Goal: Information Seeking & Learning: Learn about a topic

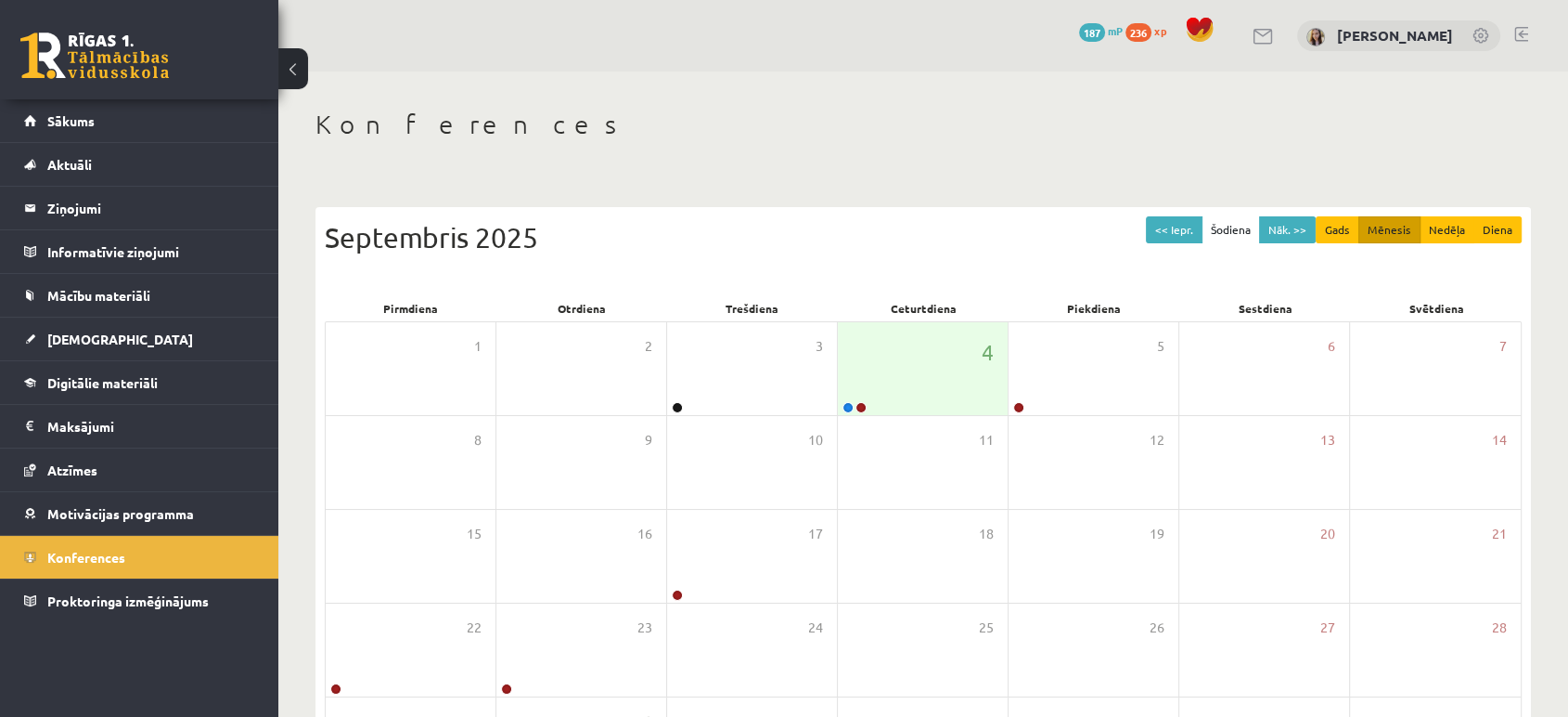
click at [142, 62] on link at bounding box center [94, 55] width 149 height 47
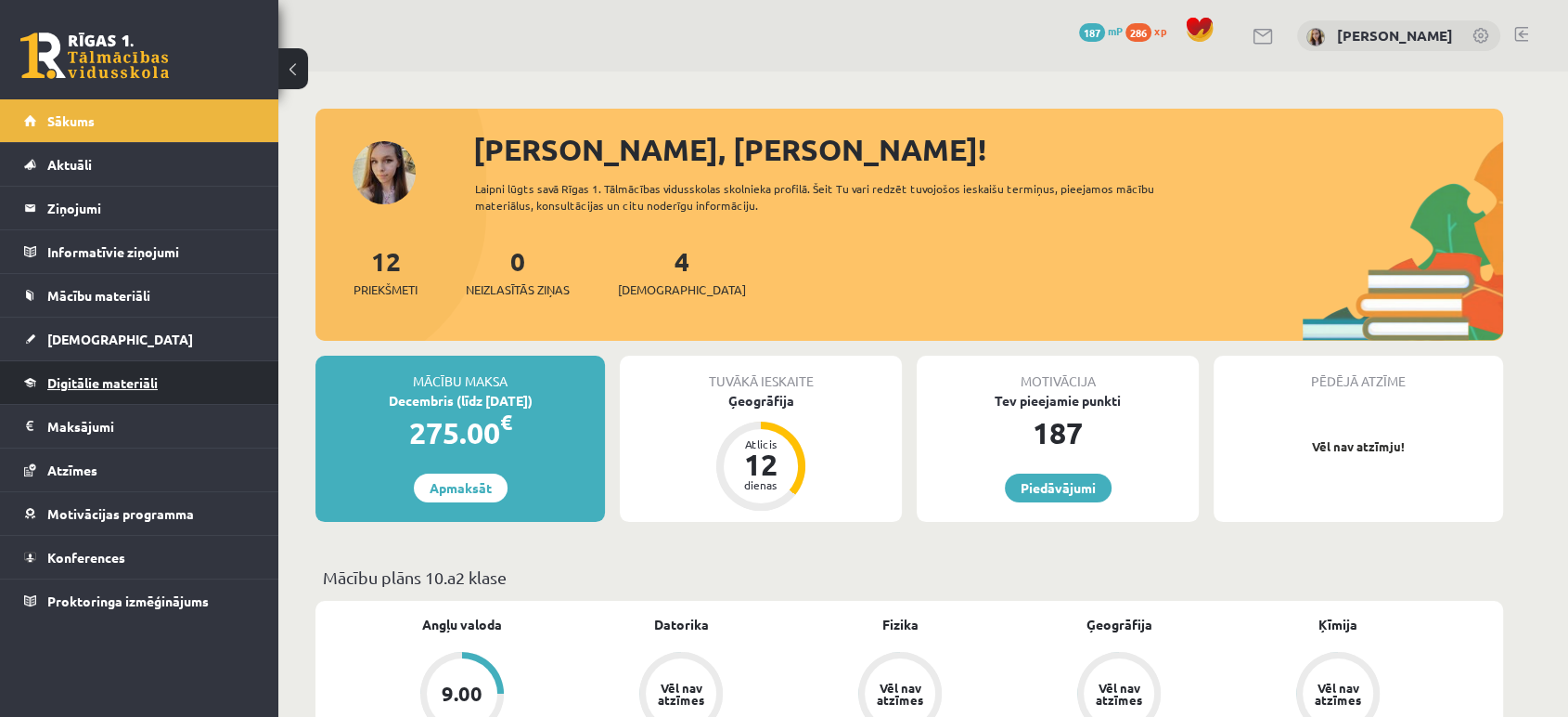
click at [111, 384] on span "Digitālie materiāli" at bounding box center [103, 381] width 111 height 17
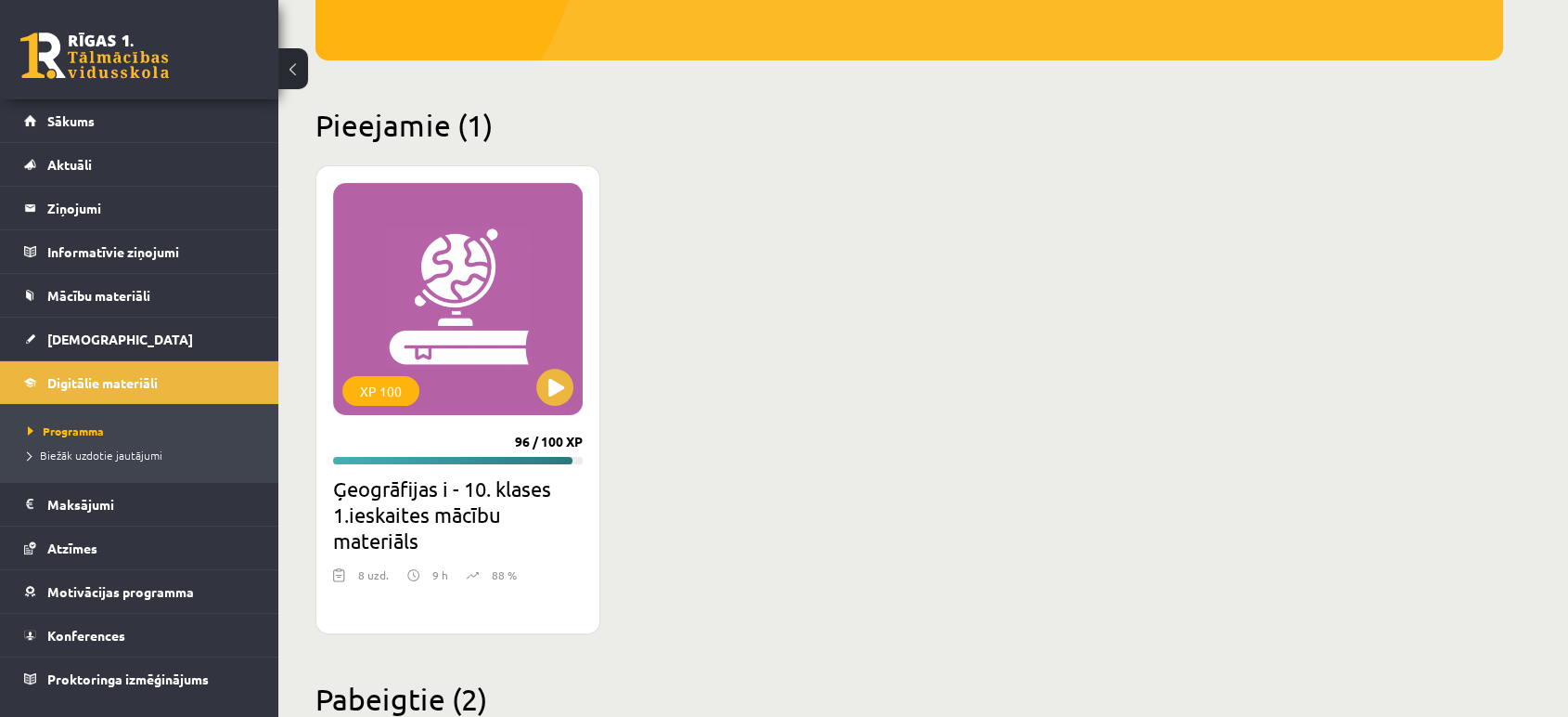
scroll to position [384, 0]
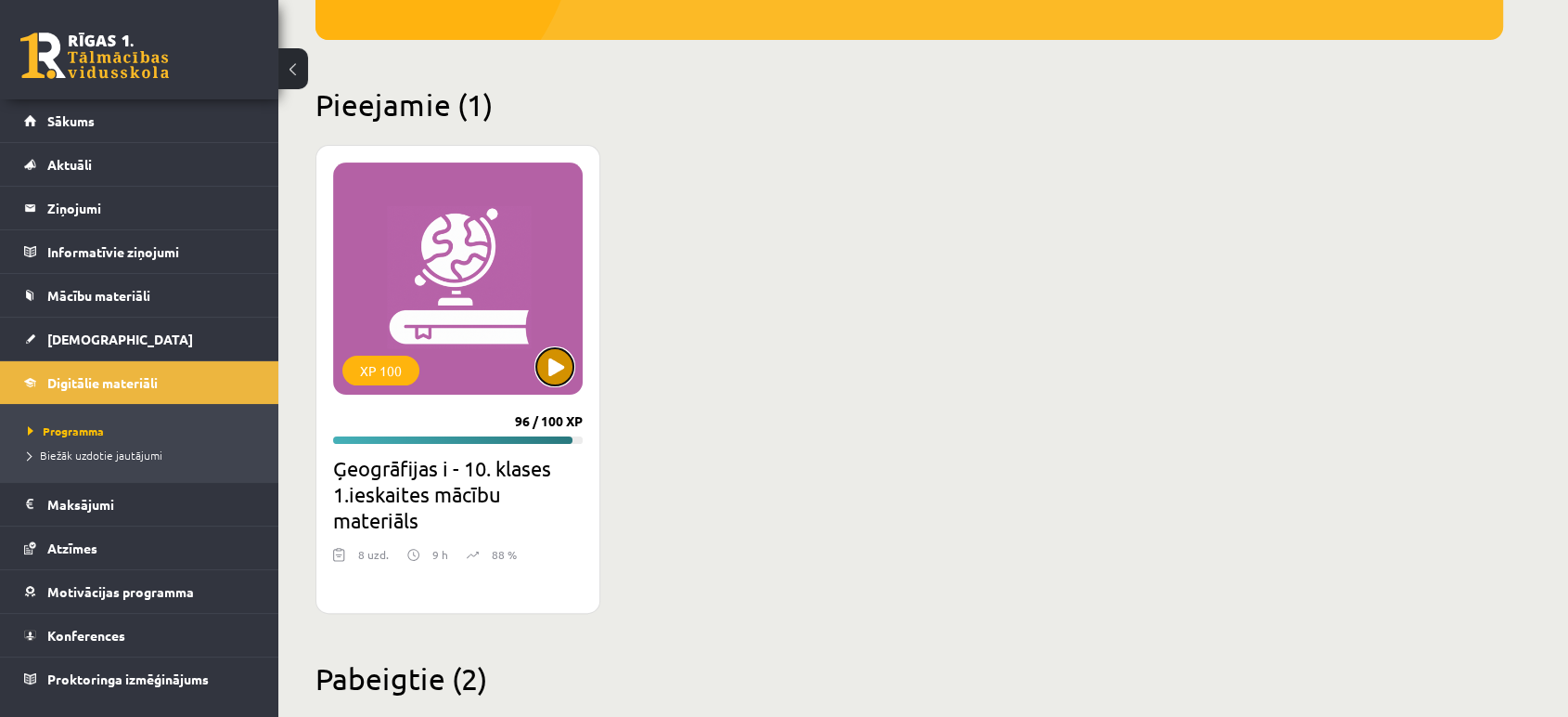
click at [544, 356] on button at bounding box center [554, 367] width 37 height 37
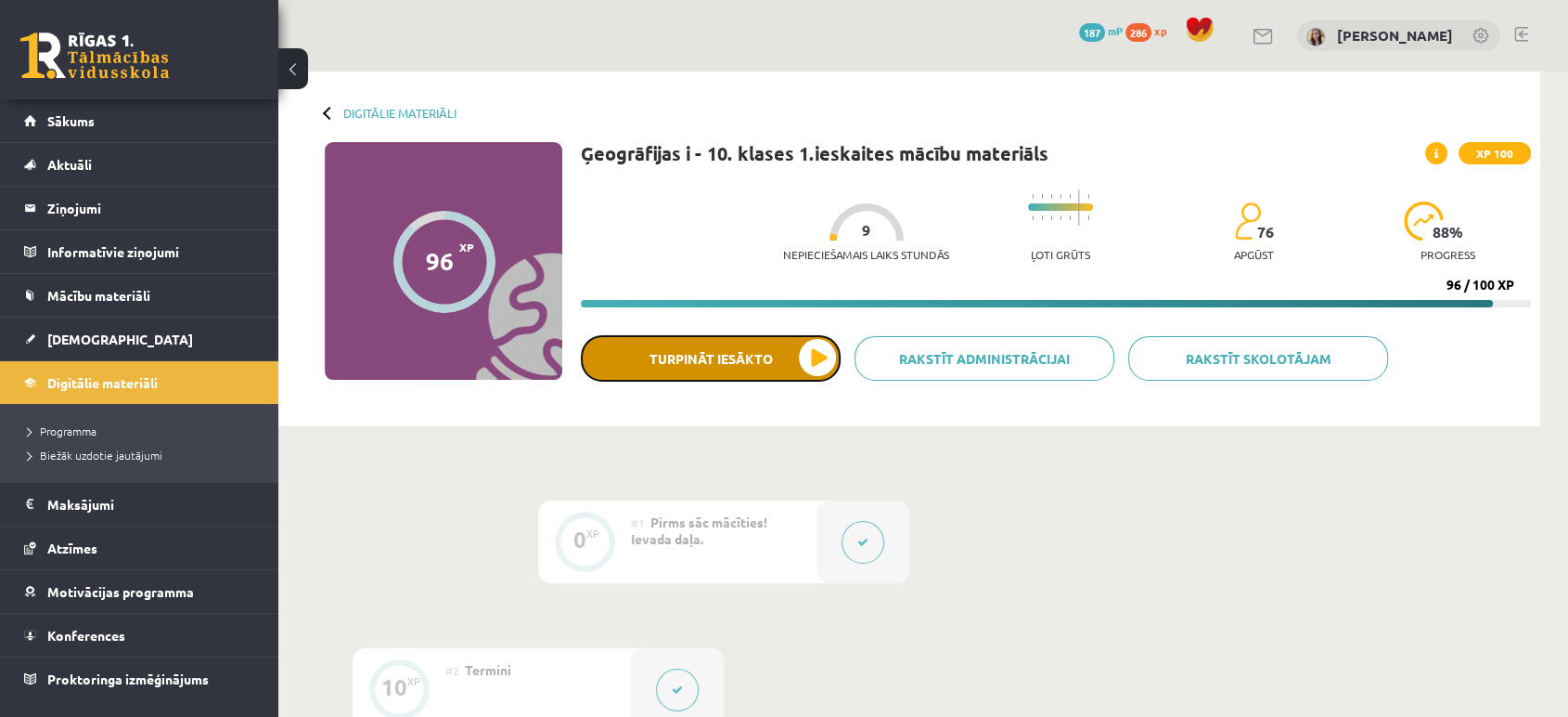
click at [731, 341] on button "Turpināt iesākto" at bounding box center [710, 358] width 260 height 47
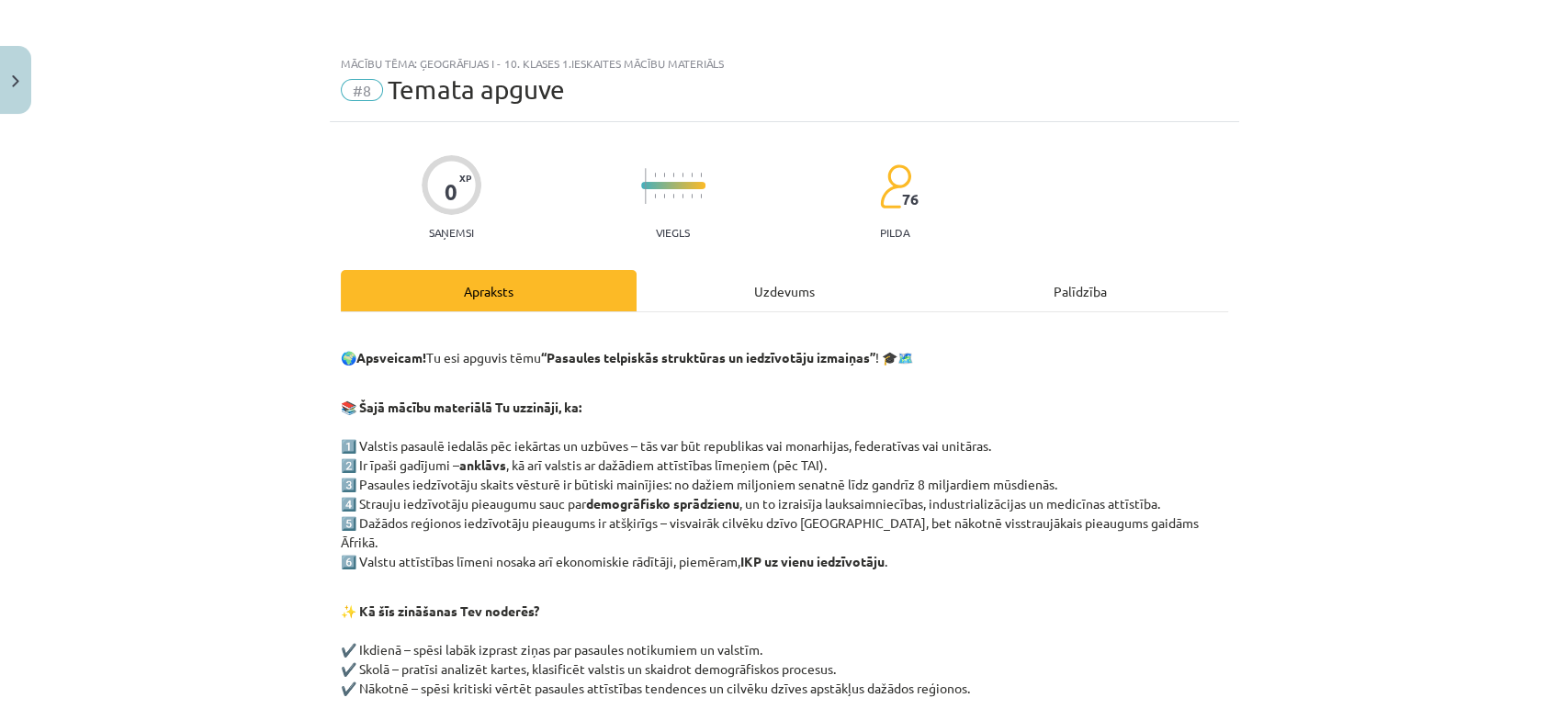
scroll to position [271, 0]
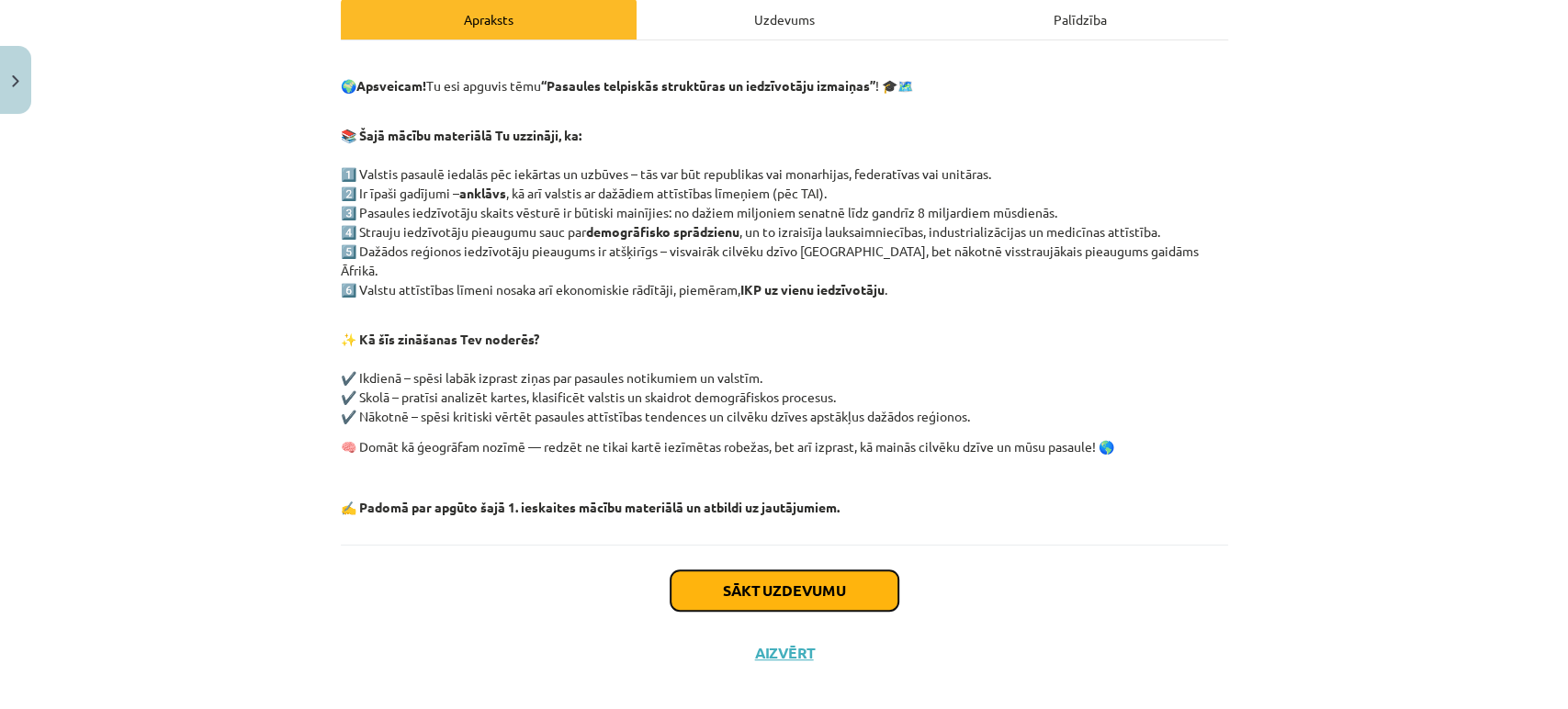
click at [709, 570] on button "Sākt uzdevumu" at bounding box center [784, 590] width 228 height 40
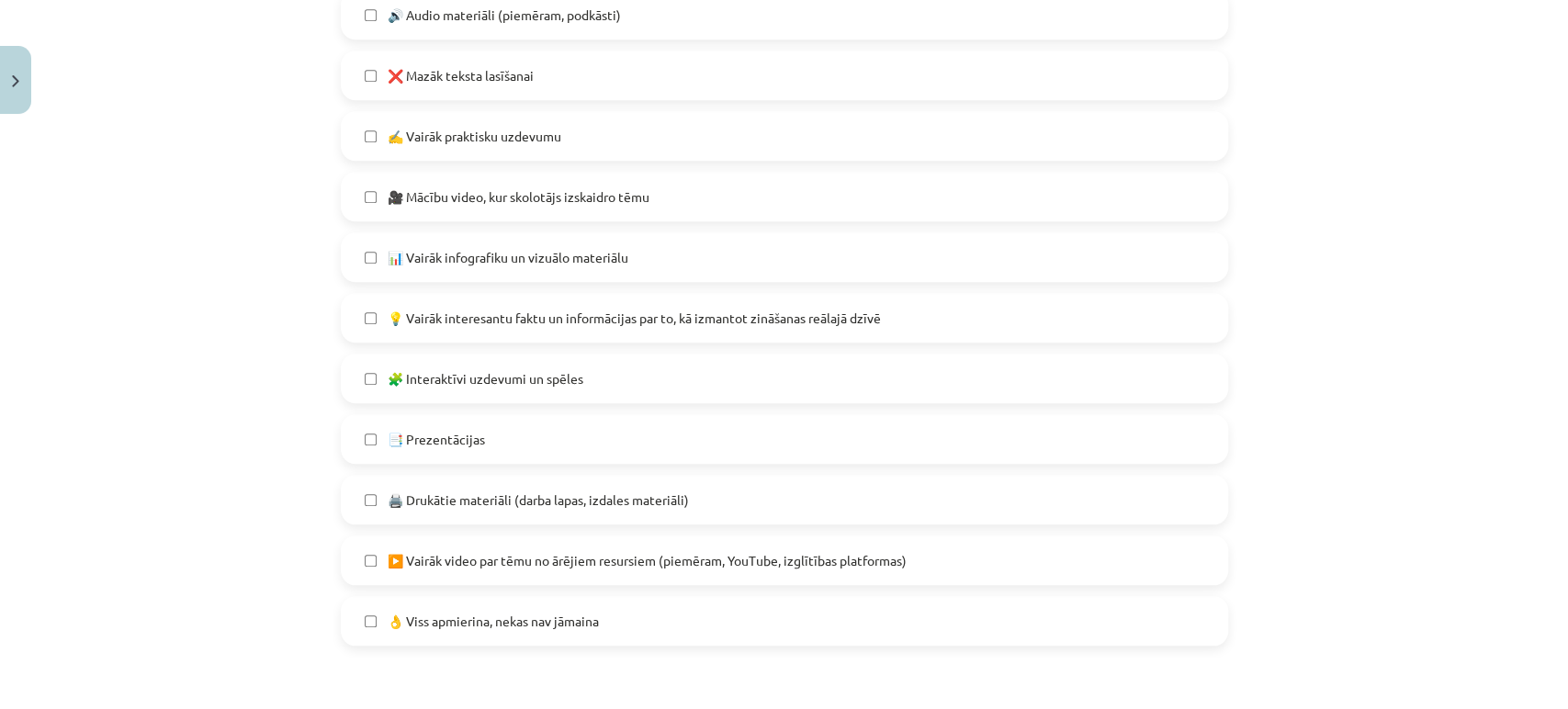
scroll to position [979, 0]
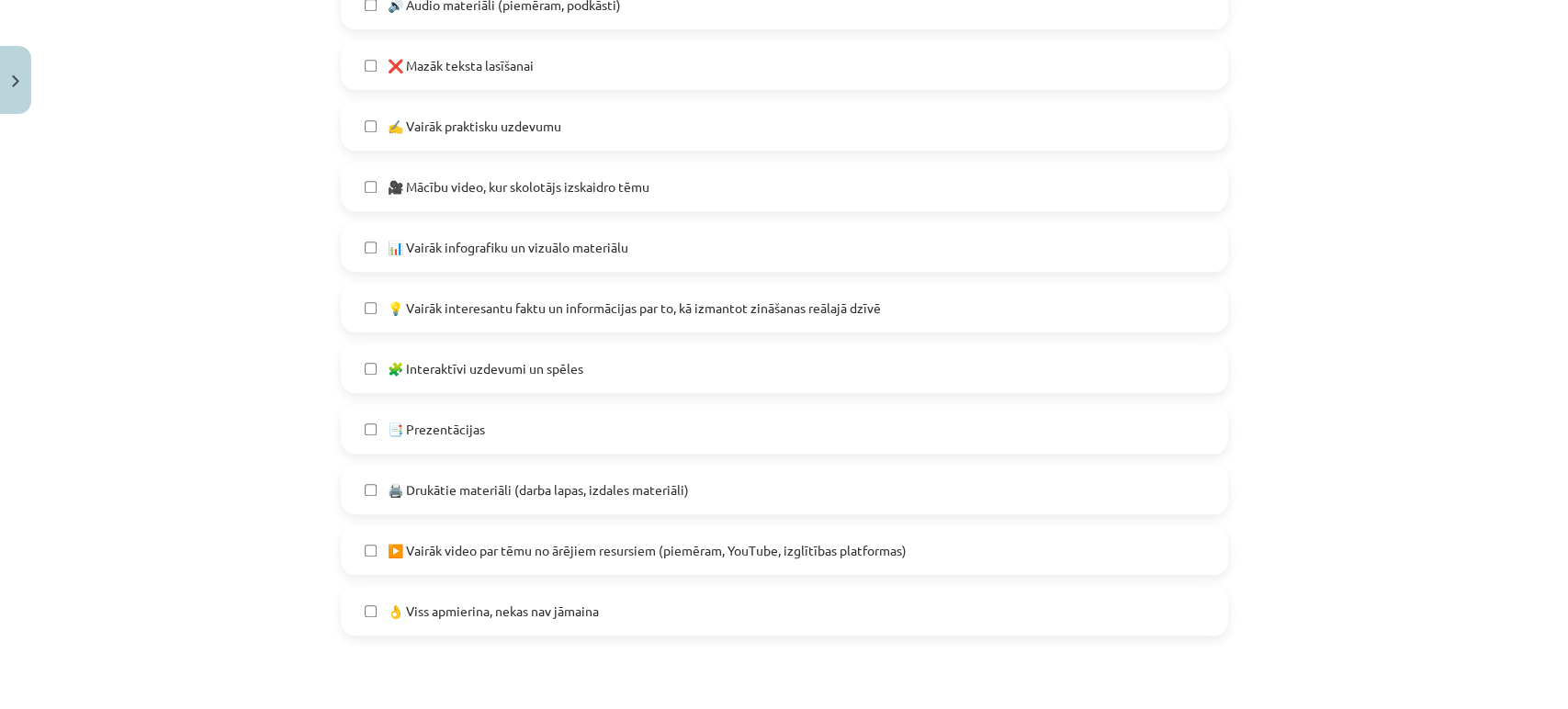
click at [352, 606] on label "👌 Viss apmierina, nekas nav jāmaina" at bounding box center [784, 611] width 884 height 46
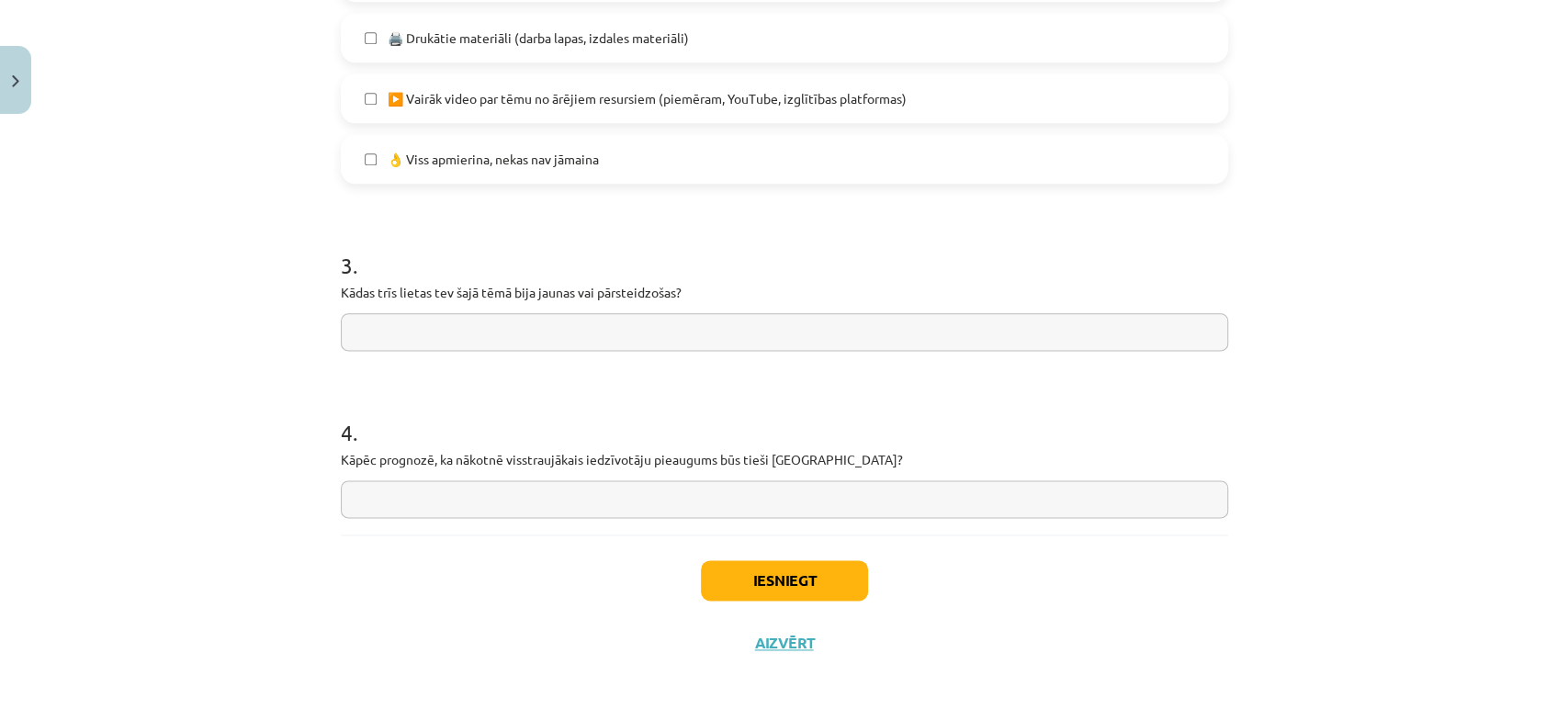
scroll to position [1431, 0]
click at [429, 337] on input "text" at bounding box center [784, 330] width 887 height 38
click at [467, 327] on input "**********" at bounding box center [784, 330] width 887 height 38
type input "**********"
drag, startPoint x: 605, startPoint y: 342, endPoint x: 323, endPoint y: 326, distance: 282.5
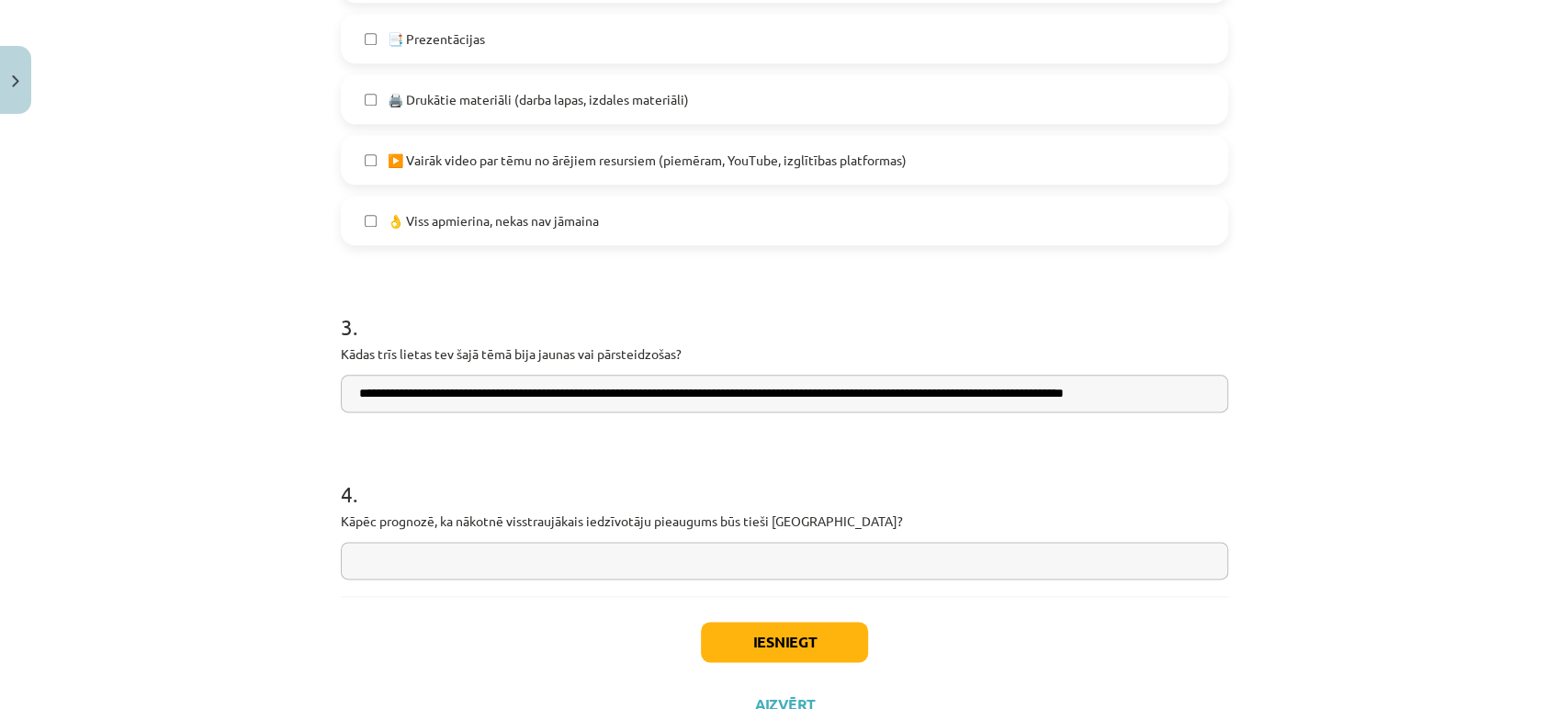
scroll to position [1371, 0]
paste input "**********"
click at [930, 390] on input "**********" at bounding box center [784, 391] width 887 height 38
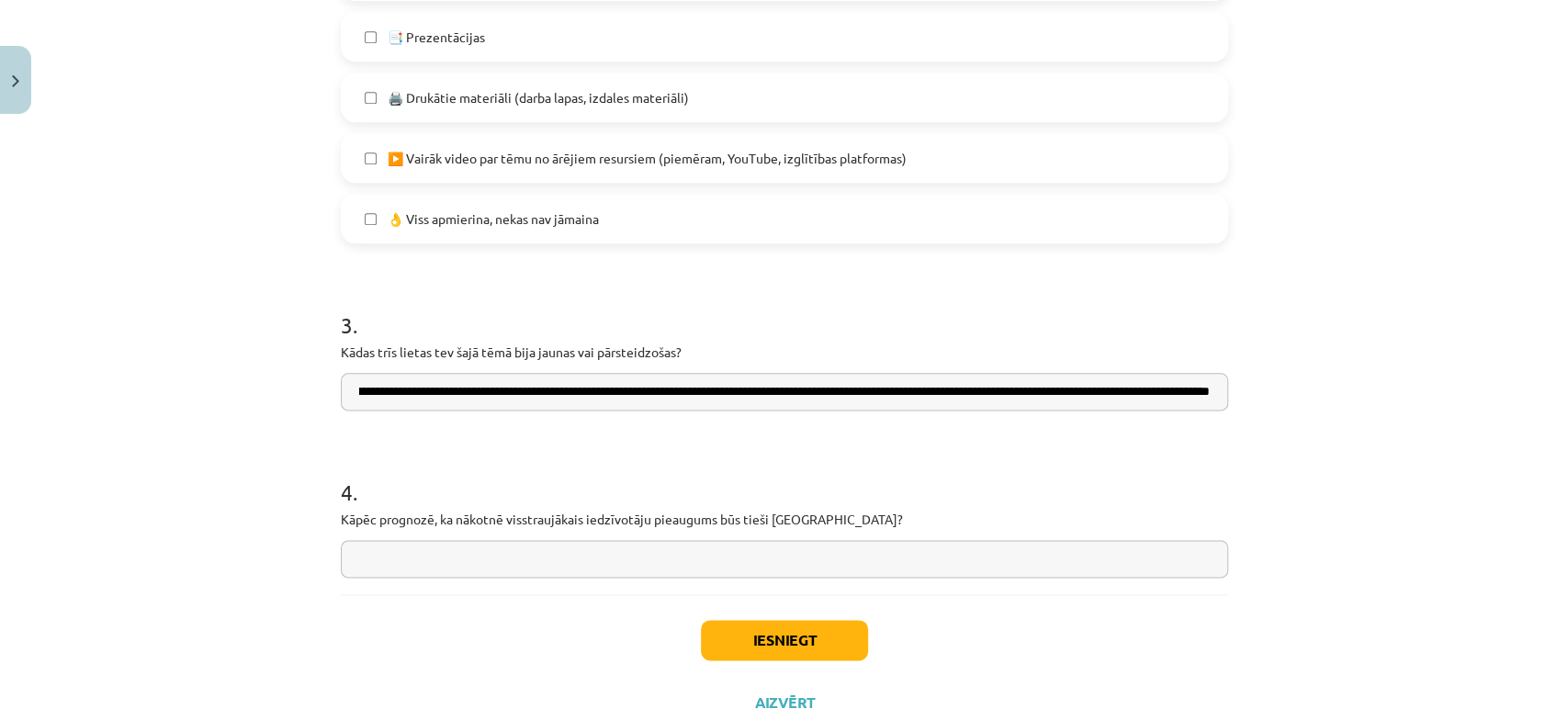
drag, startPoint x: 1086, startPoint y: 389, endPoint x: 1008, endPoint y: 390, distance: 78.0
click at [1008, 390] on input "**********" at bounding box center [784, 391] width 887 height 38
drag, startPoint x: 1204, startPoint y: 391, endPoint x: 1181, endPoint y: 388, distance: 23.2
click at [1181, 388] on input "**********" at bounding box center [784, 391] width 887 height 38
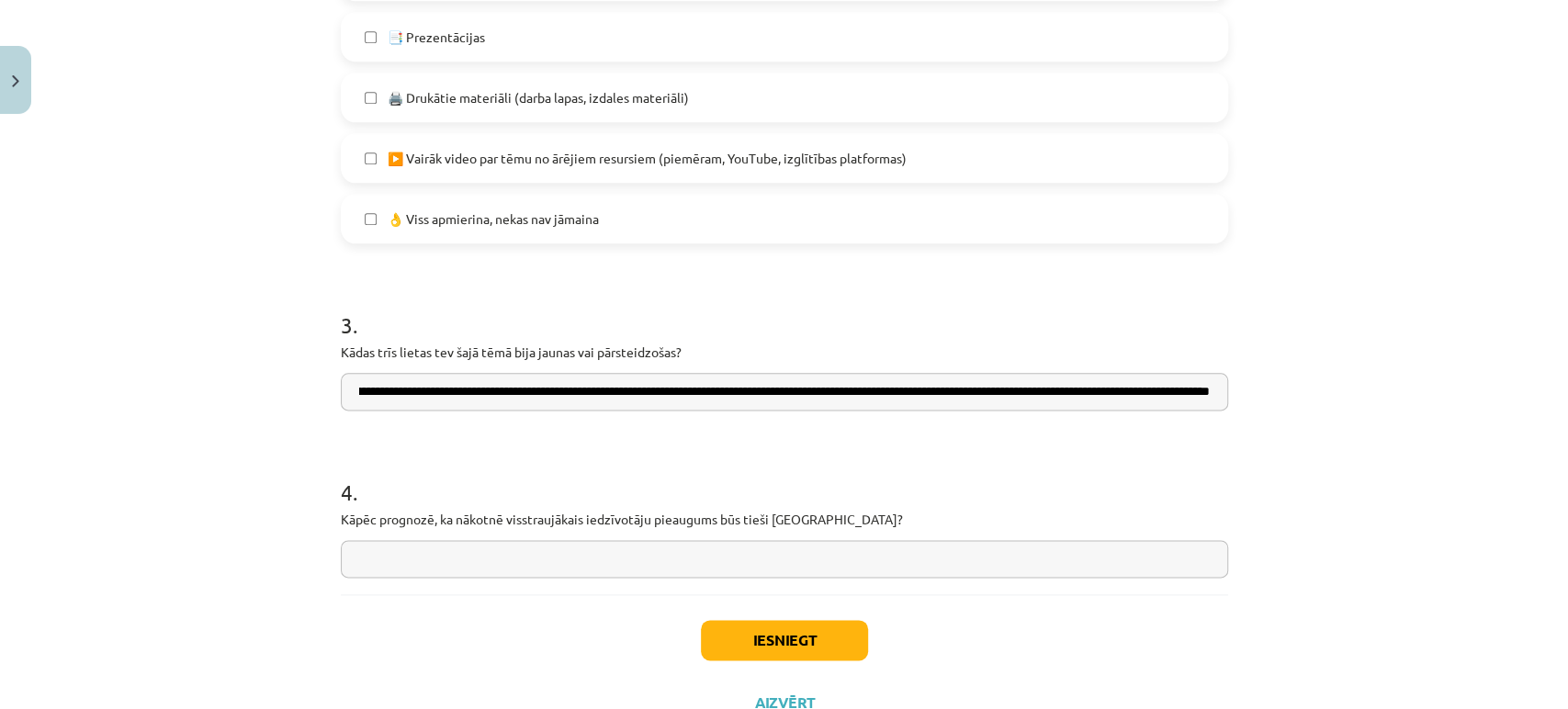
click at [1193, 386] on input "**********" at bounding box center [784, 391] width 887 height 38
click at [1196, 392] on input "**********" at bounding box center [784, 391] width 887 height 38
click at [1173, 386] on input "**********" at bounding box center [784, 391] width 887 height 38
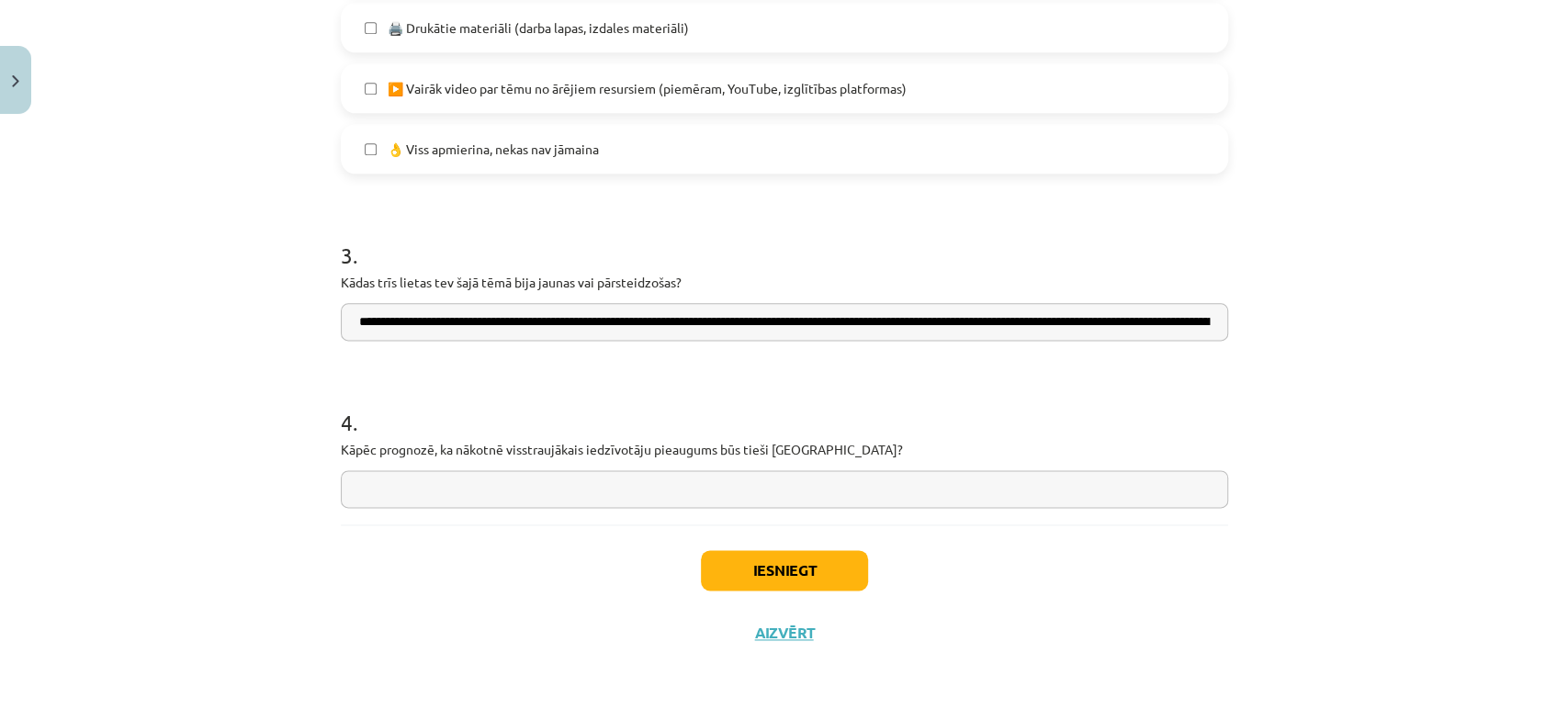
click at [1148, 325] on input "**********" at bounding box center [784, 321] width 887 height 38
click at [1194, 321] on input "**********" at bounding box center [784, 321] width 887 height 38
click at [1171, 325] on input "**********" at bounding box center [784, 321] width 887 height 38
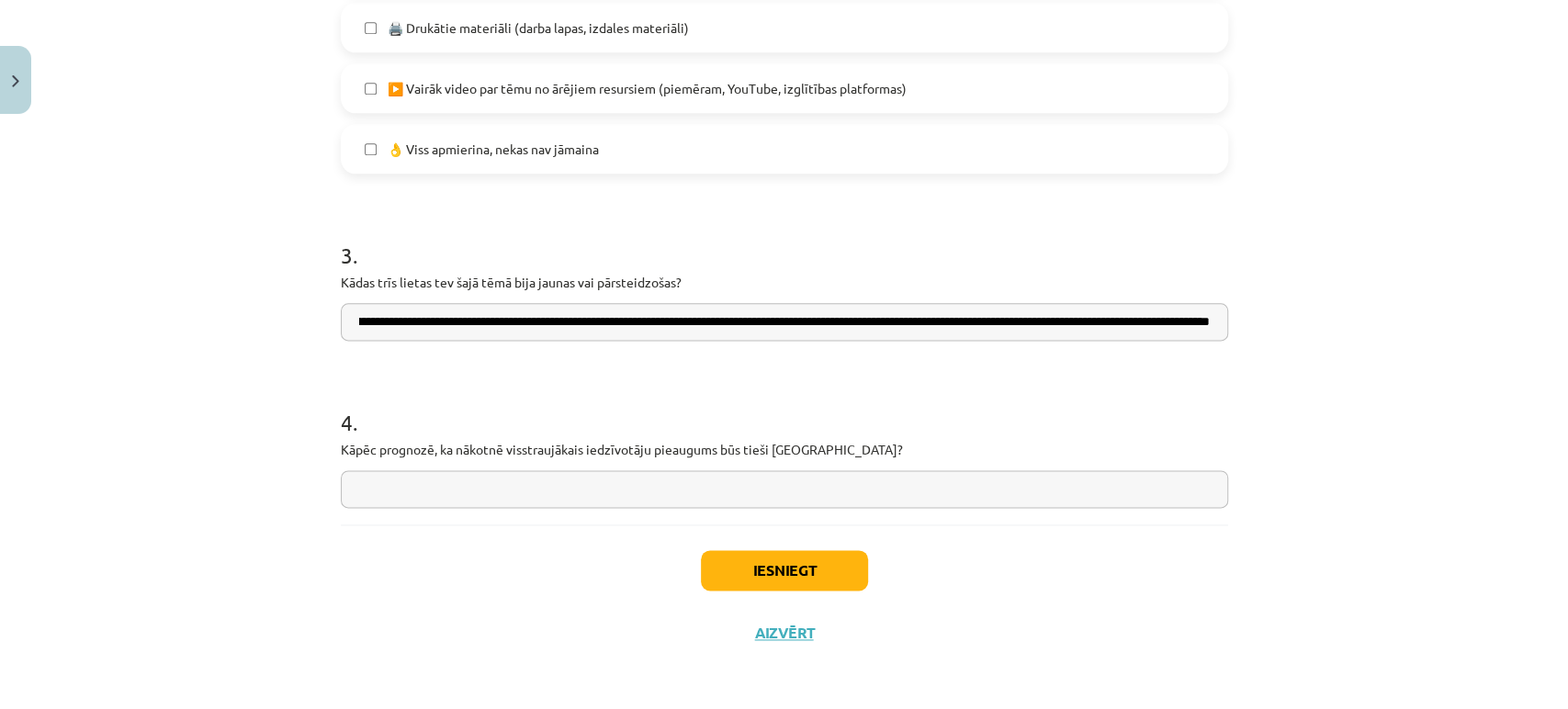
scroll to position [0, 2226]
click at [1199, 325] on input "**********" at bounding box center [784, 321] width 887 height 38
type input "**********"
click at [1006, 478] on input "text" at bounding box center [784, 488] width 887 height 38
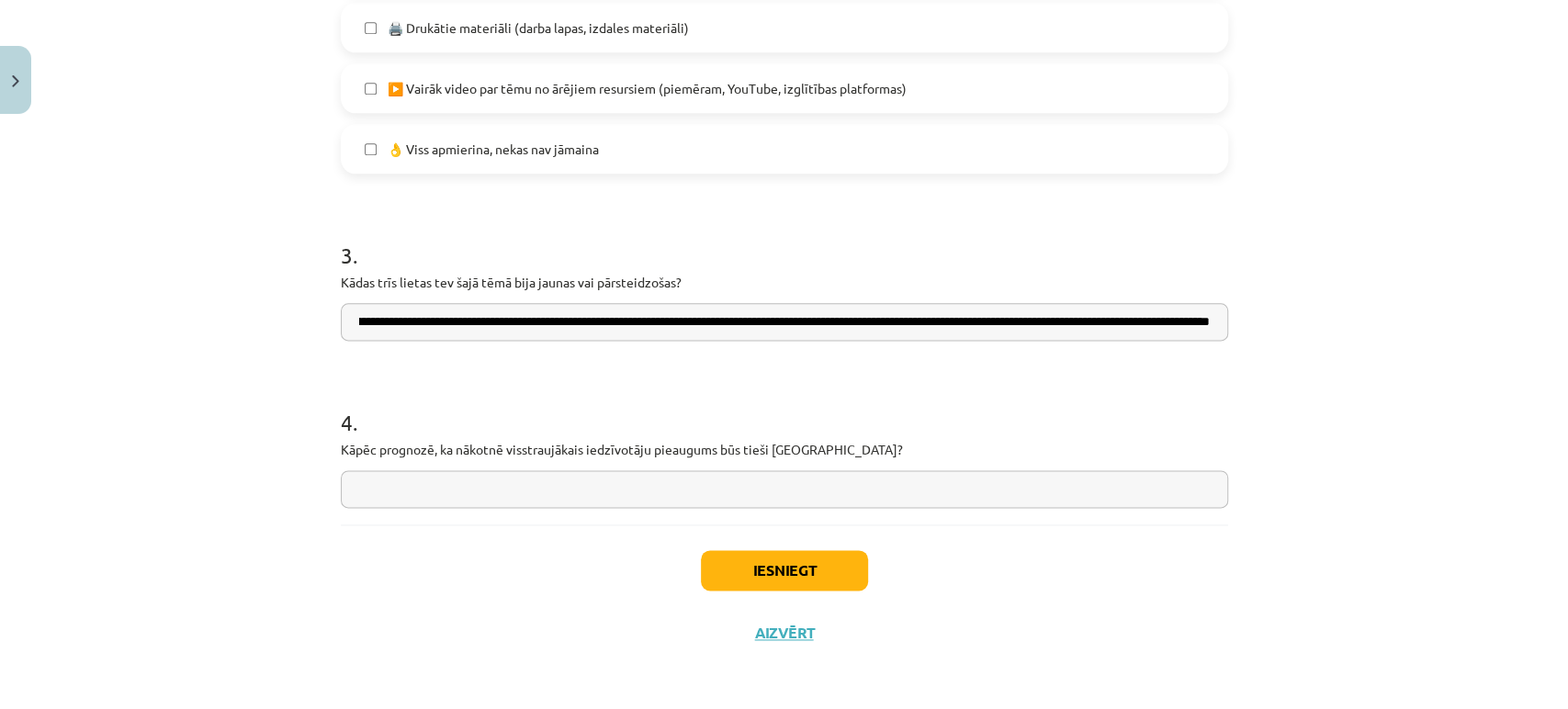
scroll to position [0, 0]
type input "*"
click at [388, 490] on input "**********" at bounding box center [784, 488] width 887 height 38
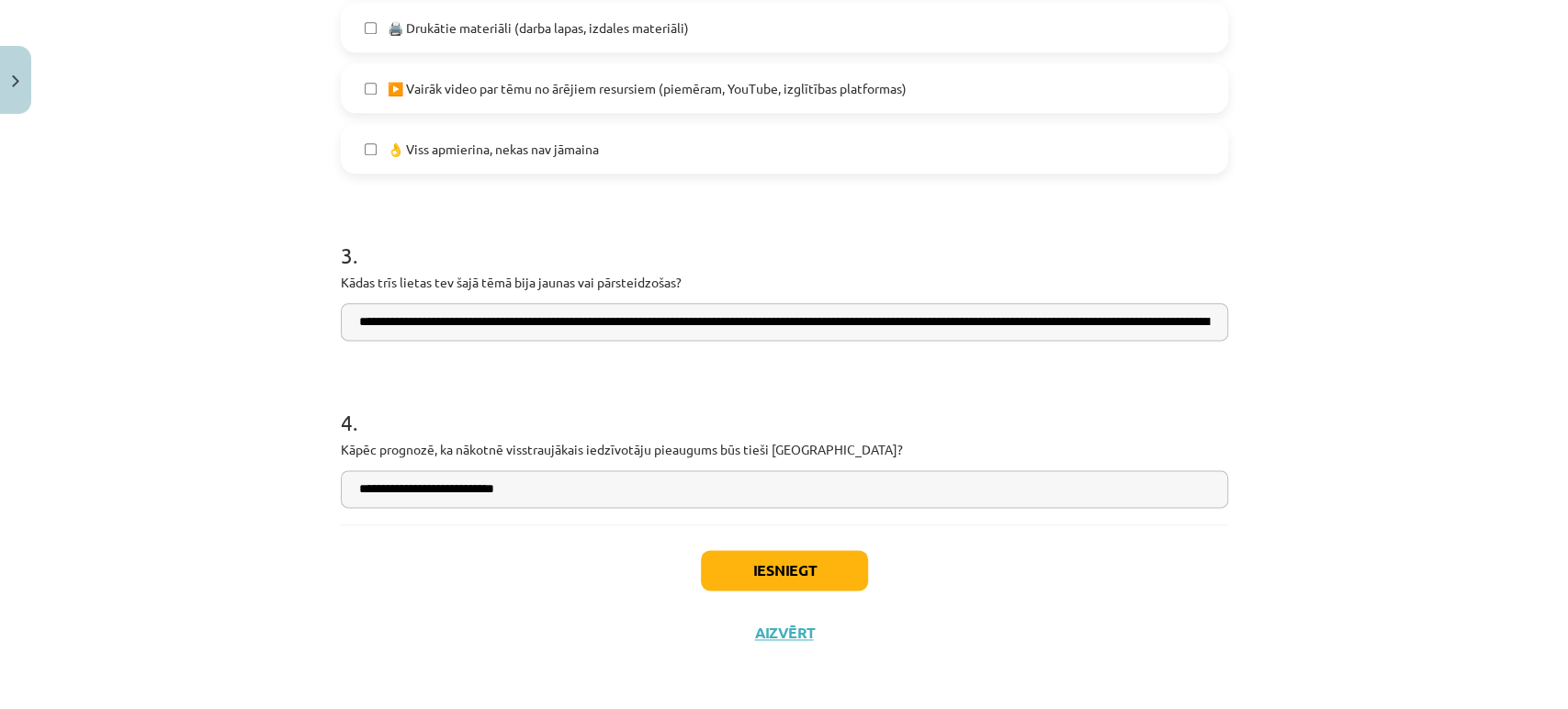
click at [531, 486] on input "**********" at bounding box center [784, 488] width 887 height 38
click at [737, 489] on input "**********" at bounding box center [784, 488] width 887 height 38
click at [1124, 490] on input "**********" at bounding box center [784, 488] width 887 height 38
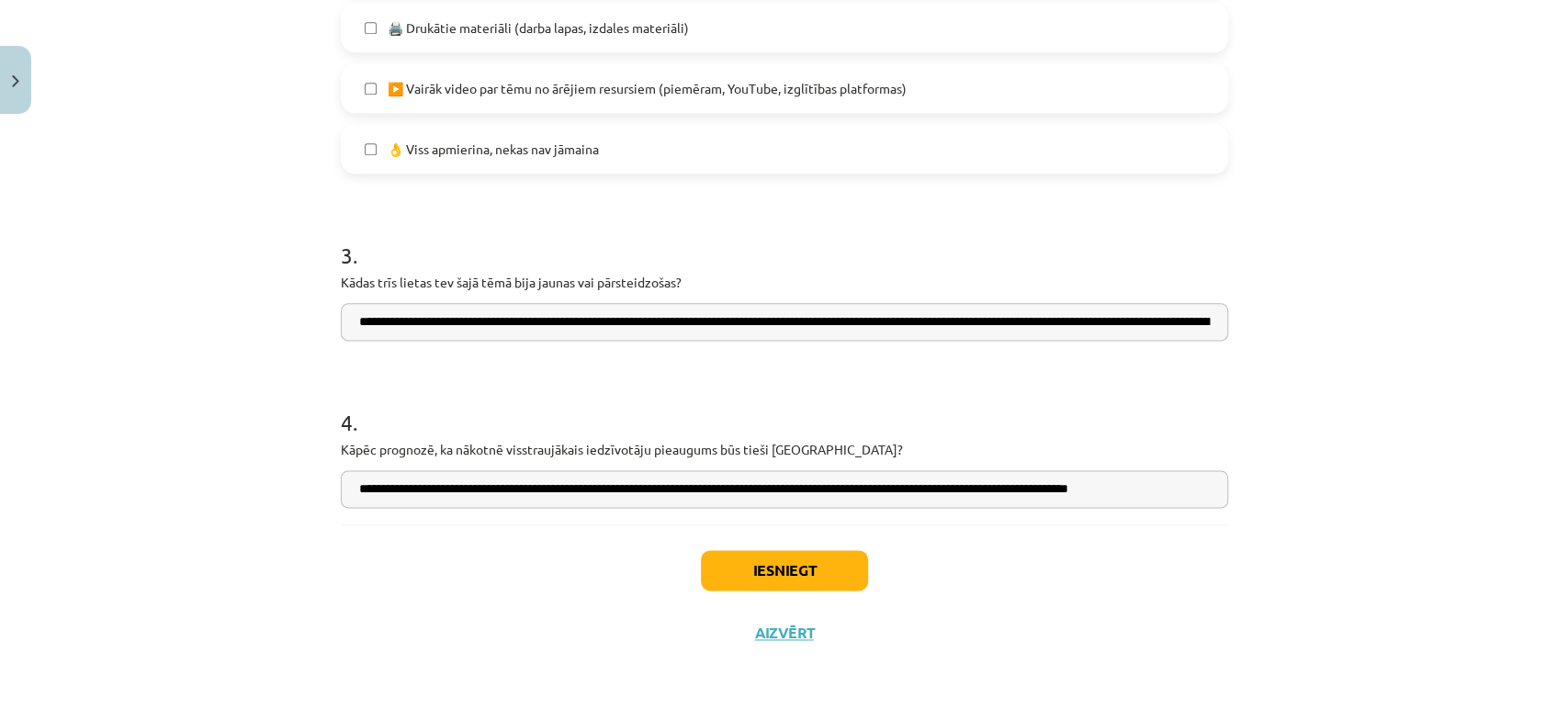
click at [1187, 495] on input "**********" at bounding box center [784, 488] width 887 height 38
click at [426, 482] on input "**********" at bounding box center [784, 488] width 887 height 38
click at [514, 490] on input "**********" at bounding box center [784, 488] width 887 height 38
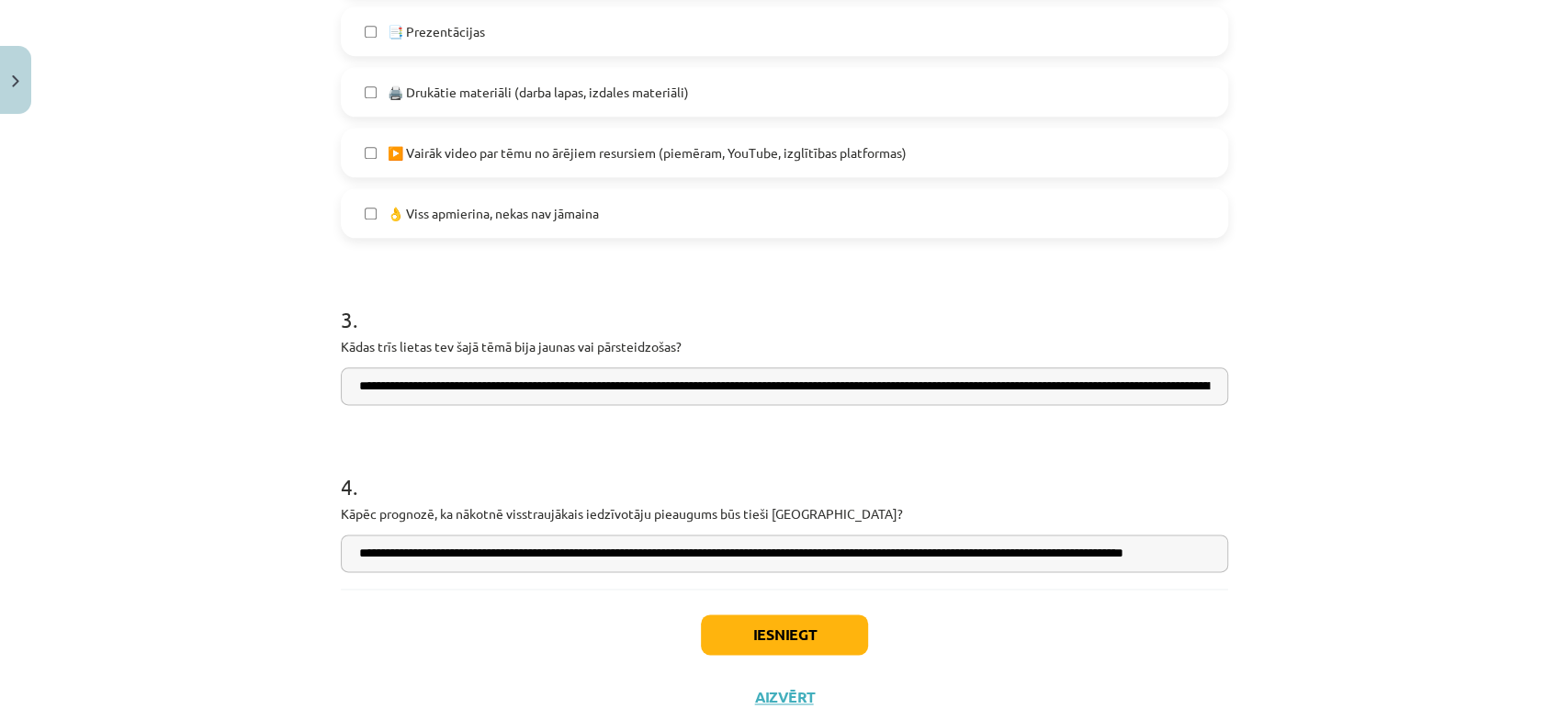
scroll to position [1412, 0]
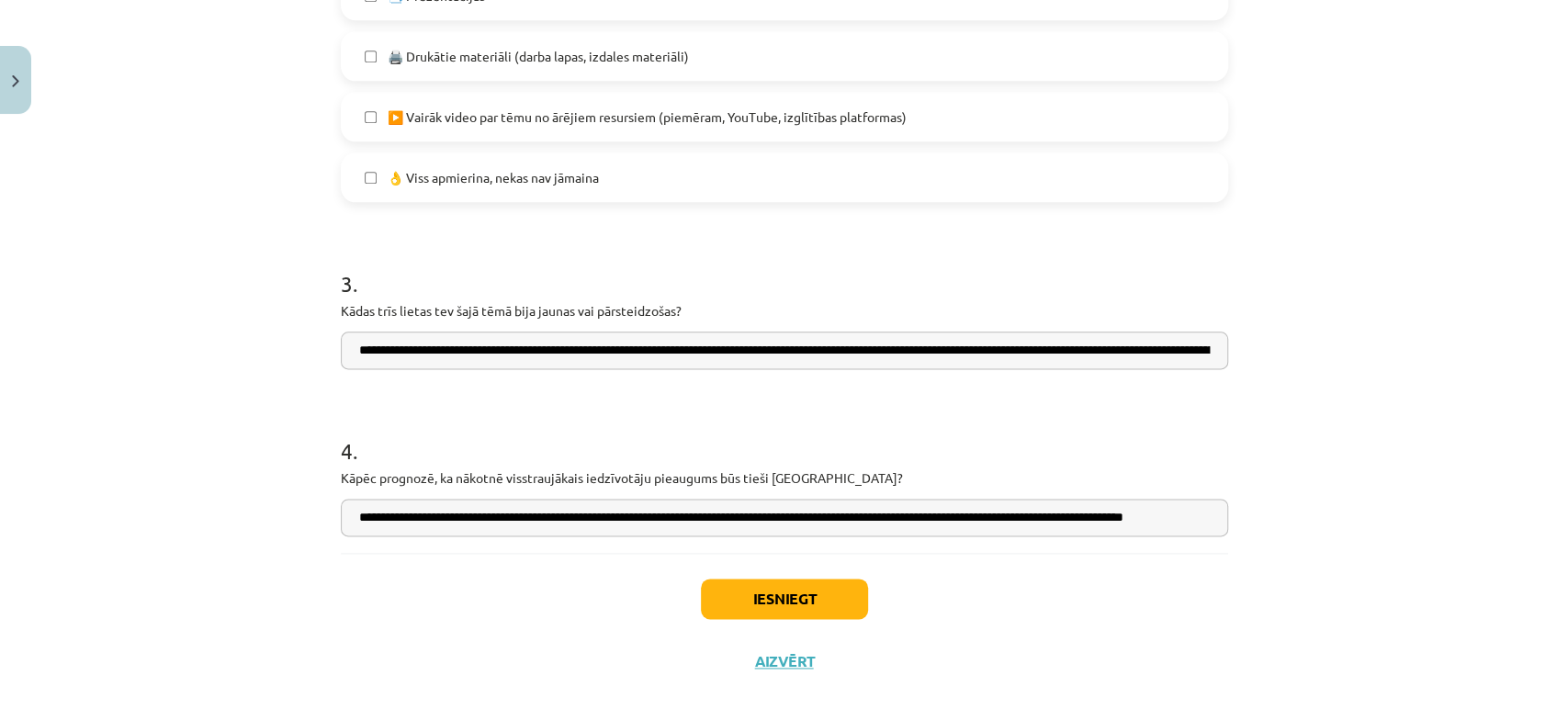
type input "**********"
click at [745, 583] on button "Iesniegt" at bounding box center [784, 598] width 167 height 40
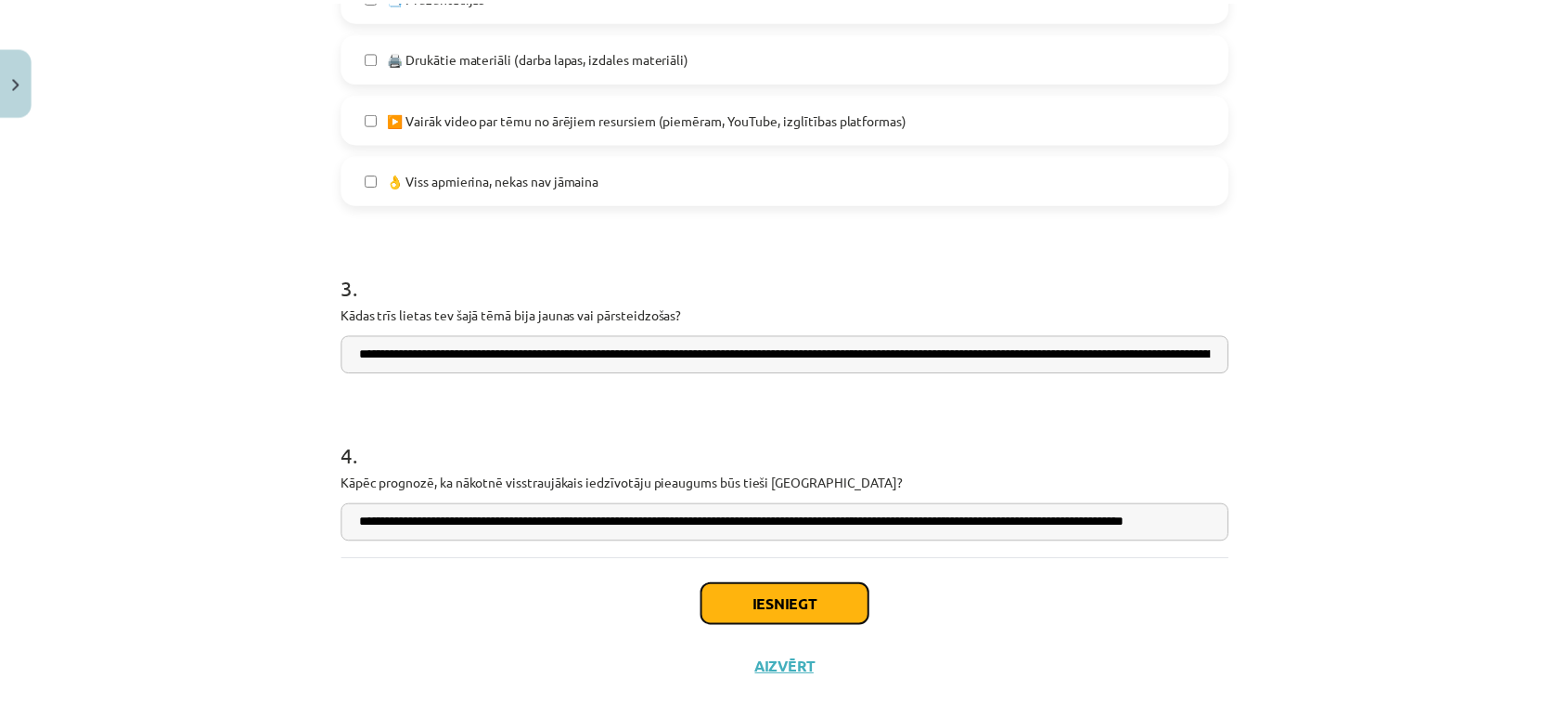
scroll to position [0, 0]
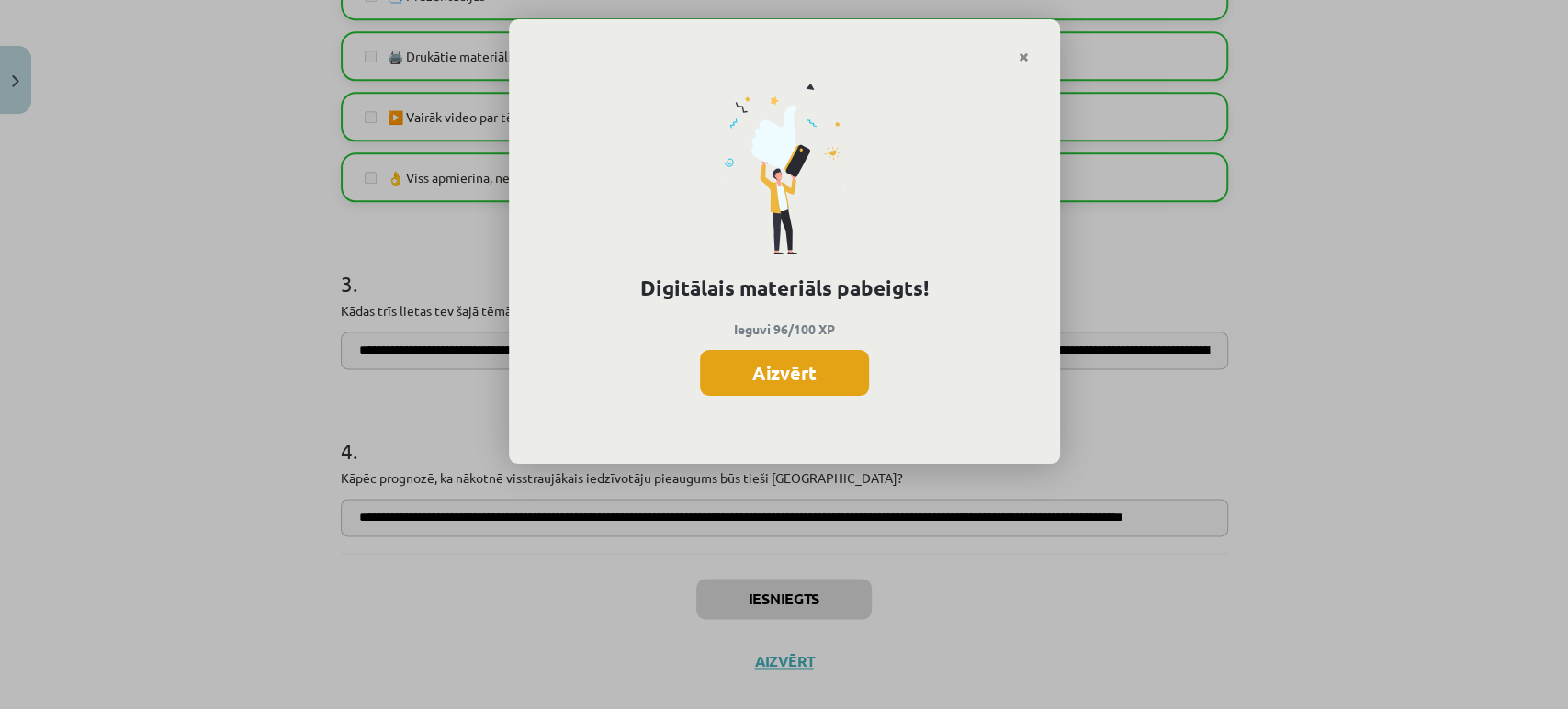
click at [837, 352] on button "Aizvērt" at bounding box center [784, 372] width 169 height 46
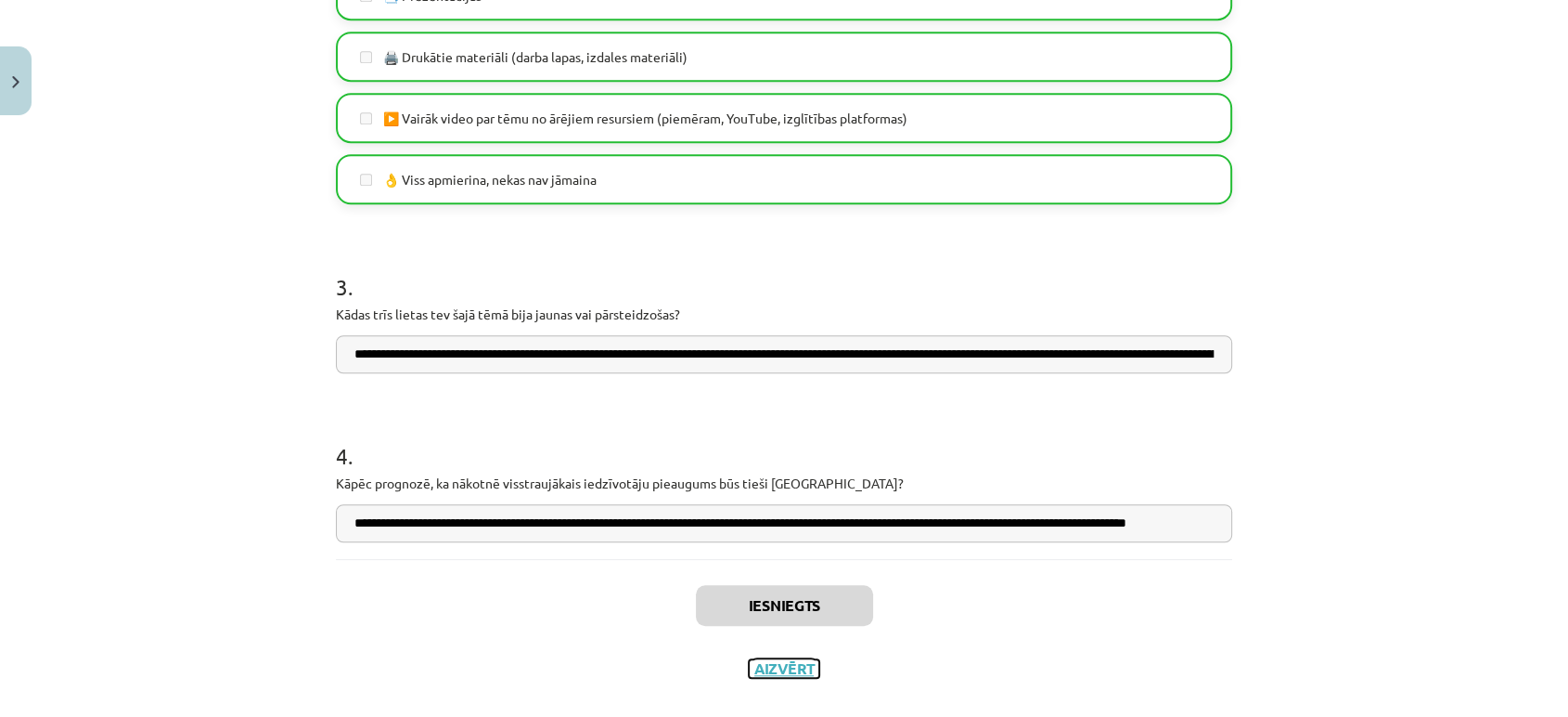
click at [766, 668] on button "Aizvērt" at bounding box center [784, 667] width 71 height 18
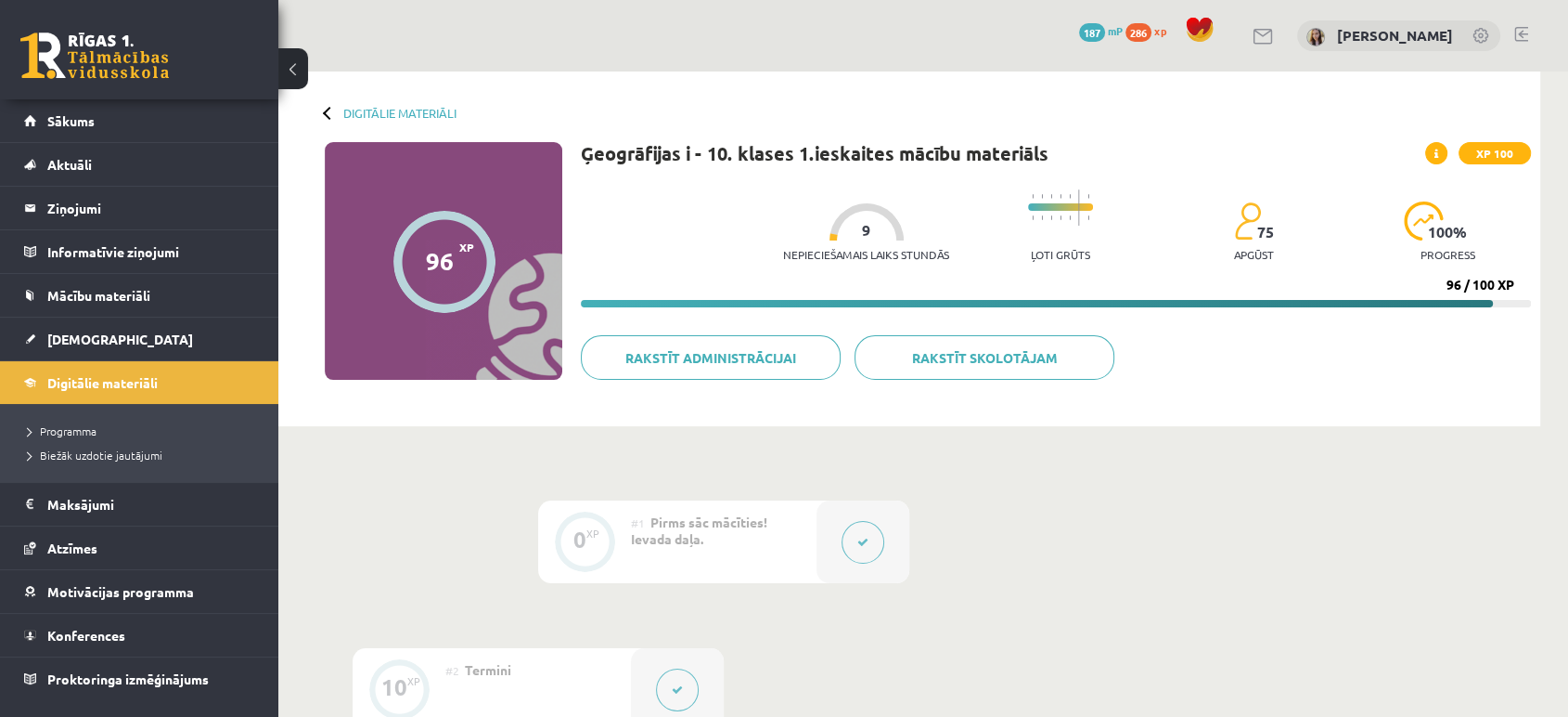
click at [132, 52] on link at bounding box center [94, 55] width 149 height 47
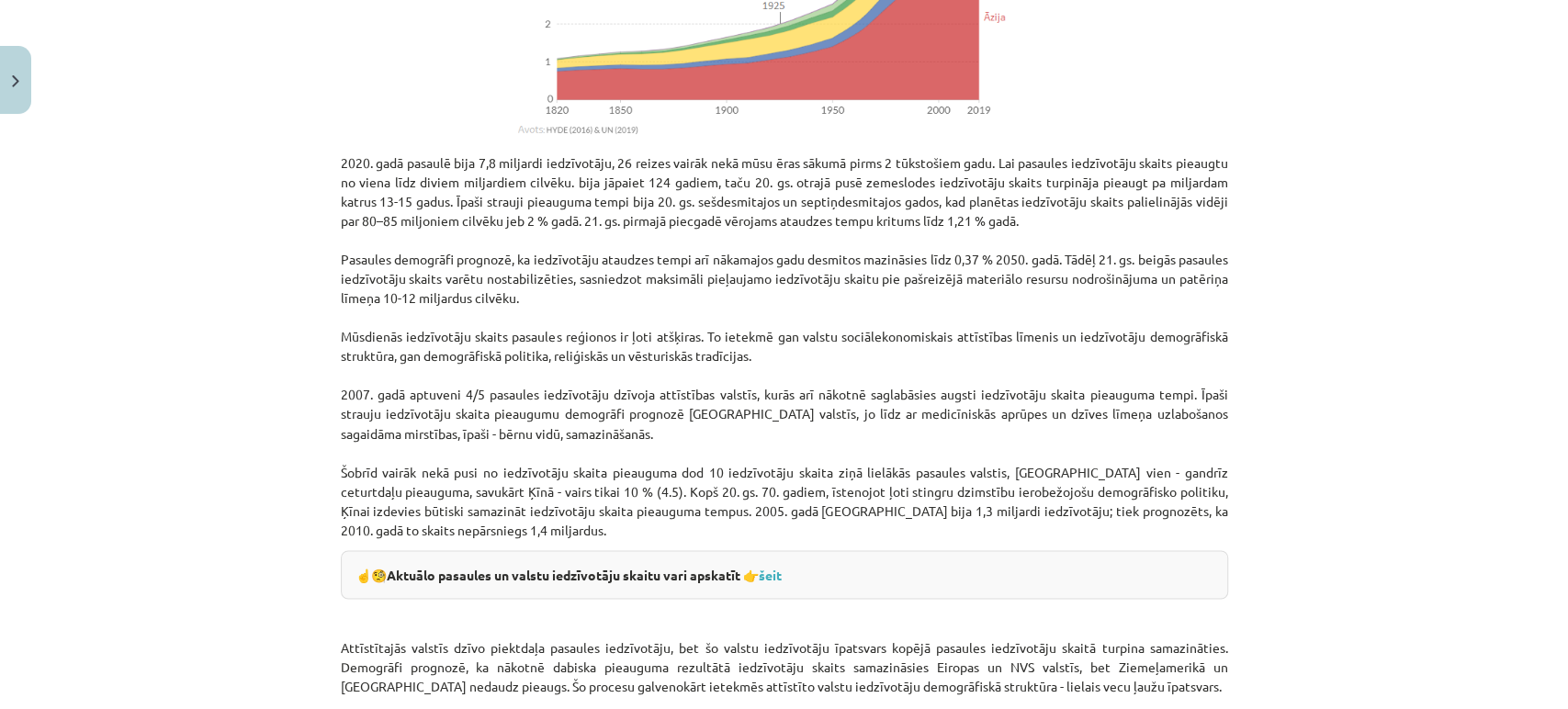
scroll to position [1925, 0]
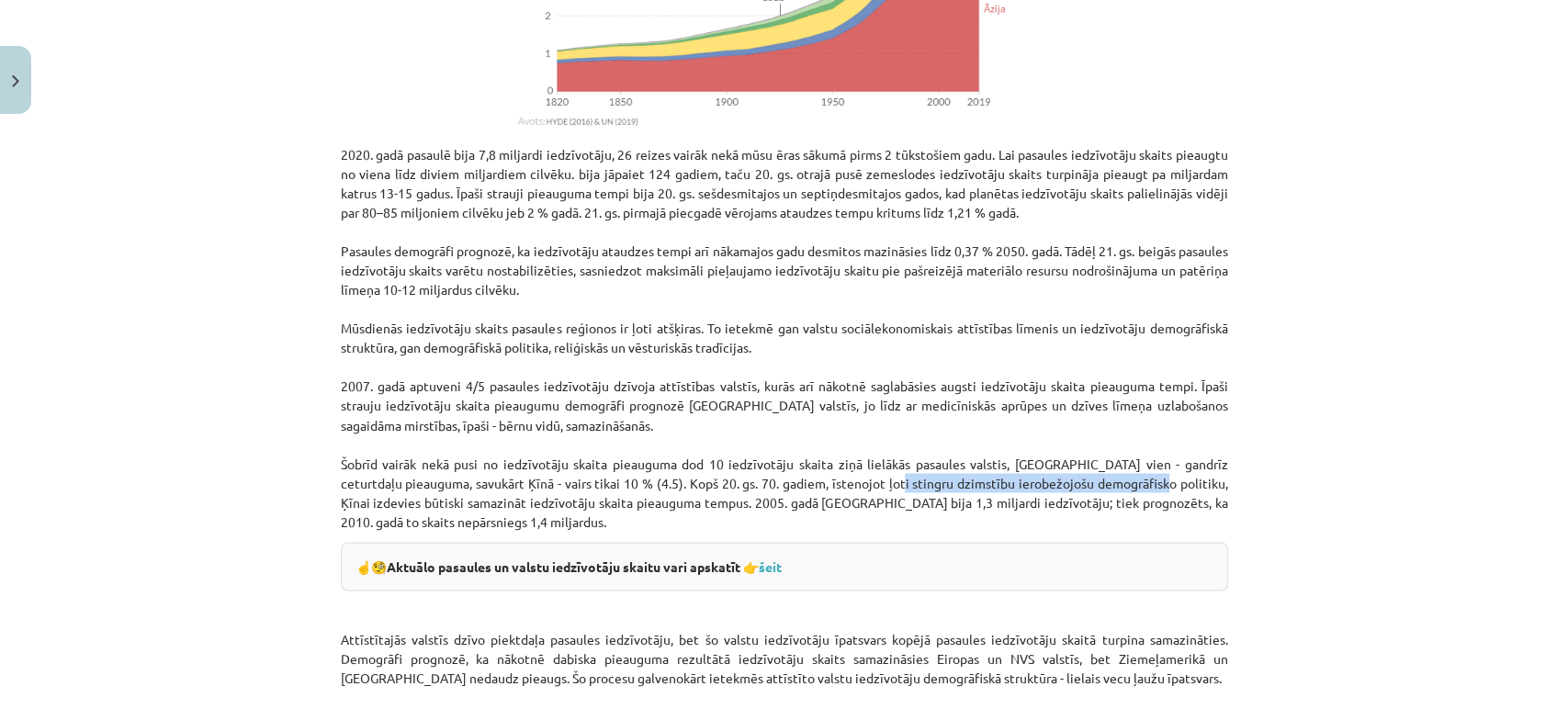
drag, startPoint x: 909, startPoint y: 477, endPoint x: 1180, endPoint y: 475, distance: 271.0
click at [1180, 475] on p "2020. gadā pasaulē bija 7,8 miljardi iedzīvotāju, 26 reizes vairāk nekā mūsu ēr…" at bounding box center [784, 338] width 887 height 386
copy p "dzimstību ierobežojošu demogrāfisko politiku"
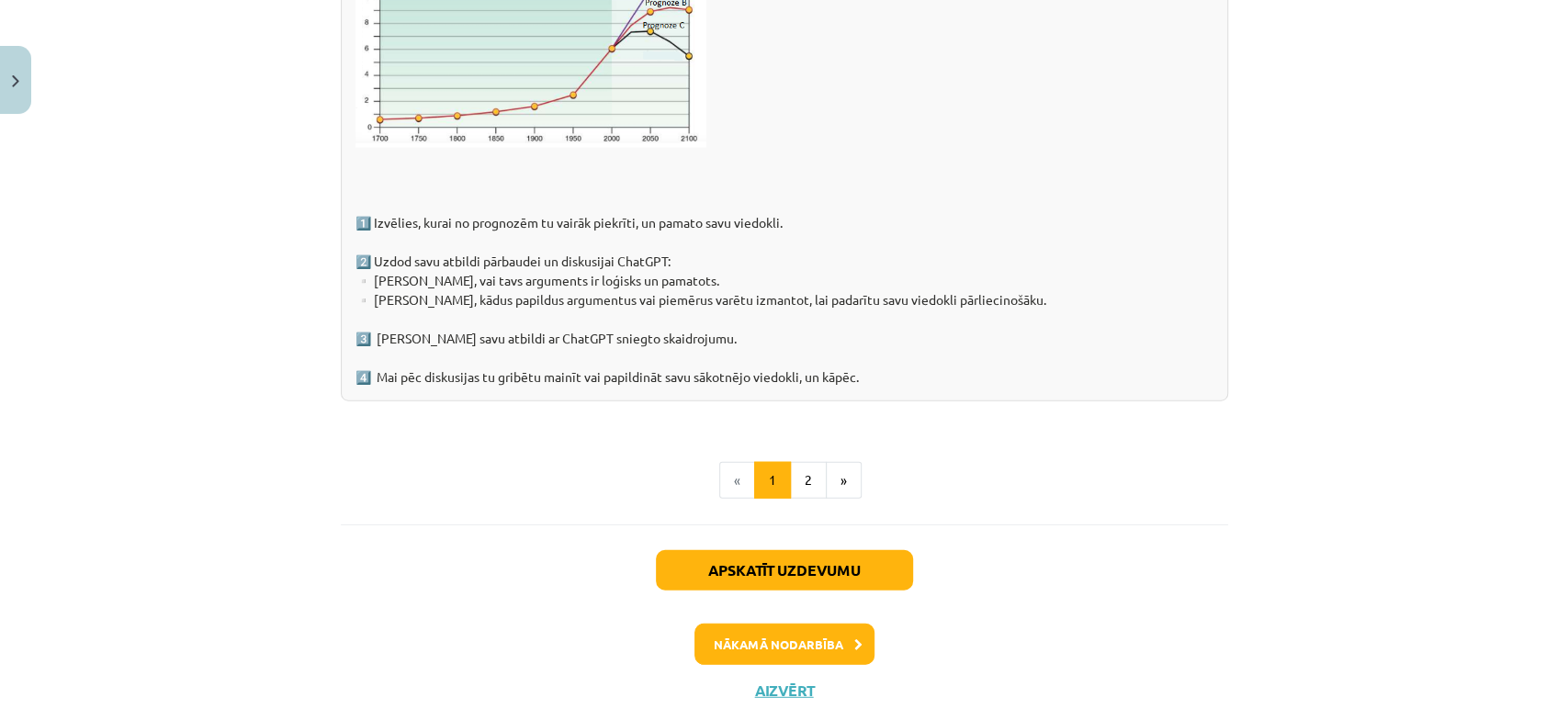
scroll to position [2907, 0]
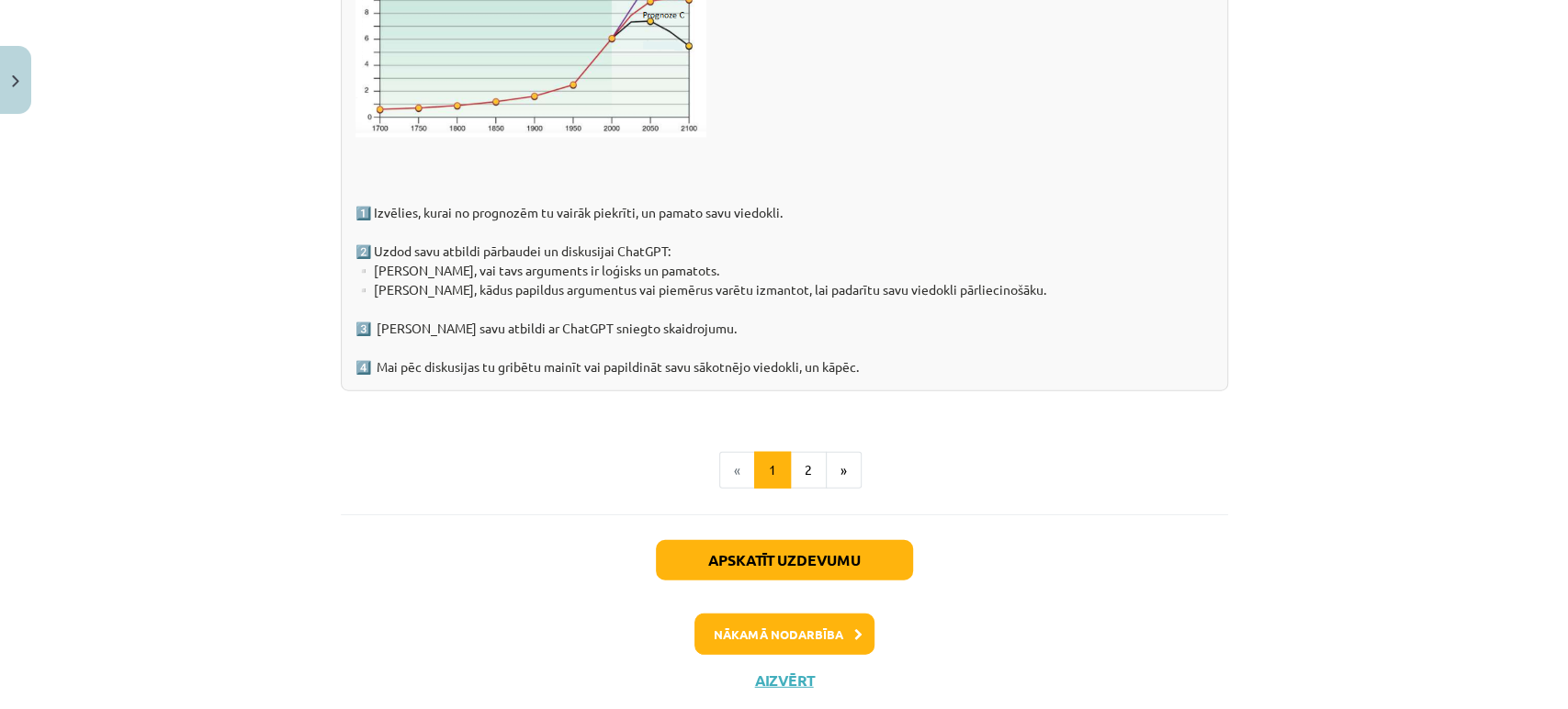
click at [723, 469] on li "«" at bounding box center [736, 469] width 36 height 37
click at [730, 462] on li "«" at bounding box center [736, 469] width 36 height 37
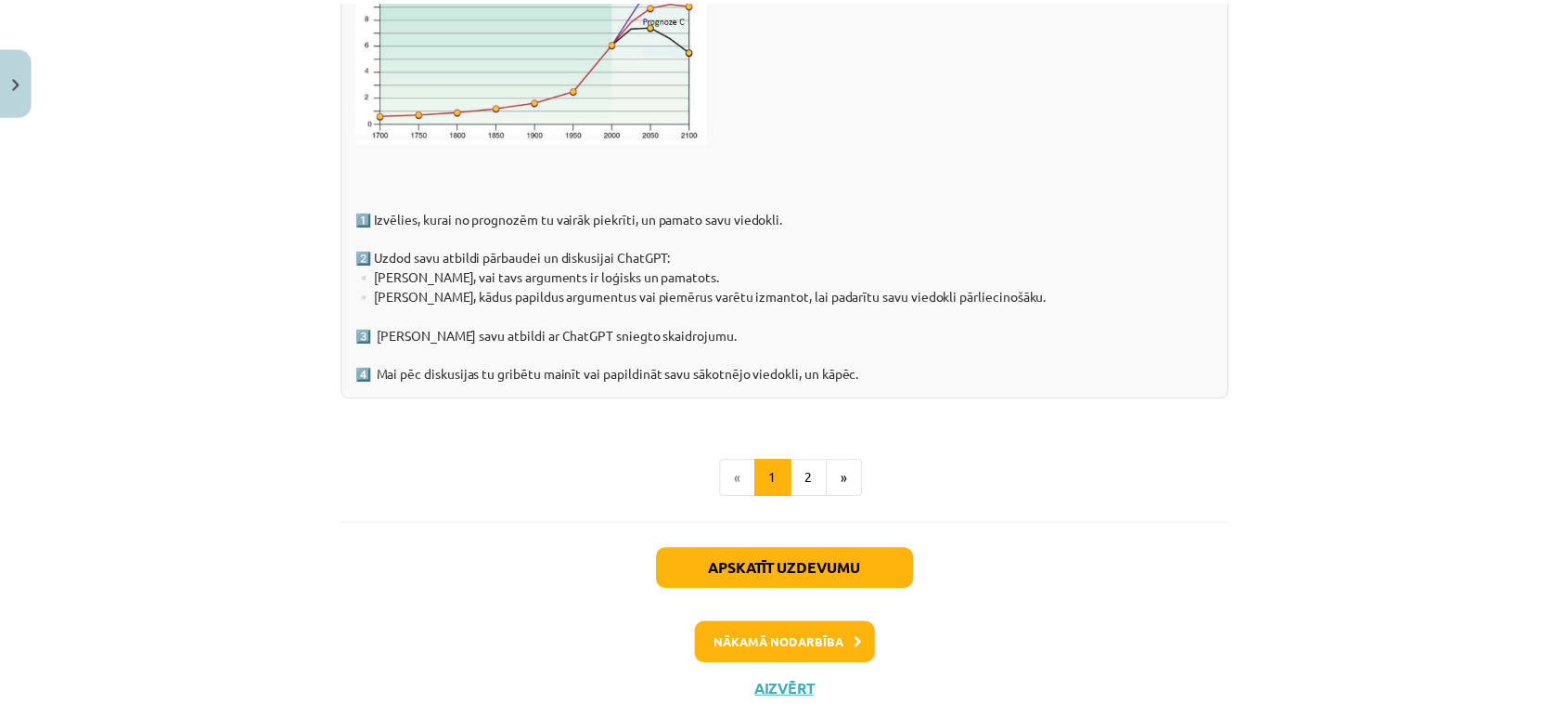
scroll to position [2987, 0]
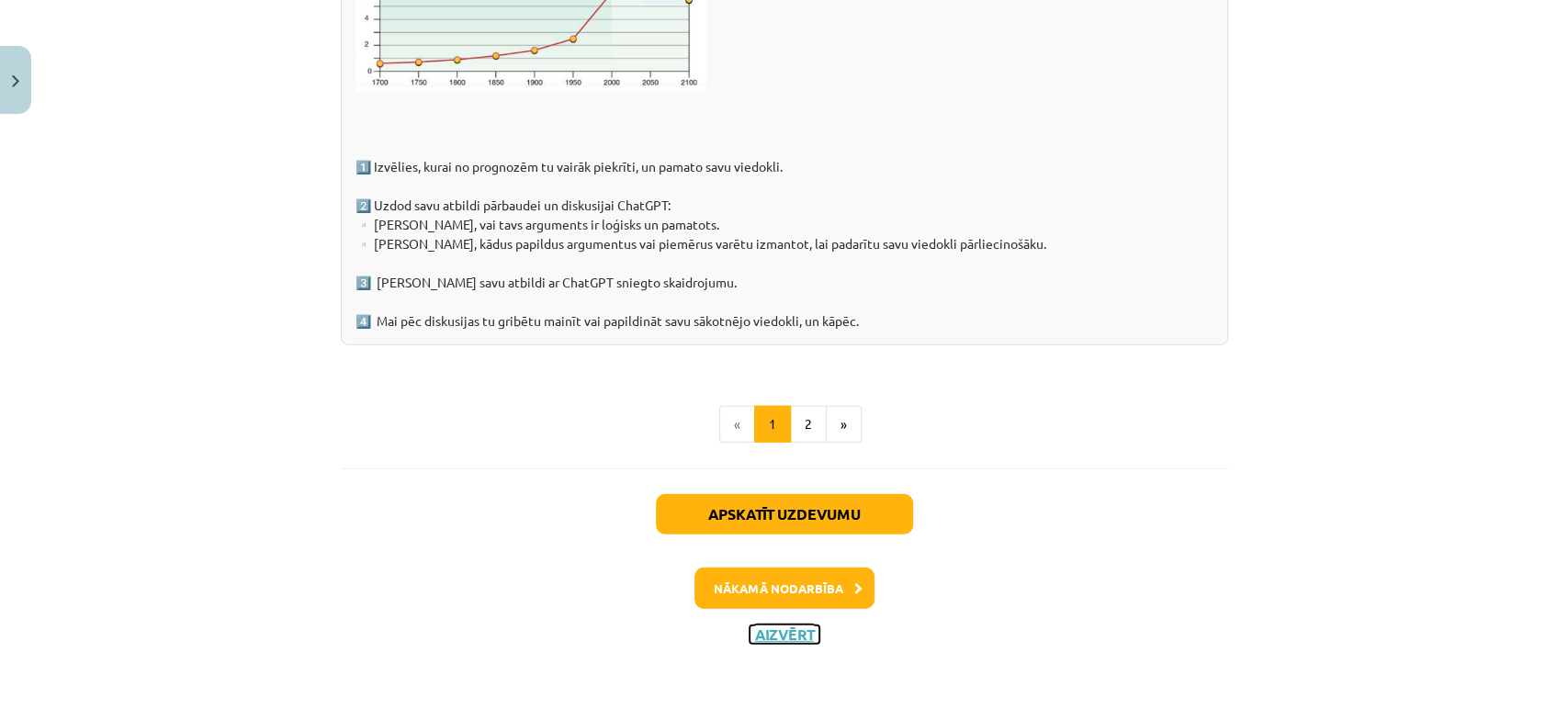
click at [763, 638] on button "Aizvērt" at bounding box center [784, 634] width 70 height 18
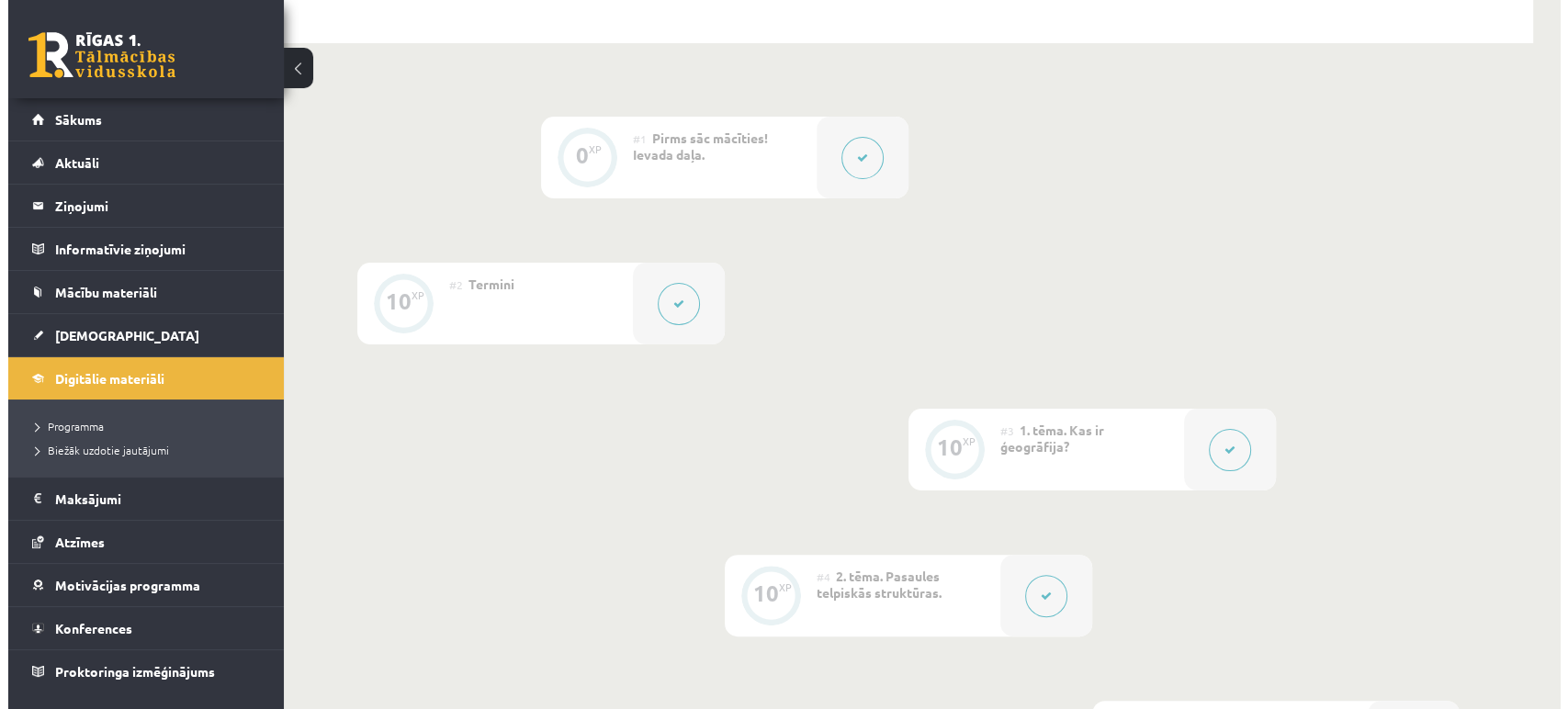
scroll to position [394, 0]
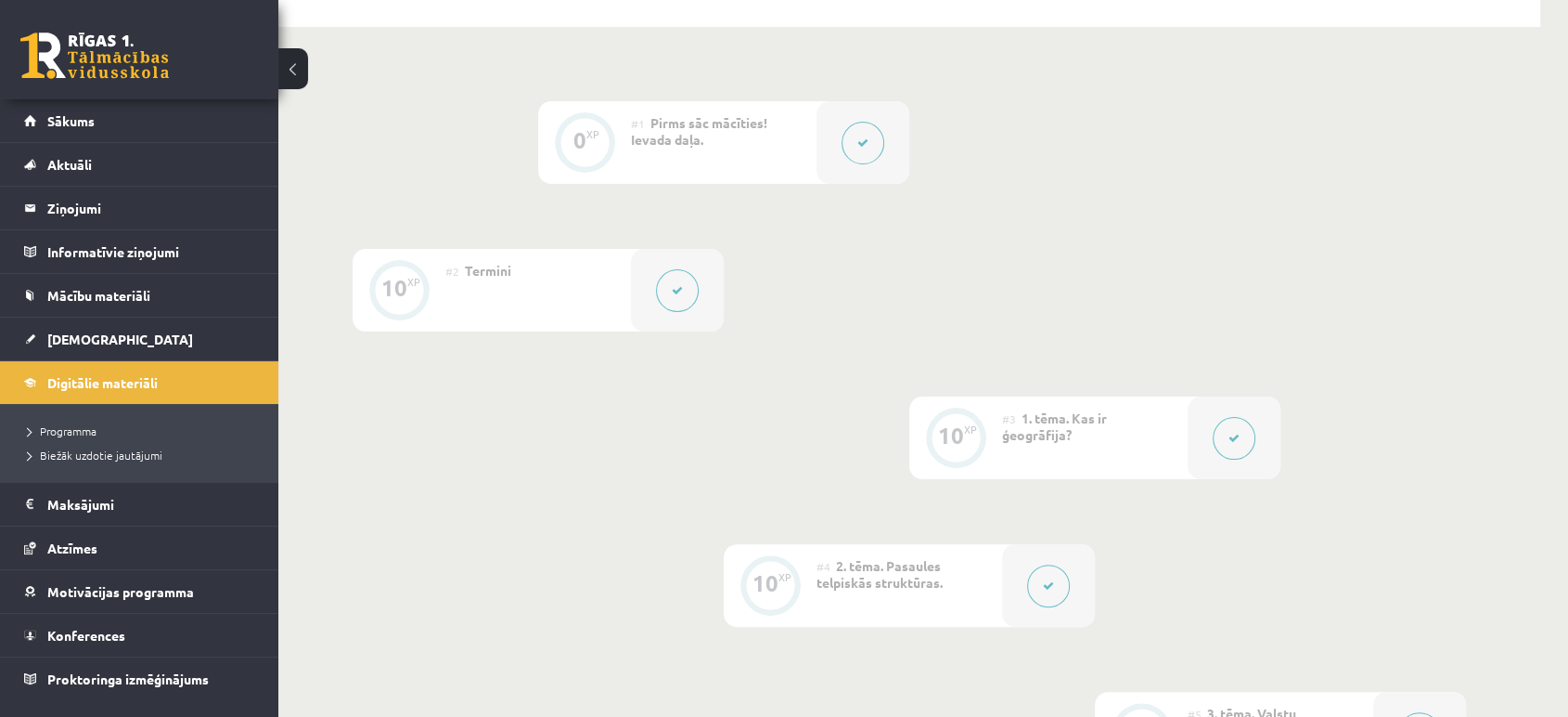
click at [1229, 437] on icon at bounding box center [1233, 438] width 11 height 11
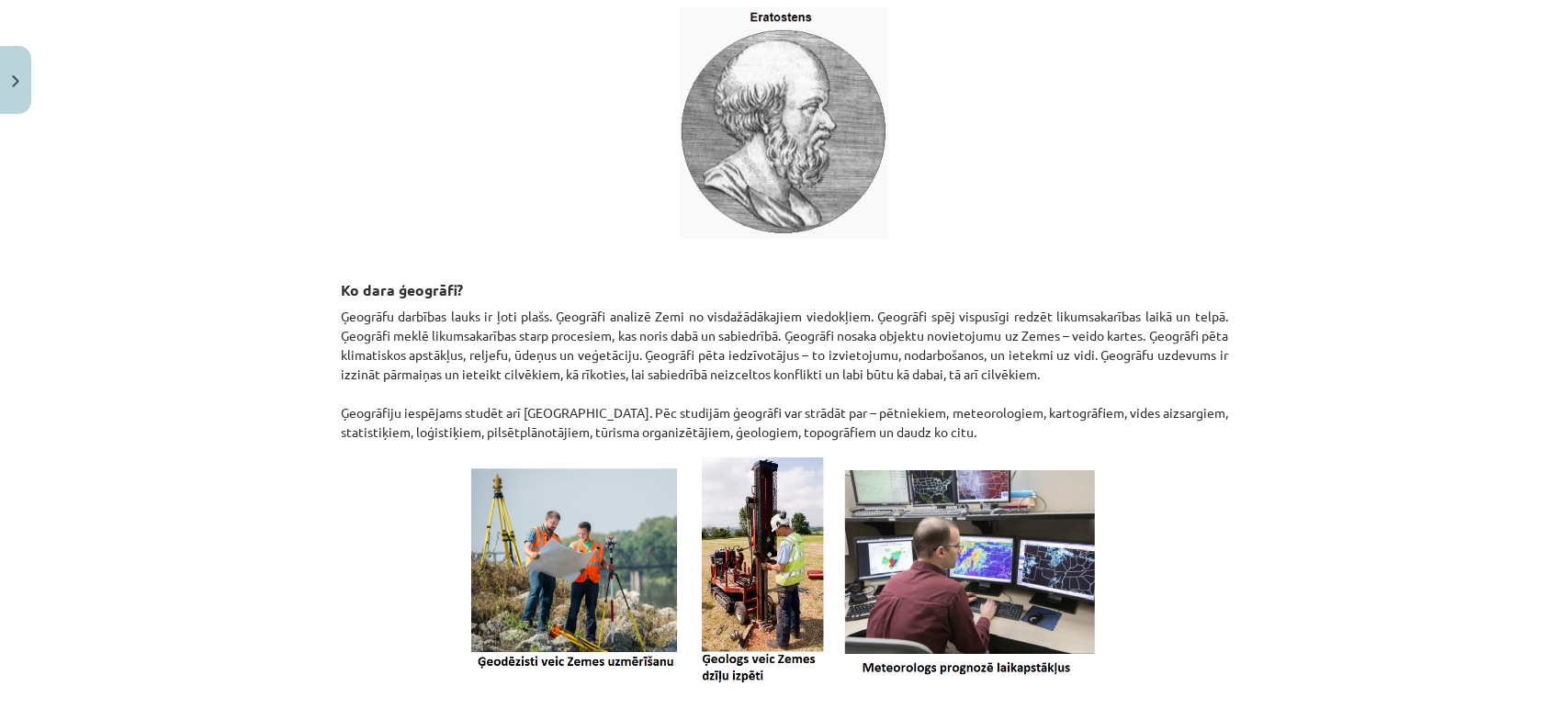
scroll to position [779, 0]
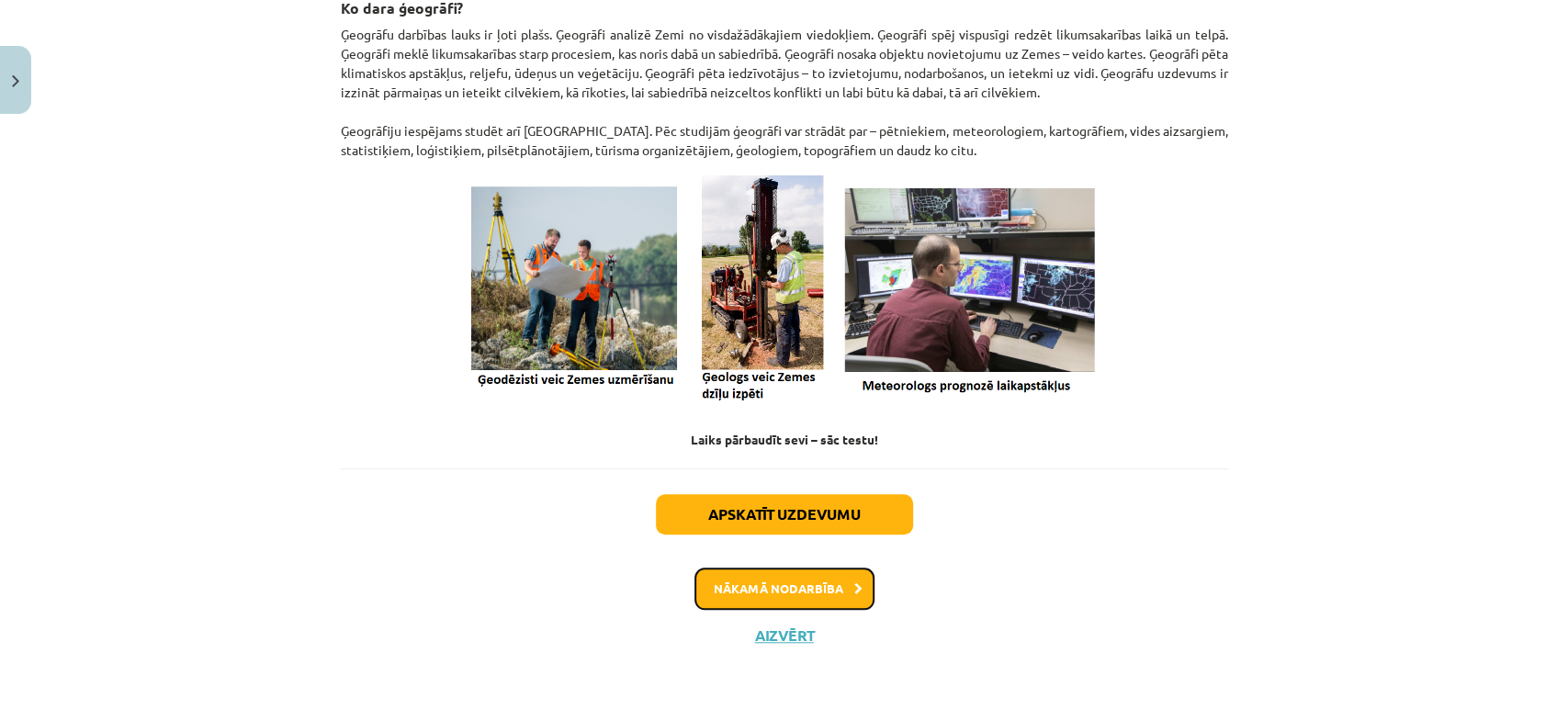
click at [830, 599] on button "Nākamā nodarbība" at bounding box center [784, 589] width 180 height 42
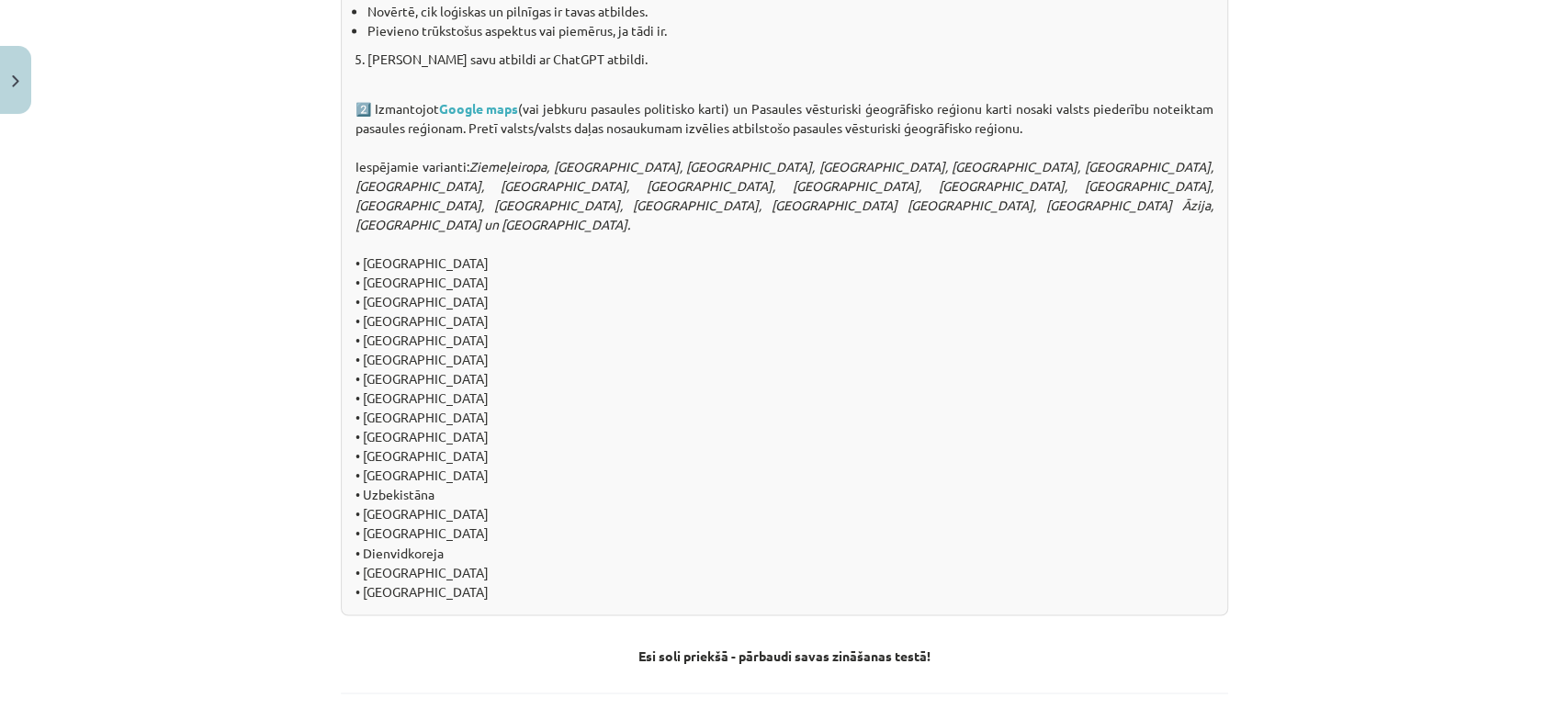
scroll to position [2013, 0]
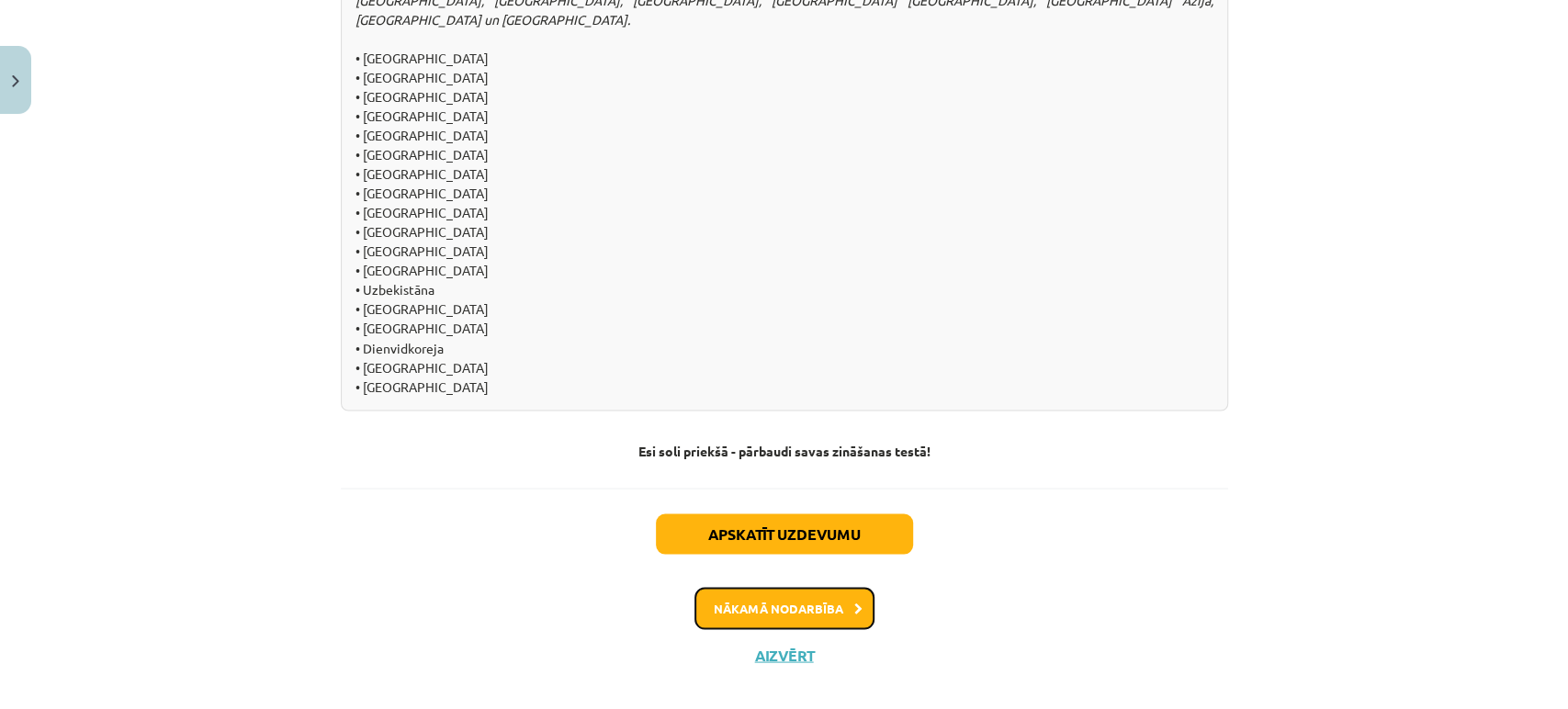
click at [782, 592] on button "Nākamā nodarbība" at bounding box center [784, 608] width 180 height 42
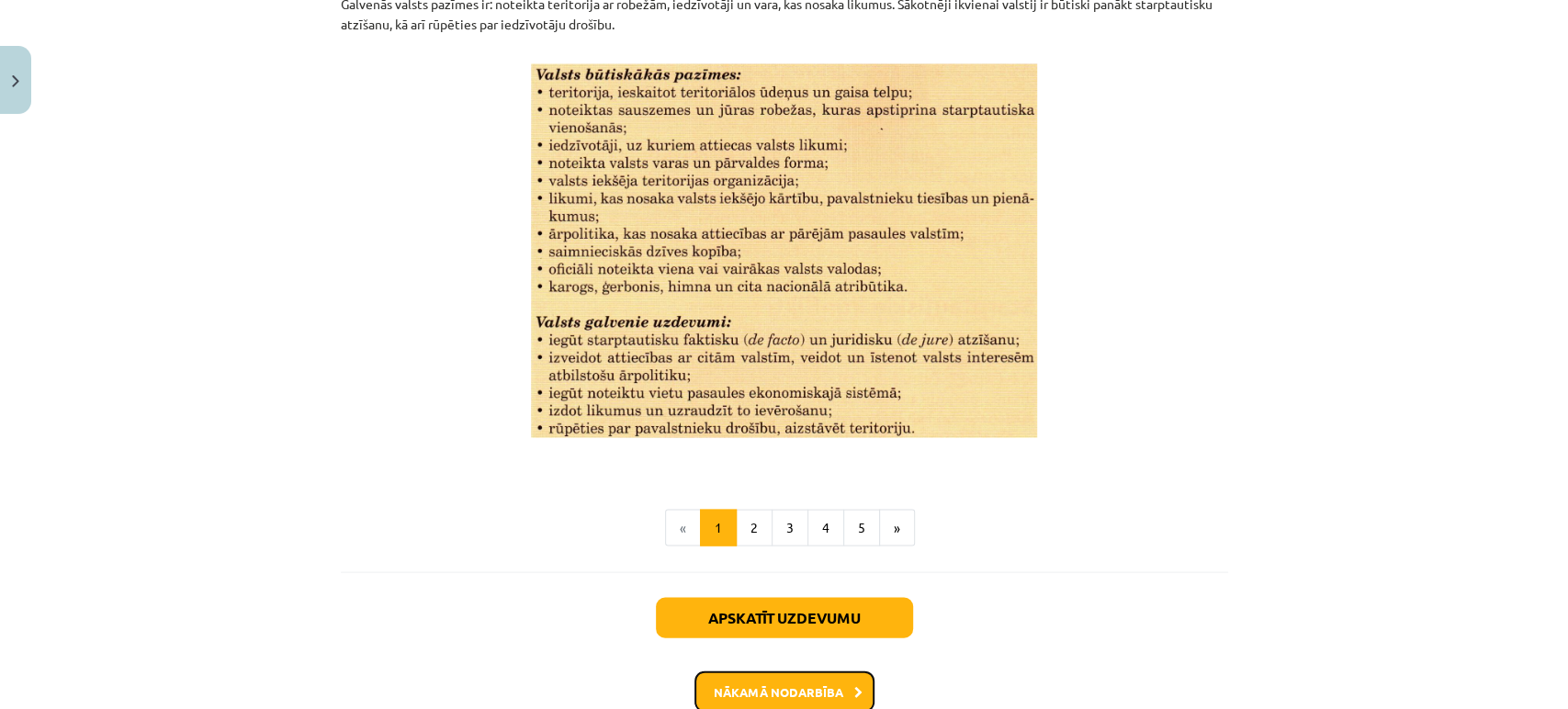
scroll to position [2431, 0]
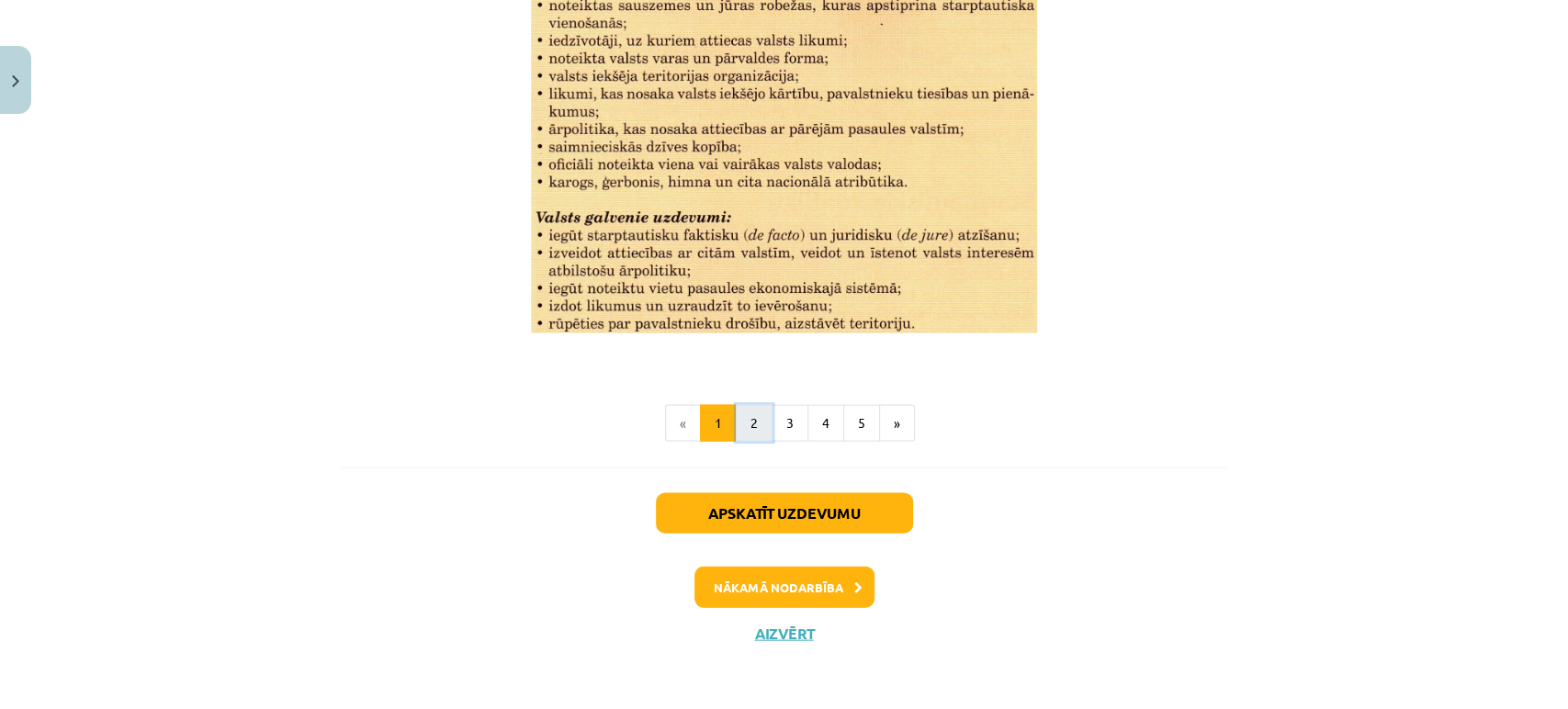
click at [742, 429] on button "2" at bounding box center [754, 423] width 37 height 37
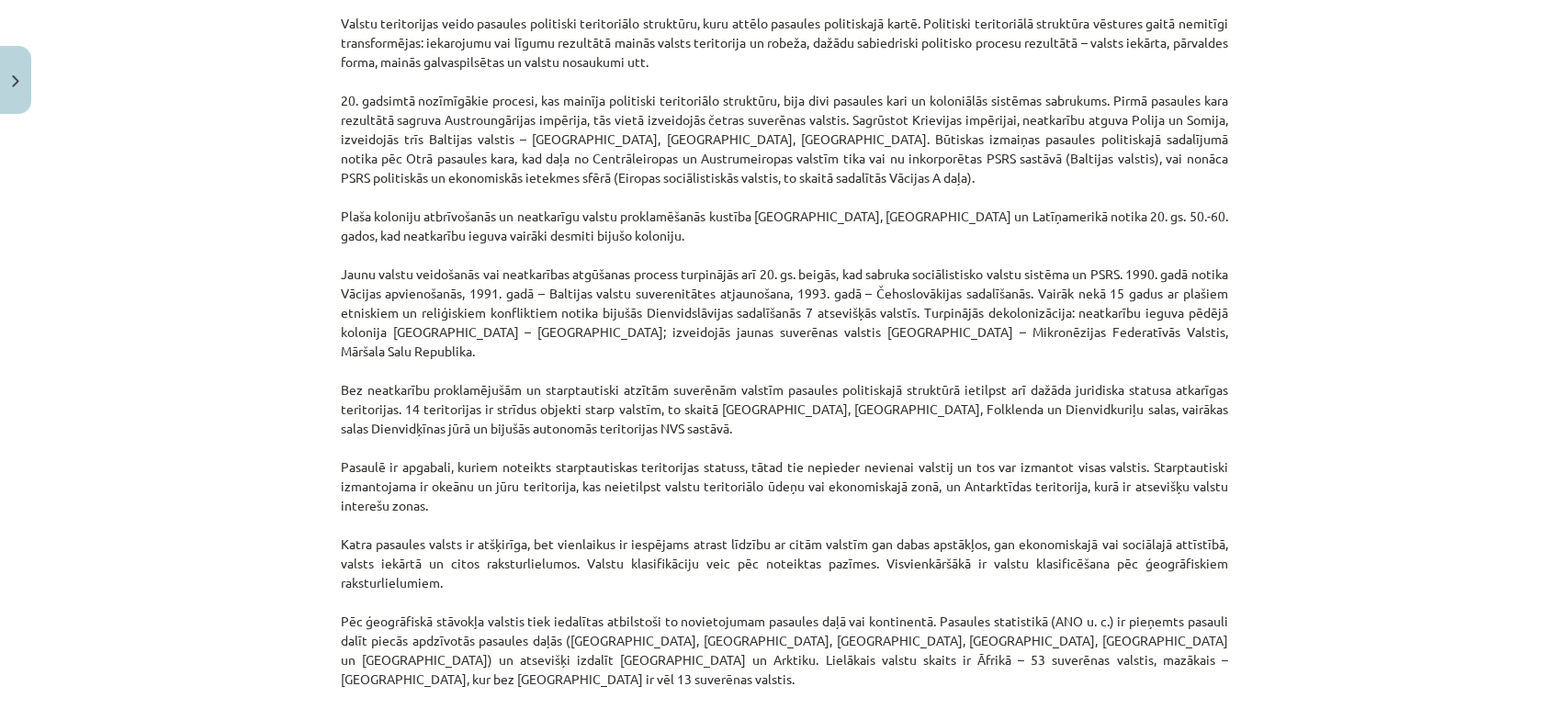
scroll to position [1592, 0]
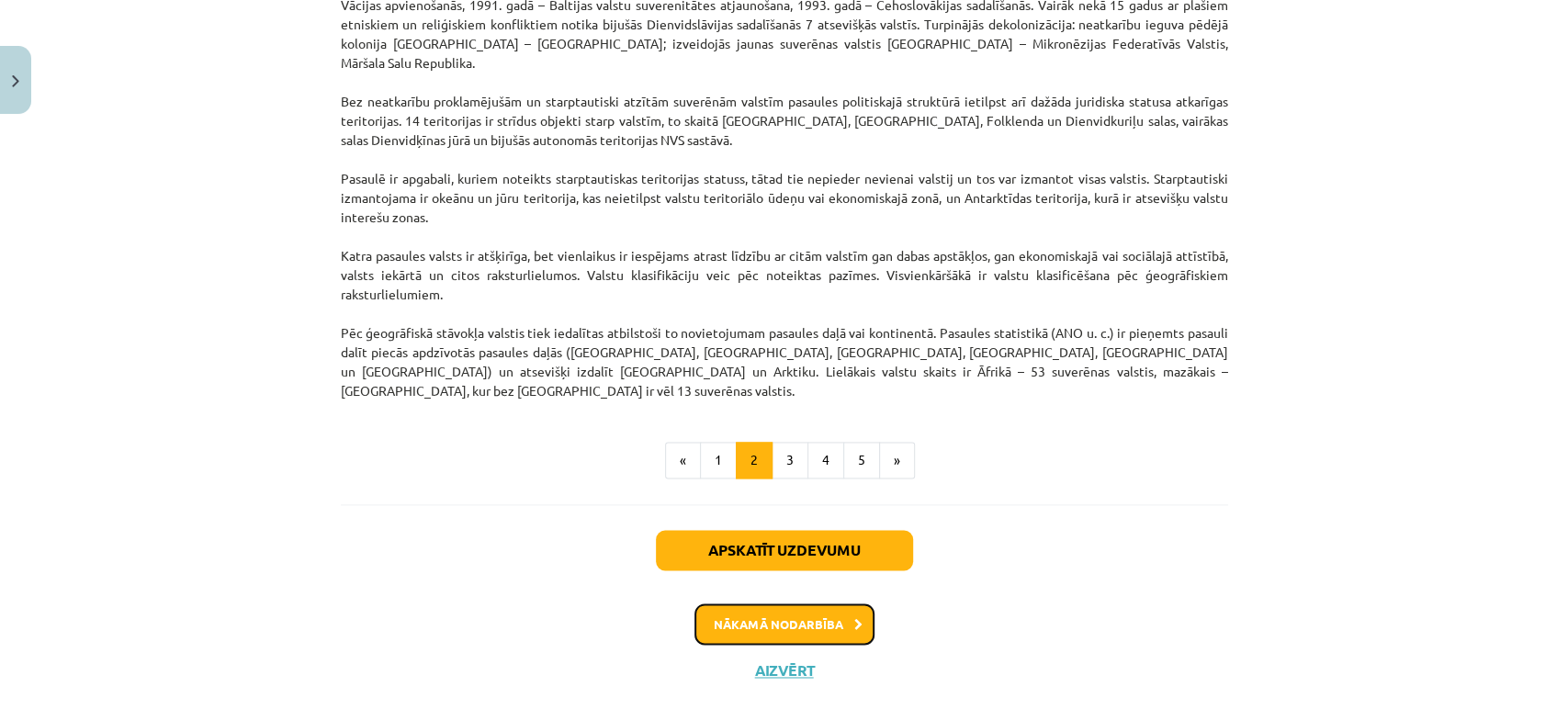
click at [834, 603] on button "Nākamā nodarbība" at bounding box center [784, 624] width 180 height 42
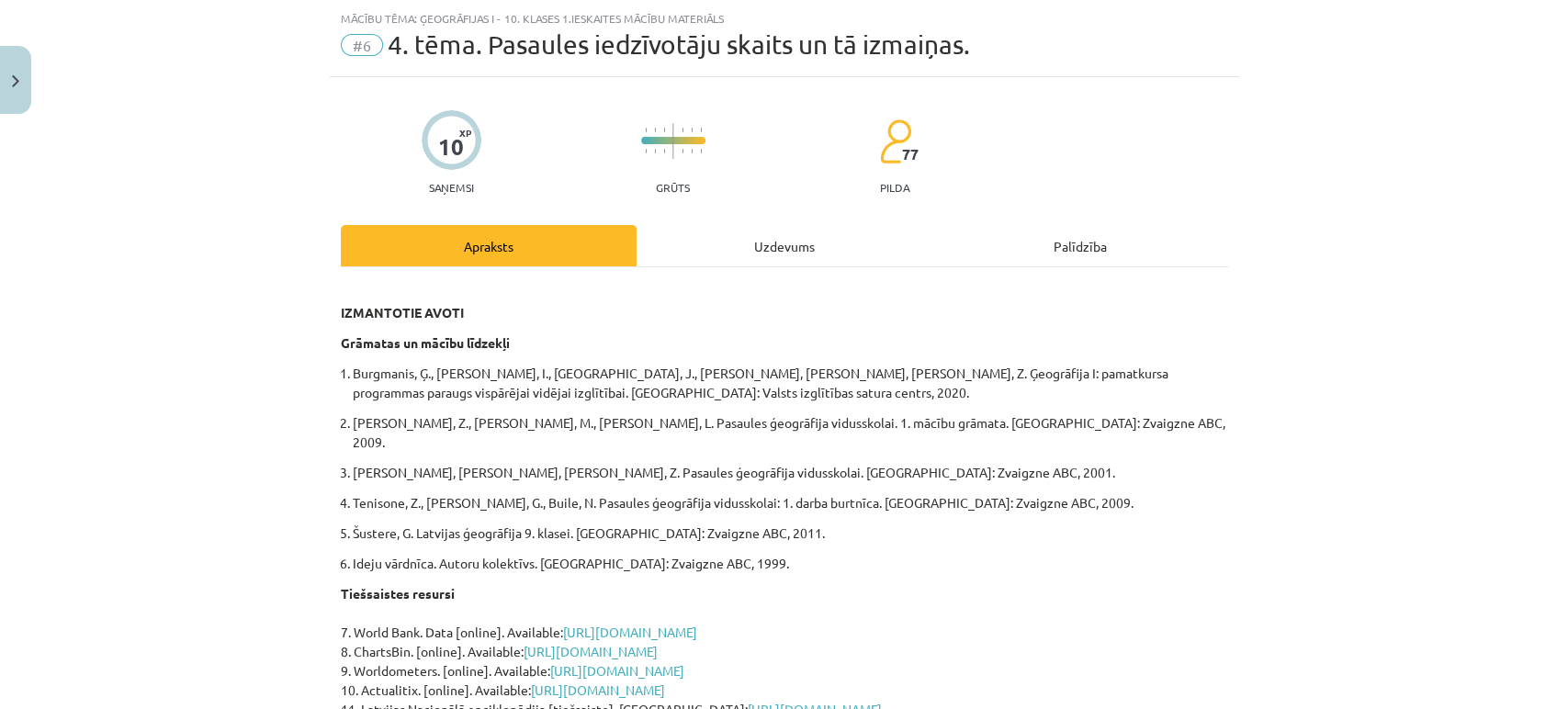
scroll to position [543, 0]
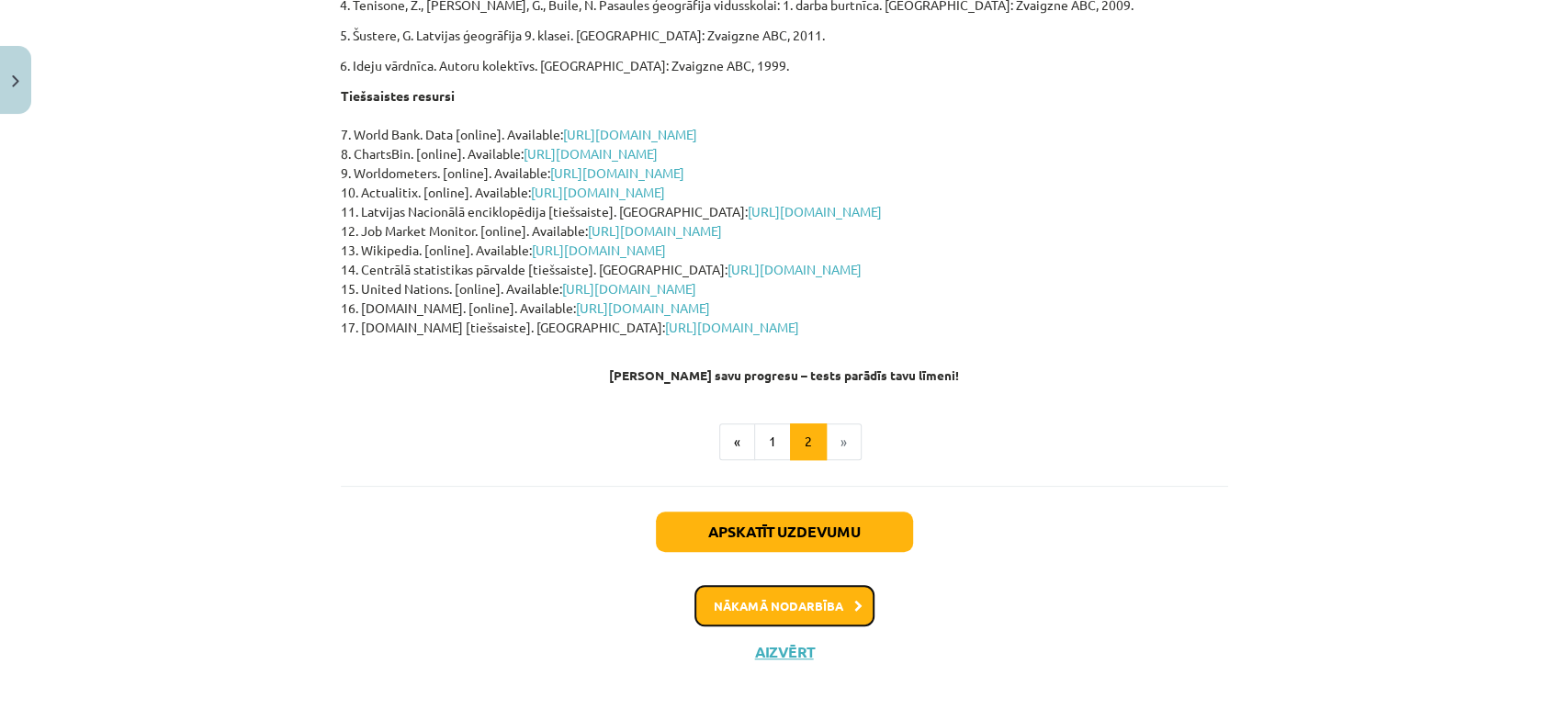
click at [790, 594] on button "Nākamā nodarbība" at bounding box center [784, 606] width 180 height 42
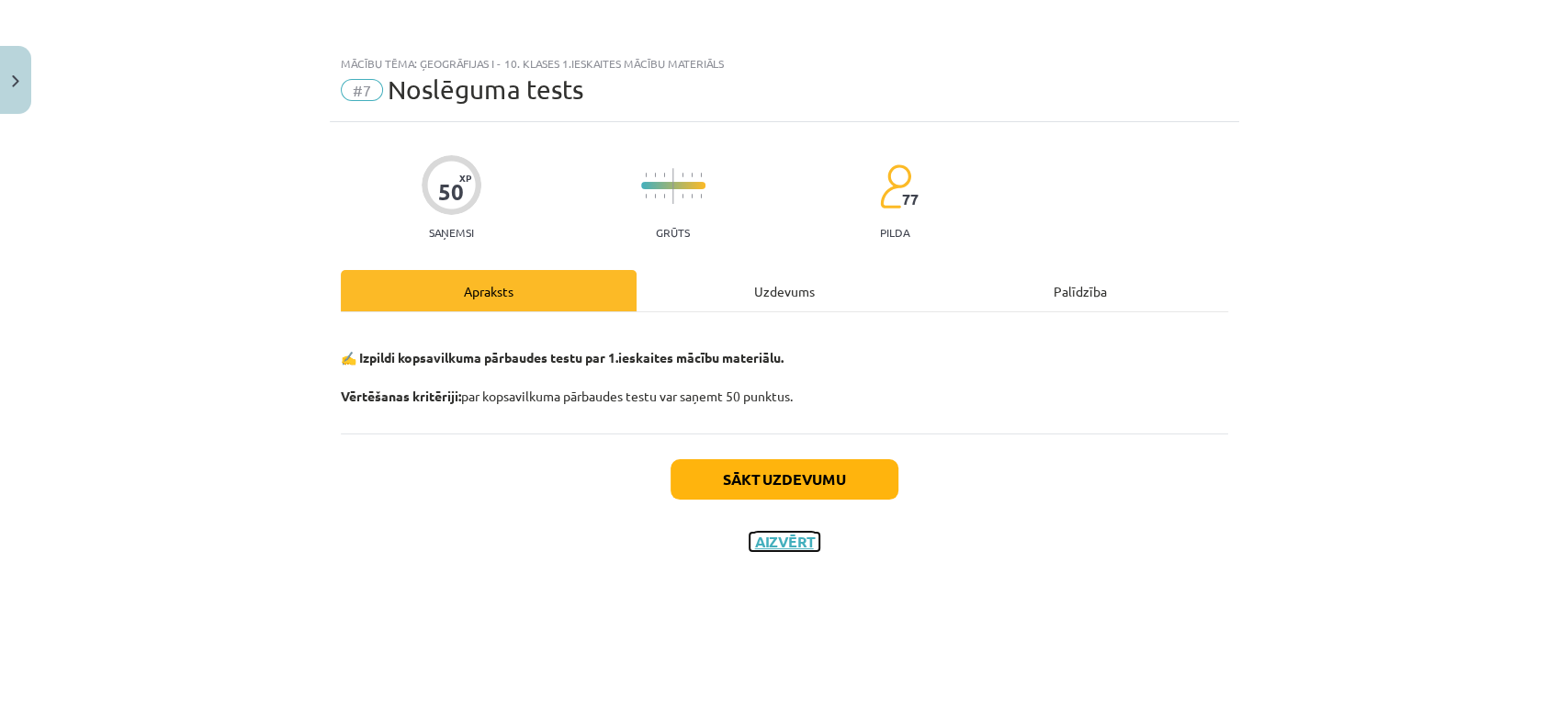
click at [767, 542] on button "Aizvērt" at bounding box center [784, 541] width 70 height 18
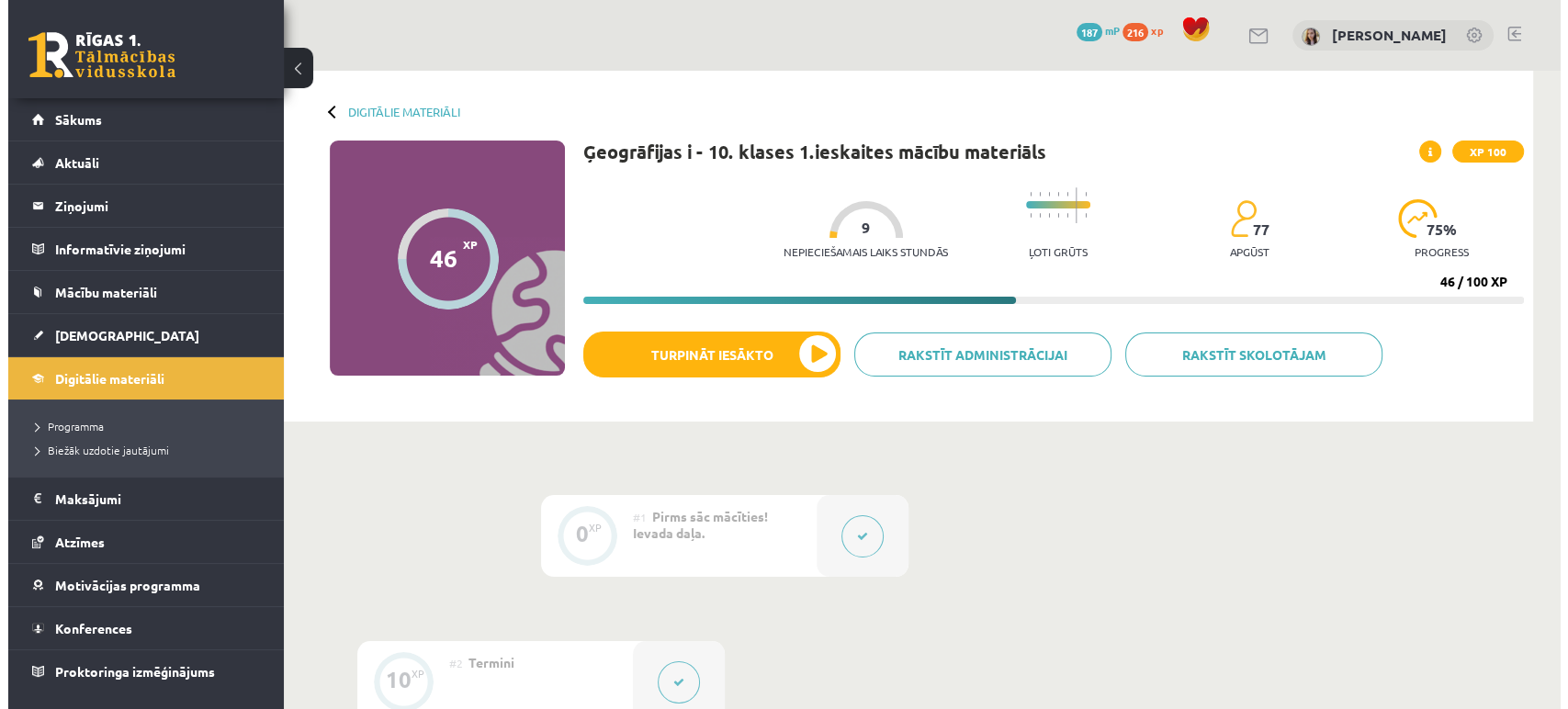
scroll to position [323, 0]
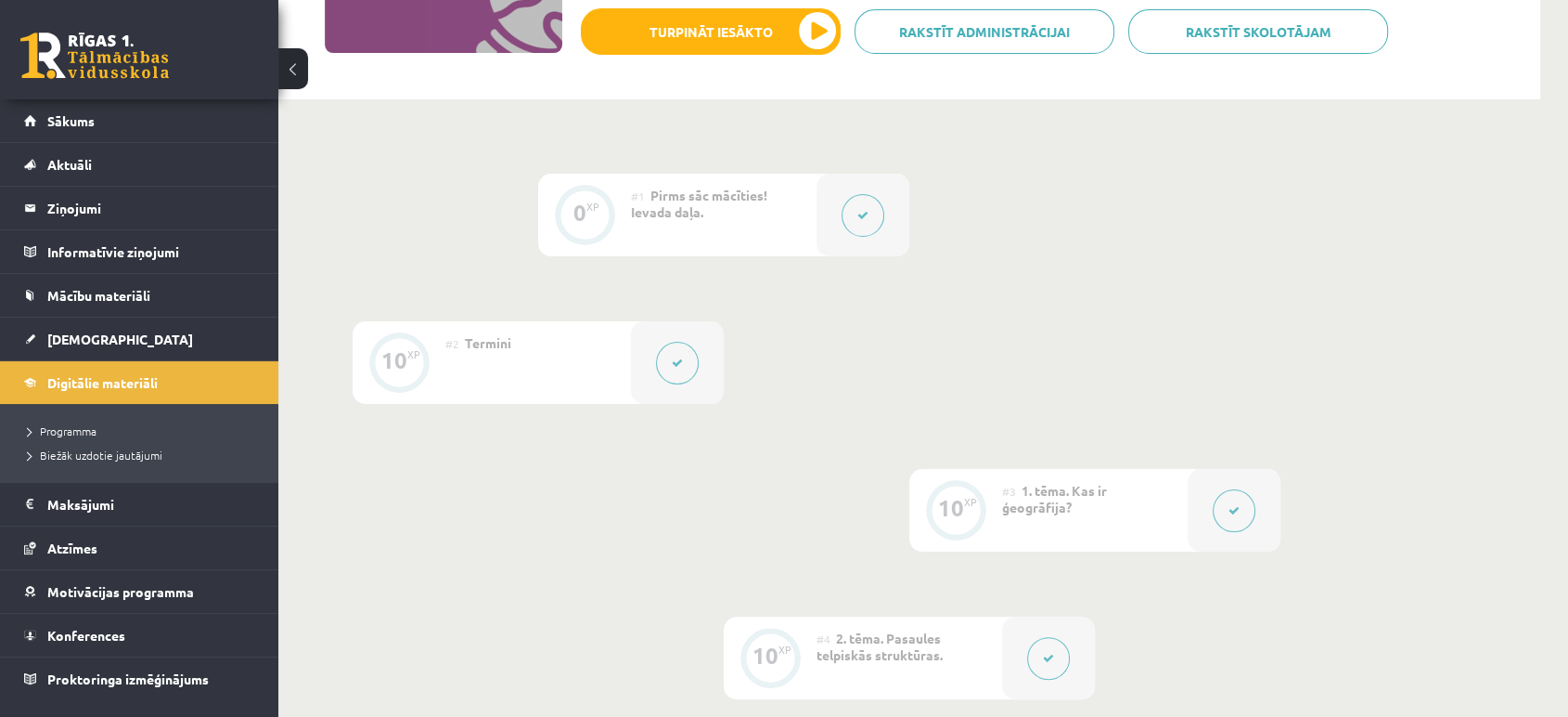
click at [853, 233] on button at bounding box center [863, 215] width 43 height 43
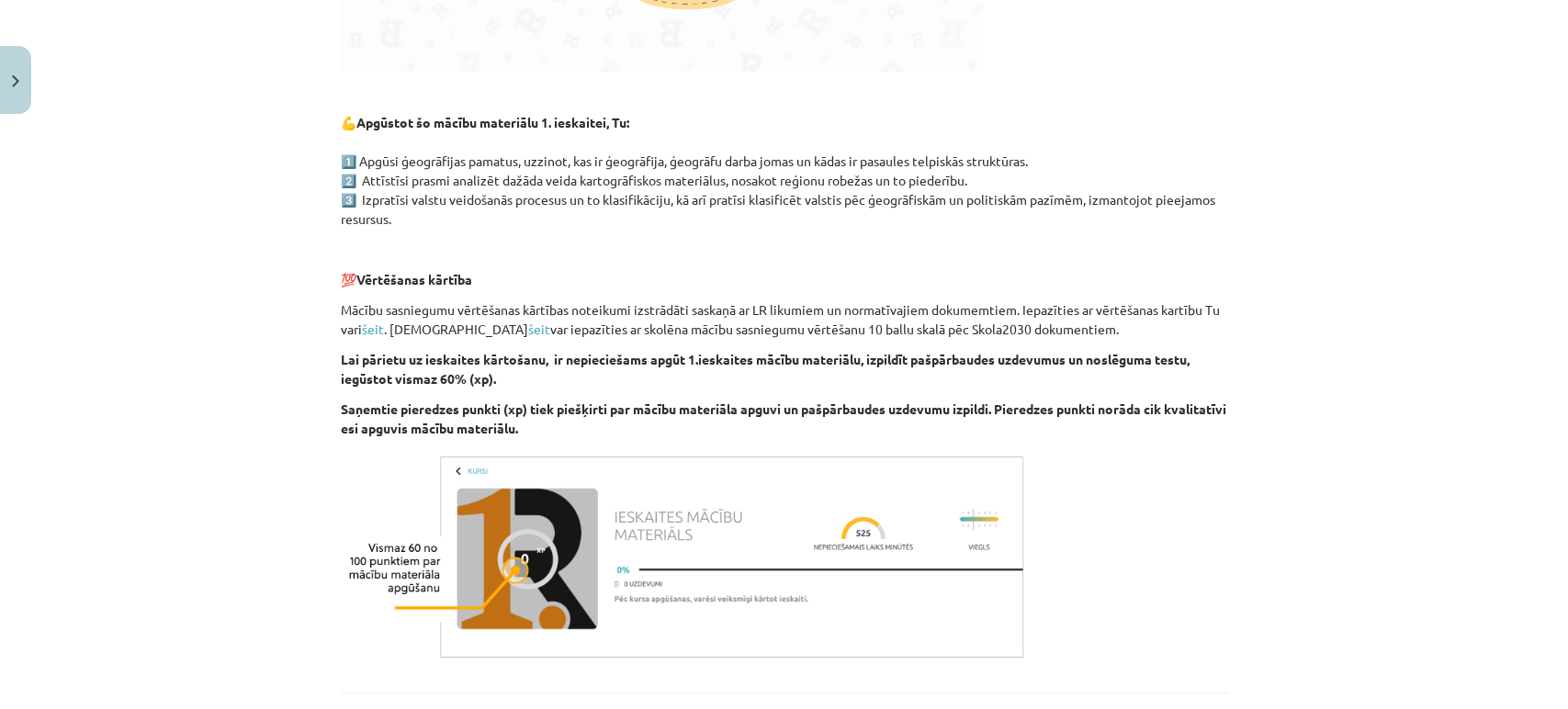
scroll to position [1076, 0]
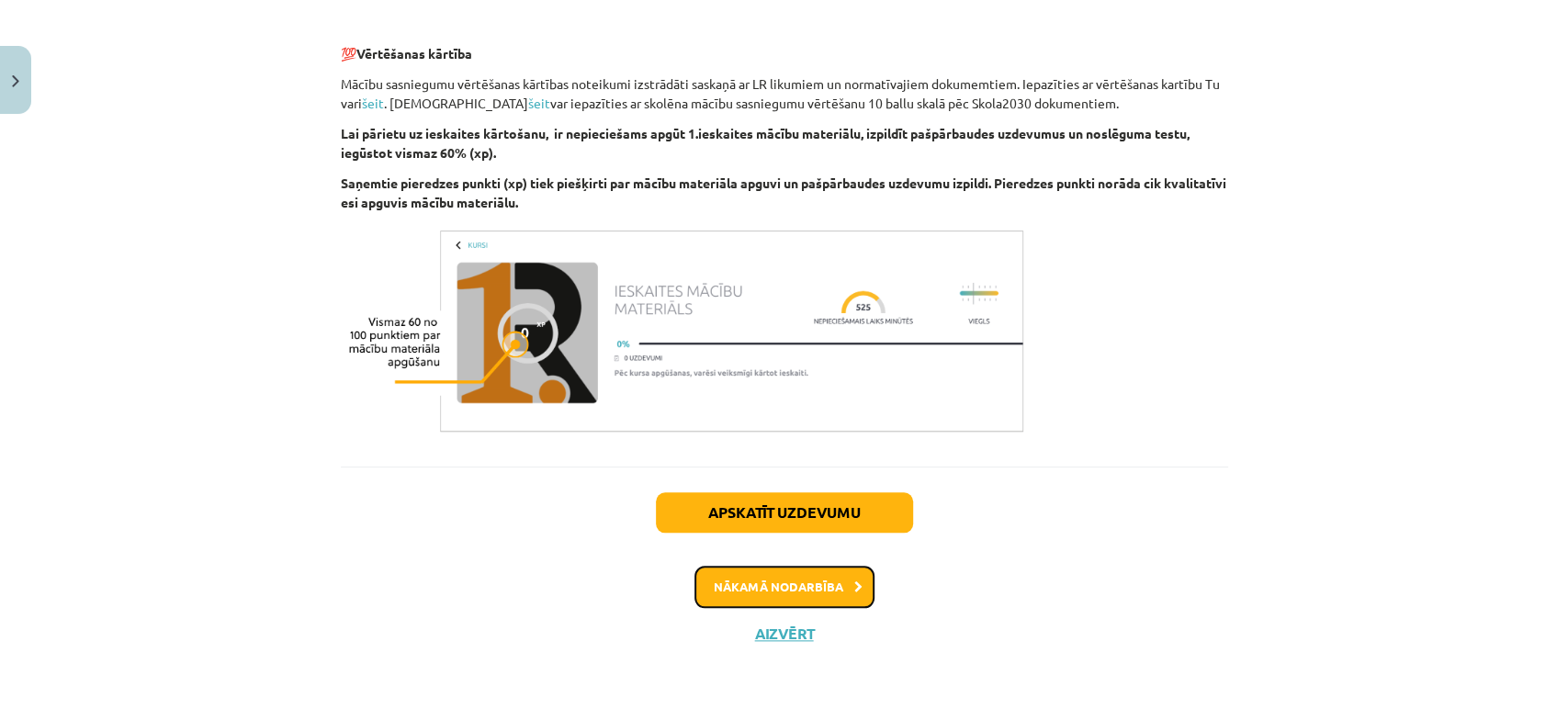
click at [771, 573] on button "Nākamā nodarbība" at bounding box center [784, 587] width 180 height 42
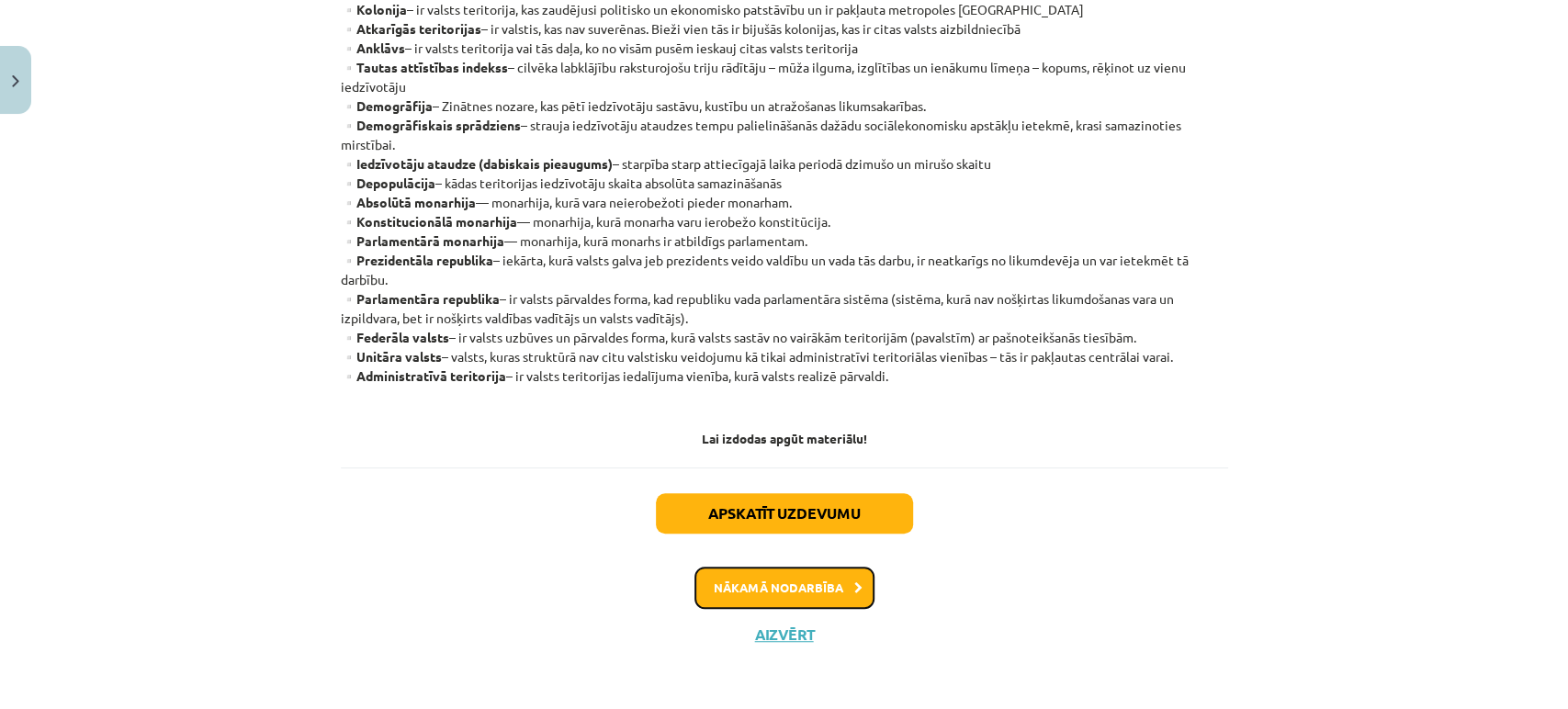
click at [728, 580] on button "Nākamā nodarbība" at bounding box center [784, 588] width 180 height 42
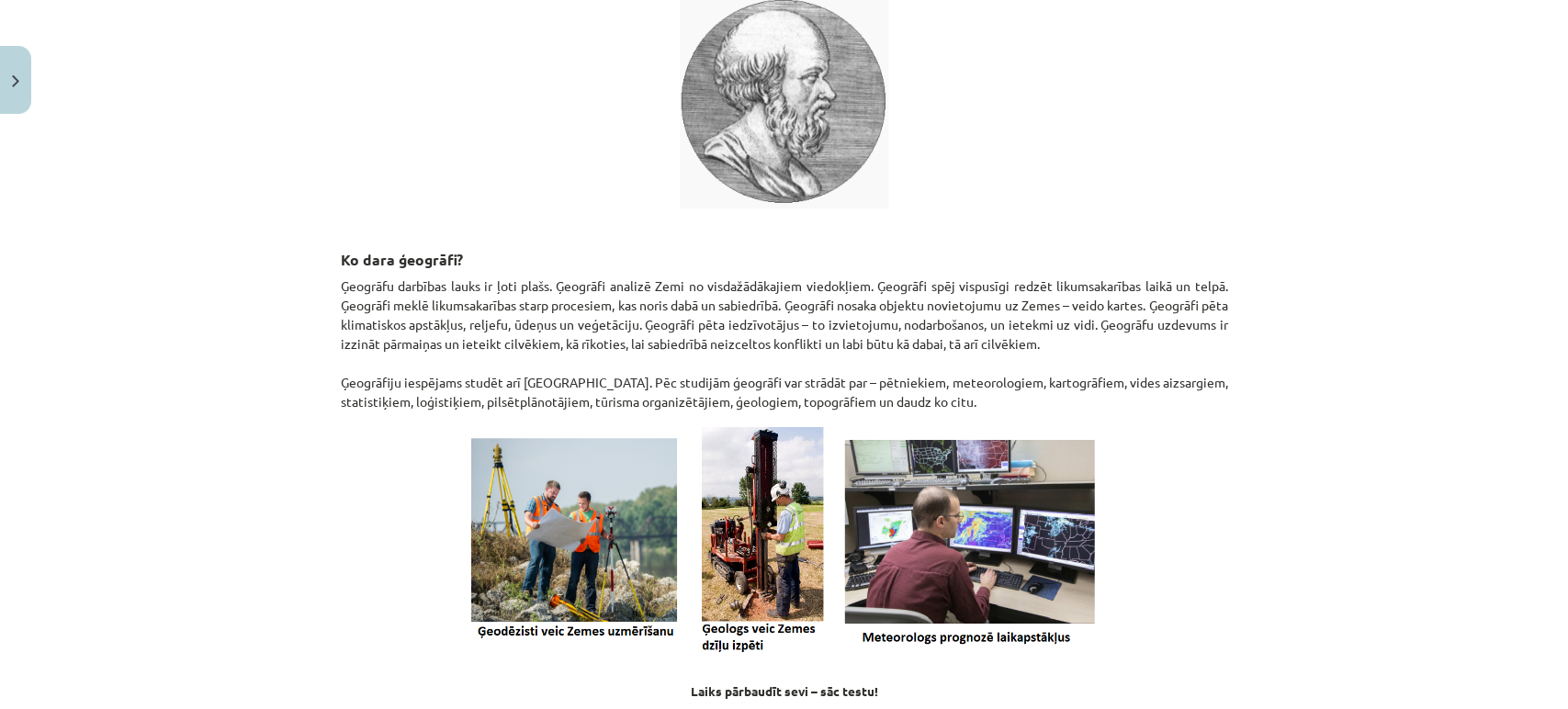
scroll to position [779, 0]
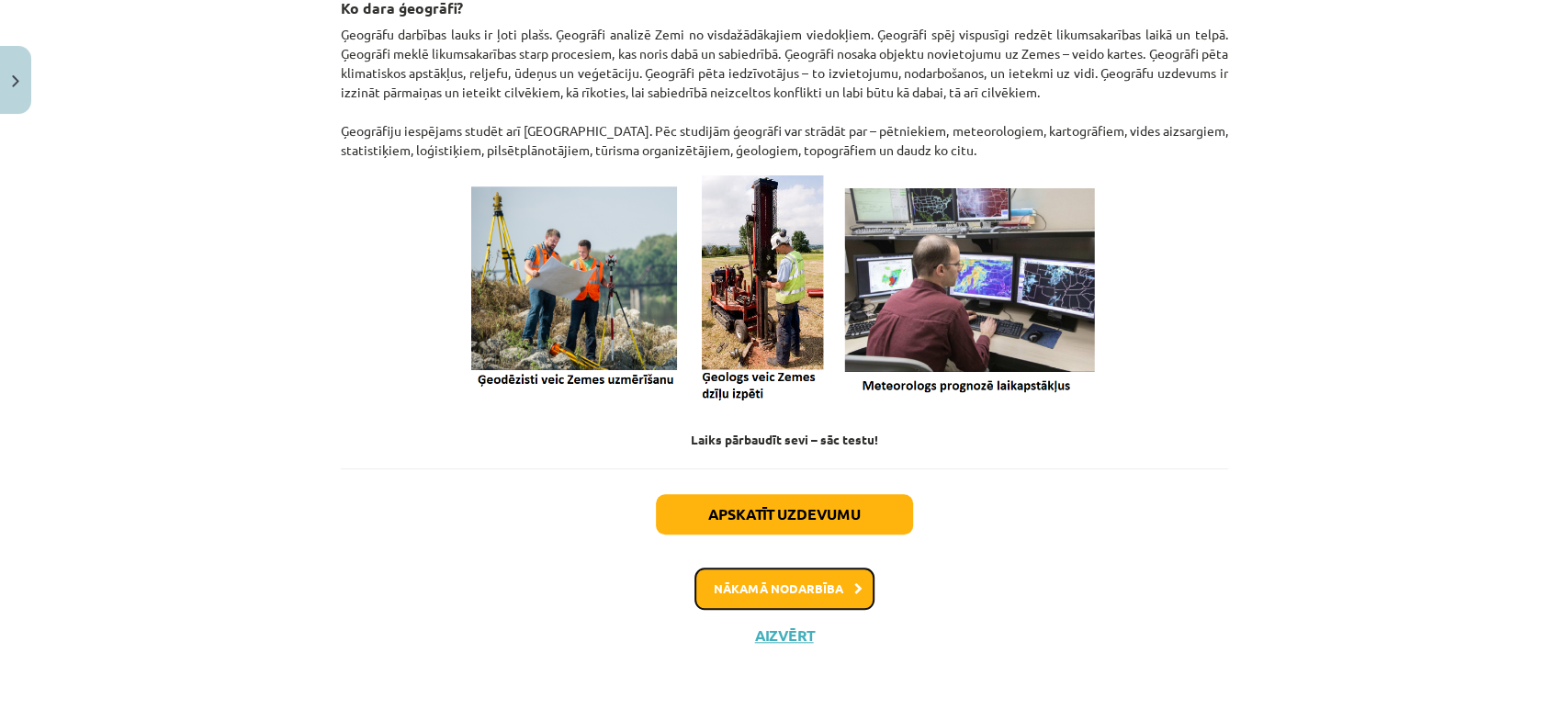
click at [830, 585] on button "Nākamā nodarbība" at bounding box center [784, 589] width 180 height 42
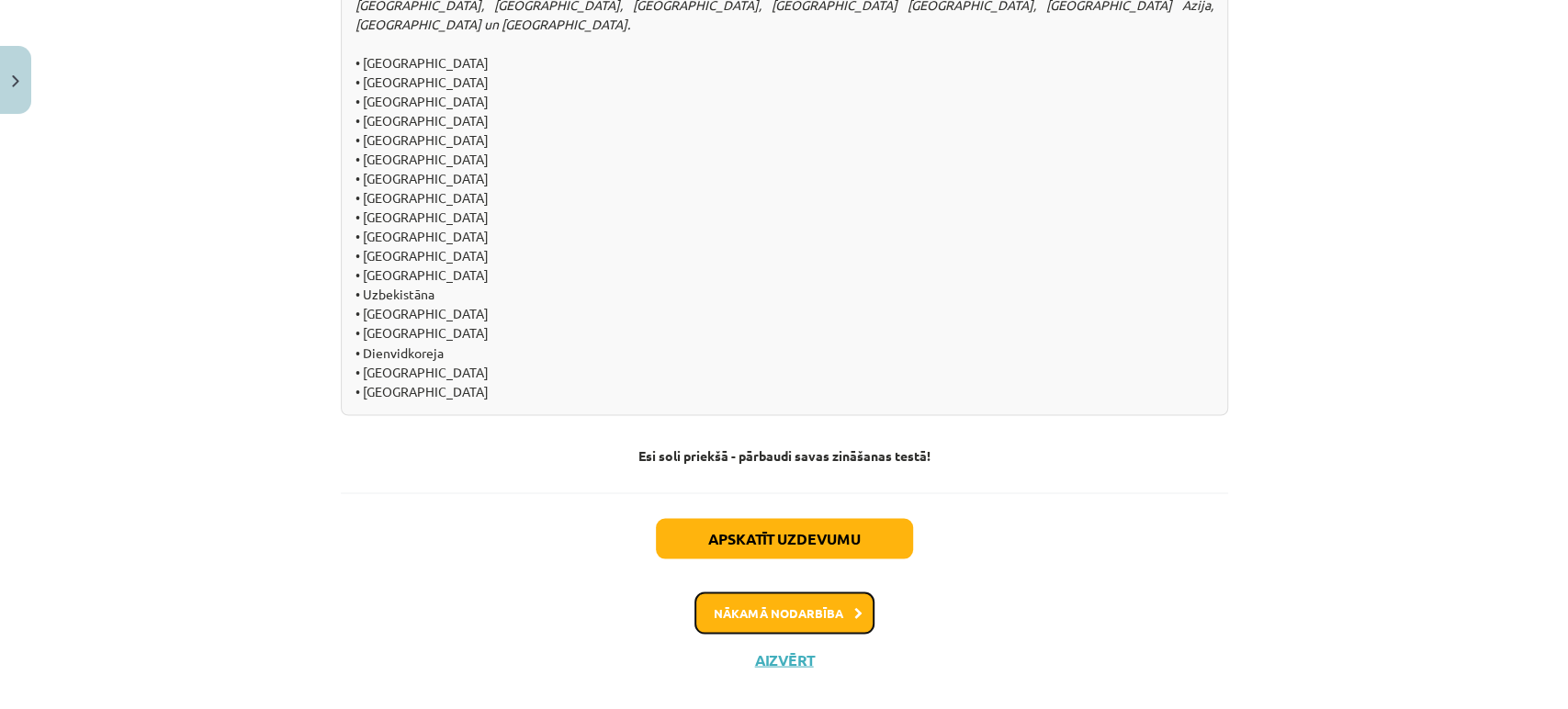
scroll to position [2010, 0]
click at [829, 589] on button "Nākamā nodarbība" at bounding box center [784, 610] width 180 height 42
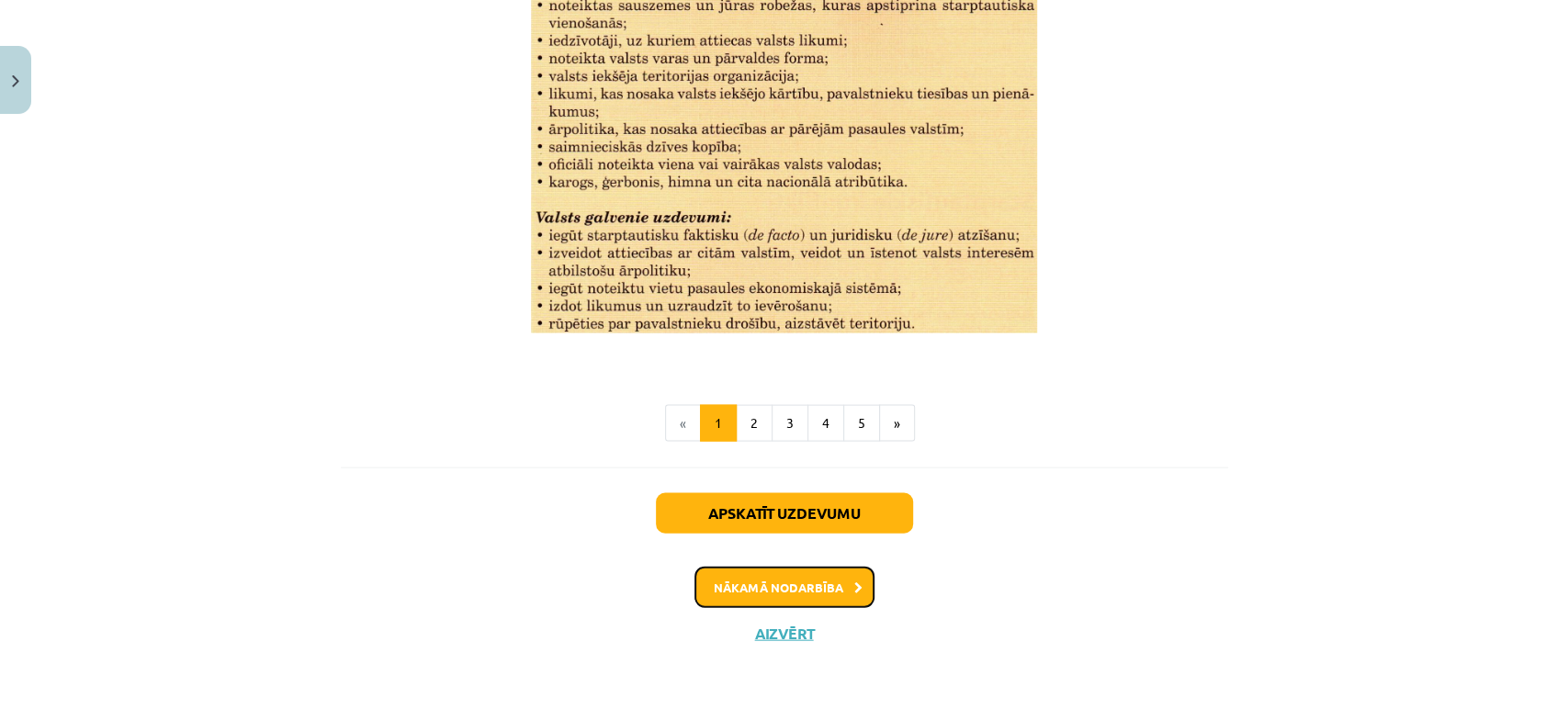
click at [768, 579] on button "Nākamā nodarbība" at bounding box center [784, 588] width 180 height 42
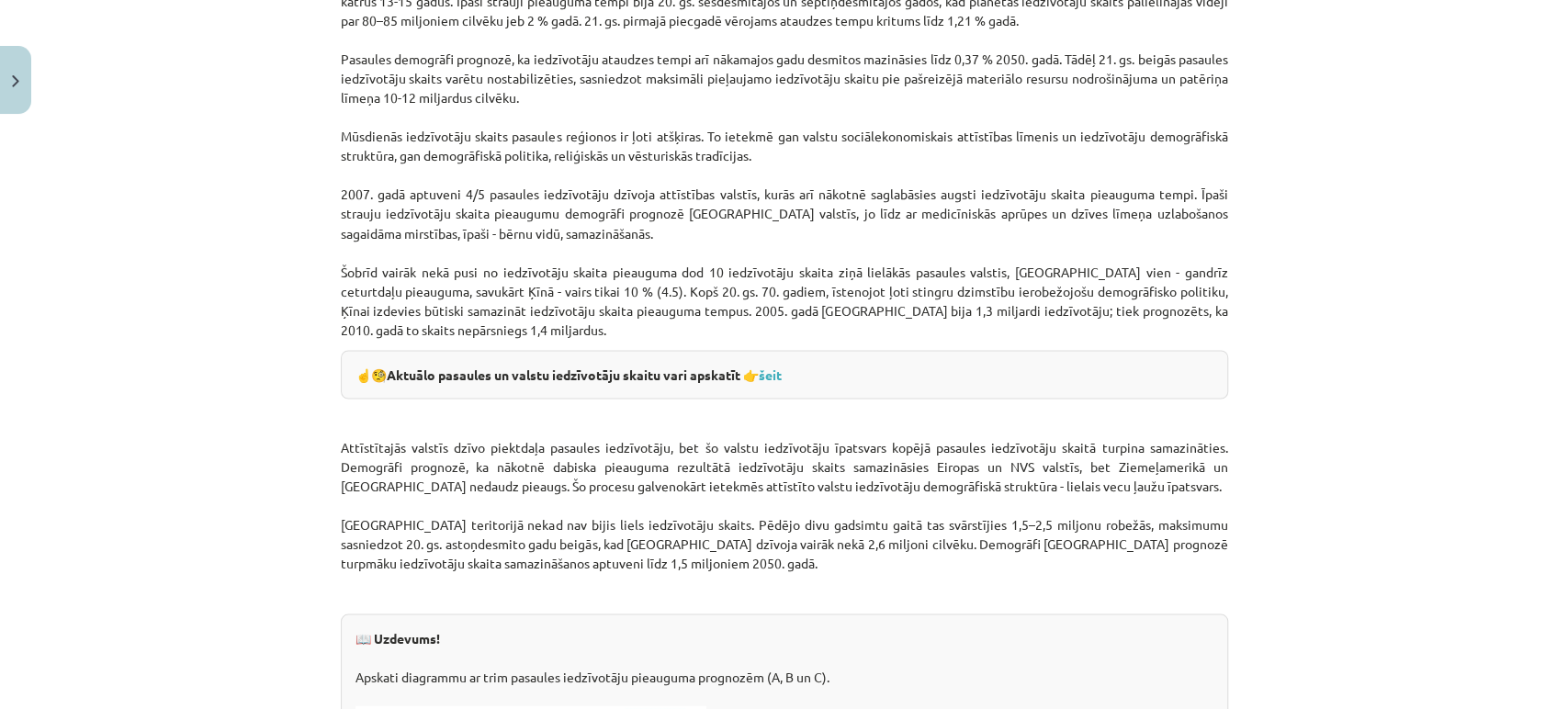
scroll to position [2117, 0]
click at [776, 374] on link "šeit" at bounding box center [770, 372] width 23 height 16
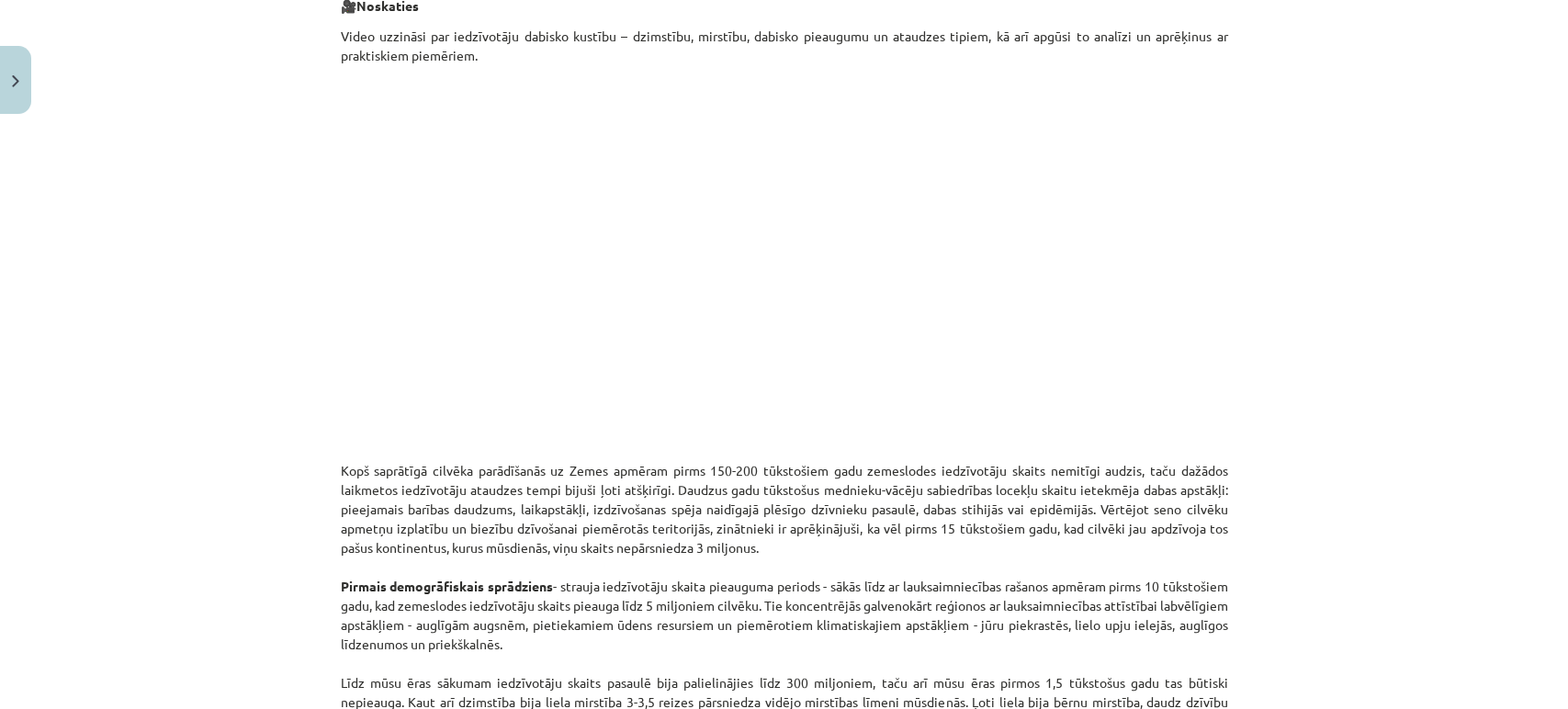
scroll to position [0, 0]
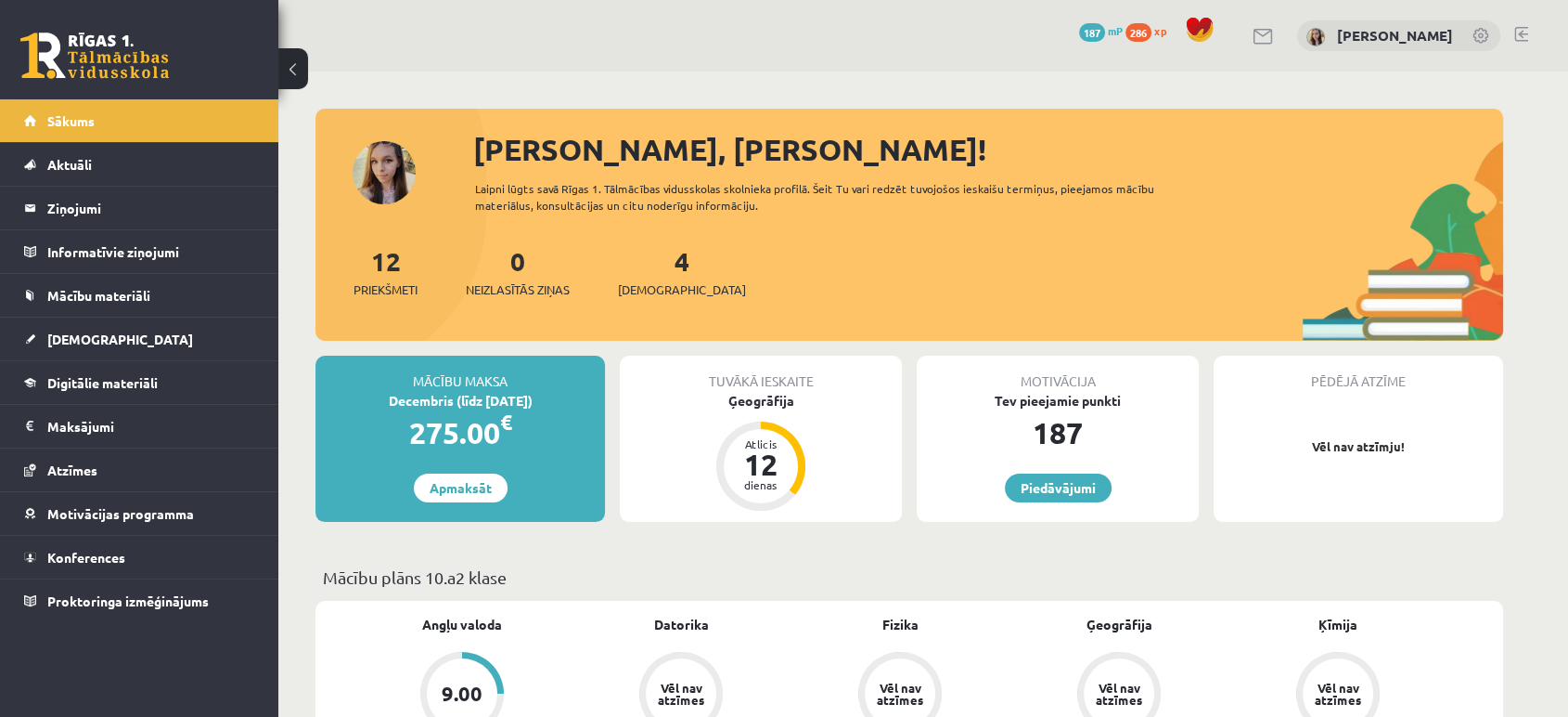
click at [1275, 43] on link at bounding box center [1264, 37] width 22 height 16
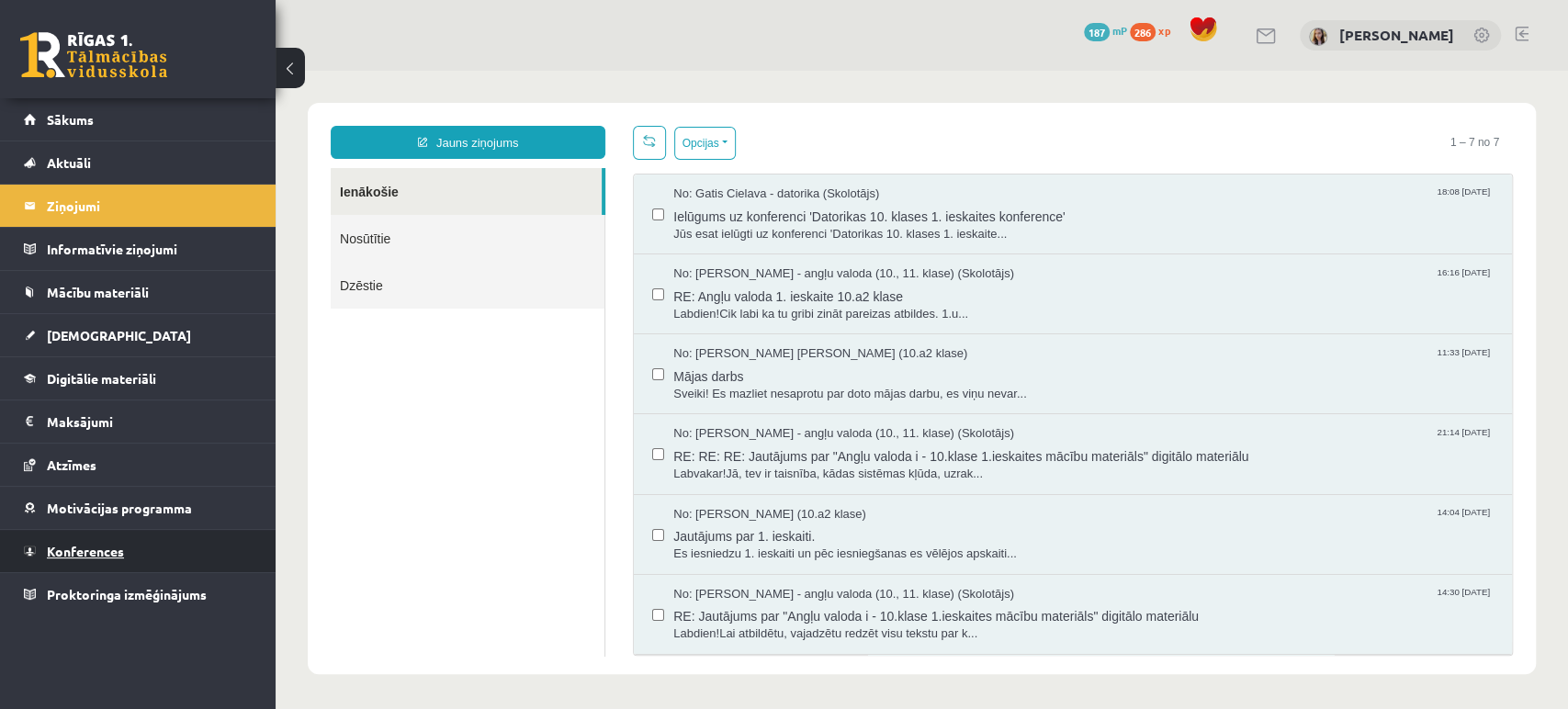
click at [73, 543] on span "Konferences" at bounding box center [86, 550] width 77 height 16
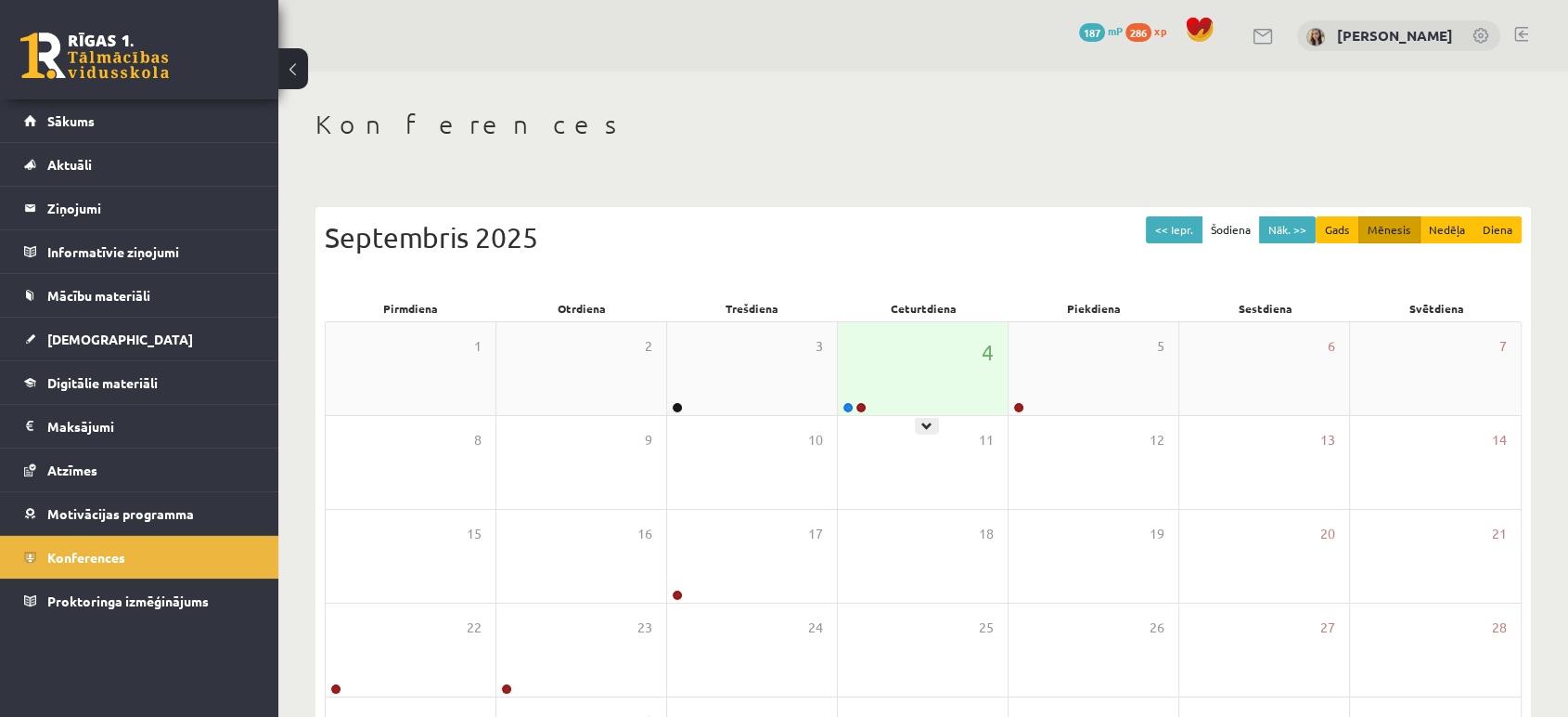
click at [896, 387] on div "4" at bounding box center [923, 368] width 170 height 92
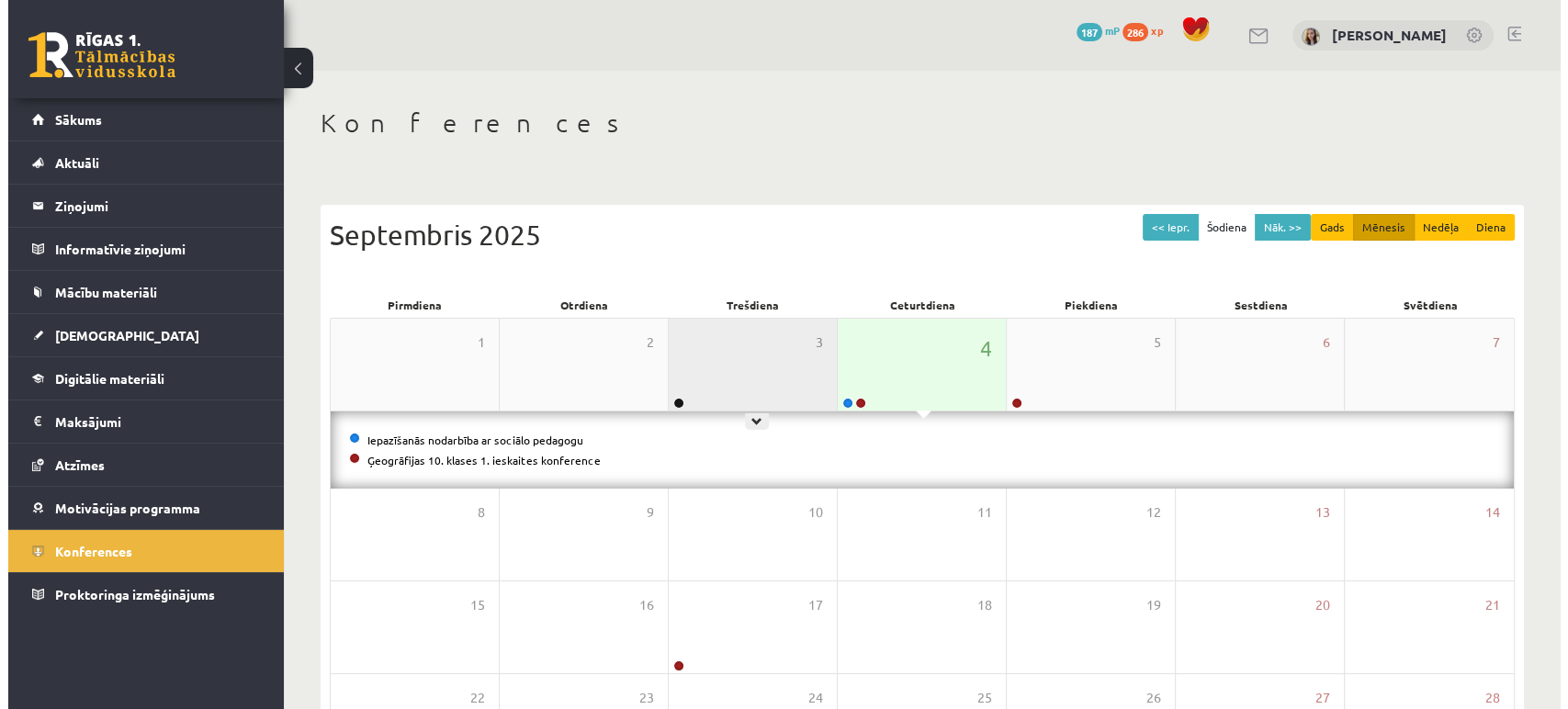
scroll to position [243, 0]
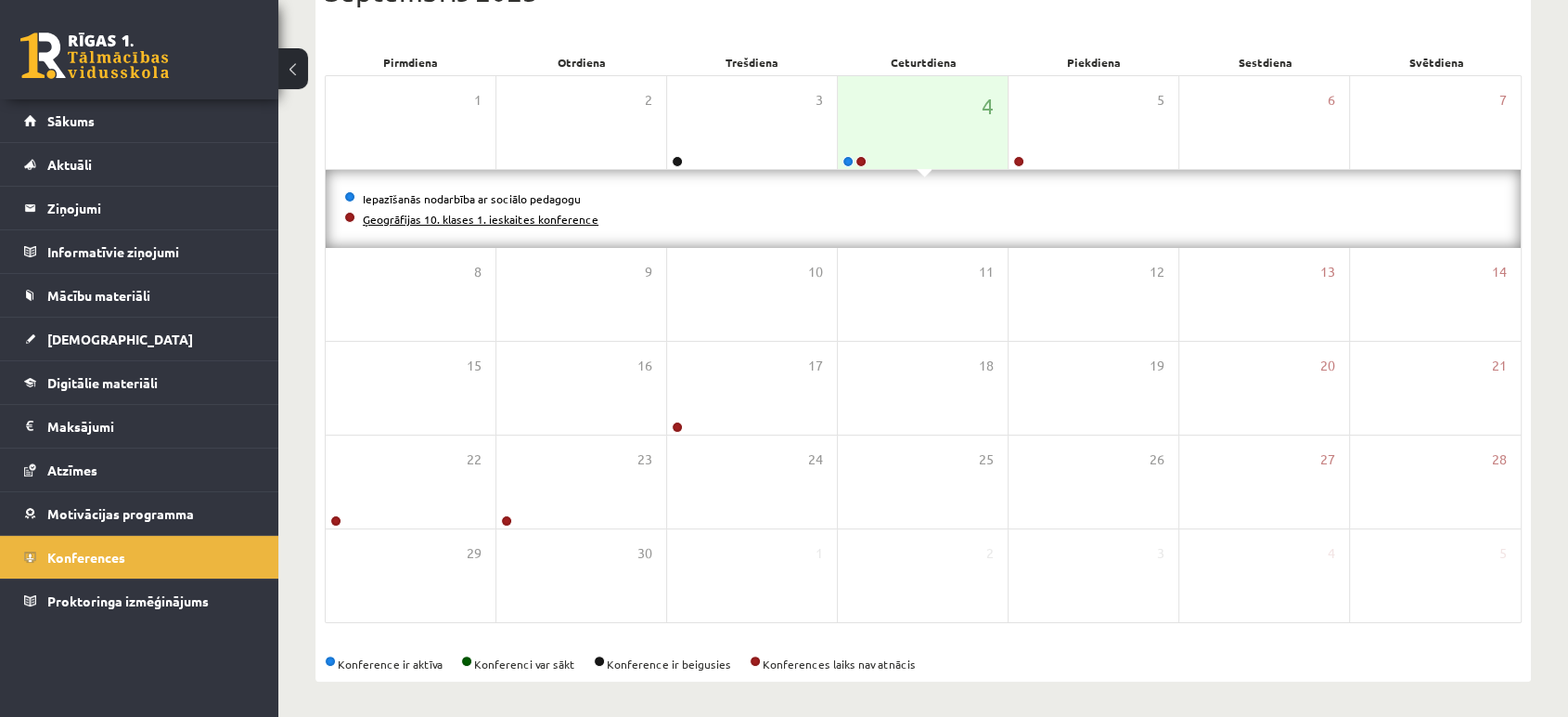
click at [552, 221] on link "Ģeogrāfijas 10. klases 1. ieskaites konference" at bounding box center [481, 219] width 235 height 15
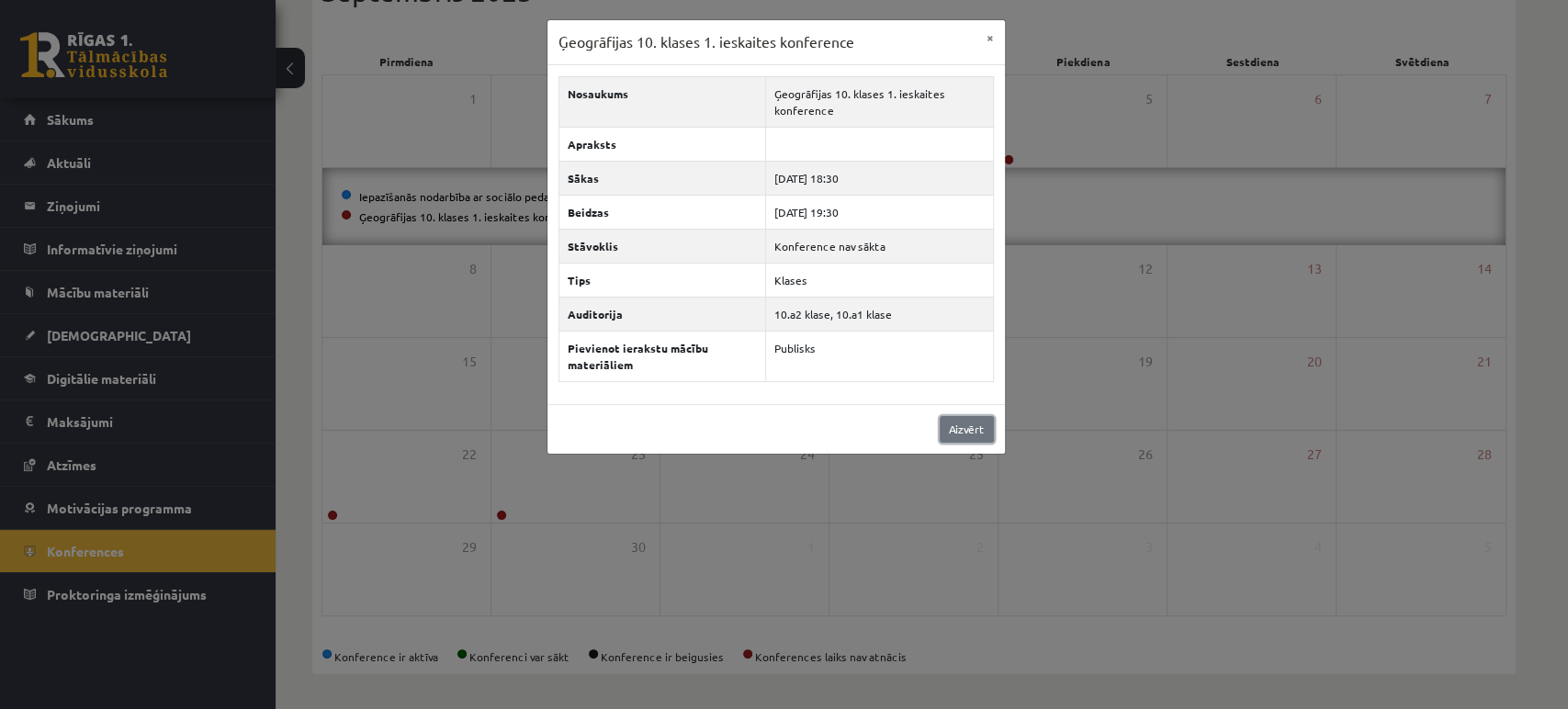
click at [964, 434] on link "Aizvērt" at bounding box center [966, 429] width 54 height 27
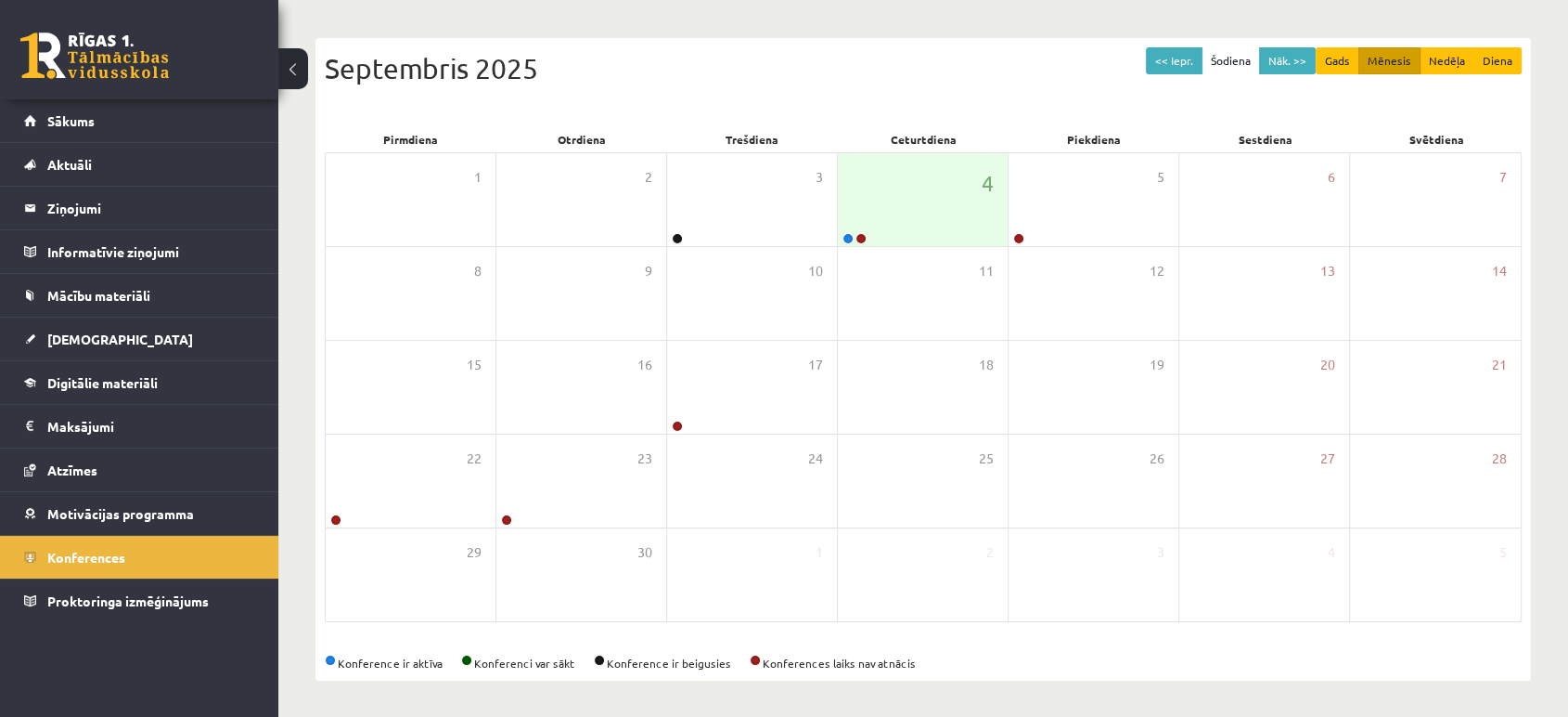
scroll to position [0, 0]
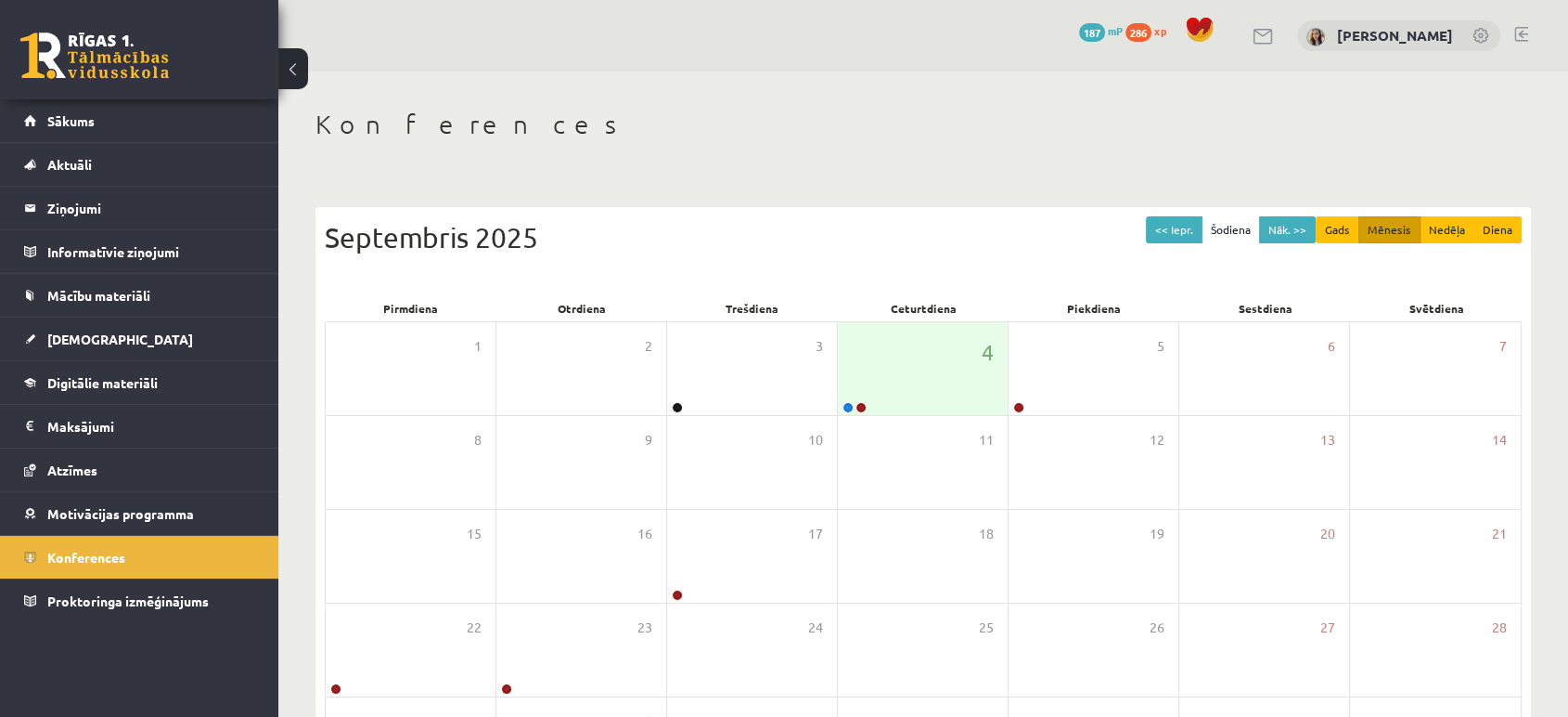
click at [1275, 44] on div at bounding box center [1264, 36] width 22 height 19
click at [81, 61] on link at bounding box center [94, 55] width 149 height 47
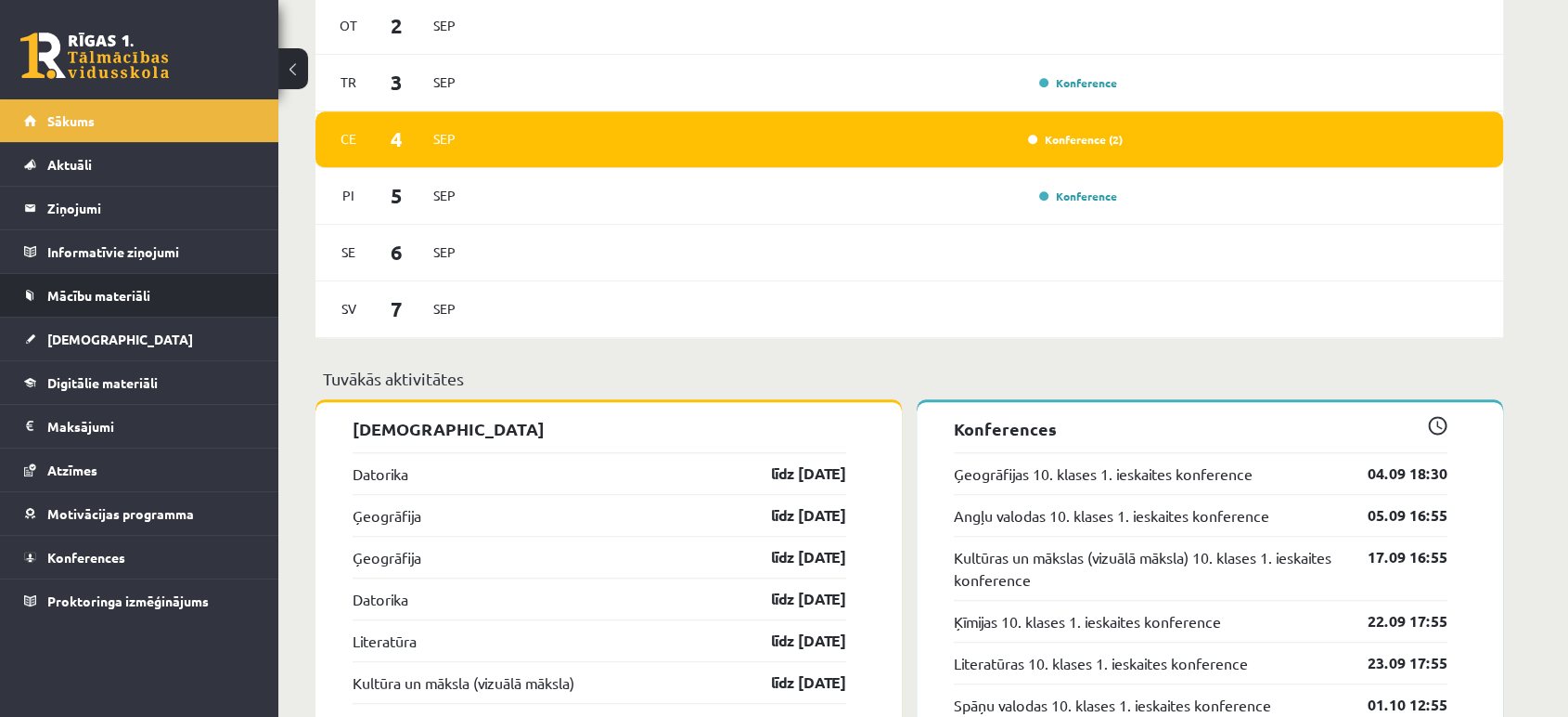
scroll to position [1310, 0]
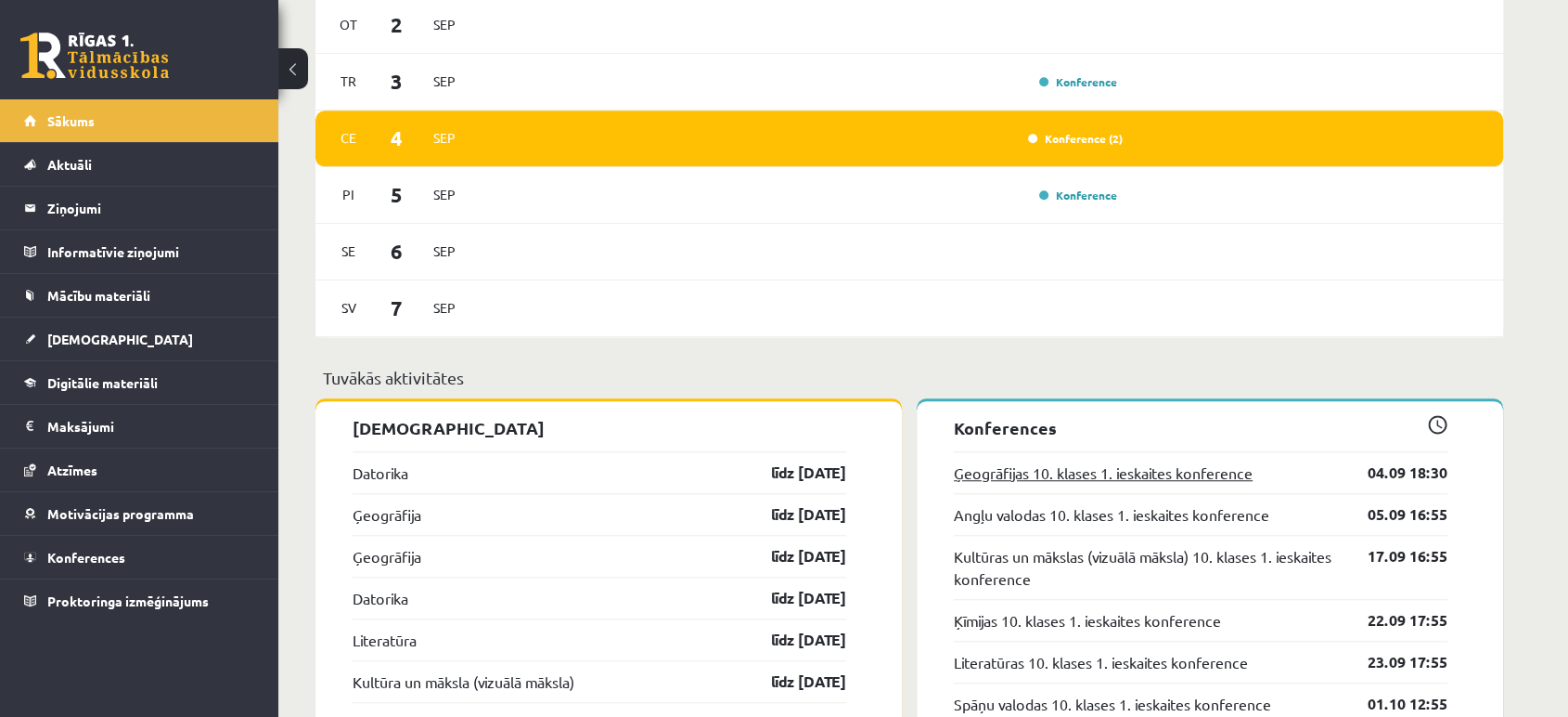
click at [1057, 472] on link "Ģeogrāfijas 10. klases 1. ieskaites konference" at bounding box center [1103, 472] width 299 height 22
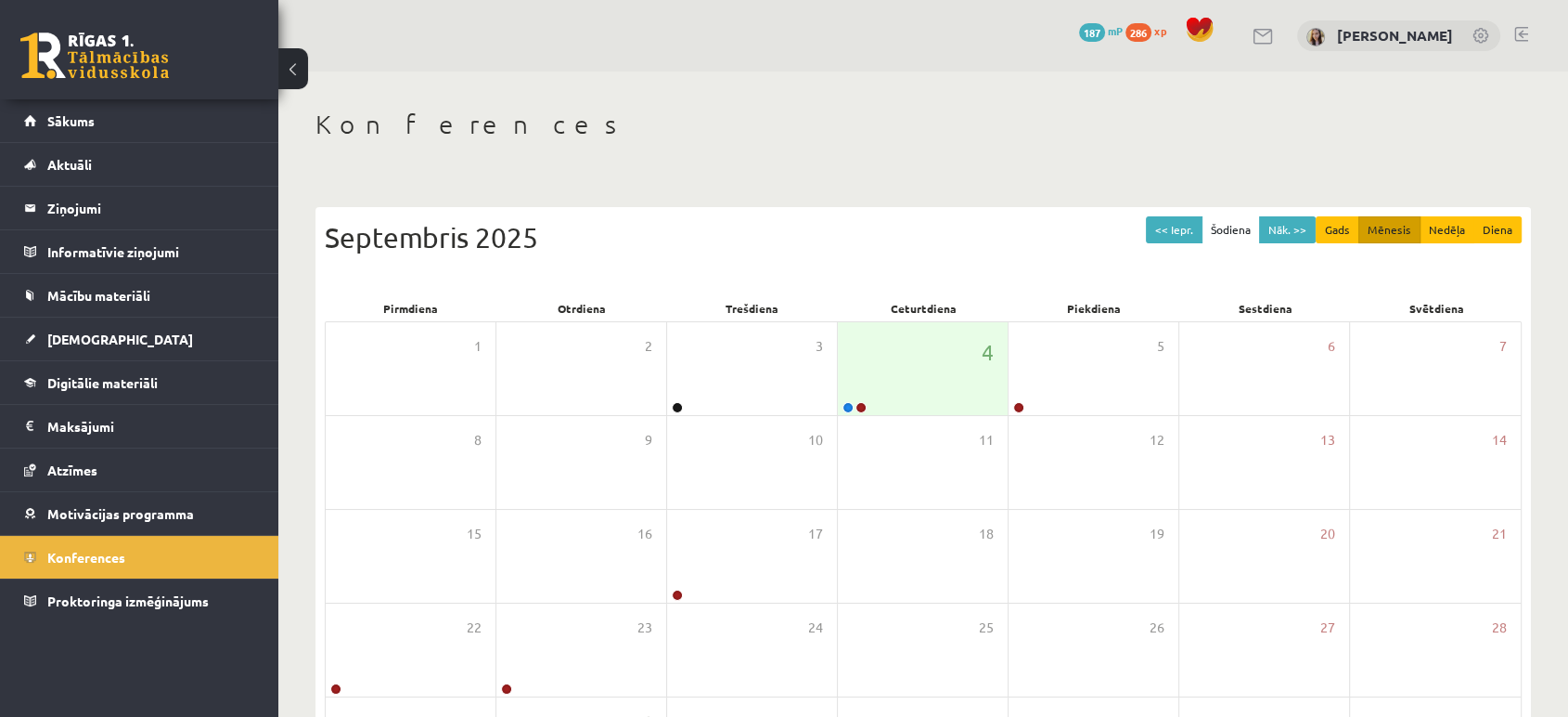
click at [1274, 29] on link at bounding box center [1264, 37] width 22 height 16
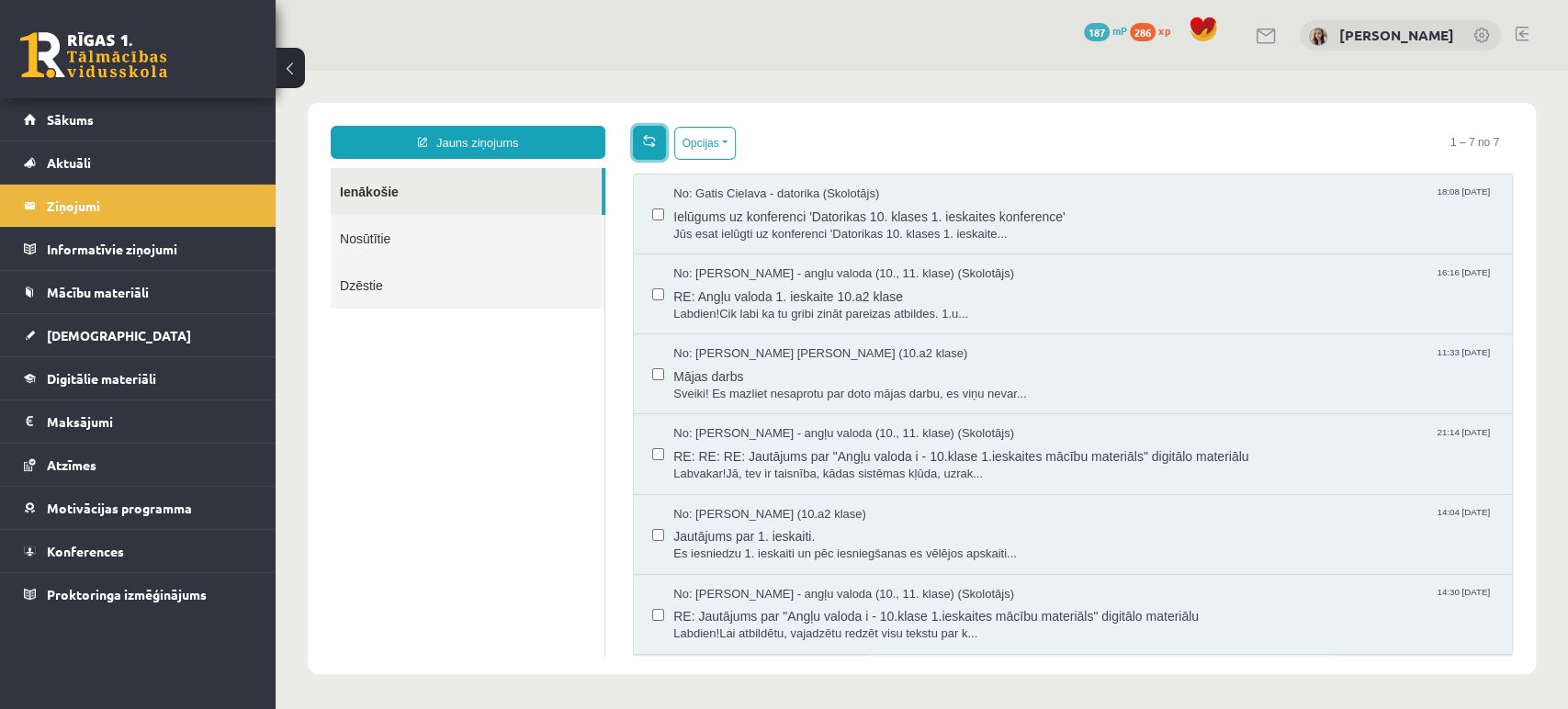
click at [654, 131] on link at bounding box center [649, 142] width 33 height 34
click at [1523, 34] on link at bounding box center [1521, 34] width 13 height 14
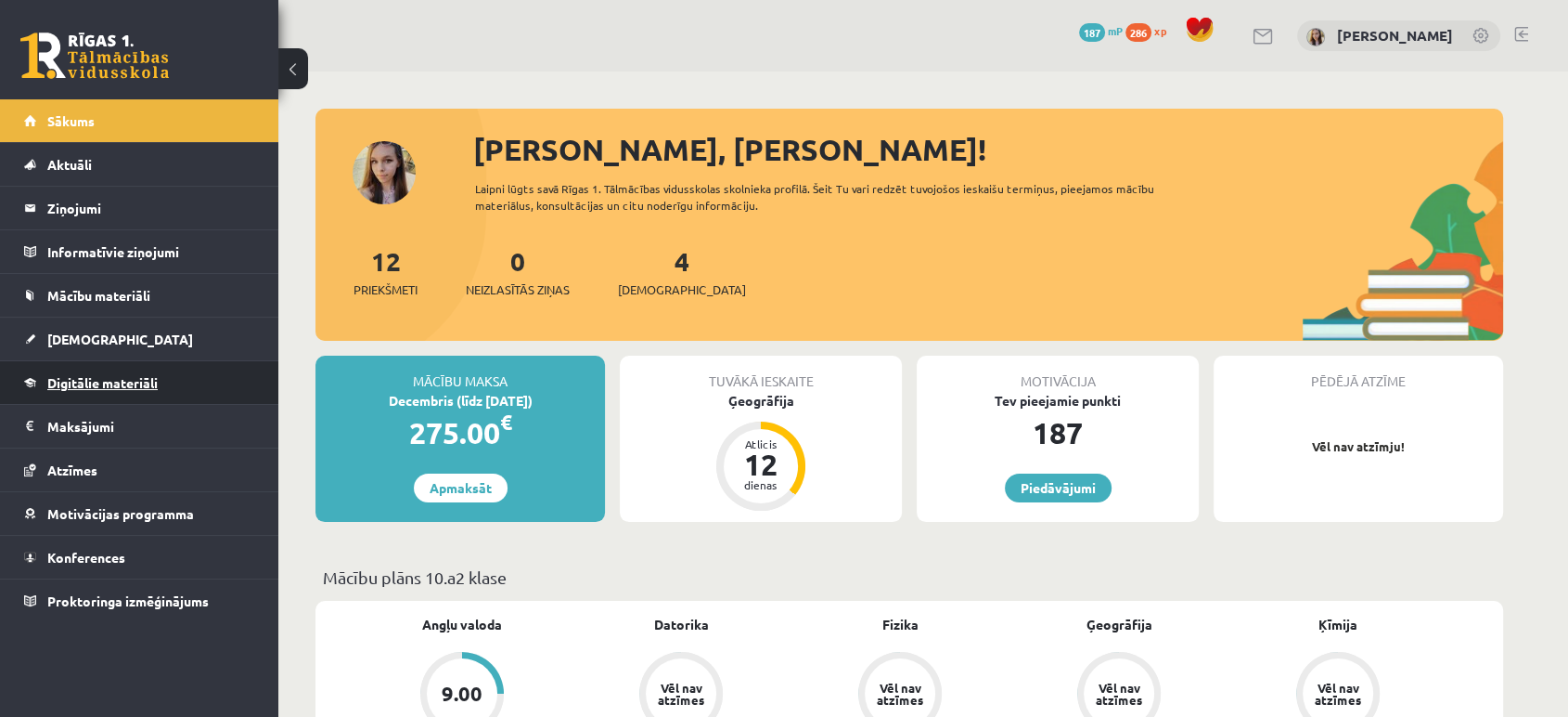
click at [122, 376] on span "Digitālie materiāli" at bounding box center [103, 381] width 111 height 17
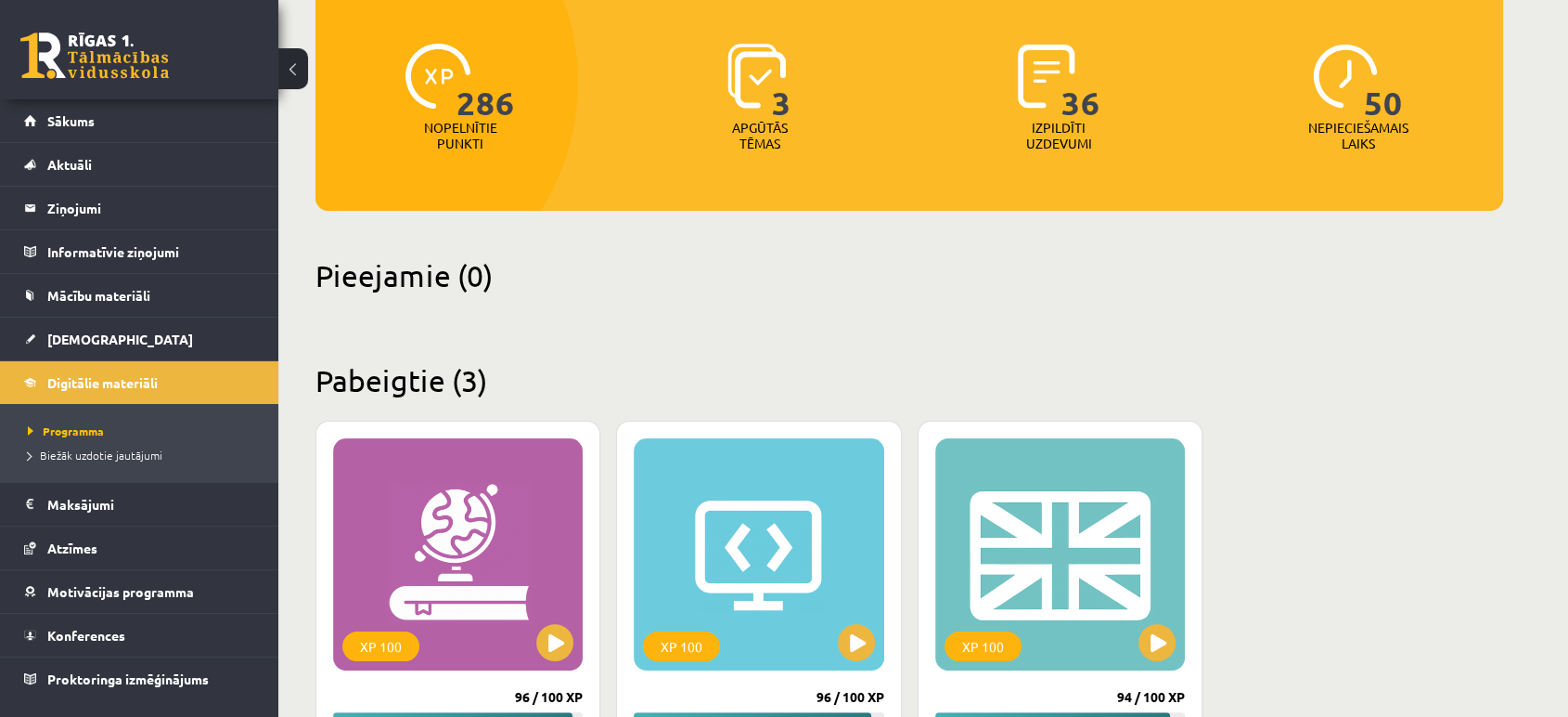
scroll to position [553, 0]
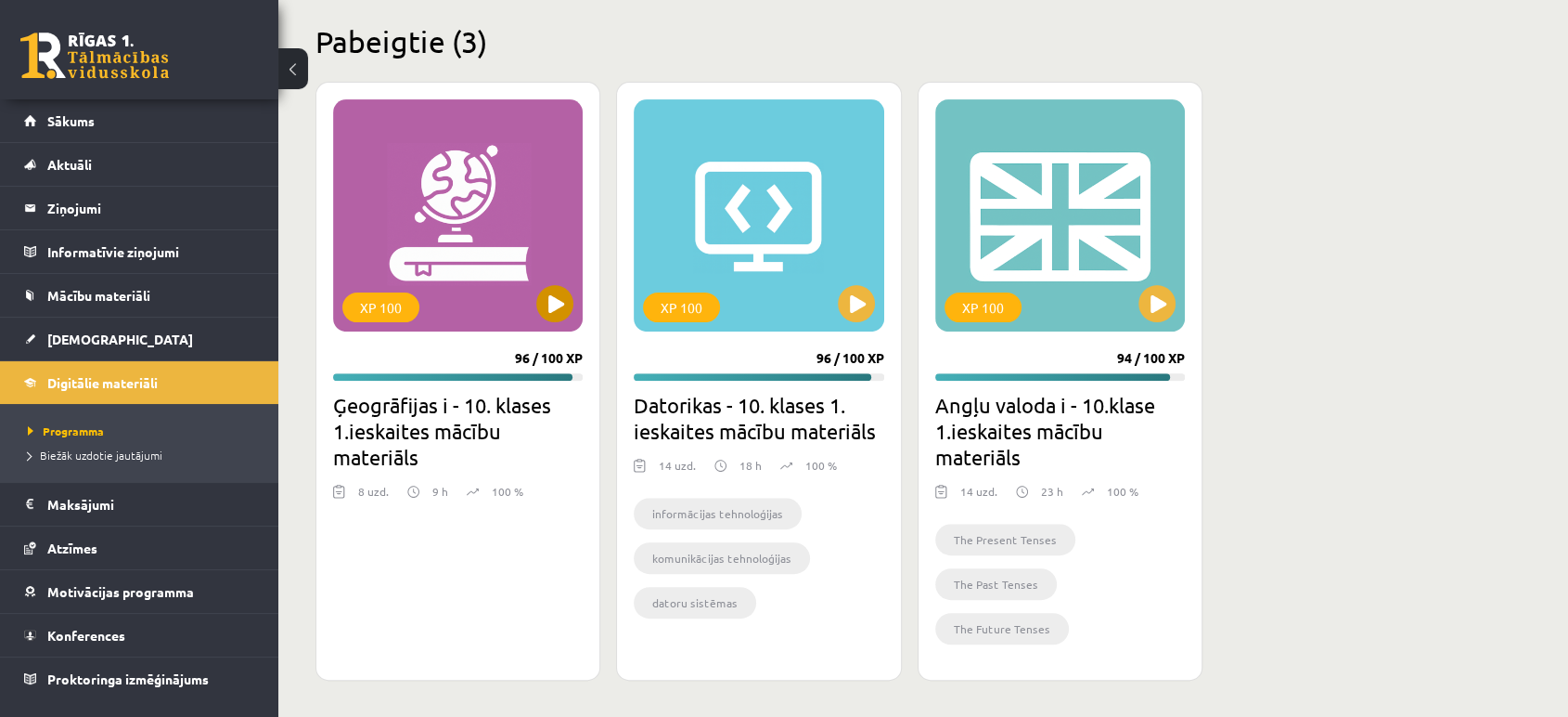
click at [572, 224] on div "XP 100" at bounding box center [458, 215] width 250 height 233
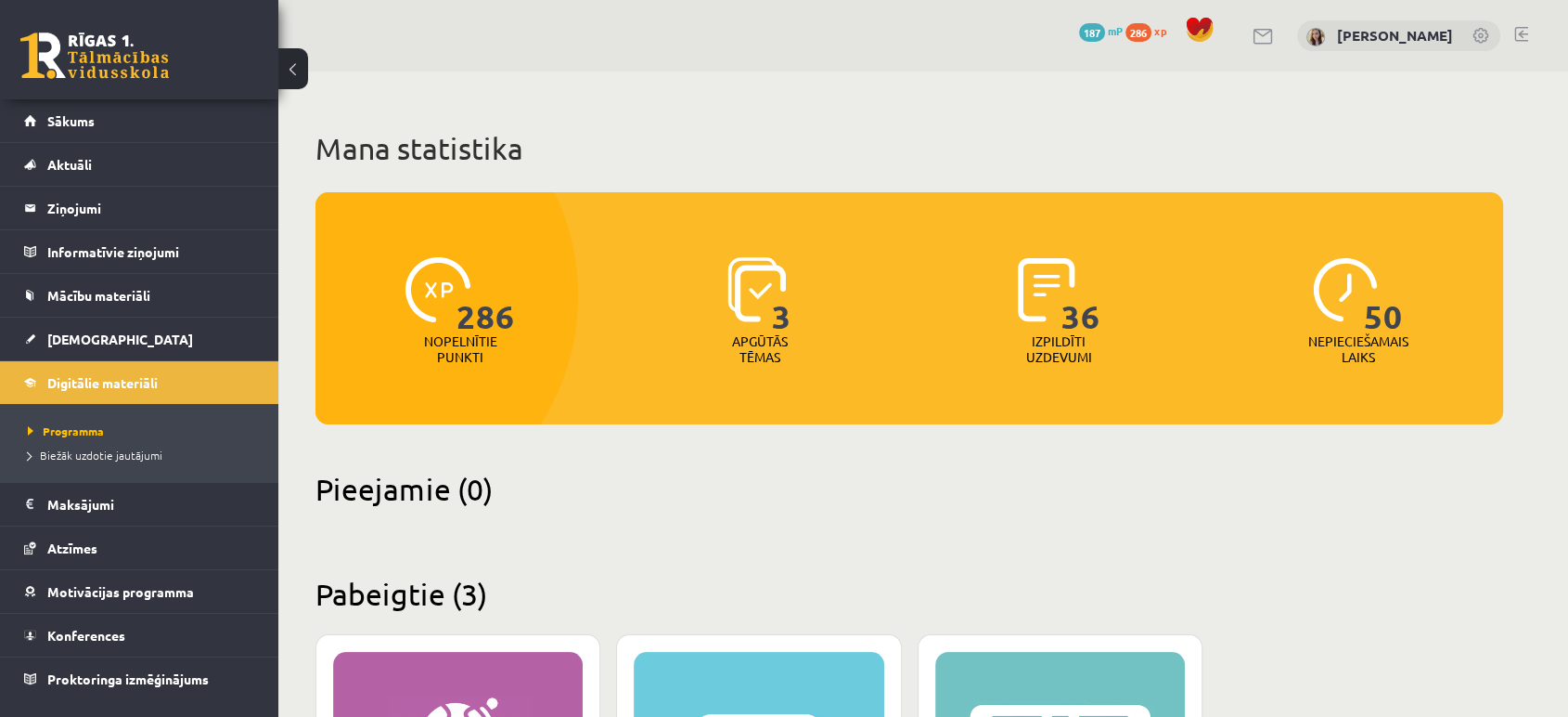
click at [1123, 30] on span "mP" at bounding box center [1115, 30] width 15 height 15
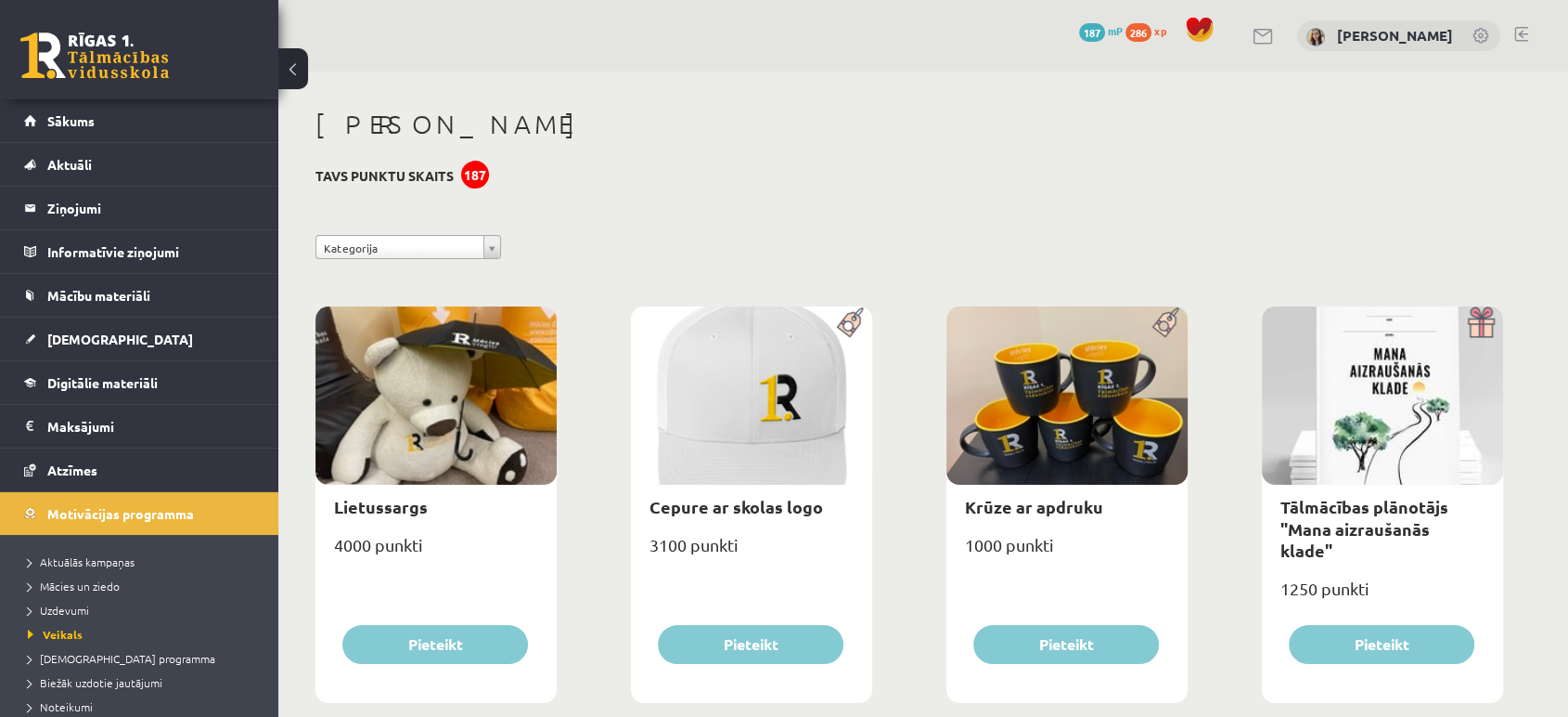
click at [1166, 30] on span "xp" at bounding box center [1160, 30] width 12 height 15
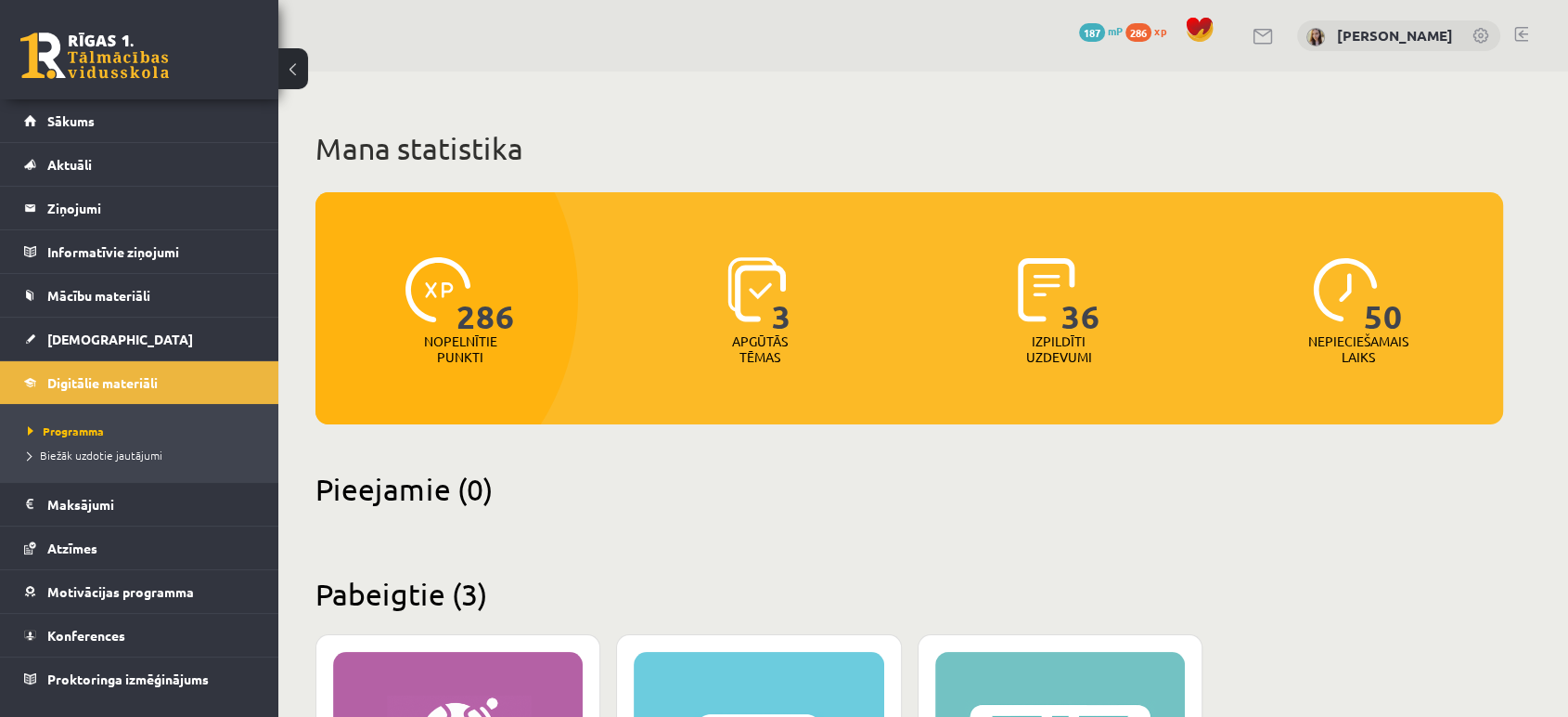
click at [158, 66] on link at bounding box center [94, 55] width 149 height 47
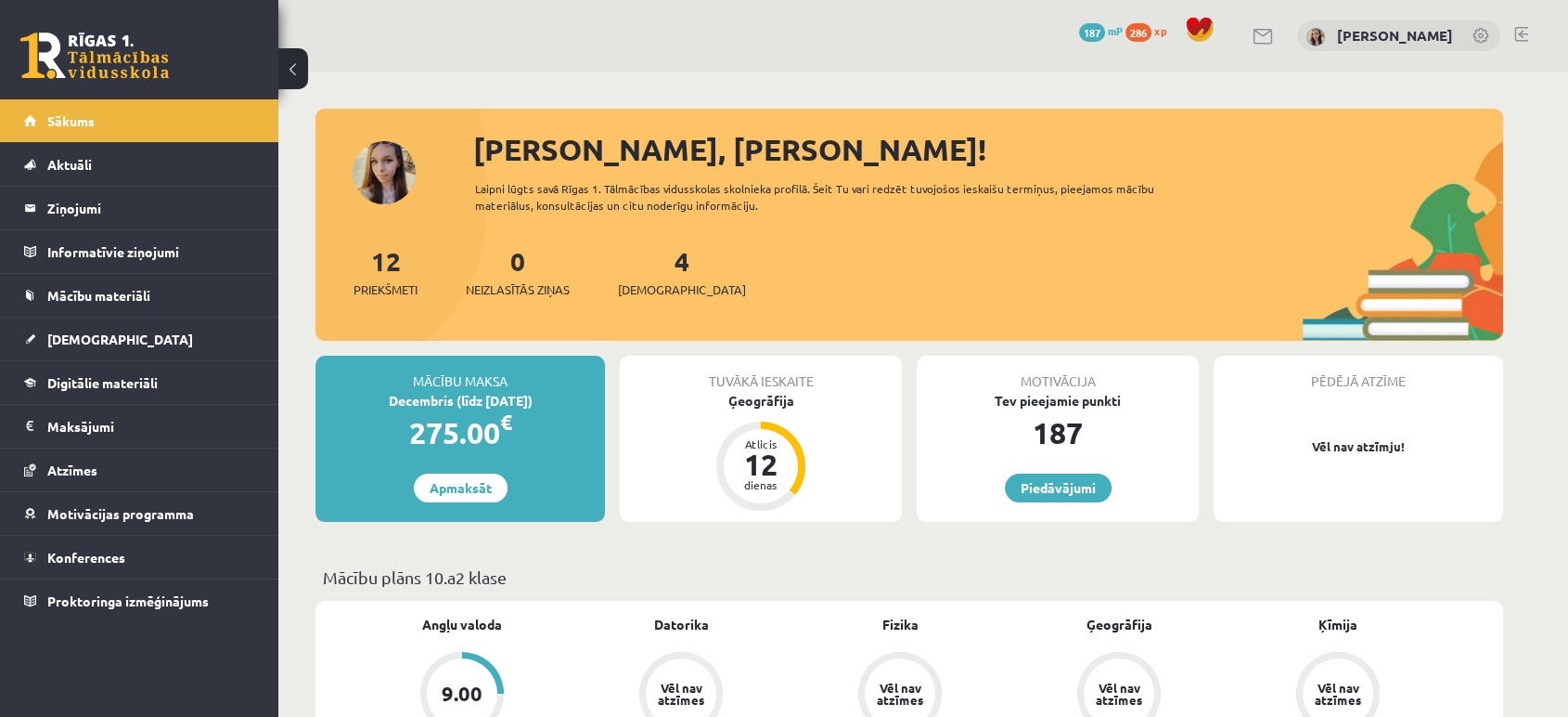
click at [111, 51] on link at bounding box center [94, 55] width 149 height 47
click at [79, 159] on span "Aktuāli" at bounding box center [70, 163] width 45 height 17
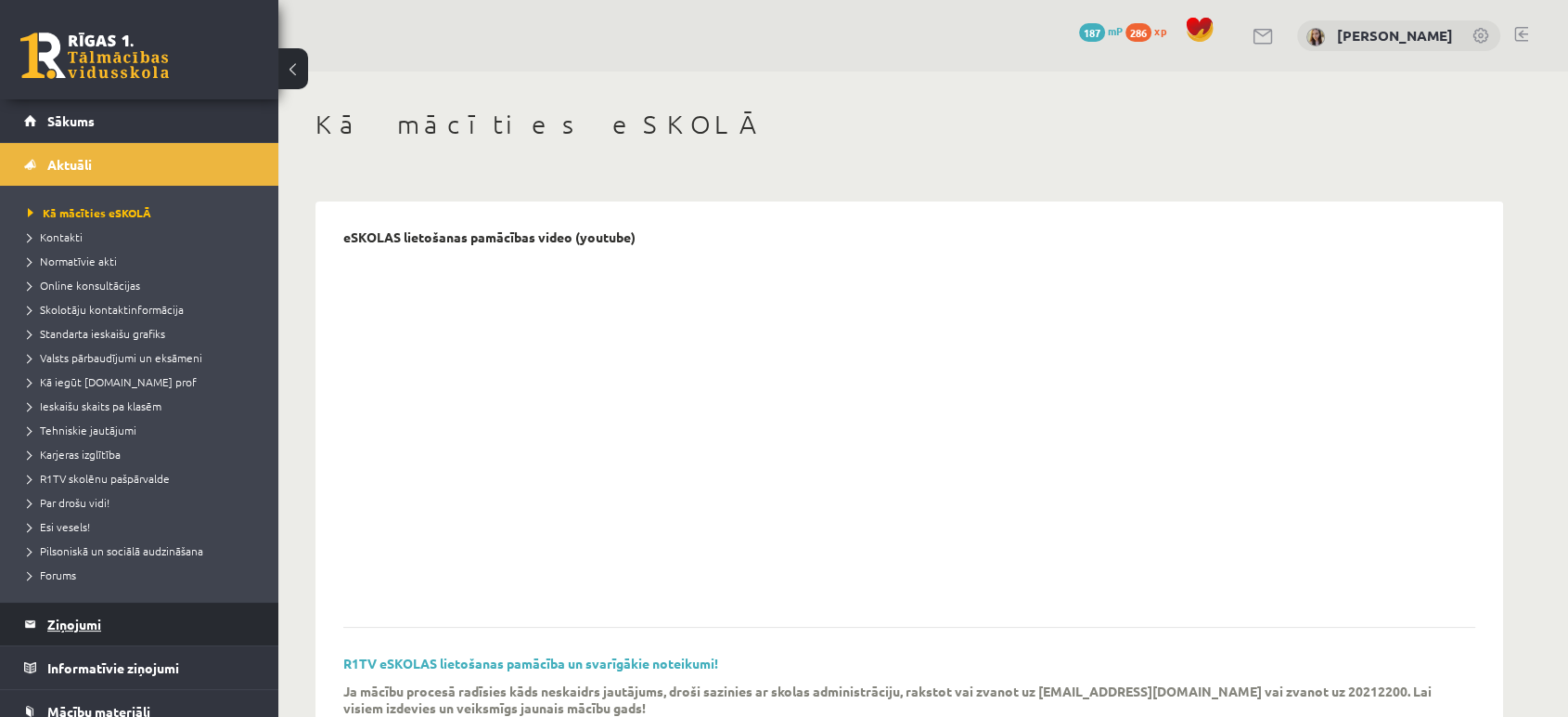
click at [63, 620] on legend "Ziņojumi 0" at bounding box center [152, 624] width 208 height 43
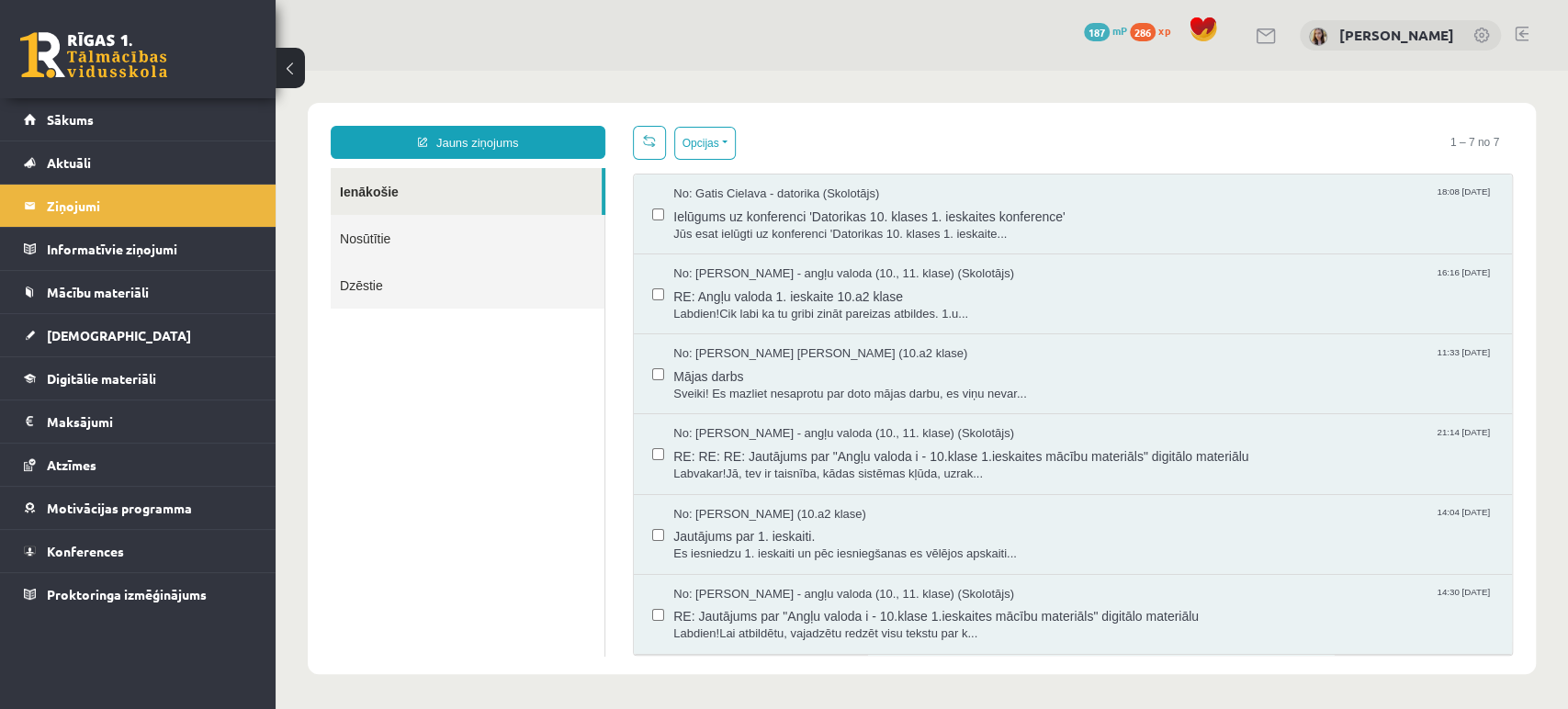
click at [97, 66] on link at bounding box center [93, 55] width 147 height 46
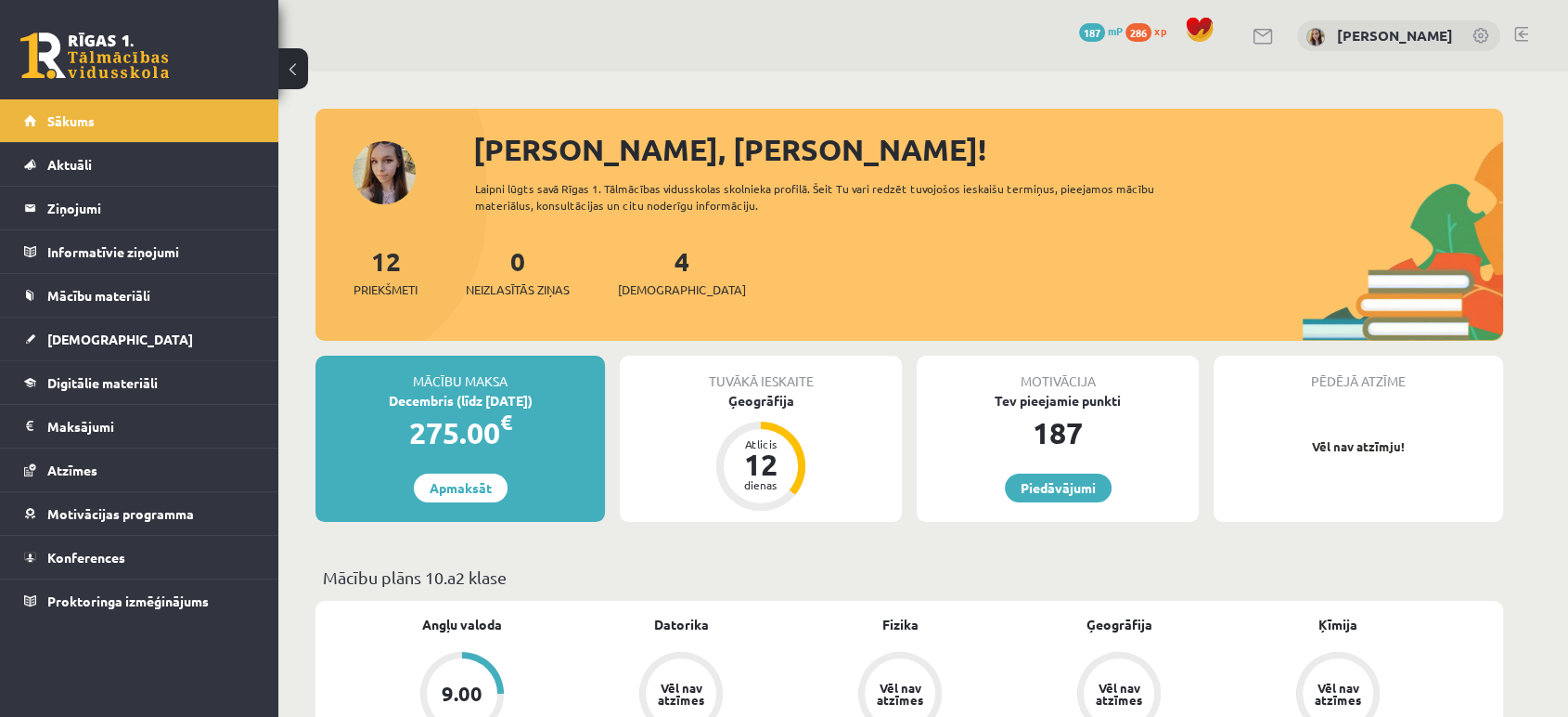
click at [90, 60] on link at bounding box center [94, 55] width 149 height 47
click at [103, 51] on link at bounding box center [94, 55] width 149 height 47
click at [134, 35] on link at bounding box center [94, 55] width 149 height 47
click at [63, 63] on link at bounding box center [94, 55] width 149 height 47
click at [121, 198] on legend "Ziņojumi 0" at bounding box center [152, 208] width 208 height 43
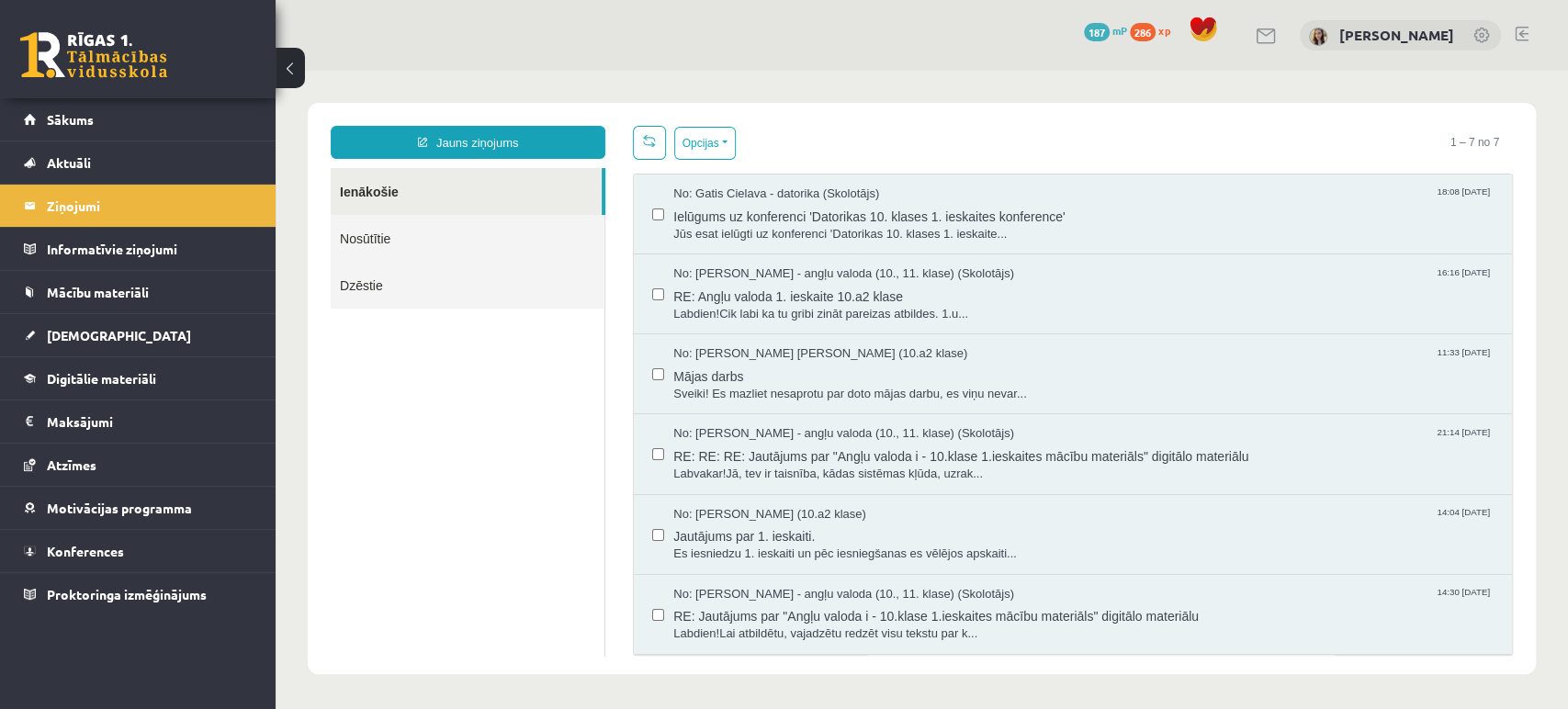
click at [151, 38] on link at bounding box center [93, 55] width 147 height 46
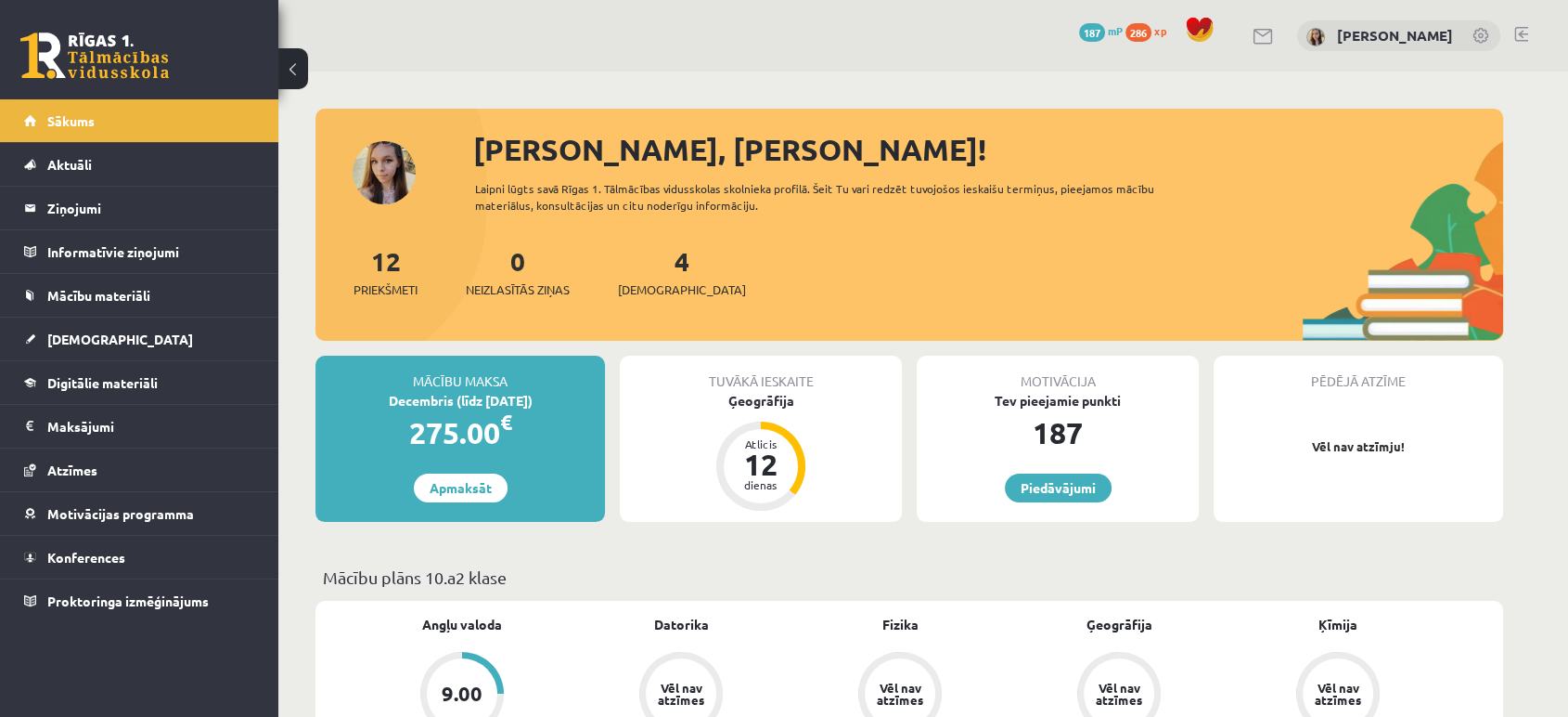
click at [107, 57] on link at bounding box center [94, 55] width 149 height 47
click at [97, 197] on legend "Ziņojumi 0" at bounding box center [152, 208] width 208 height 43
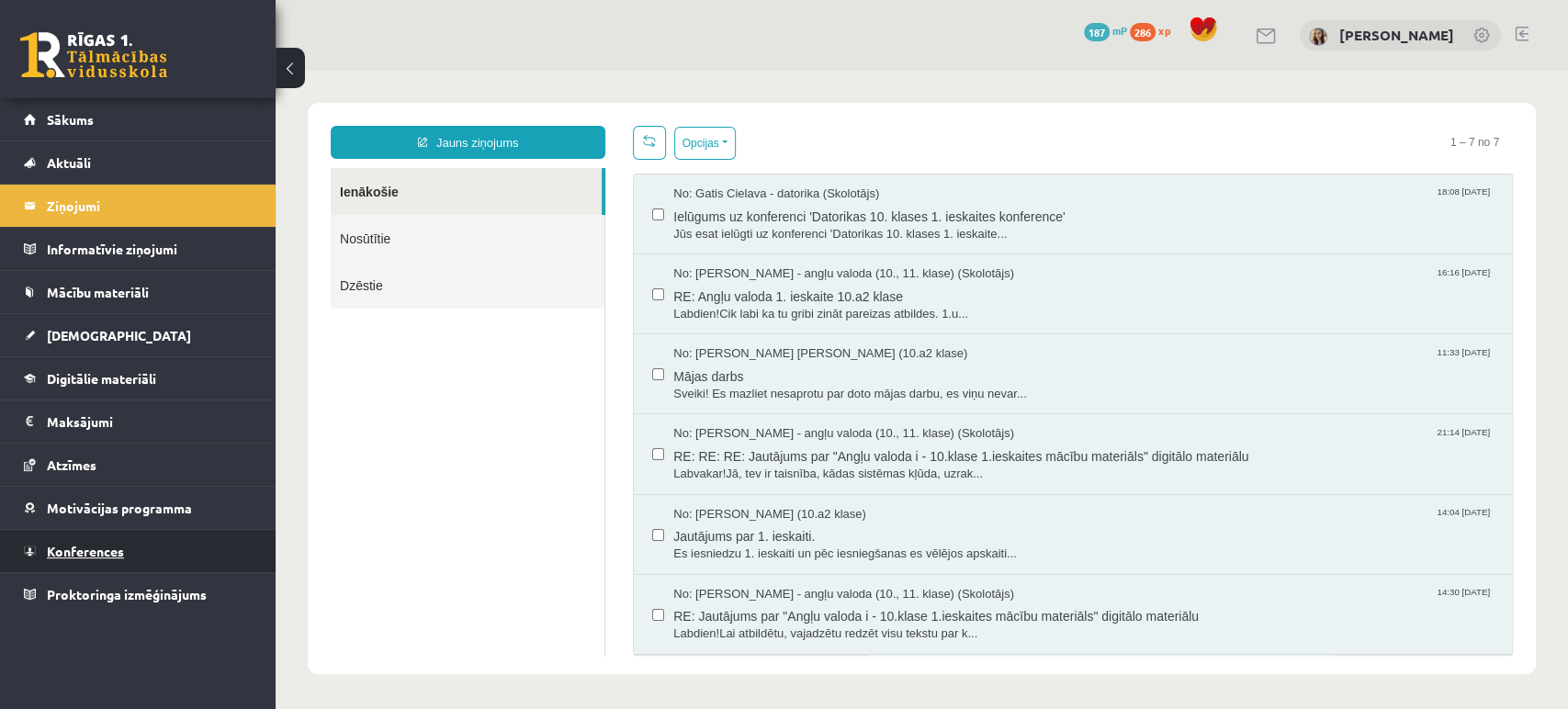
click at [106, 537] on link "Konferences" at bounding box center [139, 550] width 229 height 42
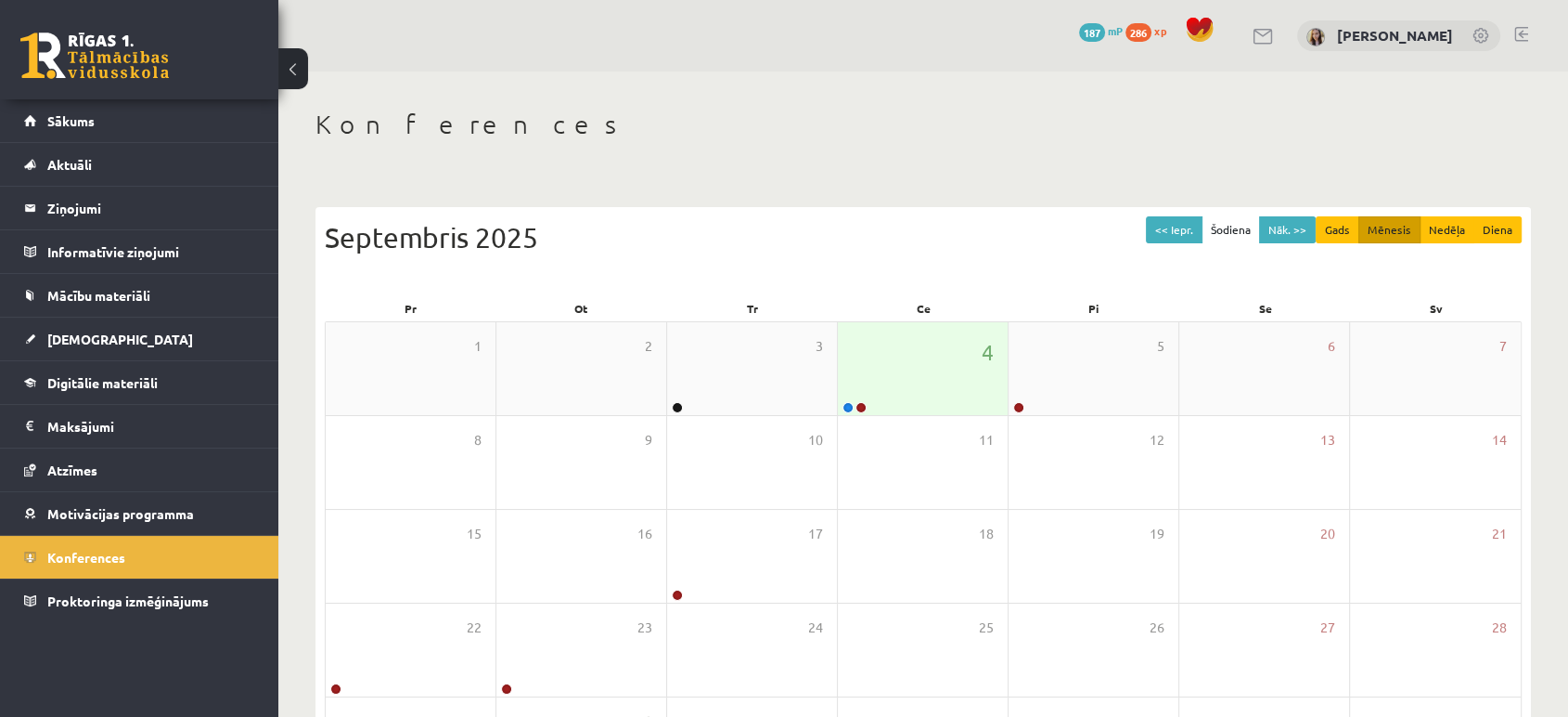
click at [894, 392] on div "4" at bounding box center [923, 368] width 170 height 92
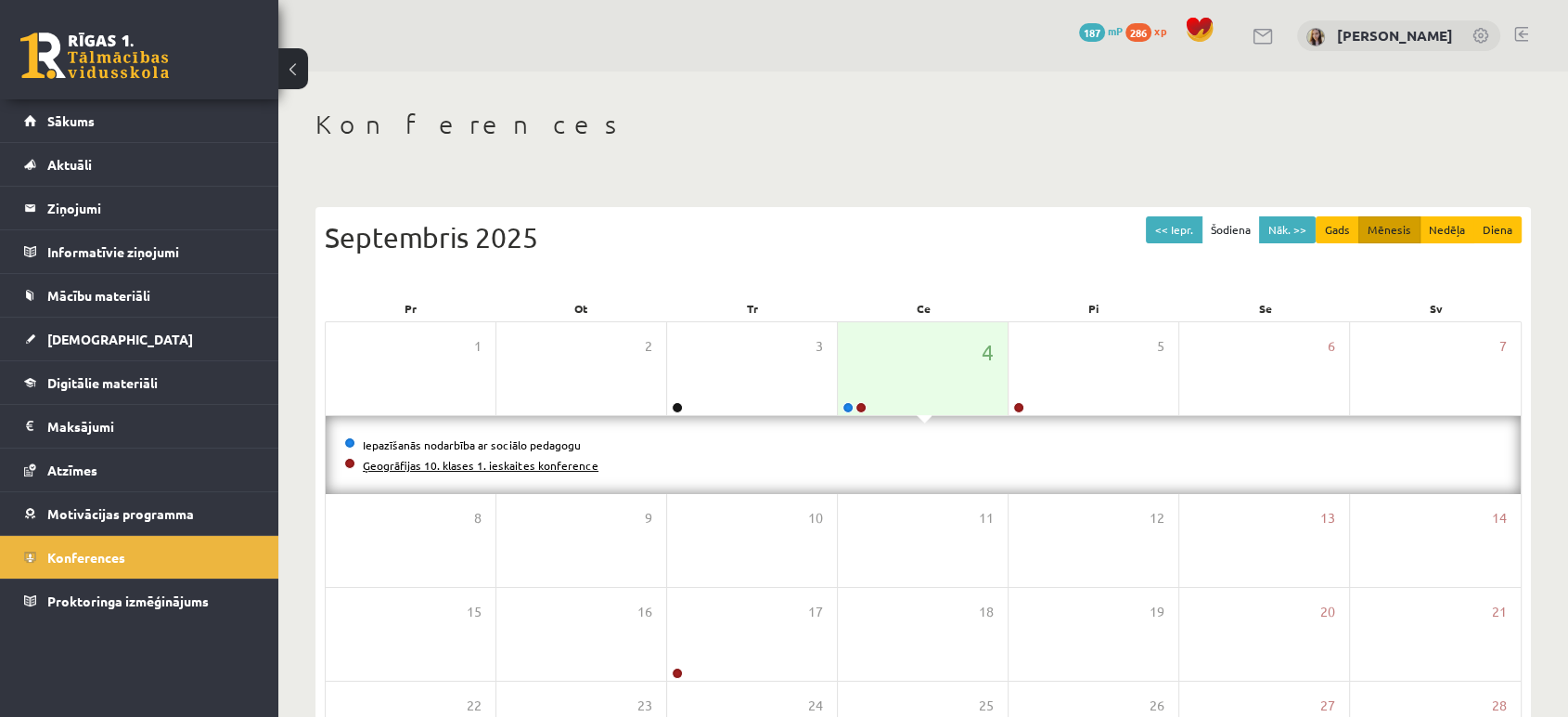
click at [572, 468] on link "Ģeogrāfijas 10. klases 1. ieskaites konference" at bounding box center [481, 464] width 235 height 15
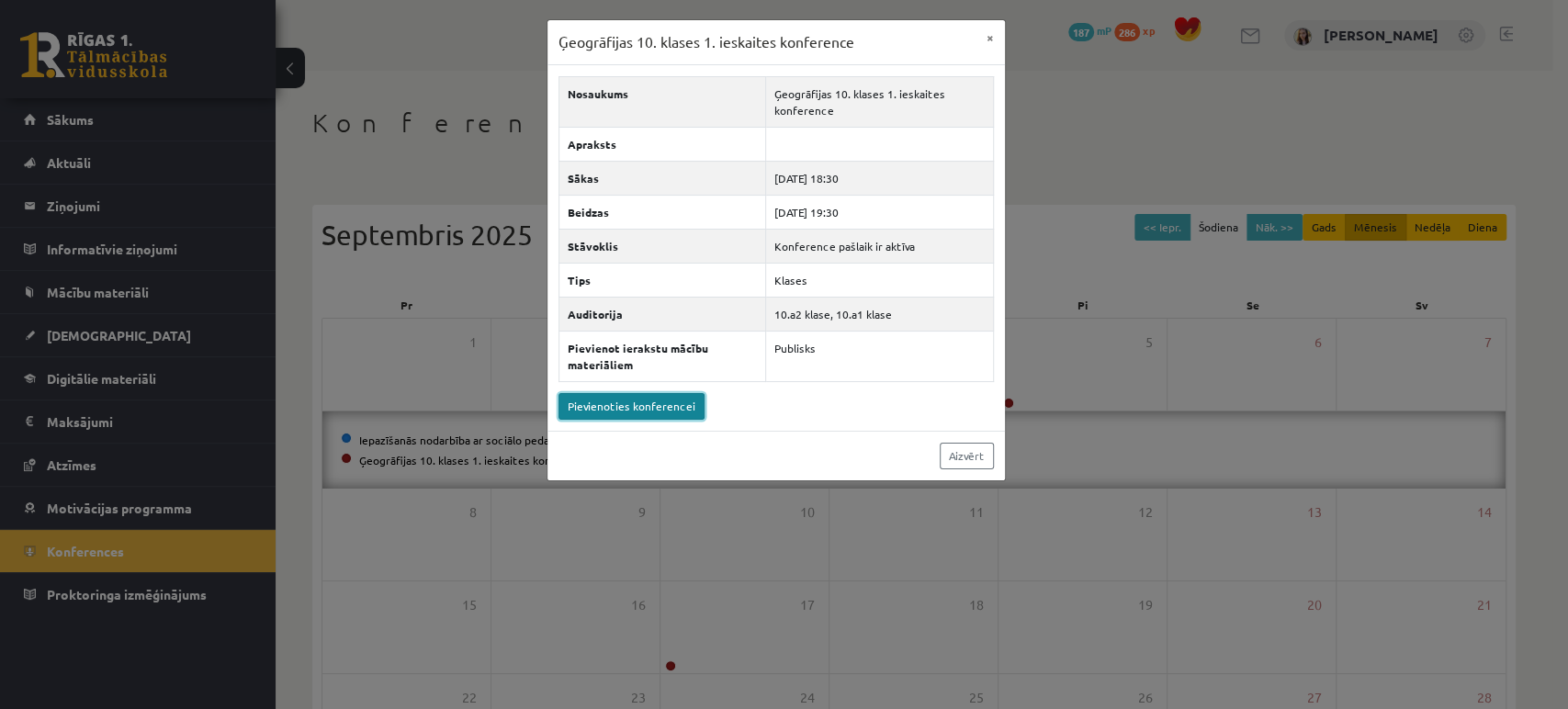
click at [589, 398] on link "Pievienoties konferencei" at bounding box center [631, 406] width 146 height 27
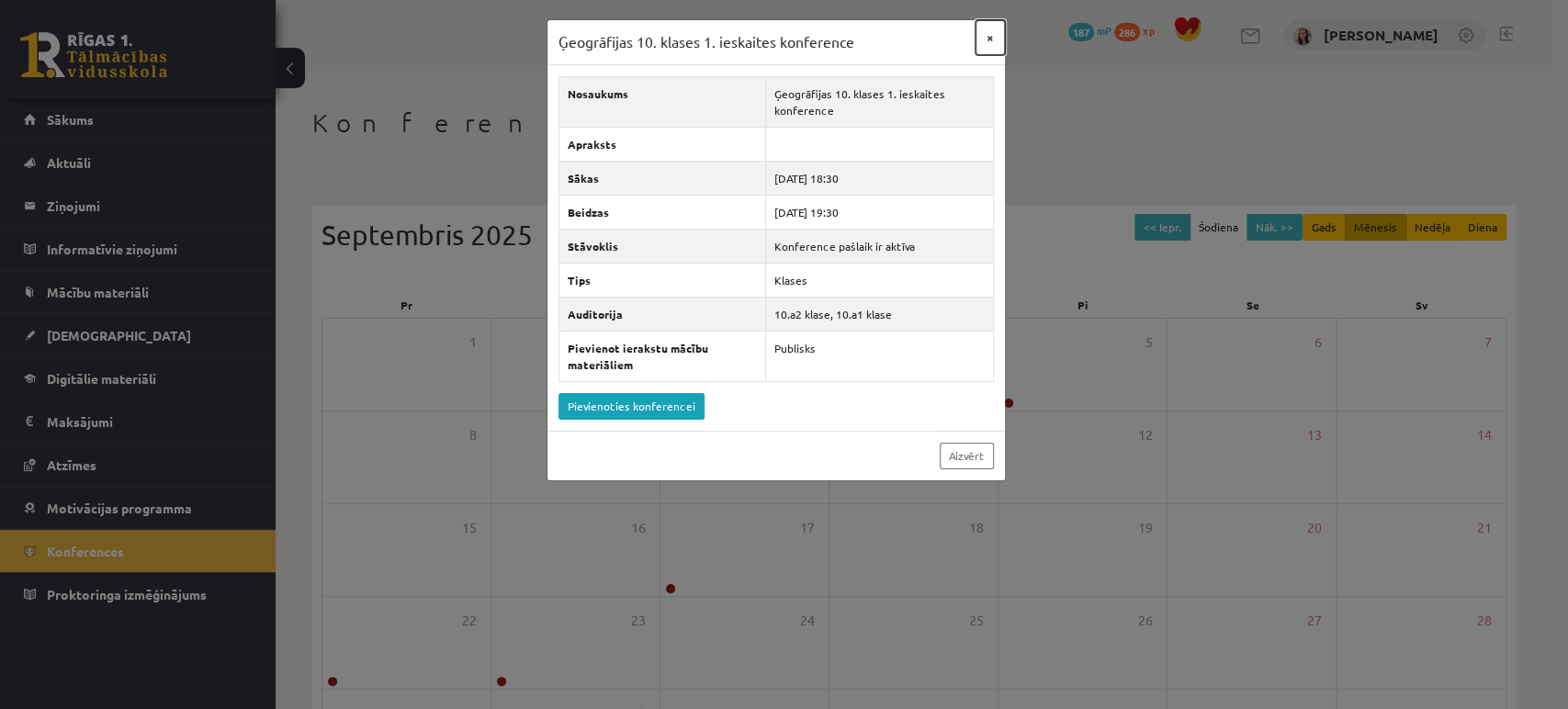
click at [994, 33] on button "×" at bounding box center [990, 38] width 30 height 35
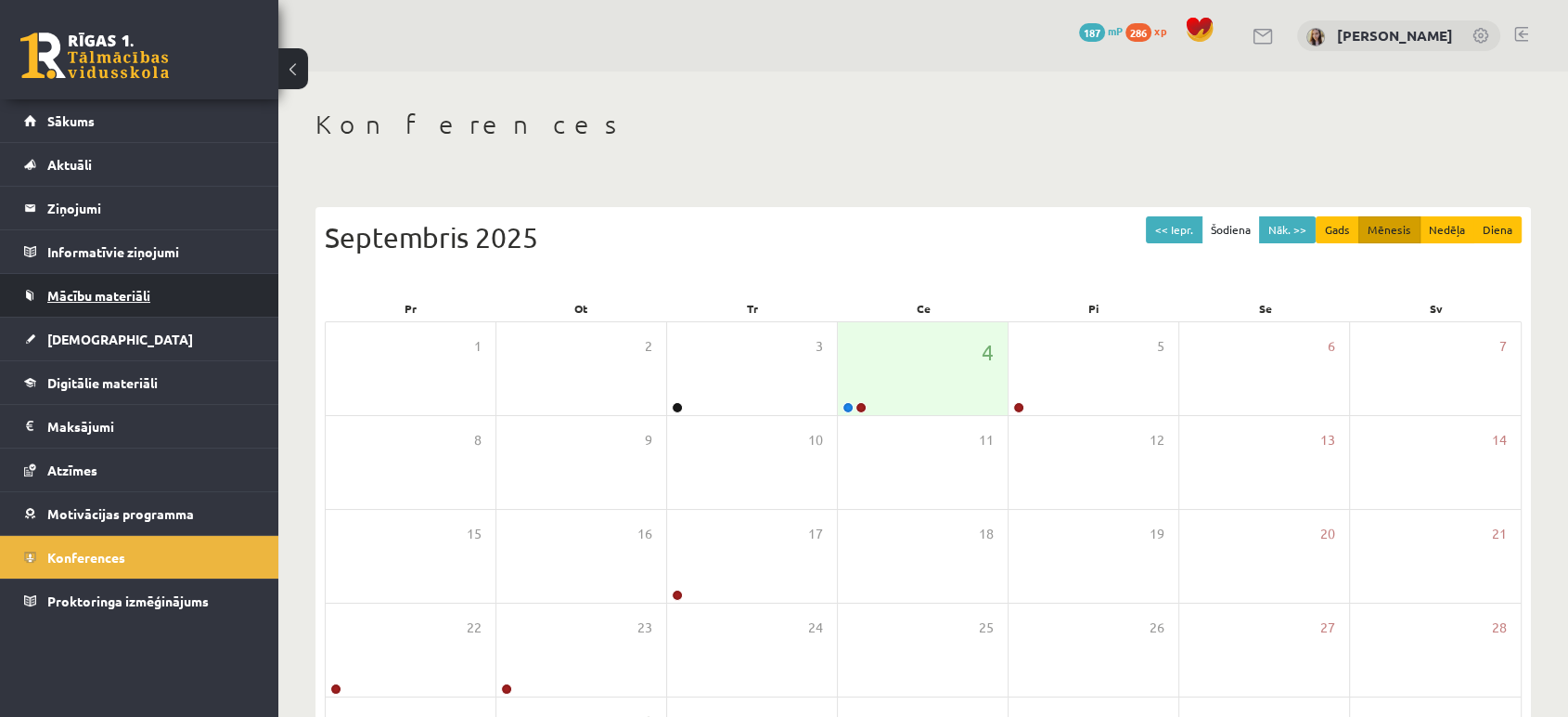
click at [111, 288] on span "Mācību materiāli" at bounding box center [99, 295] width 103 height 17
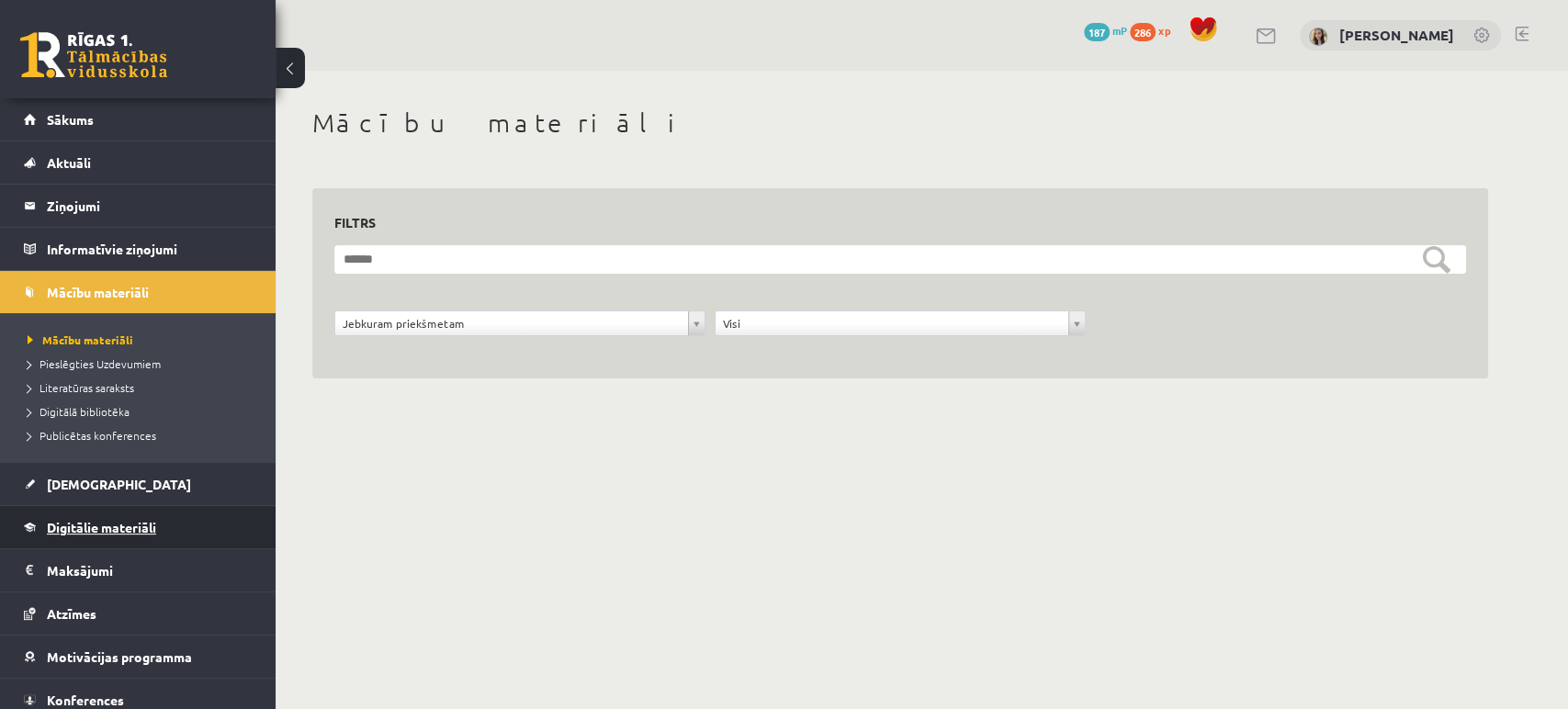
click at [110, 519] on span "Digitālie materiāli" at bounding box center [102, 526] width 110 height 16
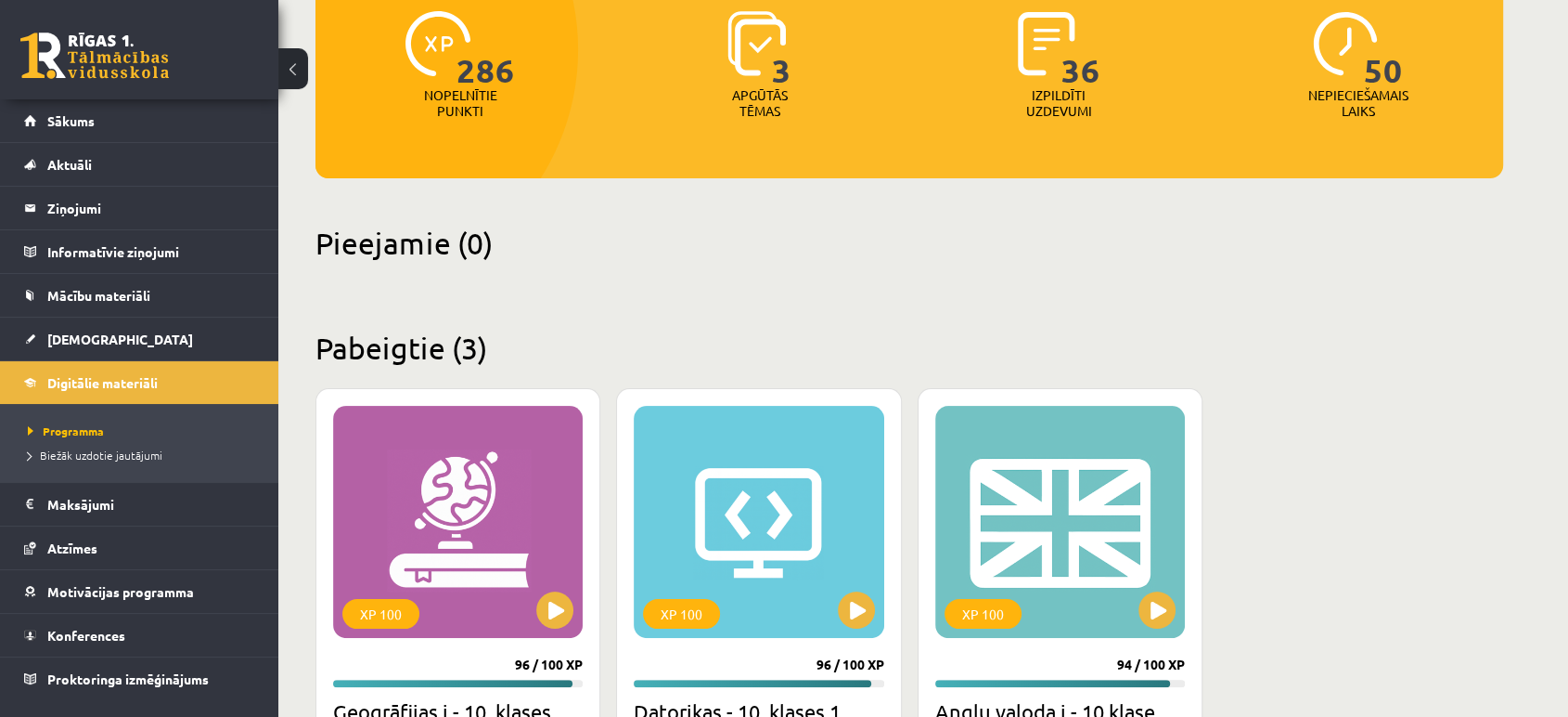
scroll to position [247, 0]
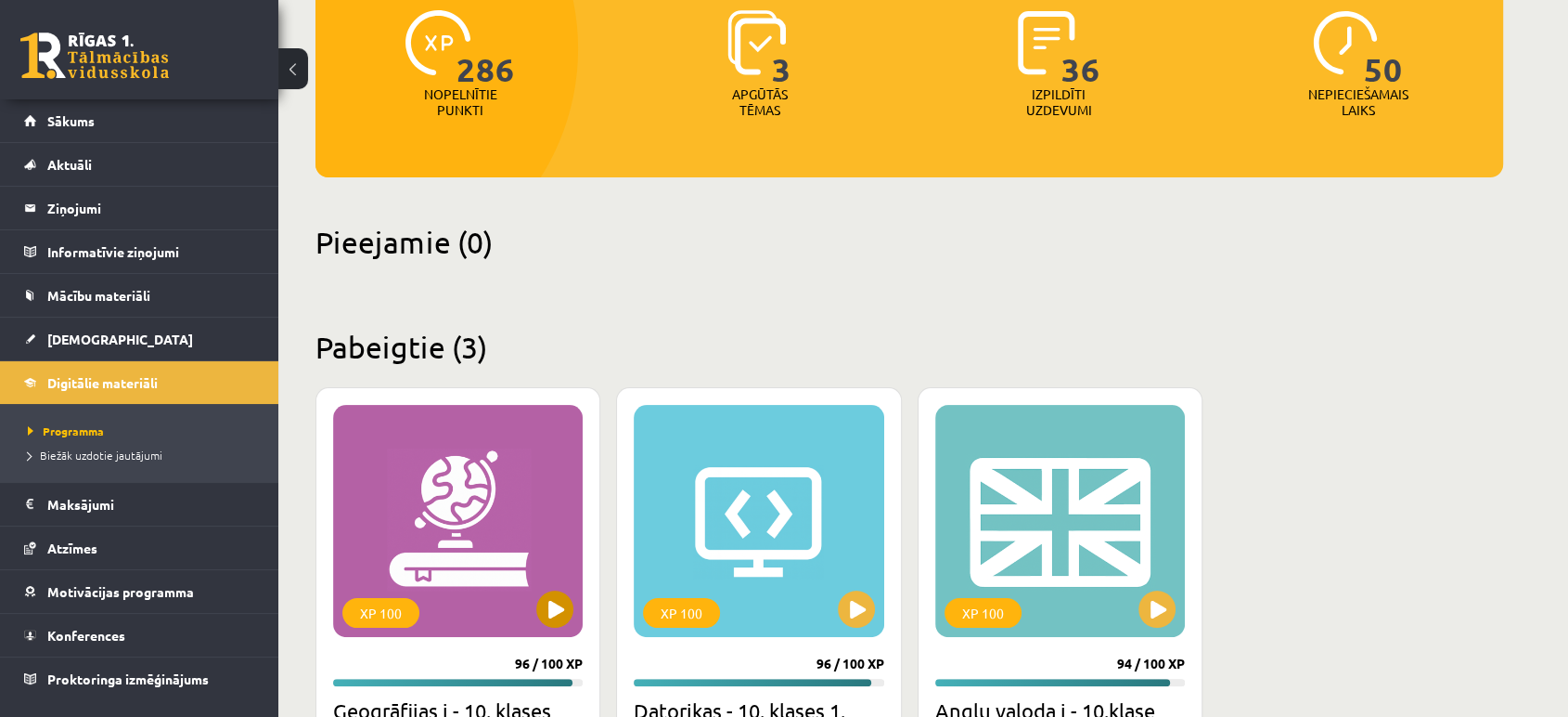
click at [490, 495] on div "XP 100" at bounding box center [458, 520] width 250 height 233
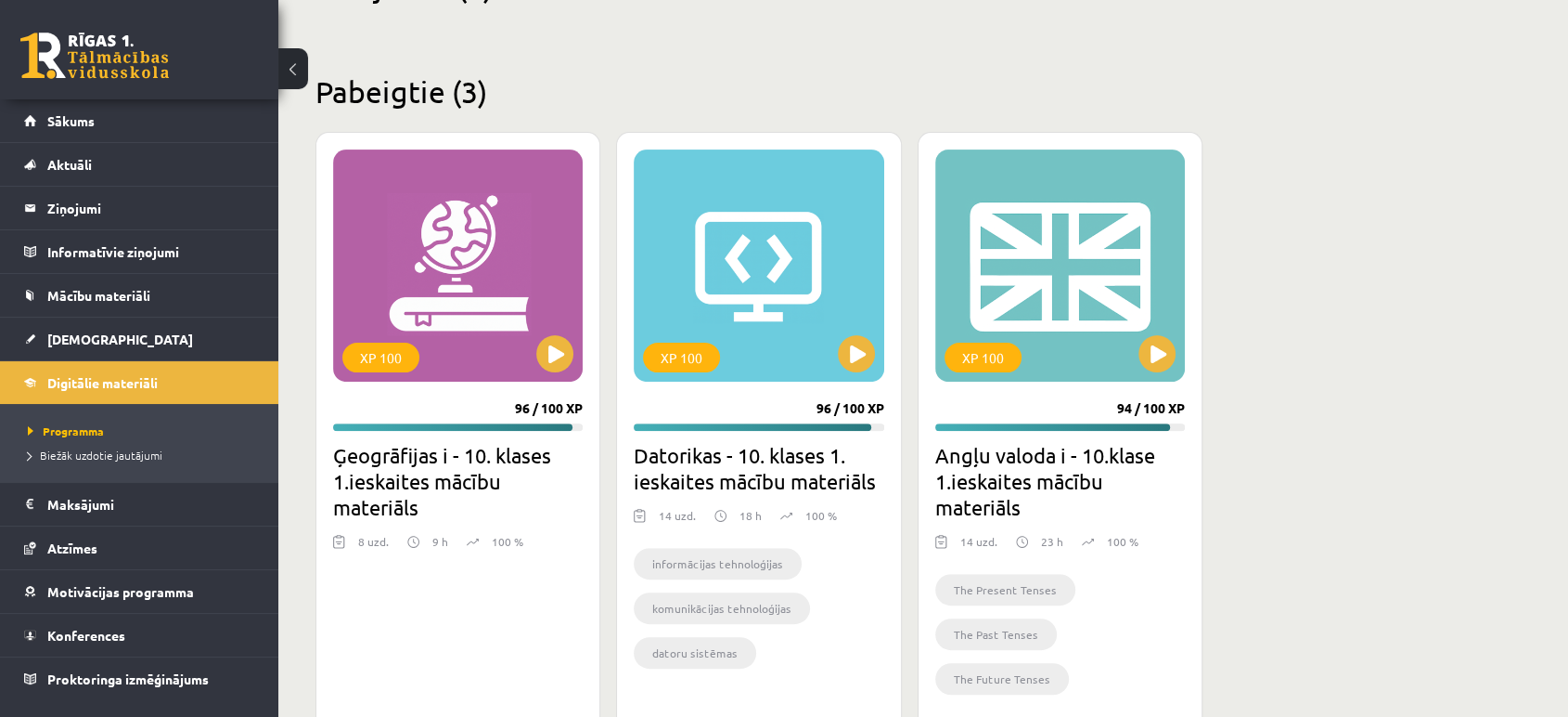
scroll to position [508, 0]
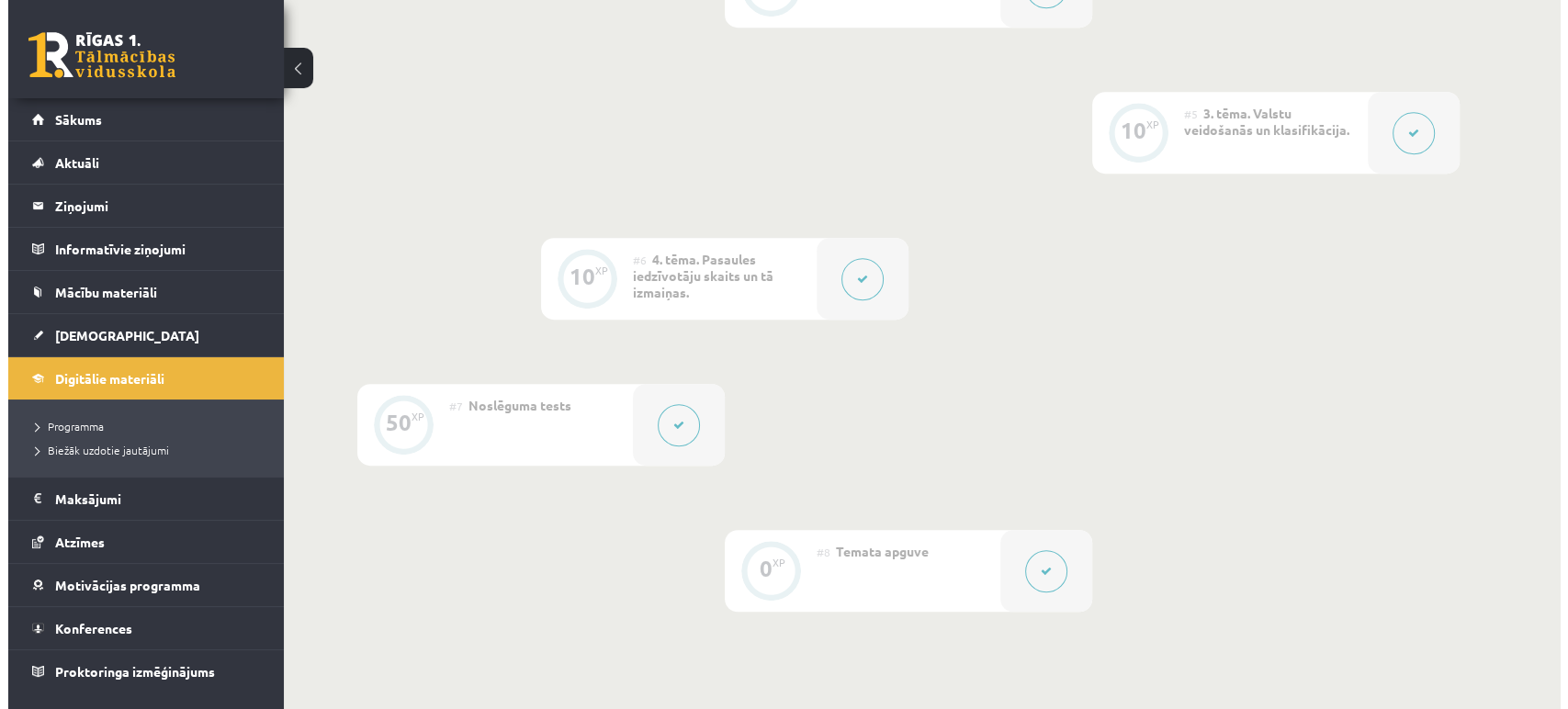
scroll to position [1117, 0]
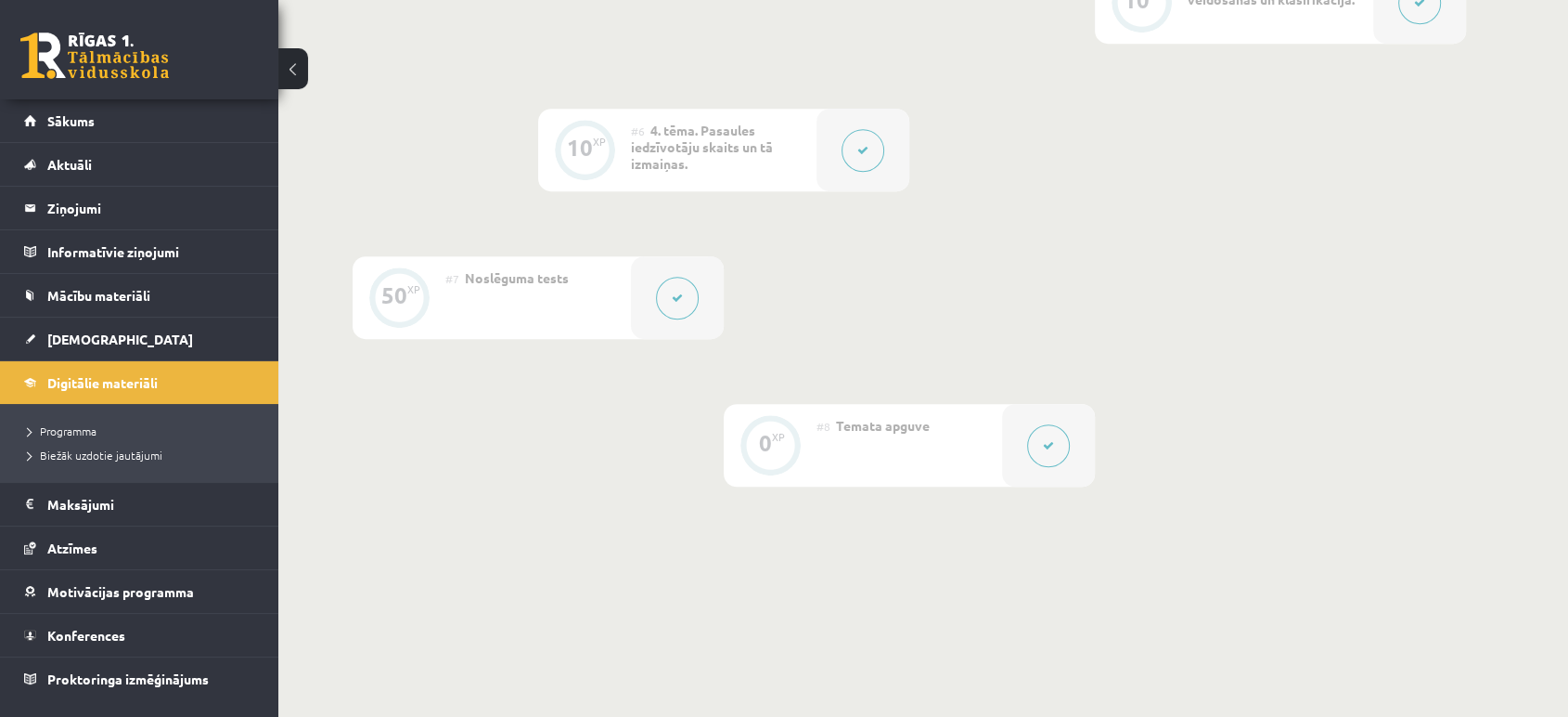
click at [841, 147] on button at bounding box center [863, 151] width 43 height 43
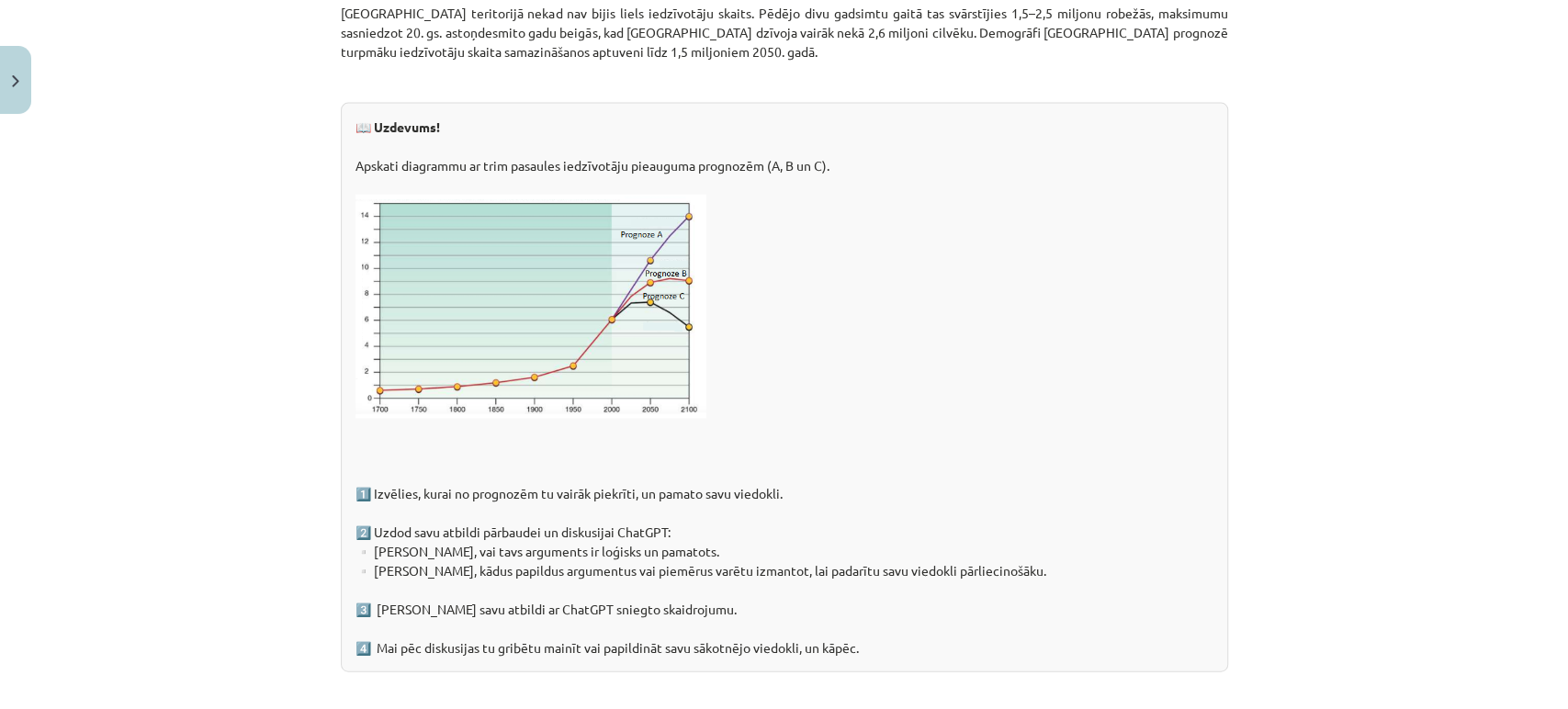
scroll to position [2953, 0]
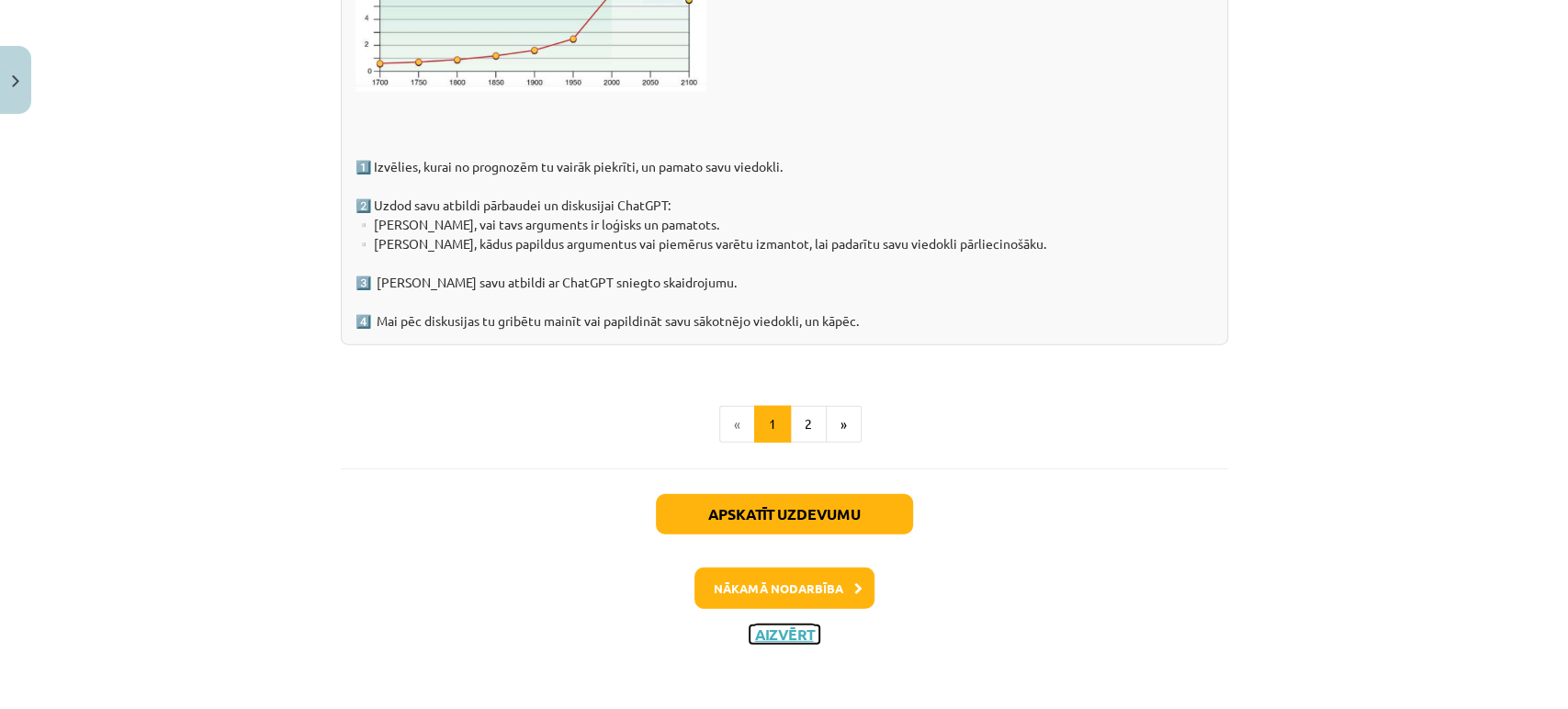
click at [776, 632] on button "Aizvērt" at bounding box center [784, 634] width 70 height 18
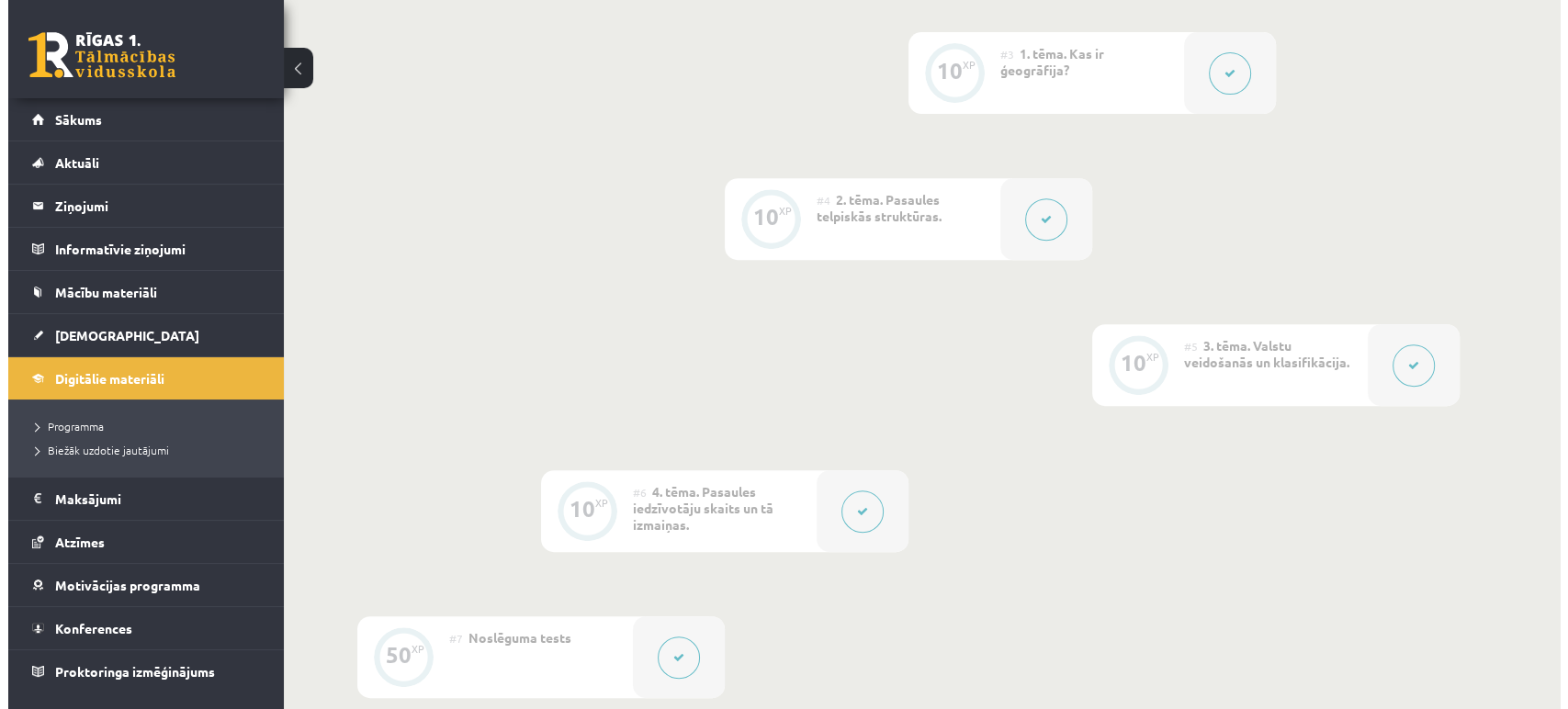
scroll to position [750, 0]
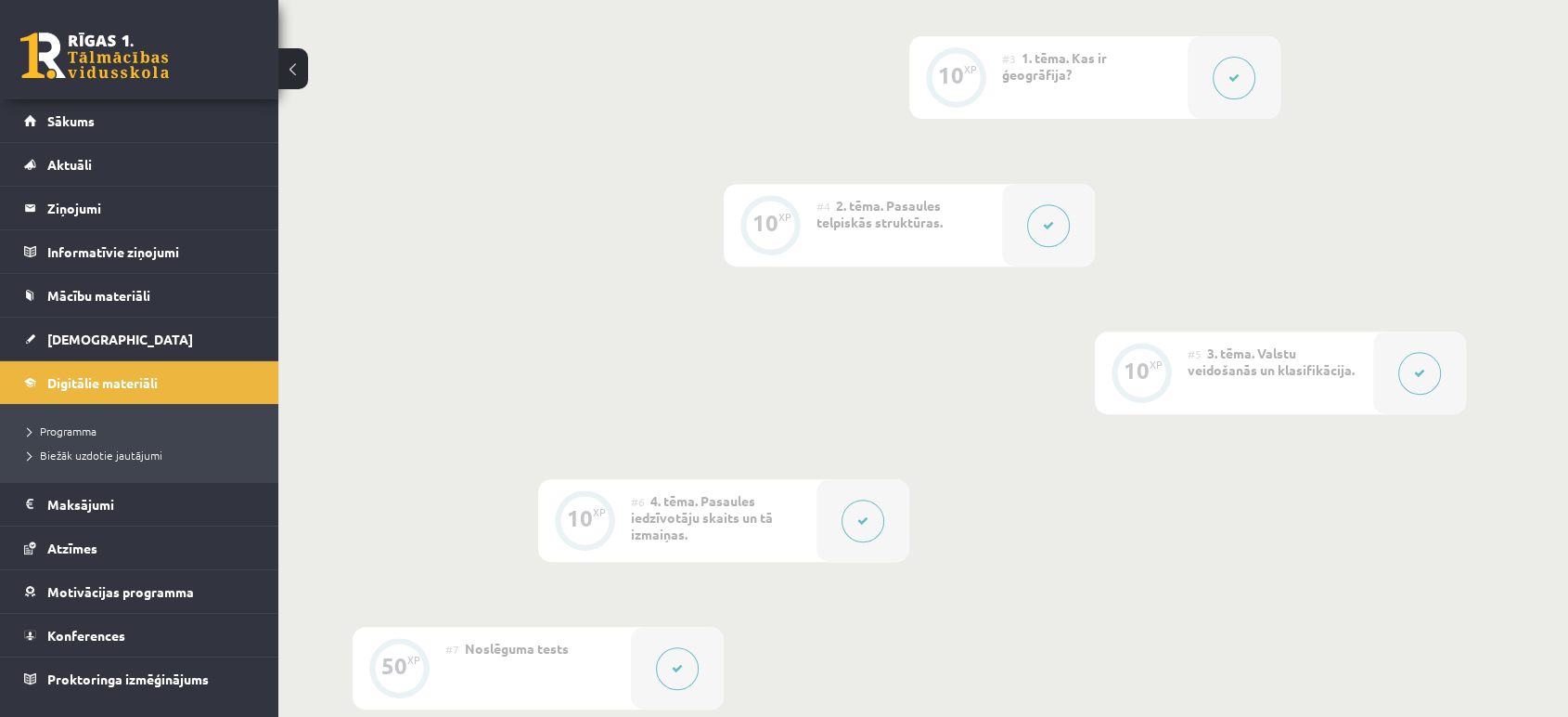
click at [1420, 377] on button at bounding box center [1420, 374] width 43 height 43
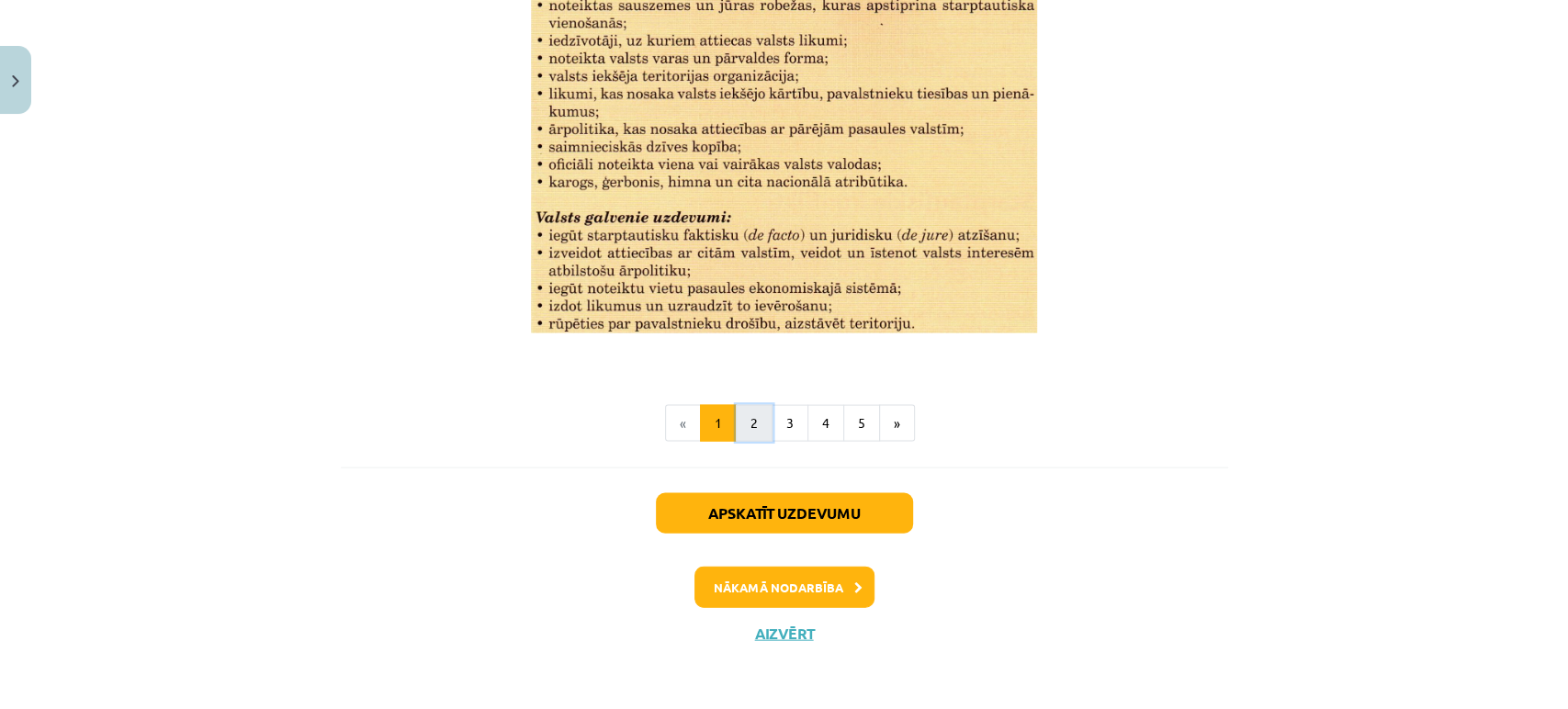
click at [748, 427] on button "2" at bounding box center [754, 423] width 37 height 37
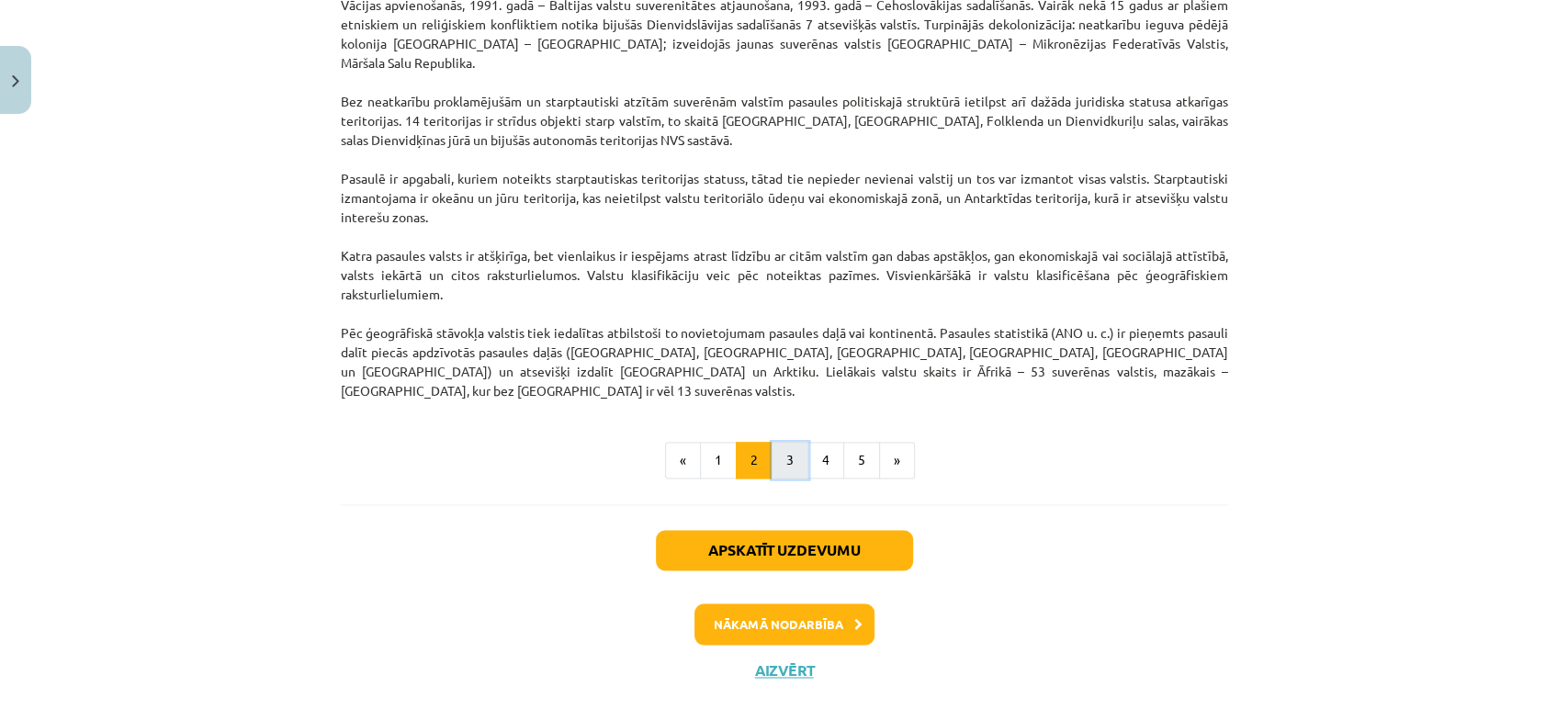
click at [779, 442] on button "3" at bounding box center [789, 460] width 37 height 37
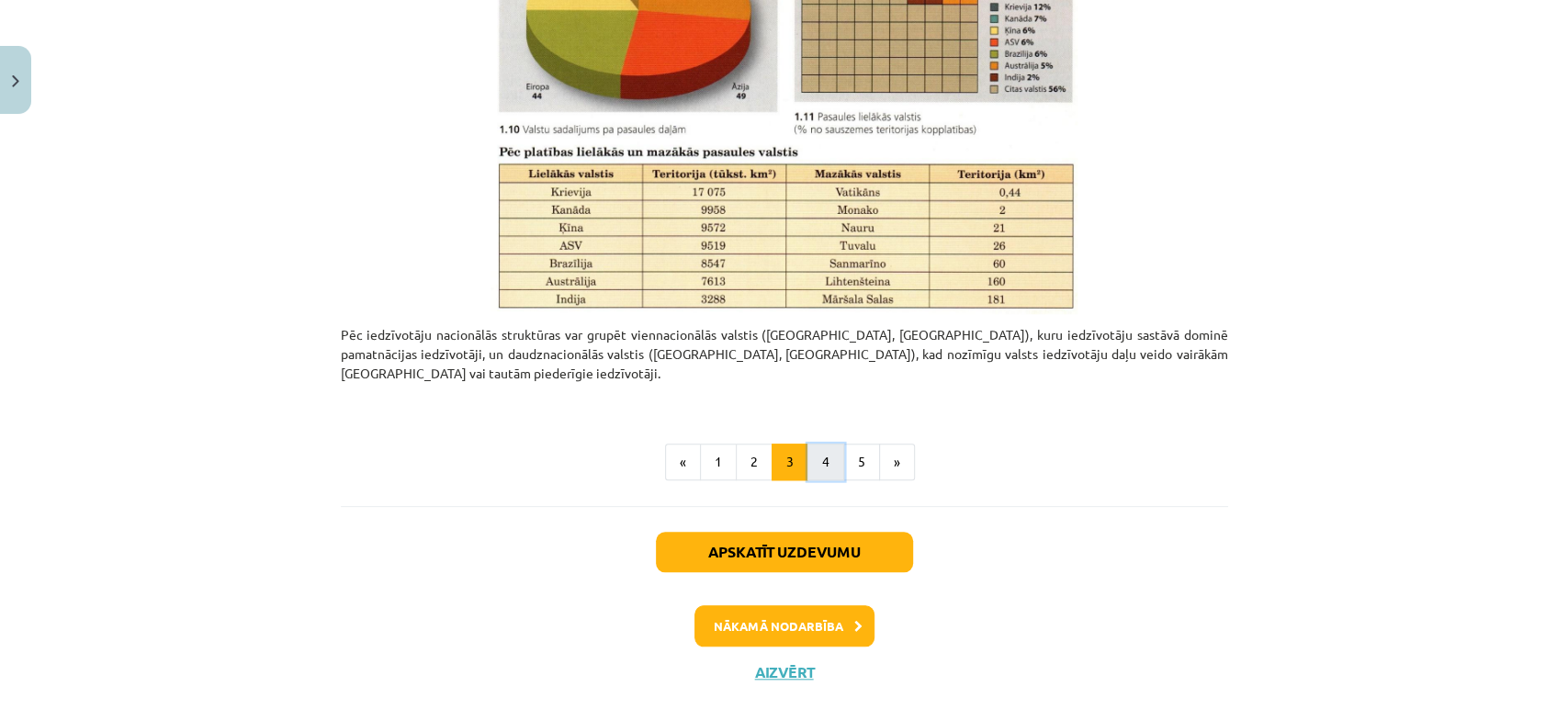
click at [813, 443] on button "4" at bounding box center [826, 462] width 37 height 37
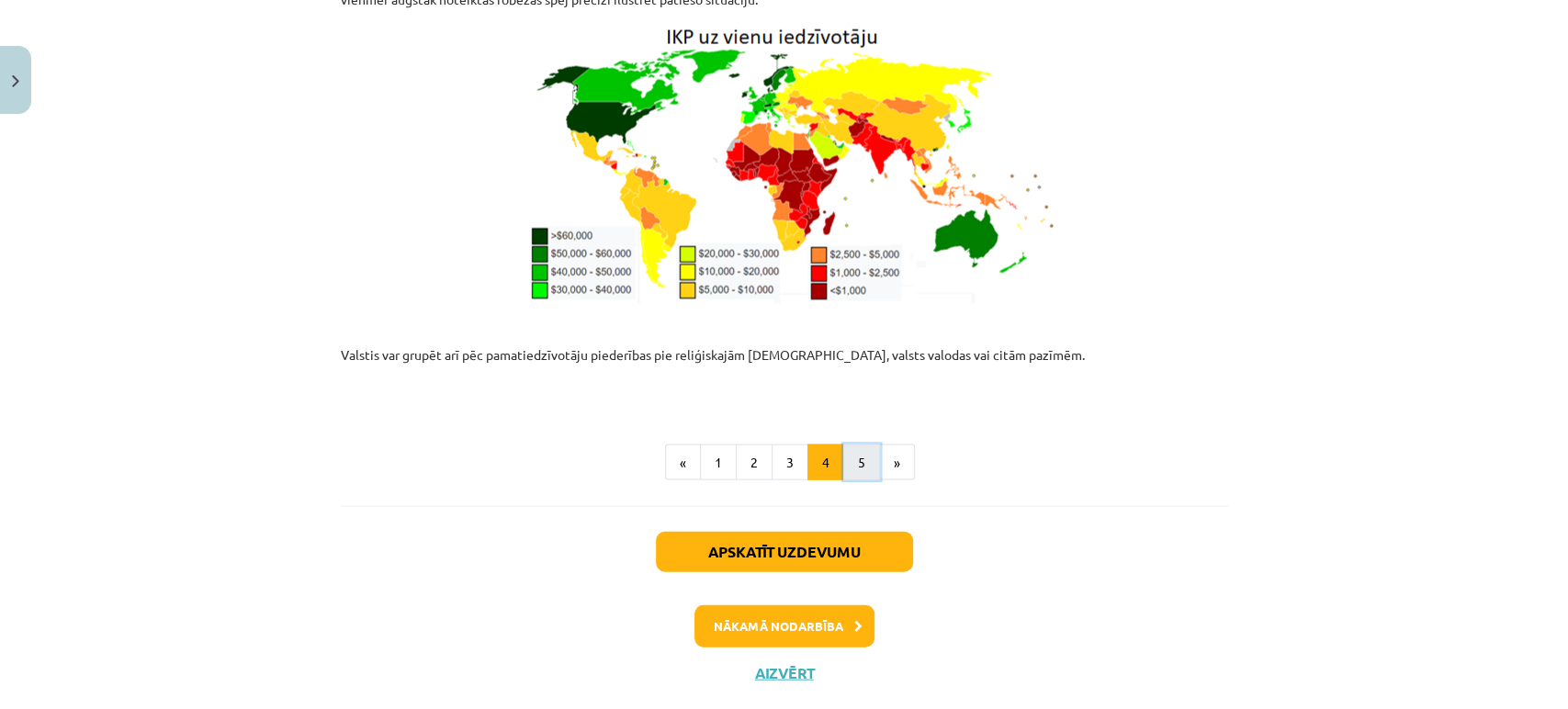
click at [843, 444] on button "5" at bounding box center [861, 463] width 37 height 37
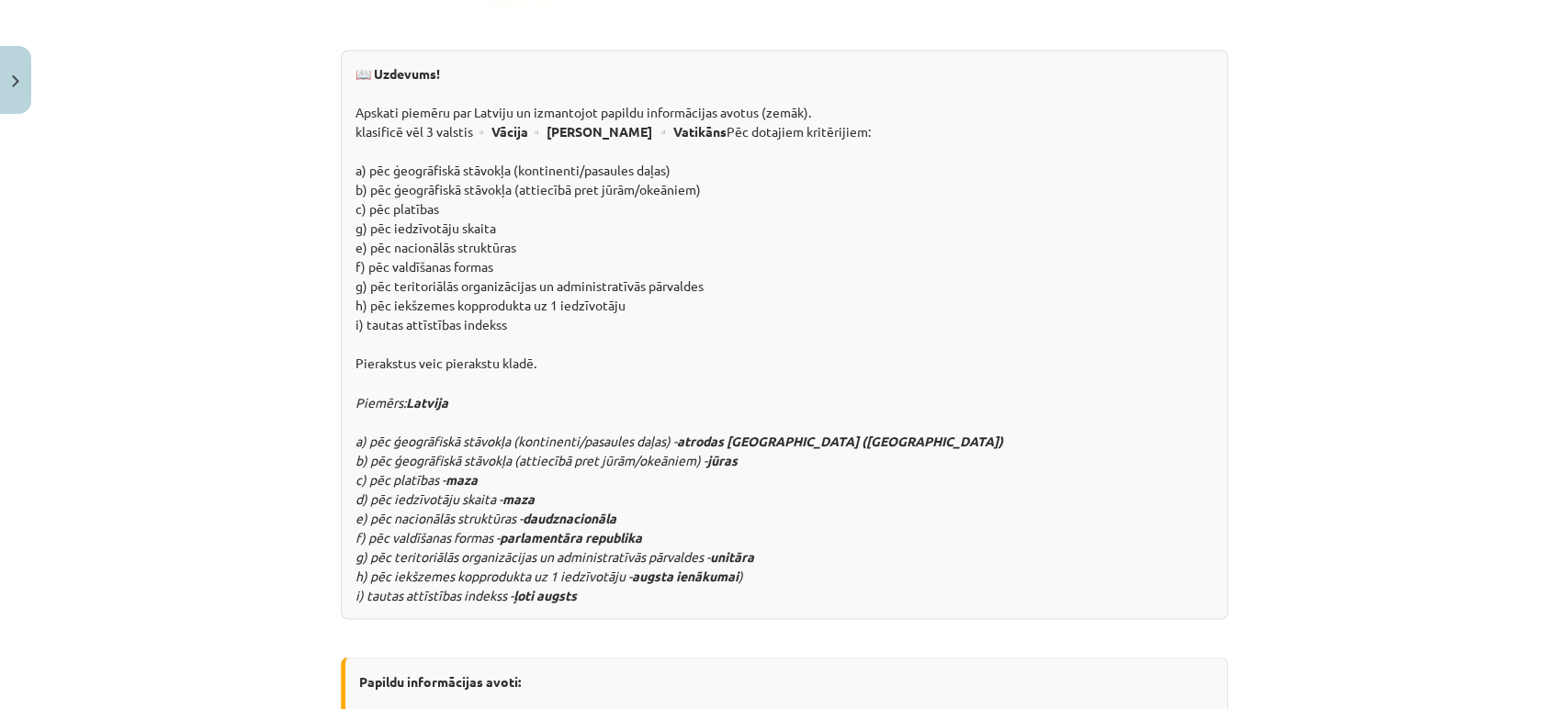
scroll to position [2409, 0]
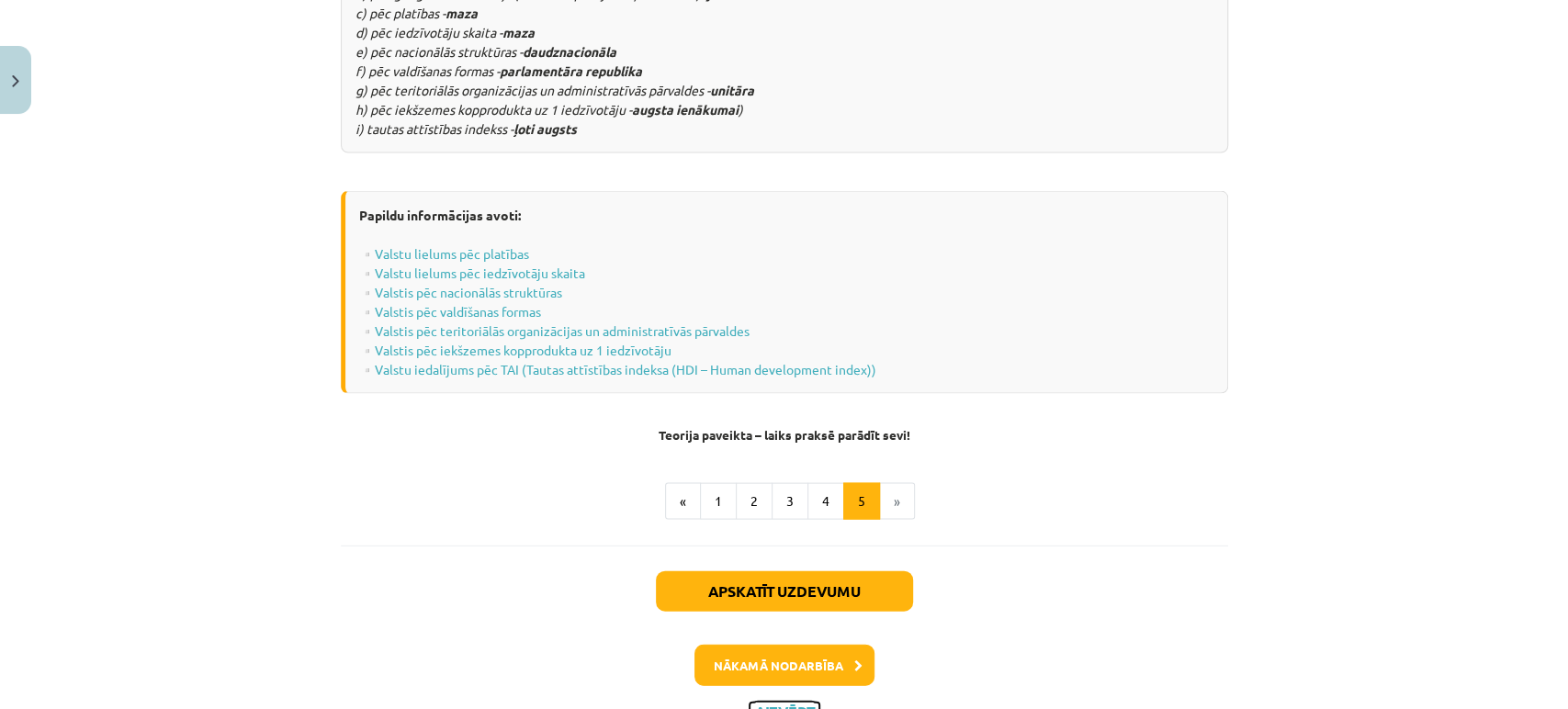
click at [778, 702] on button "Aizvērt" at bounding box center [784, 711] width 70 height 18
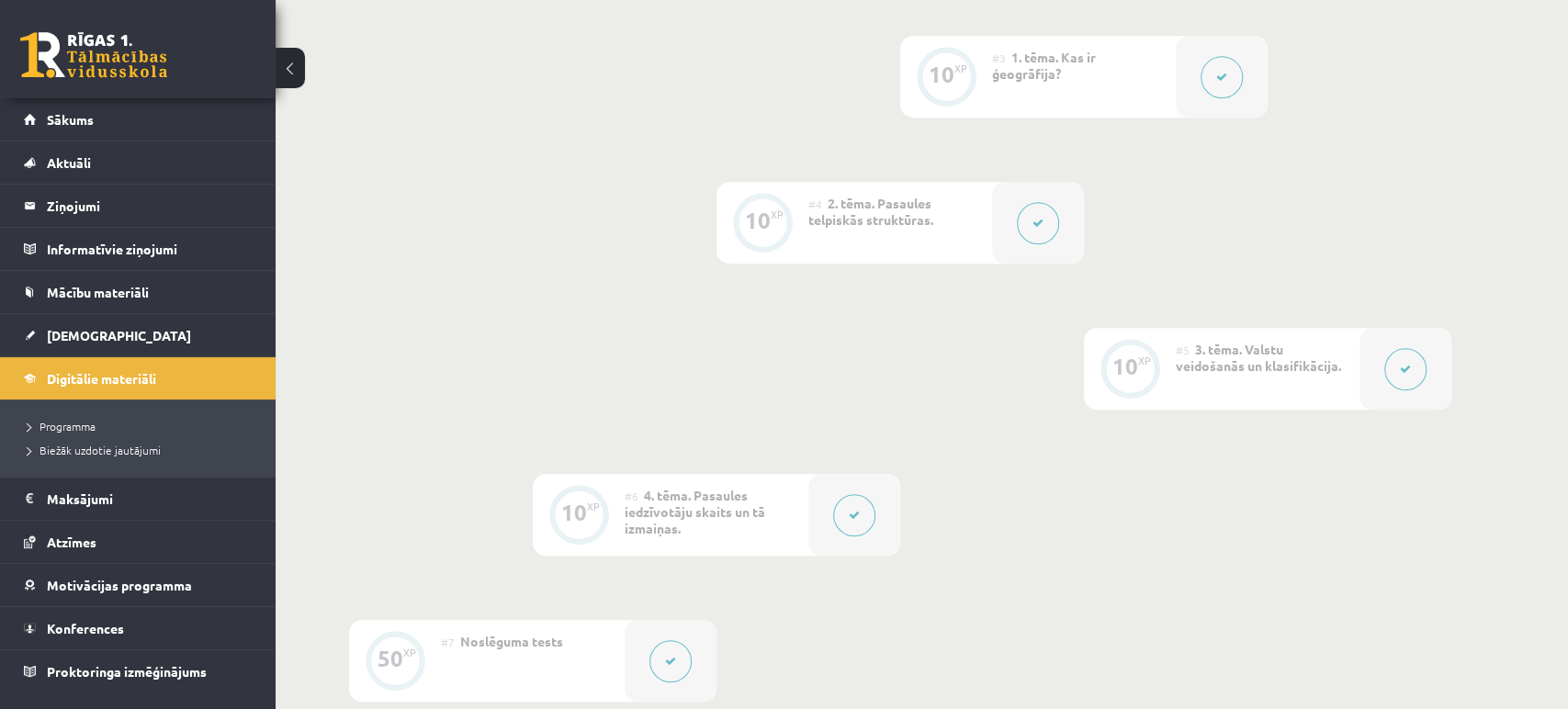
scroll to position [712, 0]
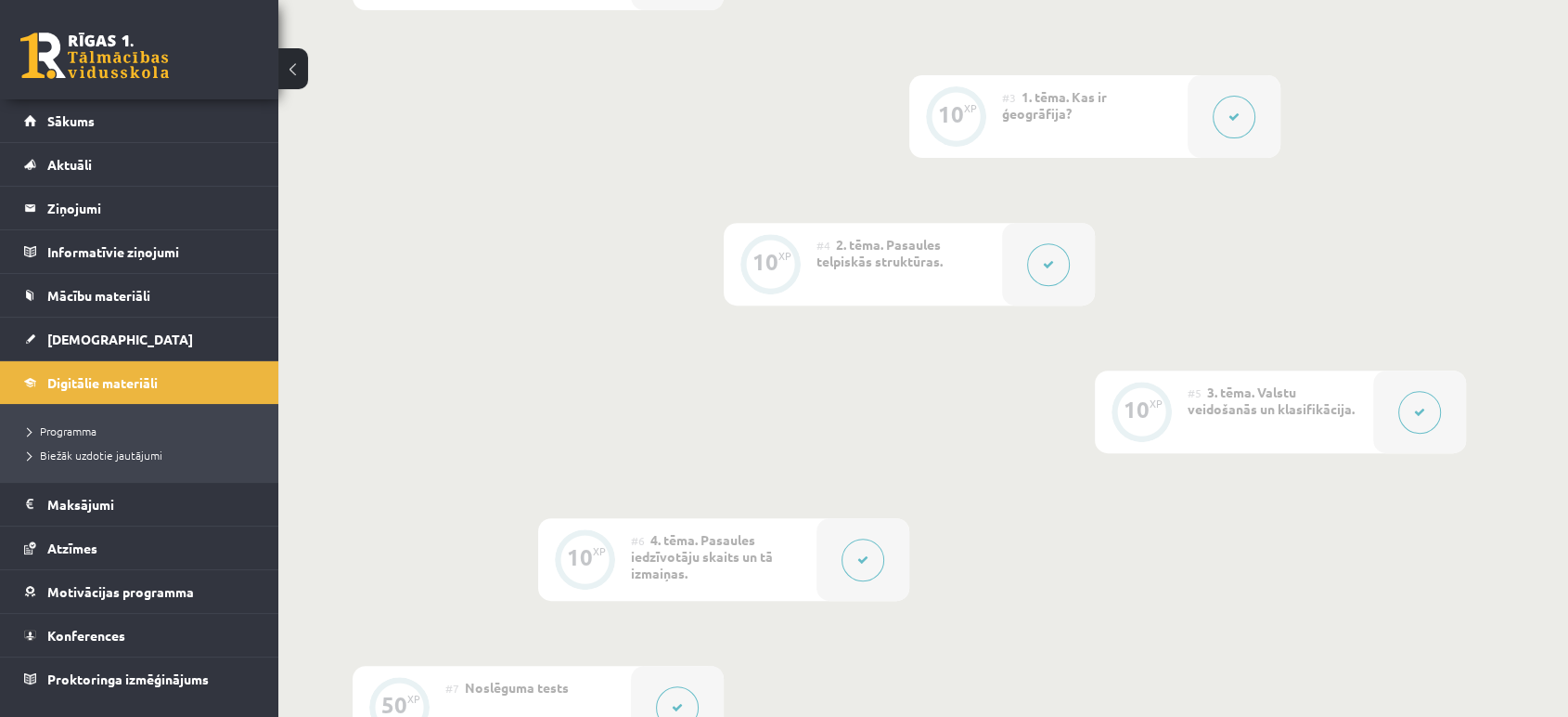
click at [1054, 257] on button at bounding box center [1049, 265] width 43 height 43
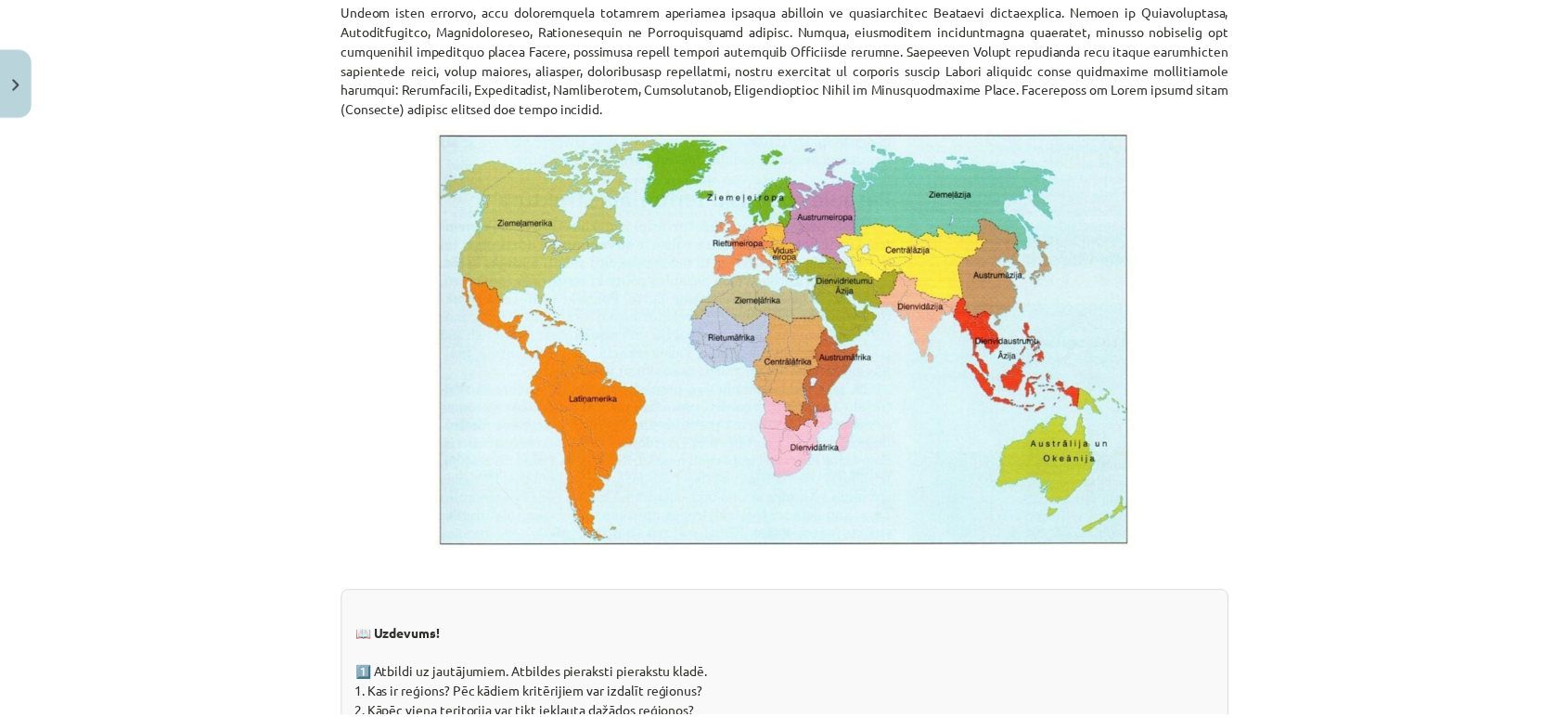
scroll to position [1029, 0]
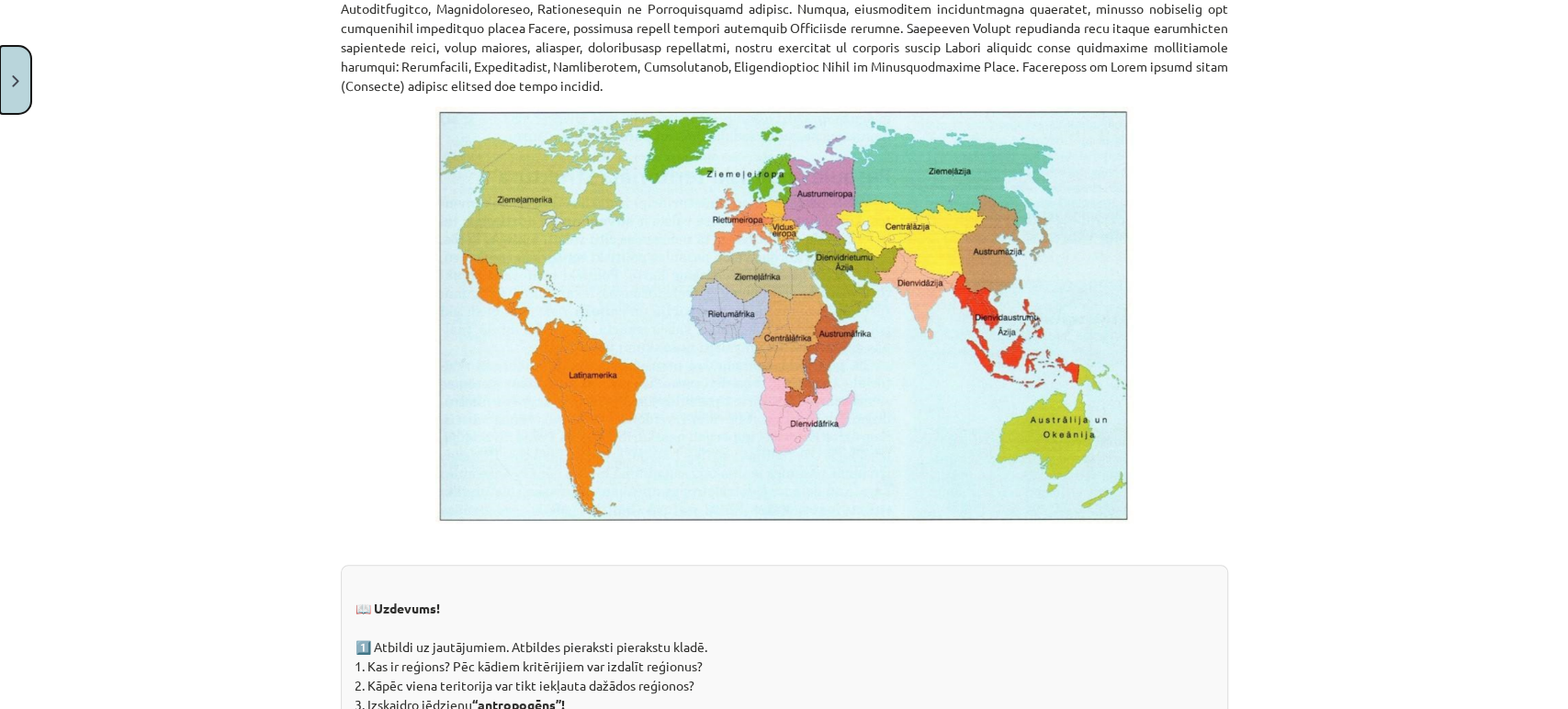
click at [6, 107] on button "Close" at bounding box center [15, 80] width 31 height 68
click at [66, 58] on div "Mācību tēma: Ģeogrāfijas i - 10. klases 1.ieskaites mācību materiāls #4 2. tēma…" at bounding box center [784, 354] width 1568 height 709
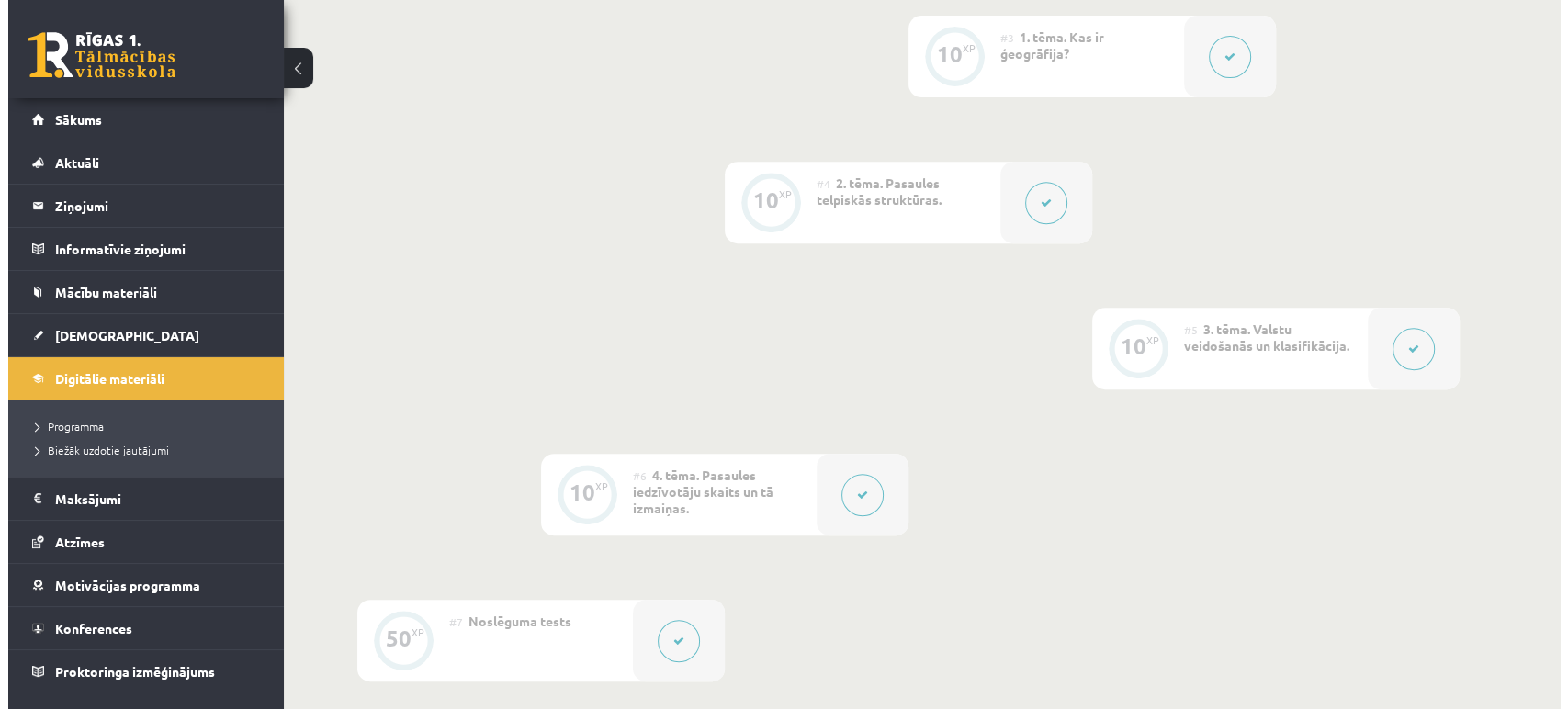
scroll to position [772, 0]
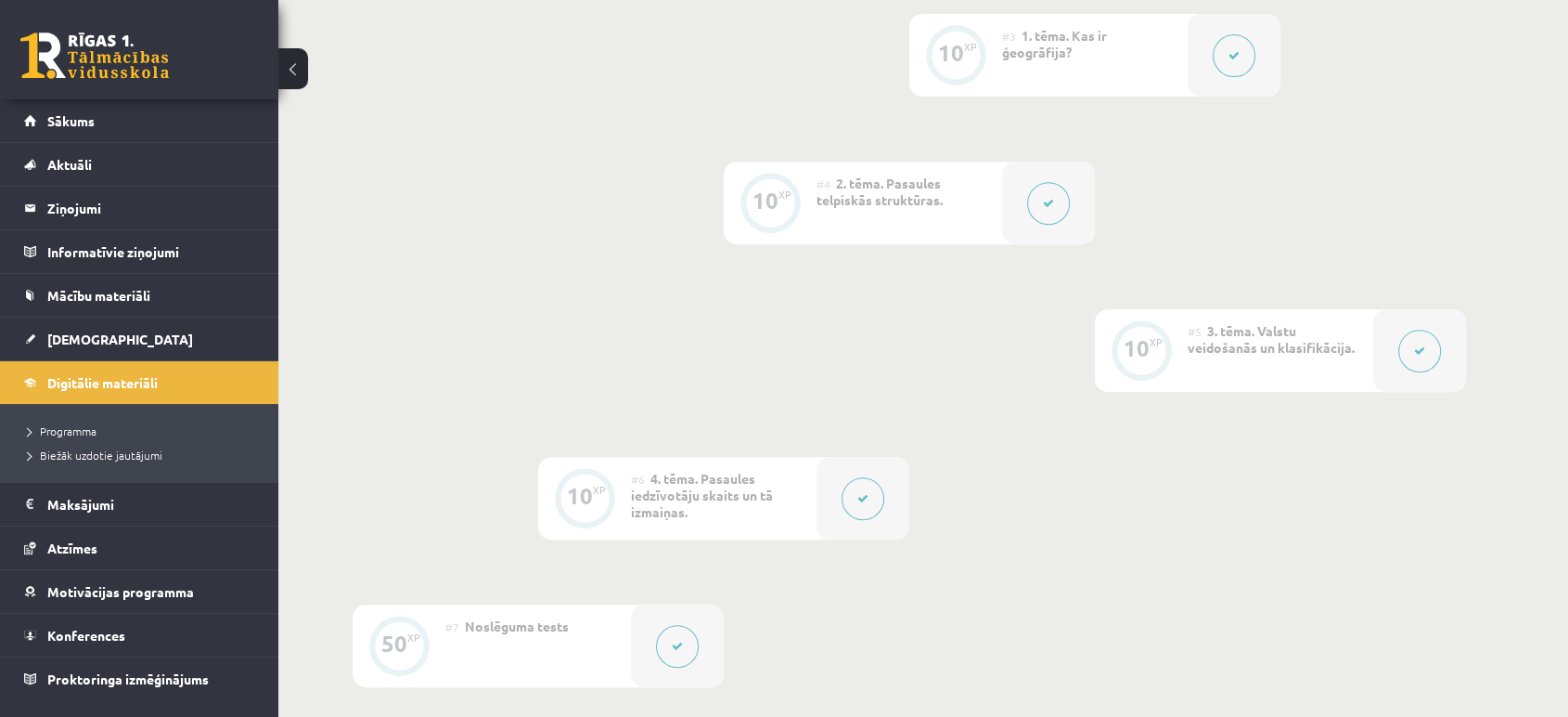
click at [1409, 347] on button at bounding box center [1420, 351] width 43 height 43
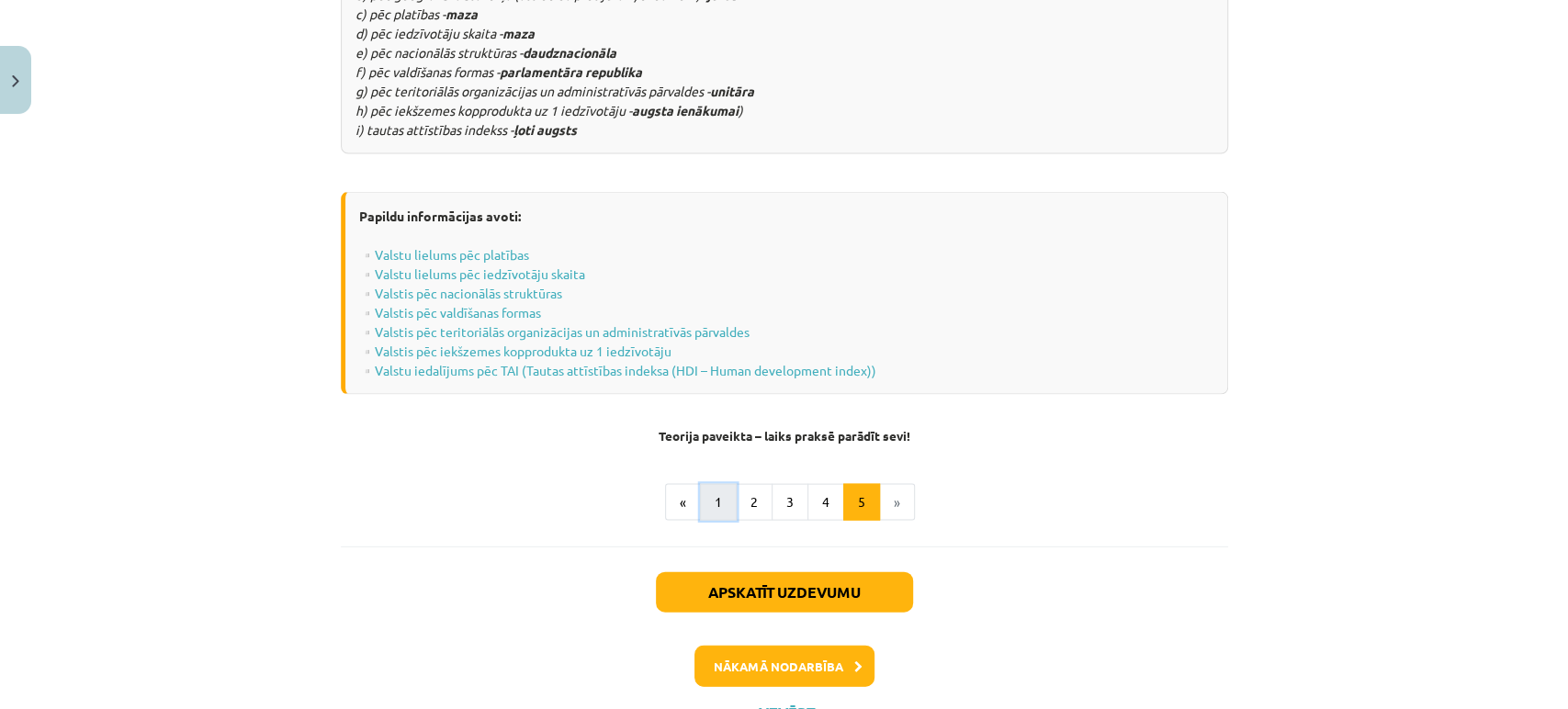
click at [705, 484] on button "1" at bounding box center [718, 502] width 37 height 37
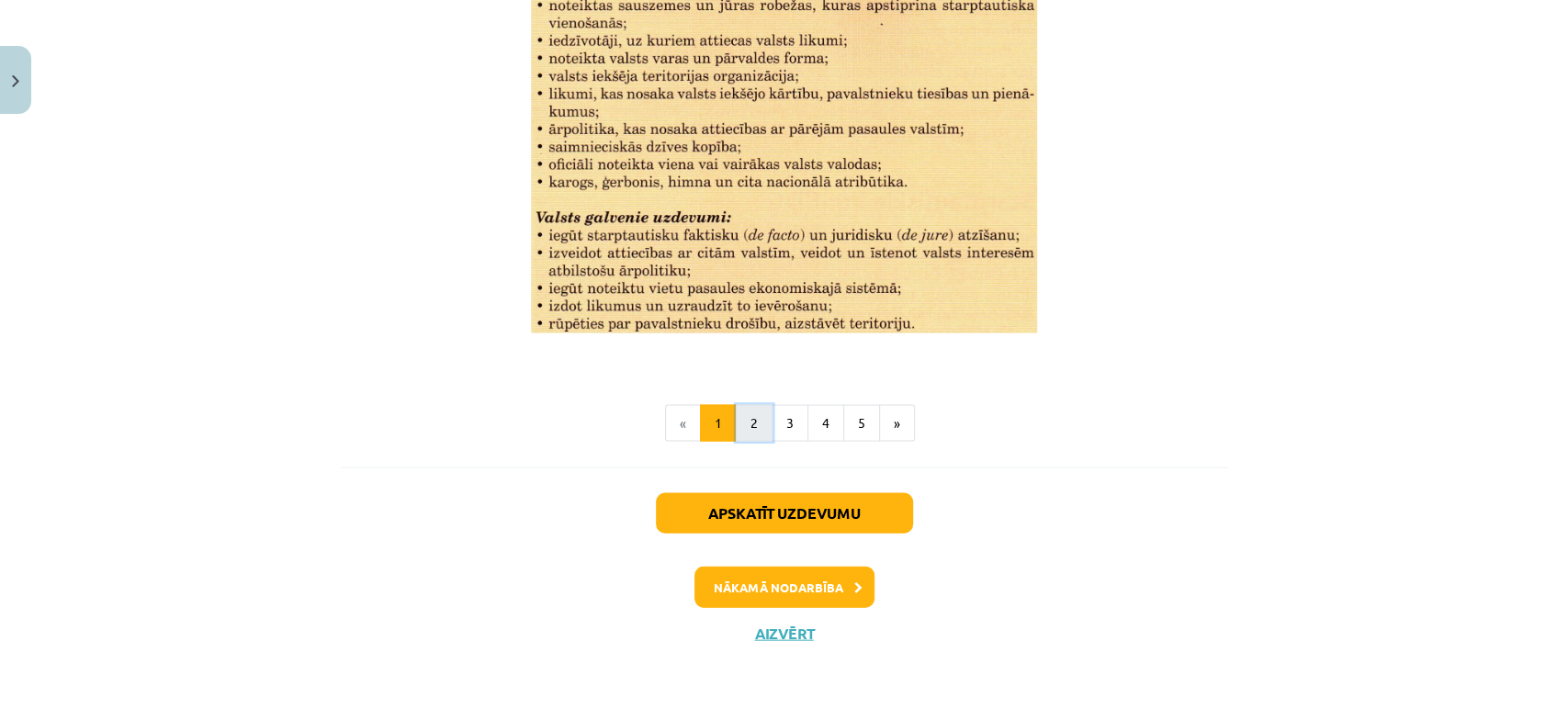
click at [738, 426] on button "2" at bounding box center [754, 423] width 37 height 37
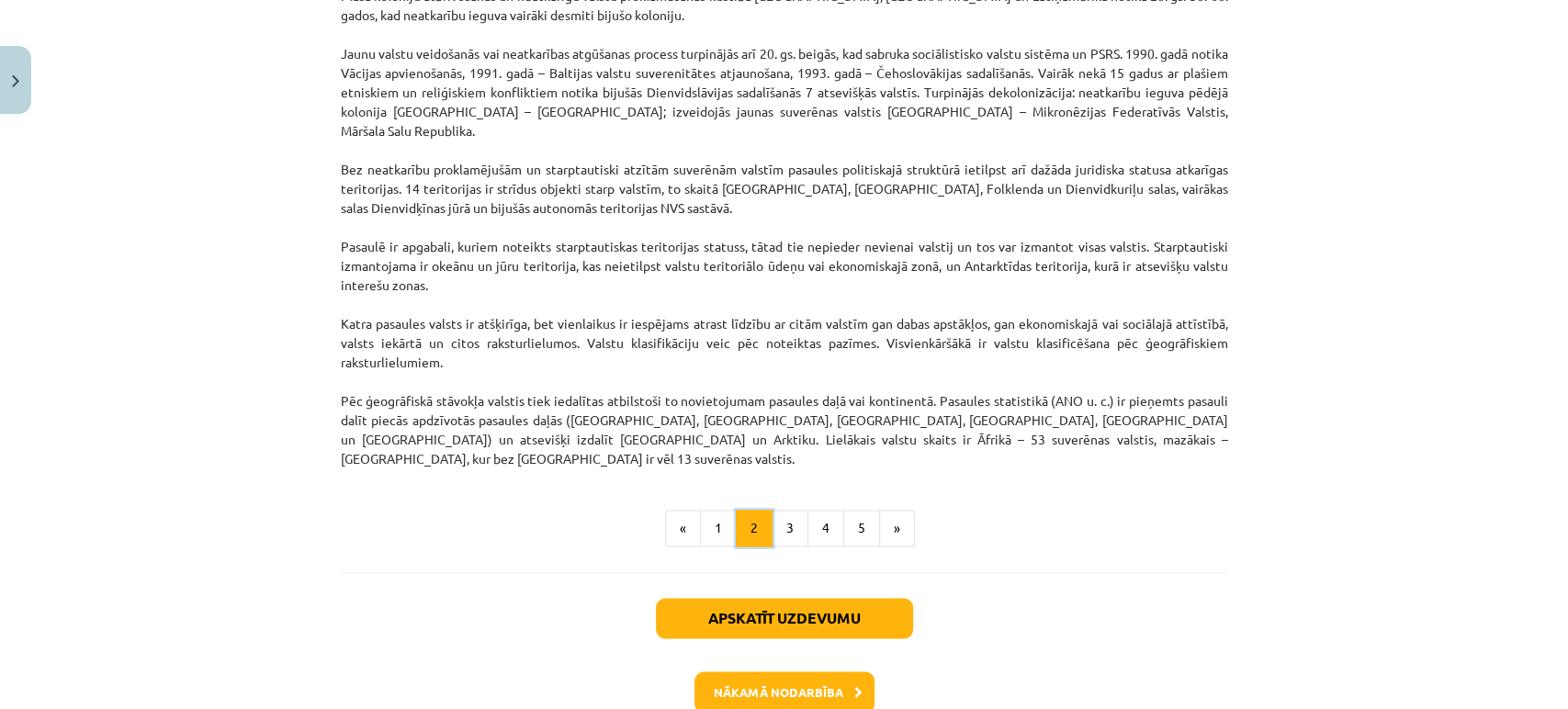
scroll to position [1524, 0]
click at [789, 510] on button "3" at bounding box center [789, 528] width 37 height 37
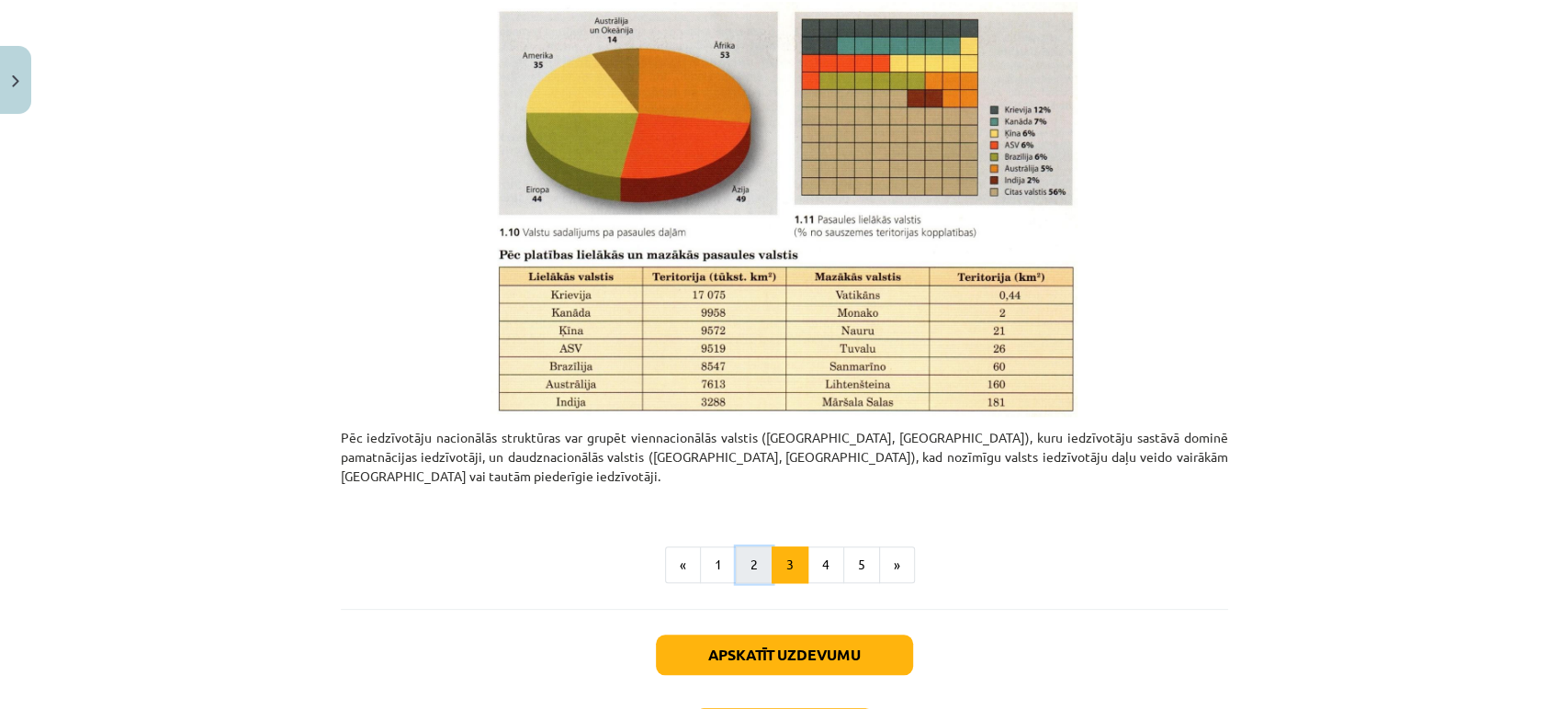
click at [755, 546] on button "2" at bounding box center [754, 565] width 37 height 37
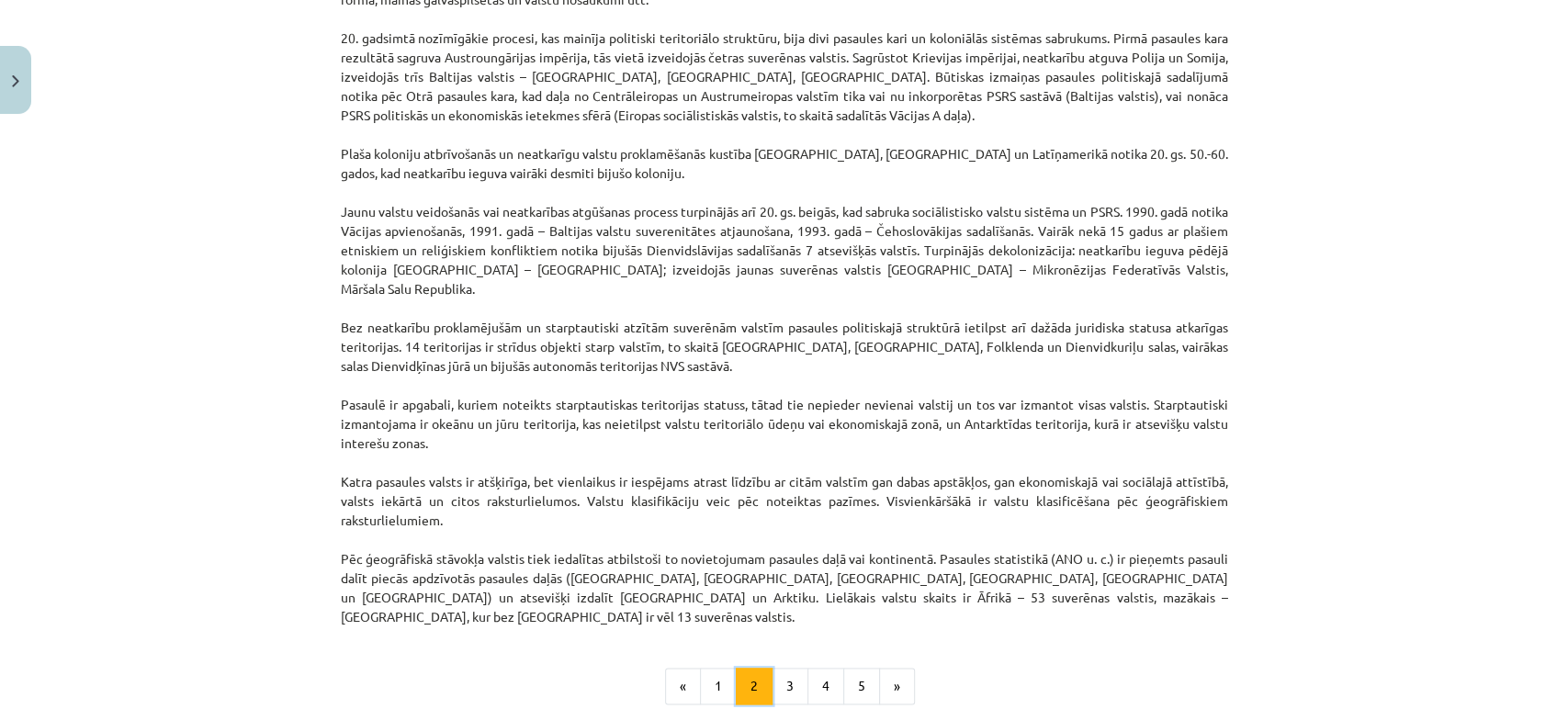
scroll to position [1372, 0]
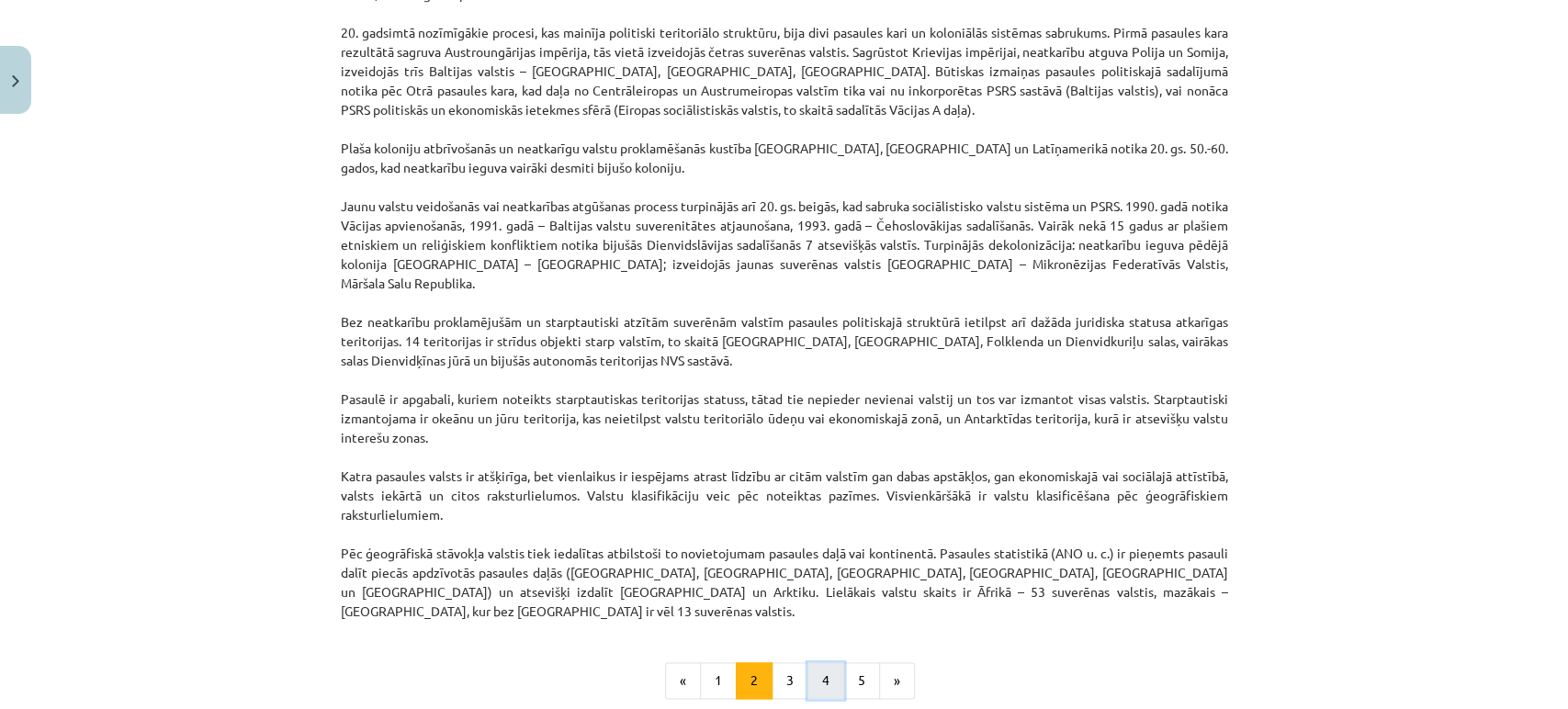
click at [813, 662] on button "4" at bounding box center [826, 680] width 37 height 37
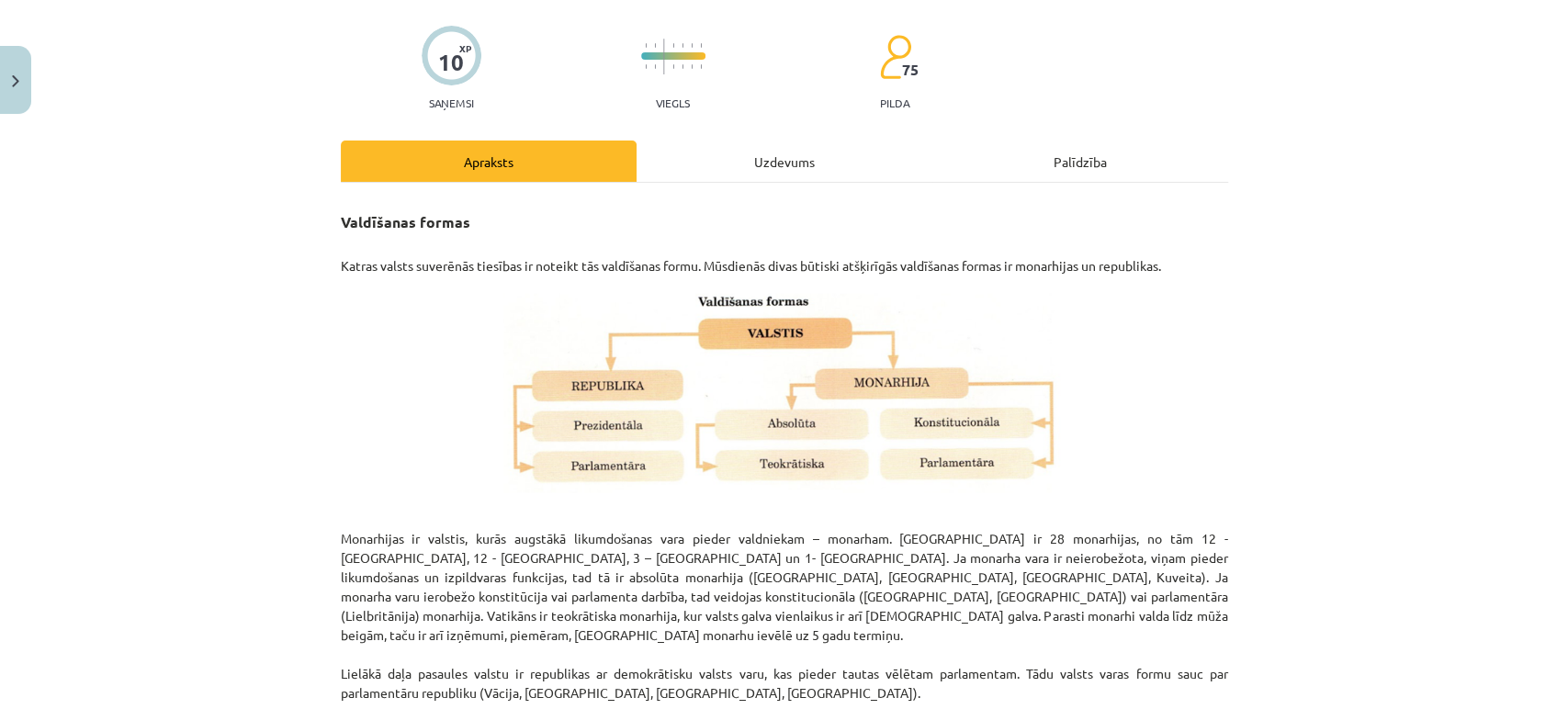
scroll to position [101, 0]
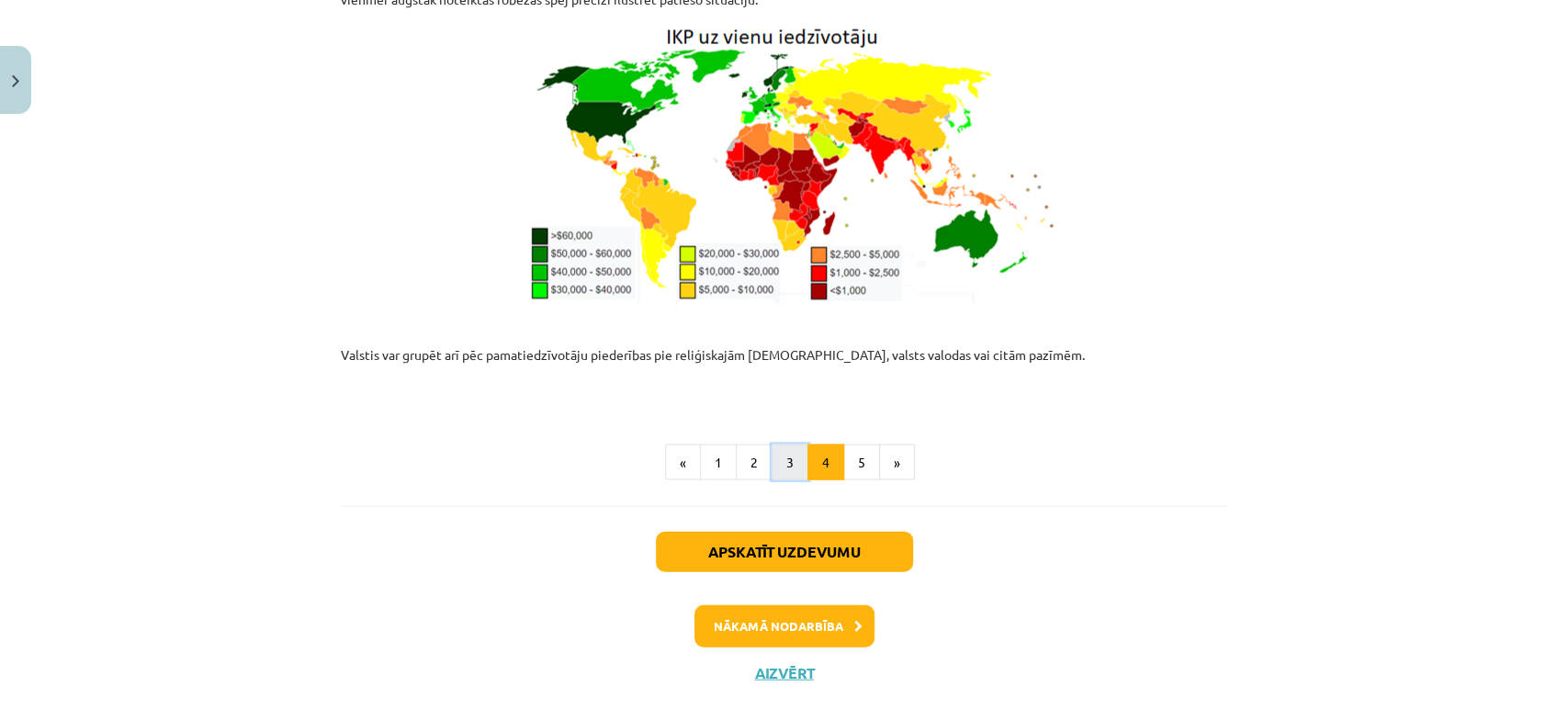
click at [775, 444] on button "3" at bounding box center [789, 463] width 37 height 37
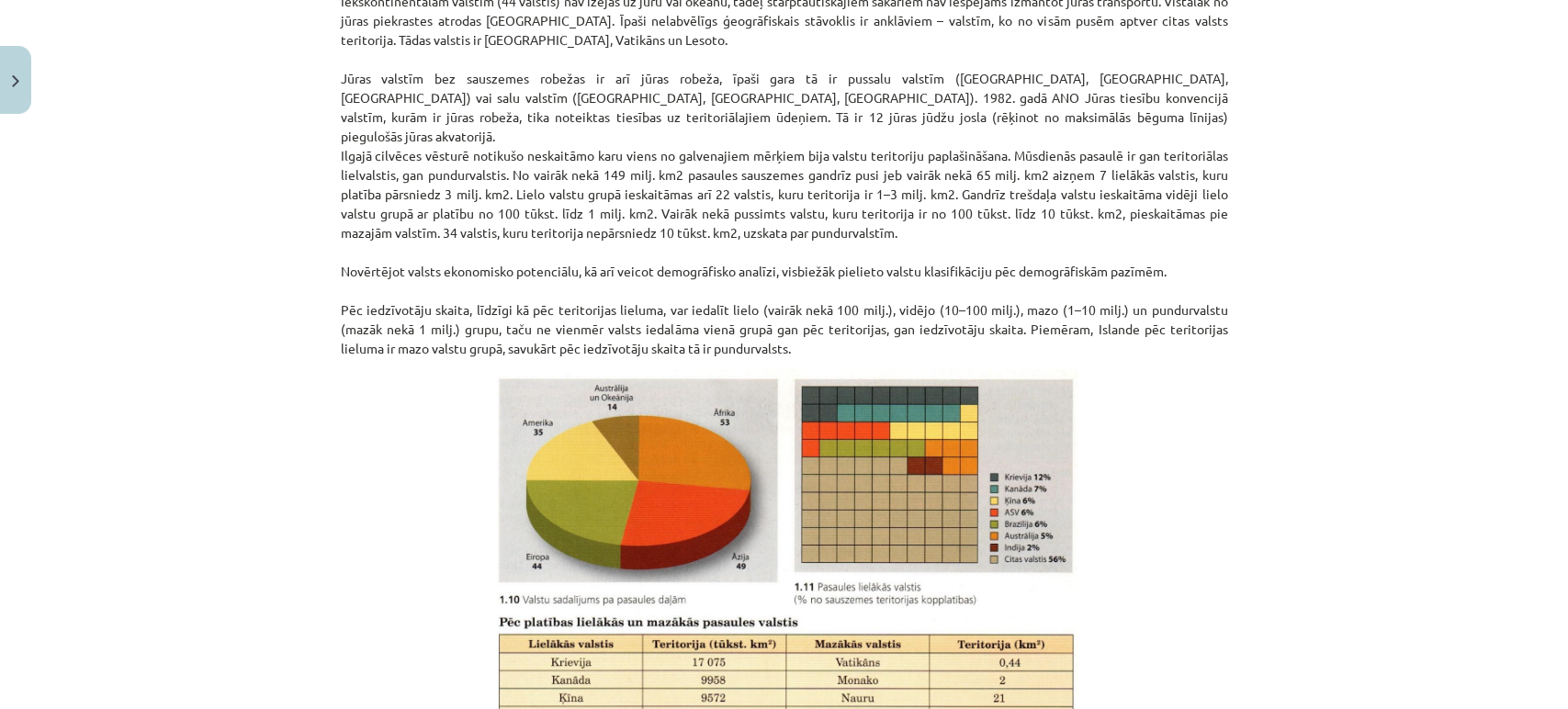
scroll to position [329, 0]
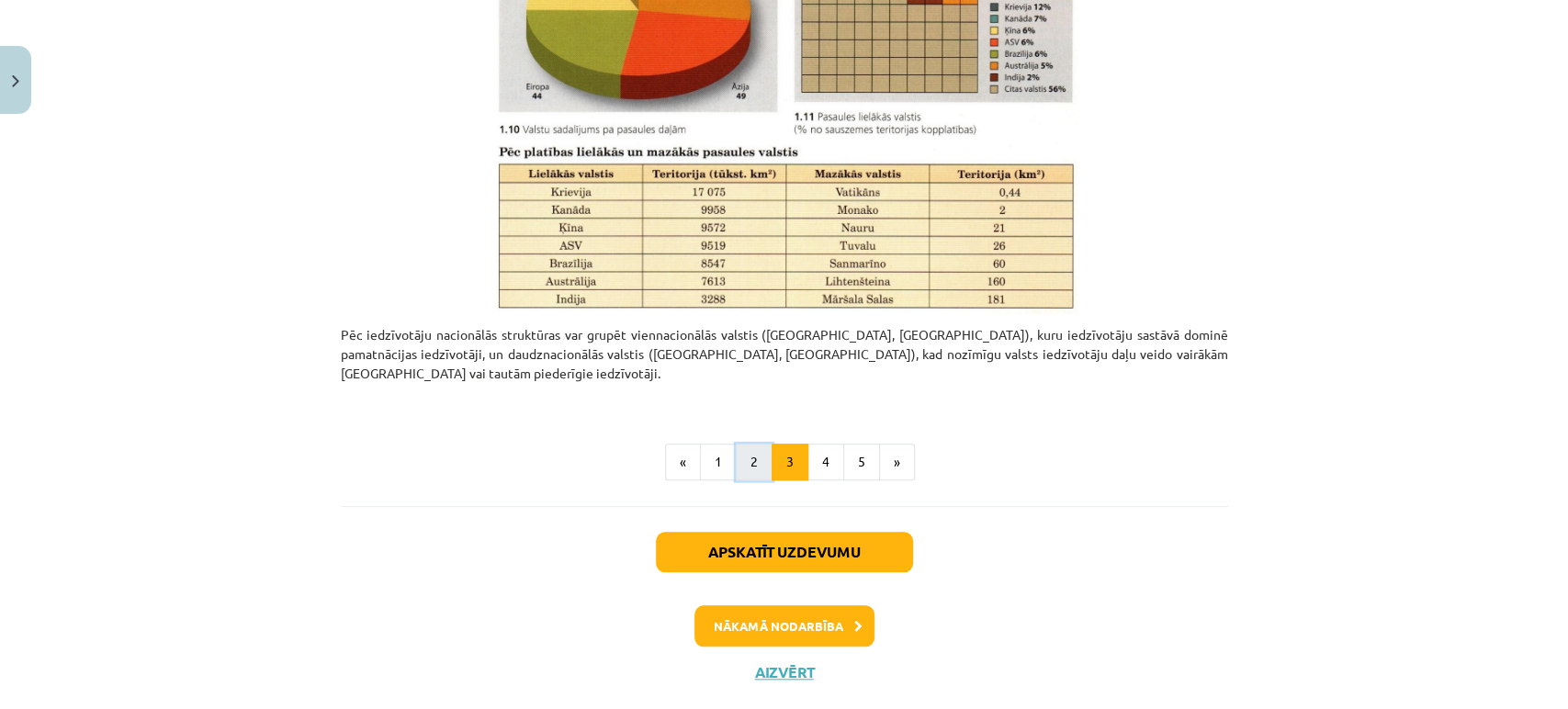
click at [735, 443] on button "2" at bounding box center [754, 462] width 37 height 37
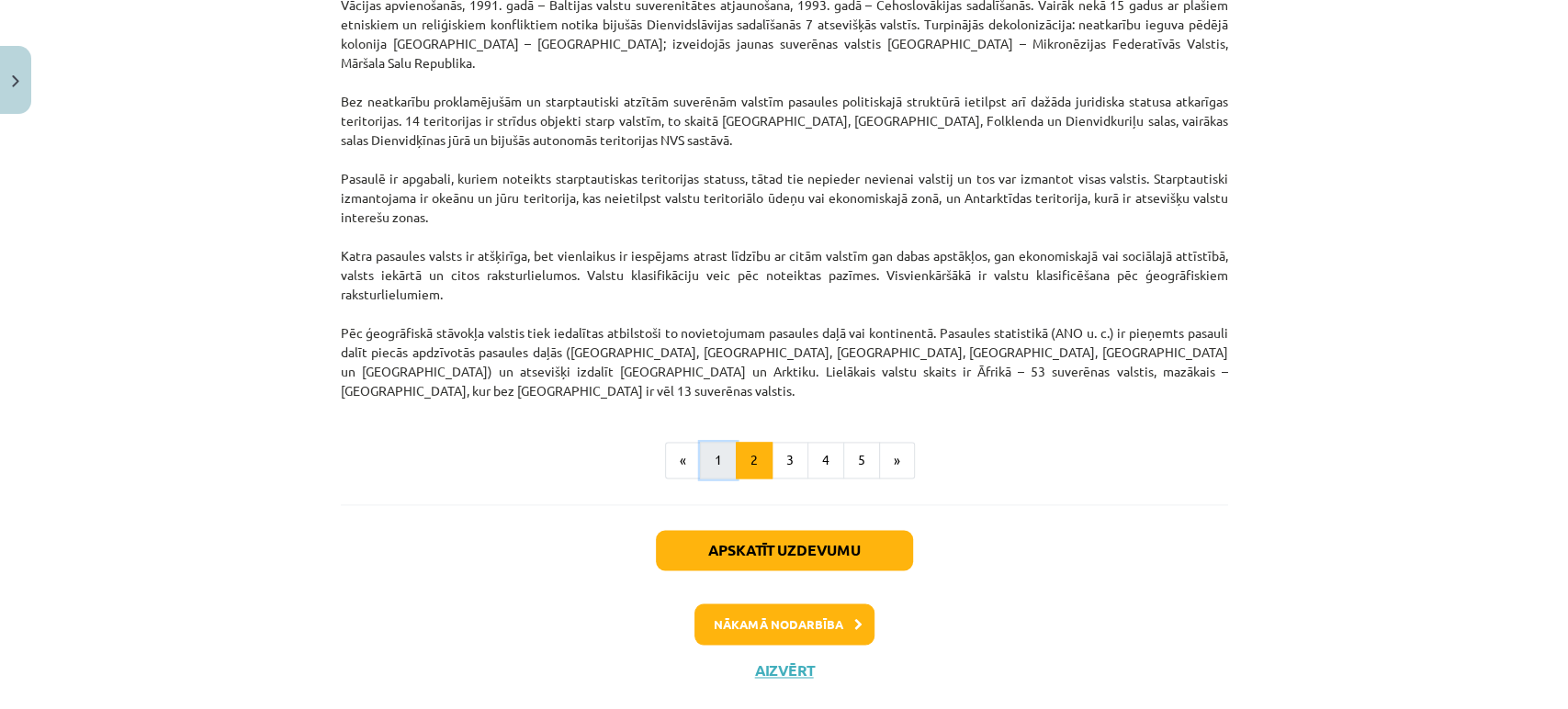
click at [720, 442] on button "1" at bounding box center [718, 460] width 37 height 37
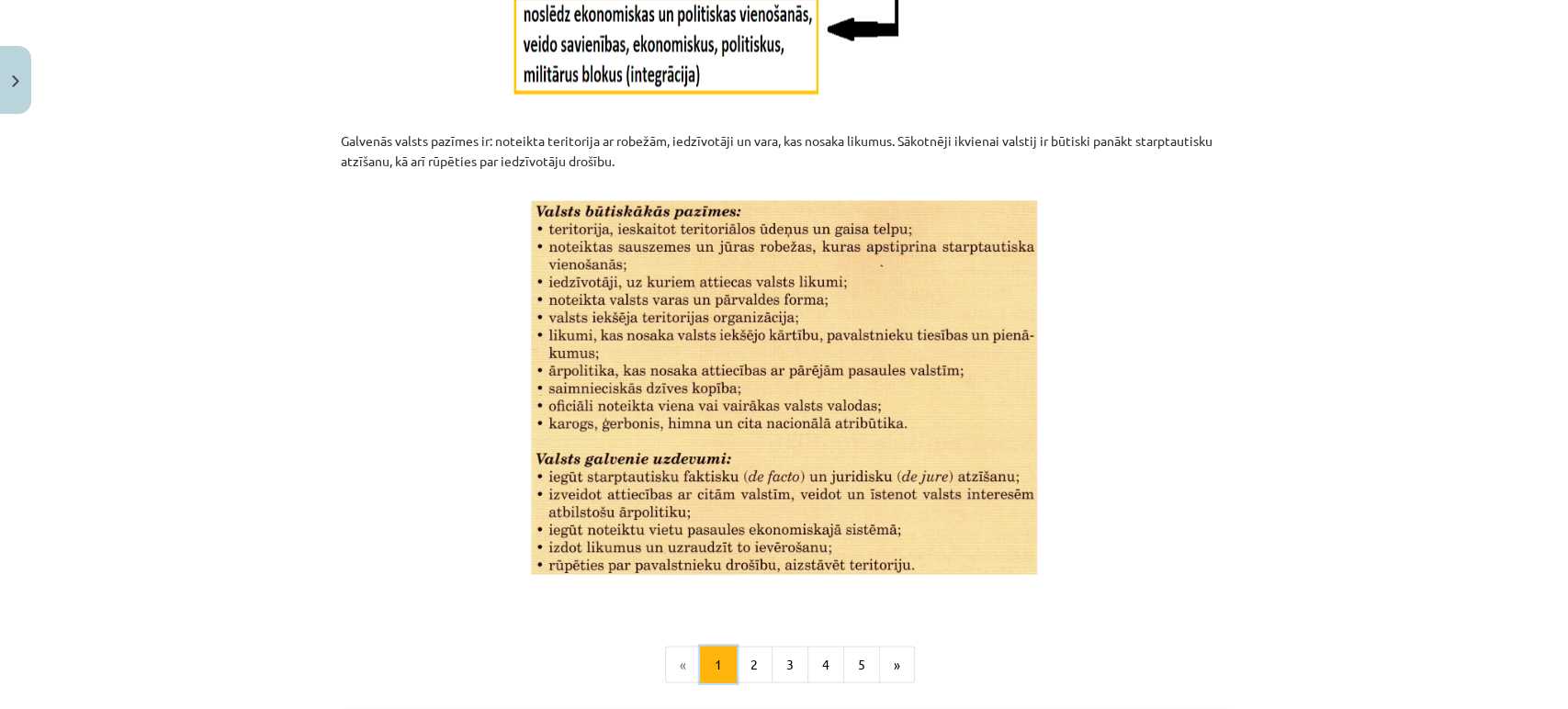
scroll to position [2431, 0]
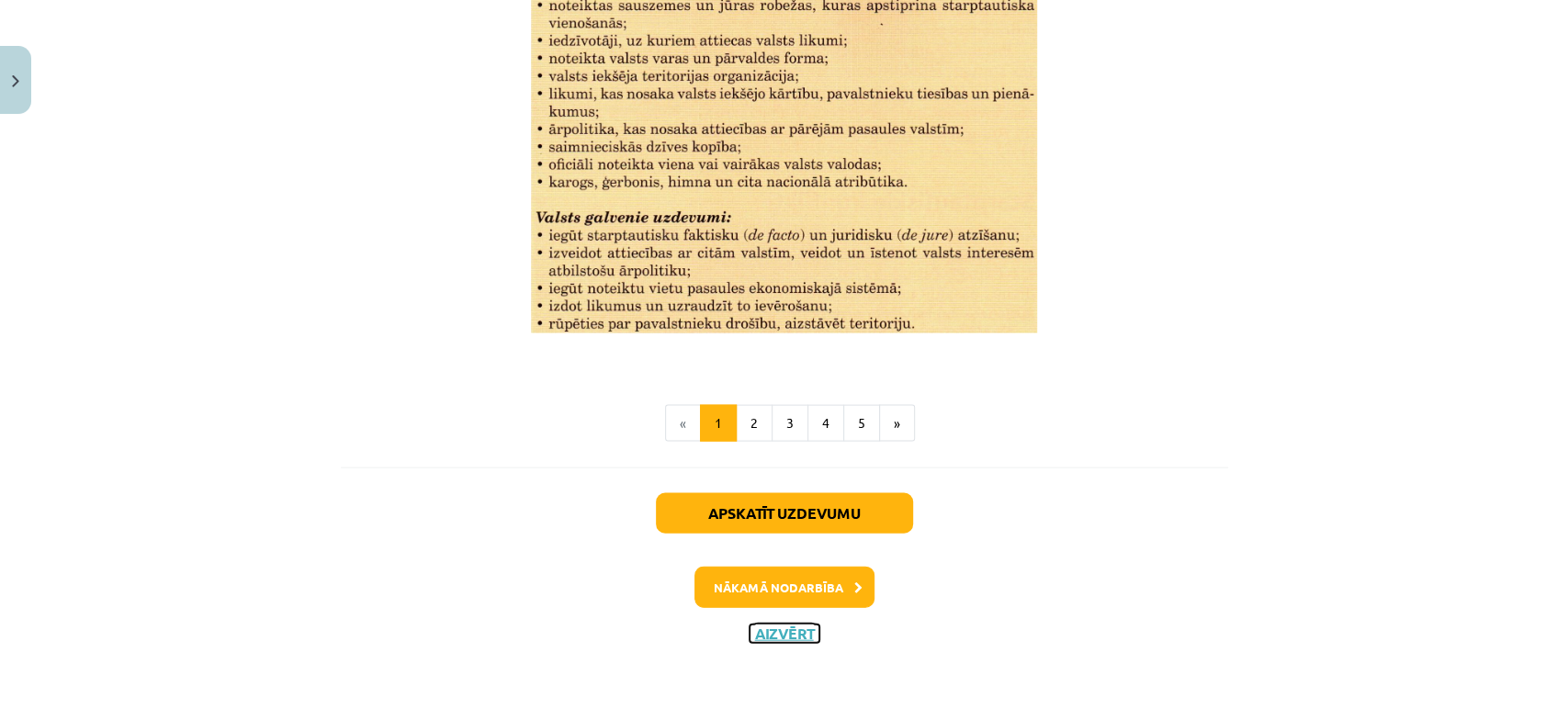
click at [770, 634] on button "Aizvērt" at bounding box center [784, 633] width 70 height 18
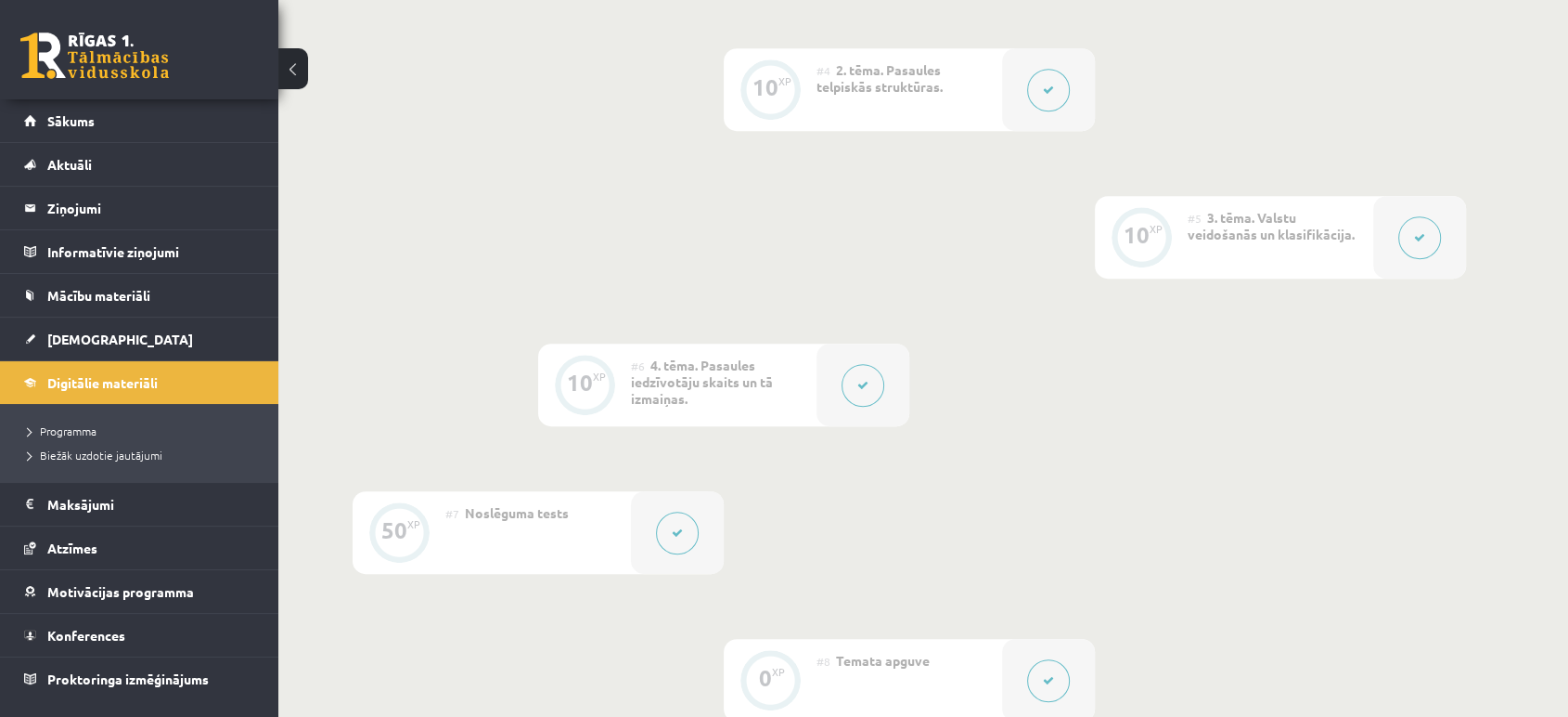
scroll to position [896, 0]
click at [861, 375] on button at bounding box center [863, 384] width 43 height 43
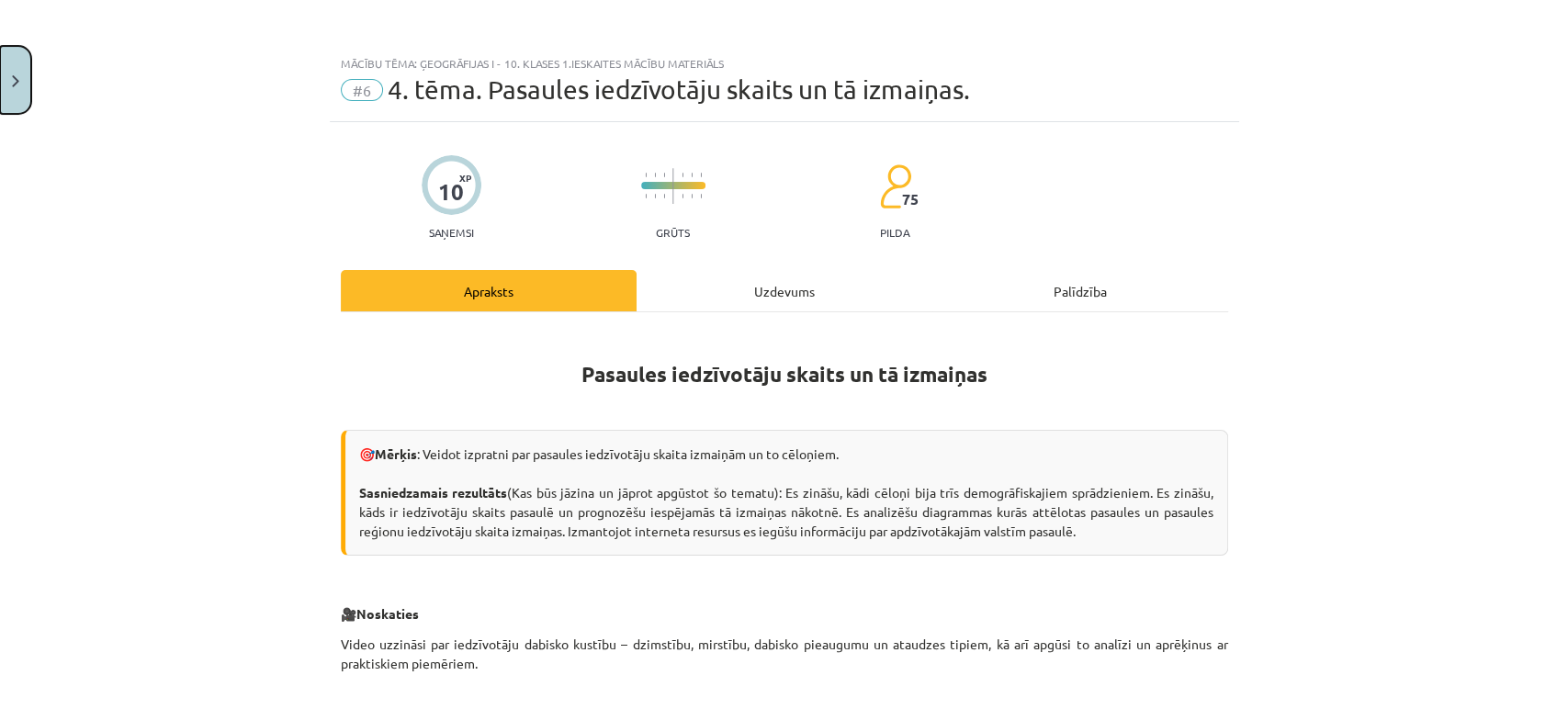
click at [7, 89] on button "Close" at bounding box center [15, 80] width 31 height 68
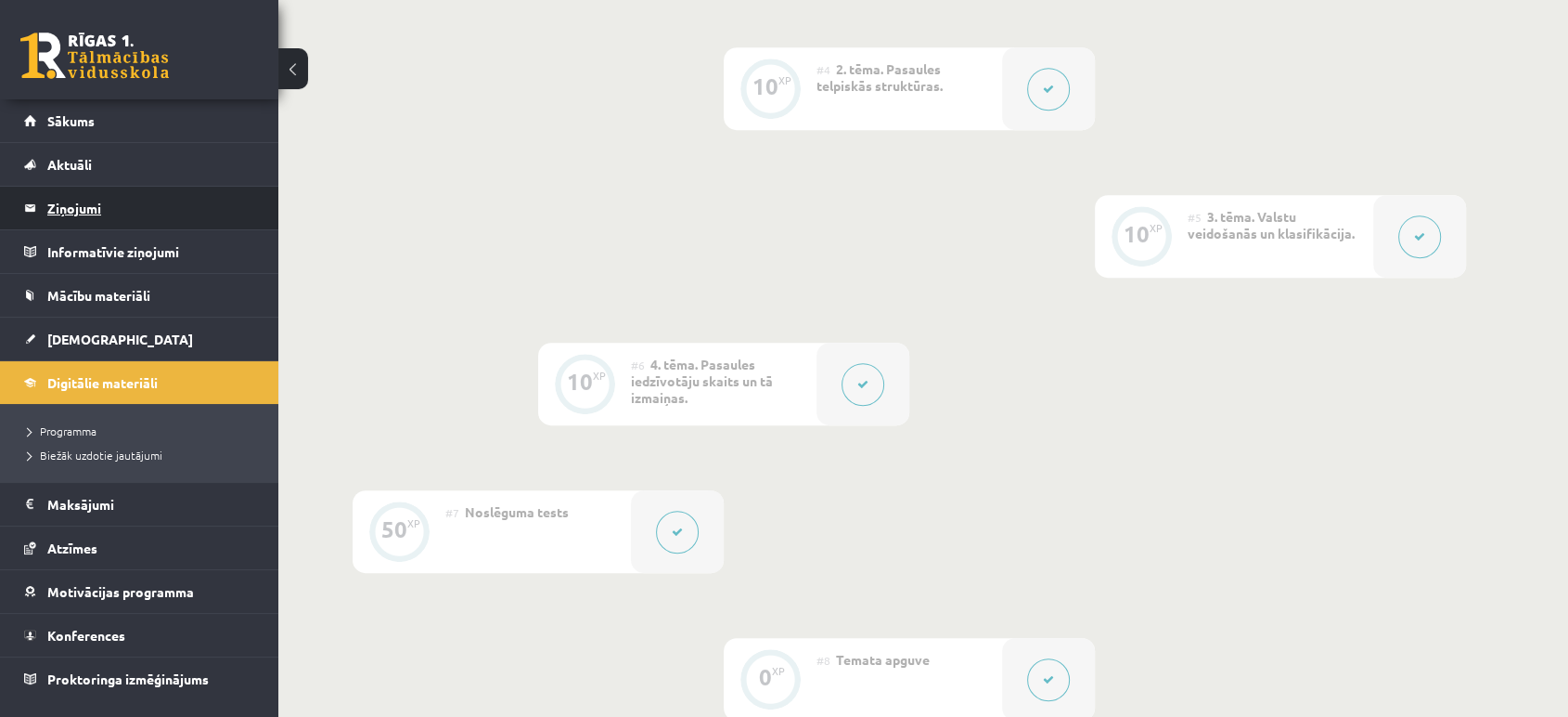
click at [59, 198] on legend "Ziņojumi 0" at bounding box center [152, 208] width 208 height 43
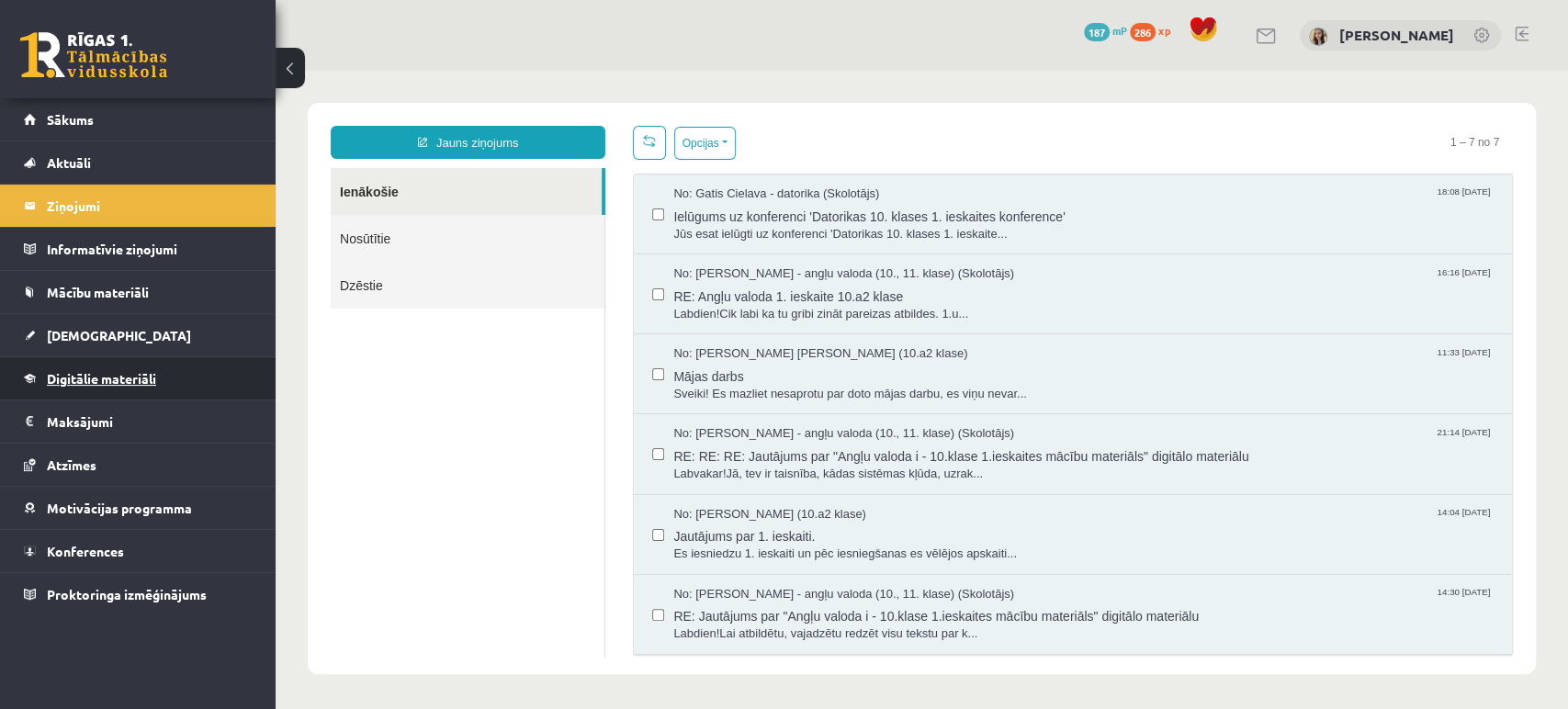
click at [79, 376] on span "Digitālie materiāli" at bounding box center [102, 377] width 110 height 16
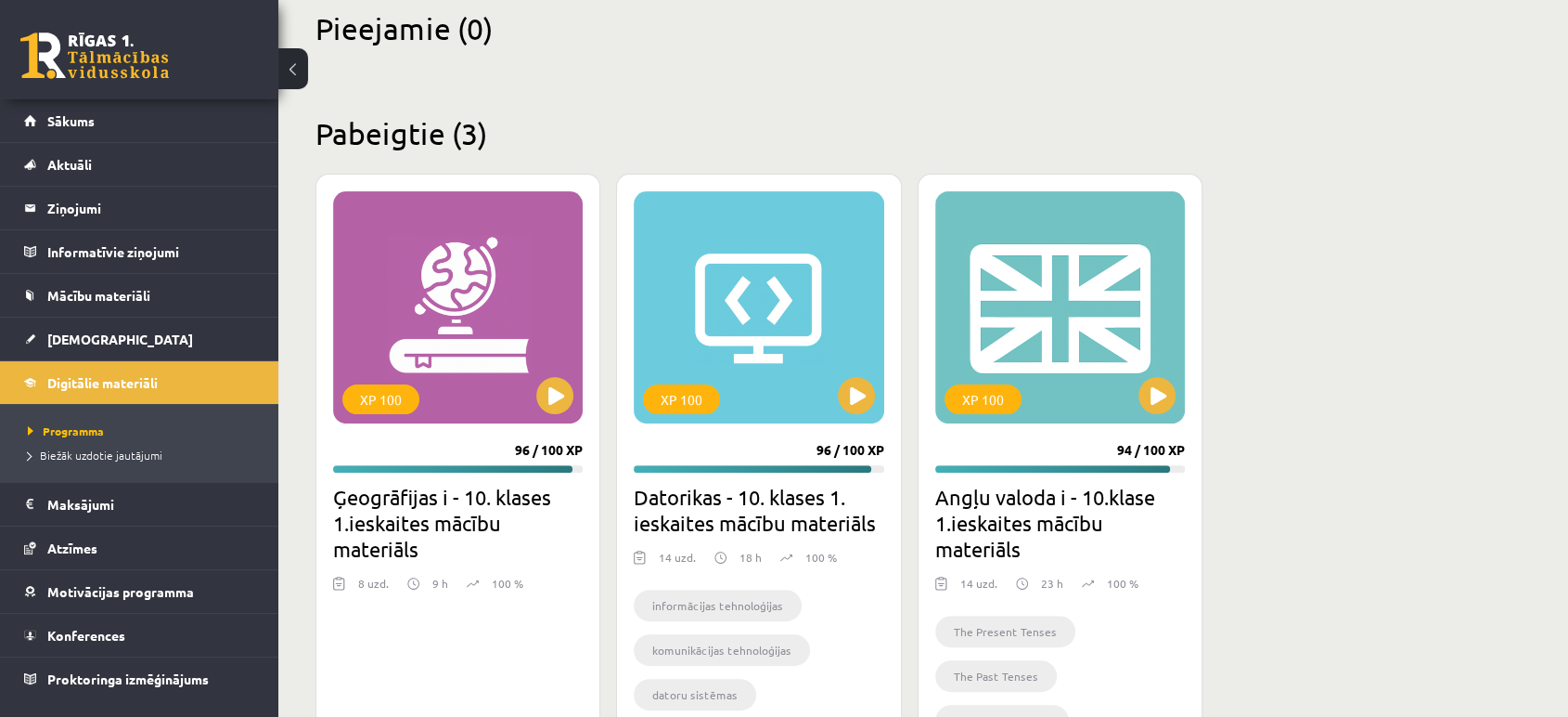
scroll to position [553, 0]
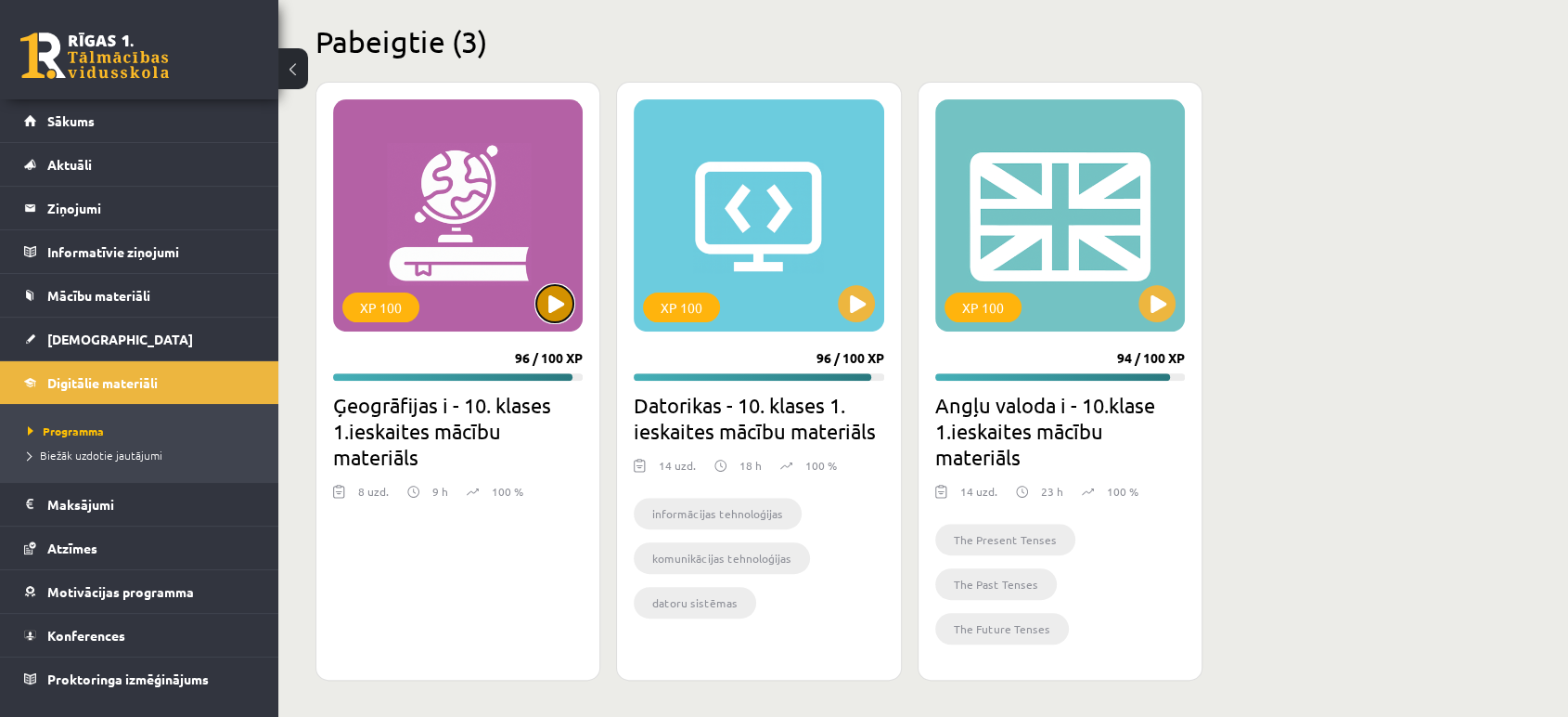
click at [552, 298] on button at bounding box center [554, 304] width 37 height 37
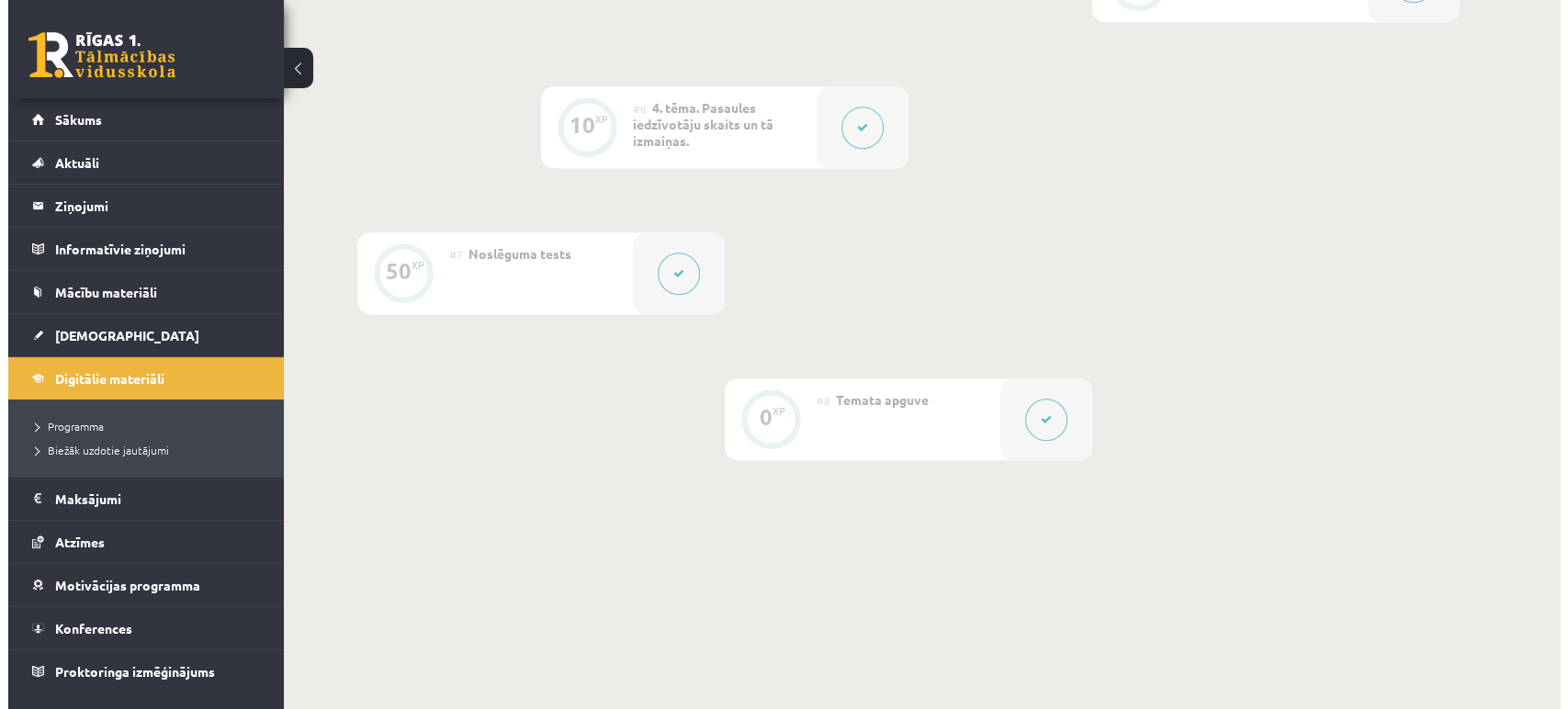
scroll to position [1145, 0]
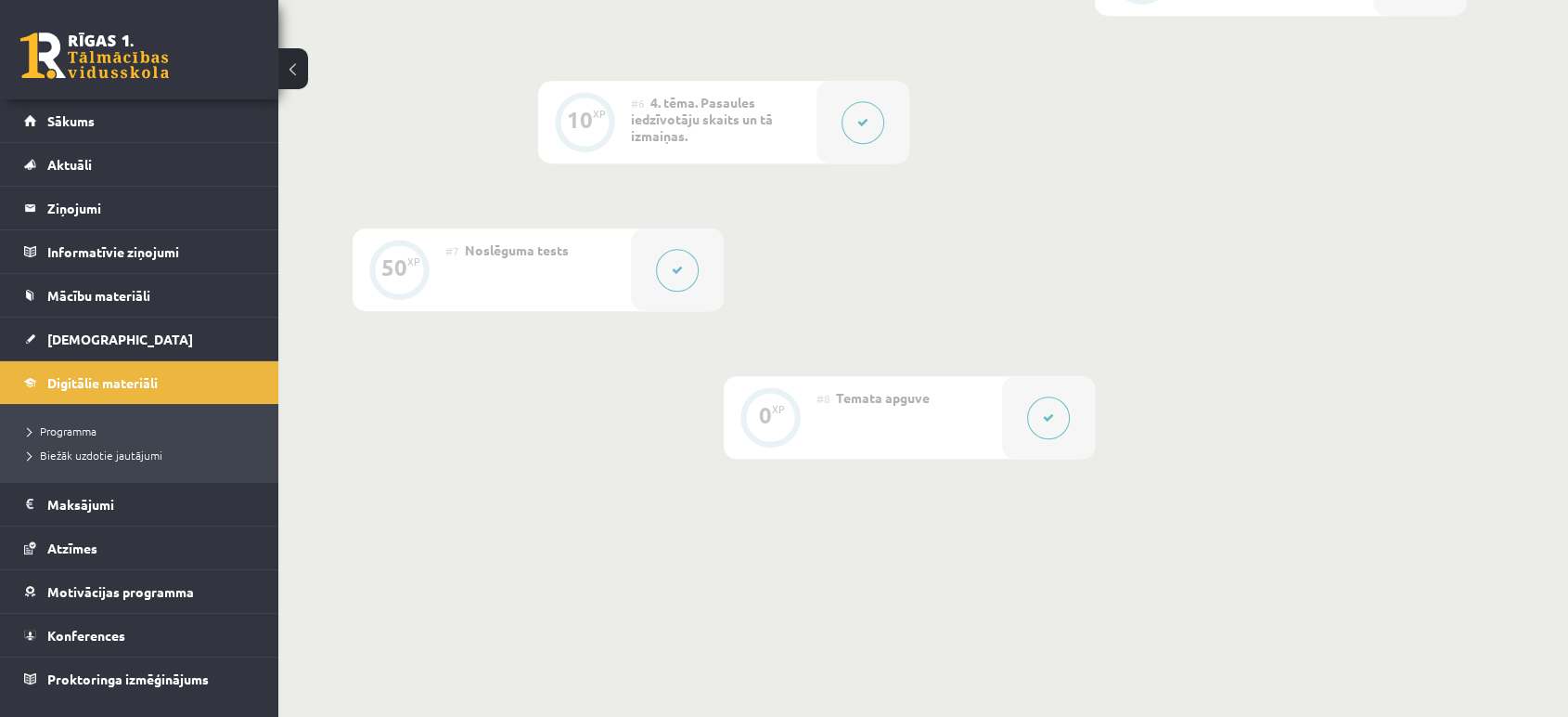
click at [846, 120] on button at bounding box center [863, 123] width 43 height 43
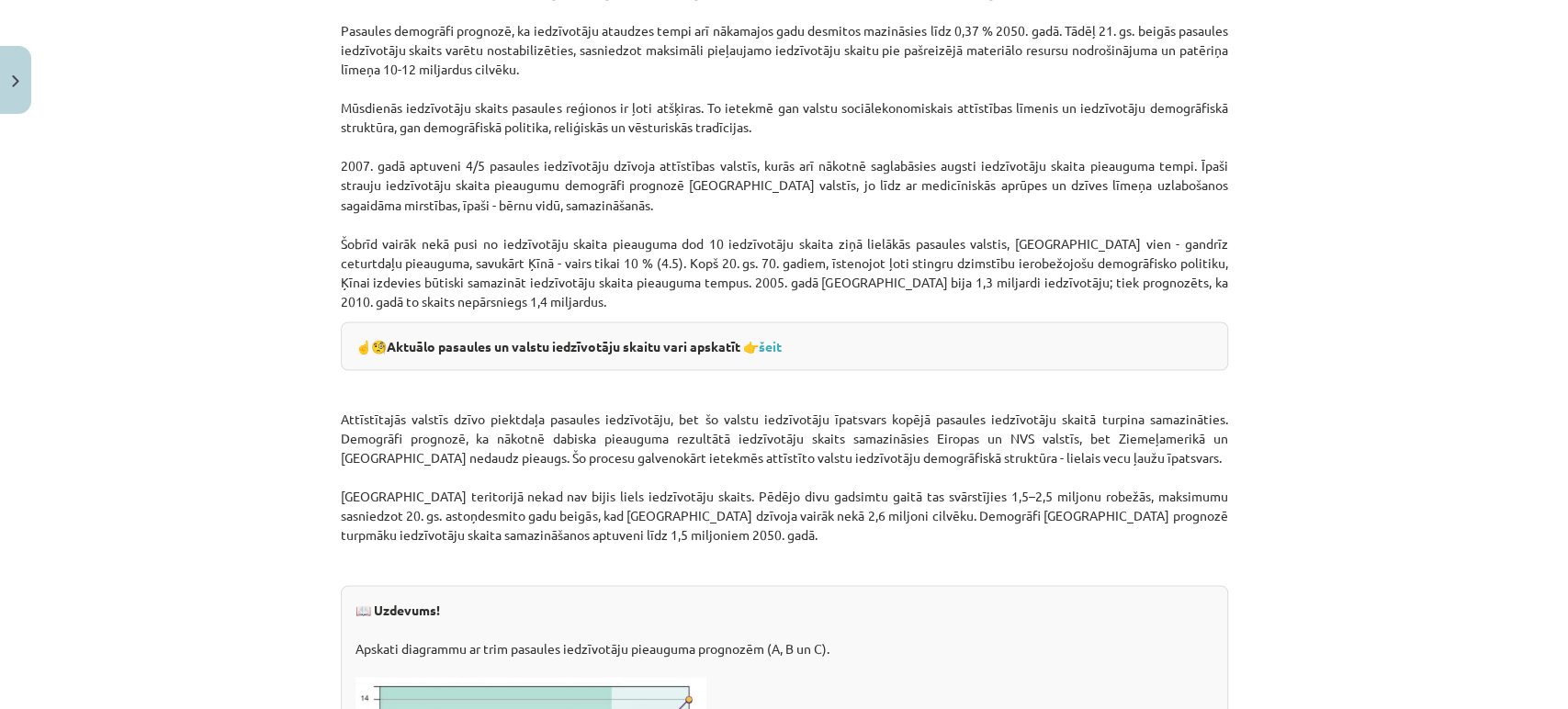
scroll to position [2447, 0]
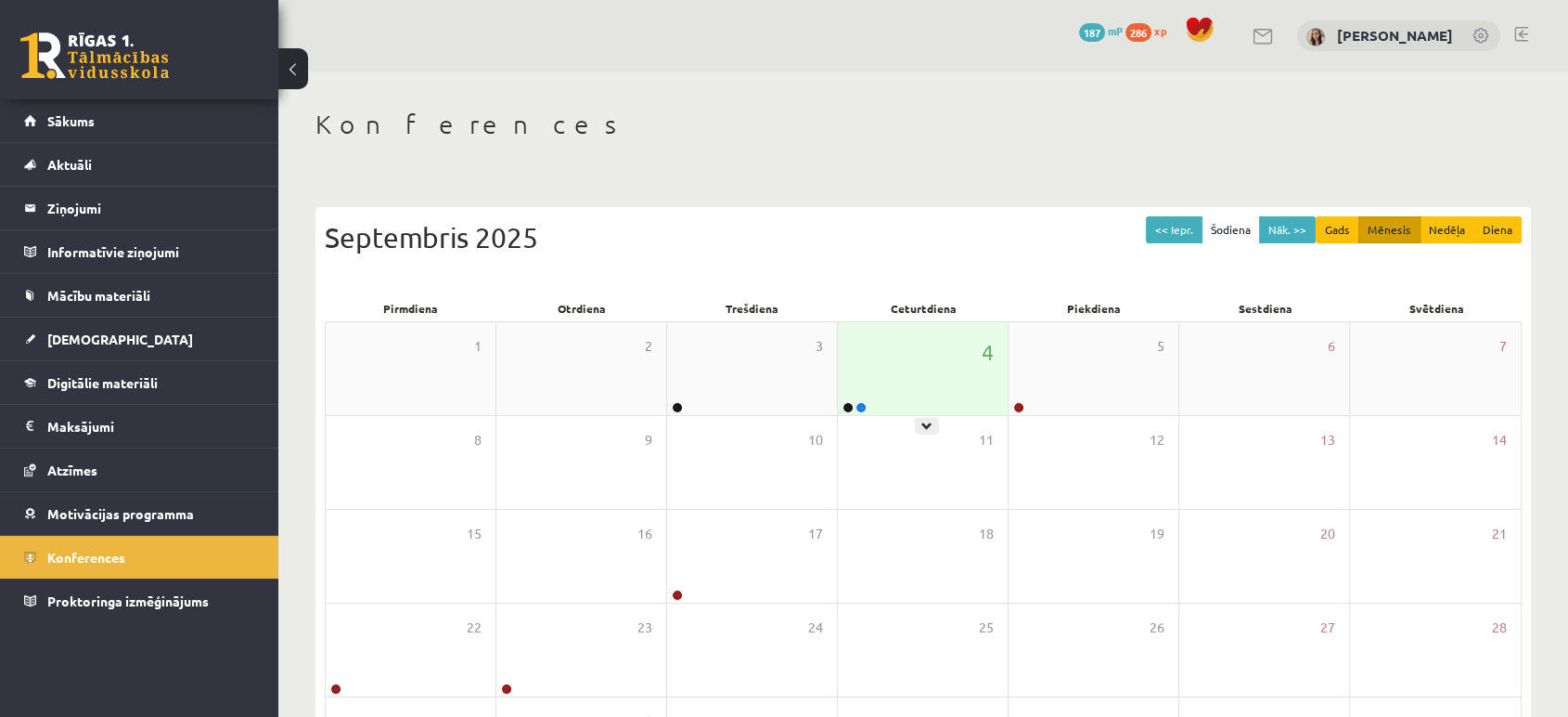
scroll to position [169, 0]
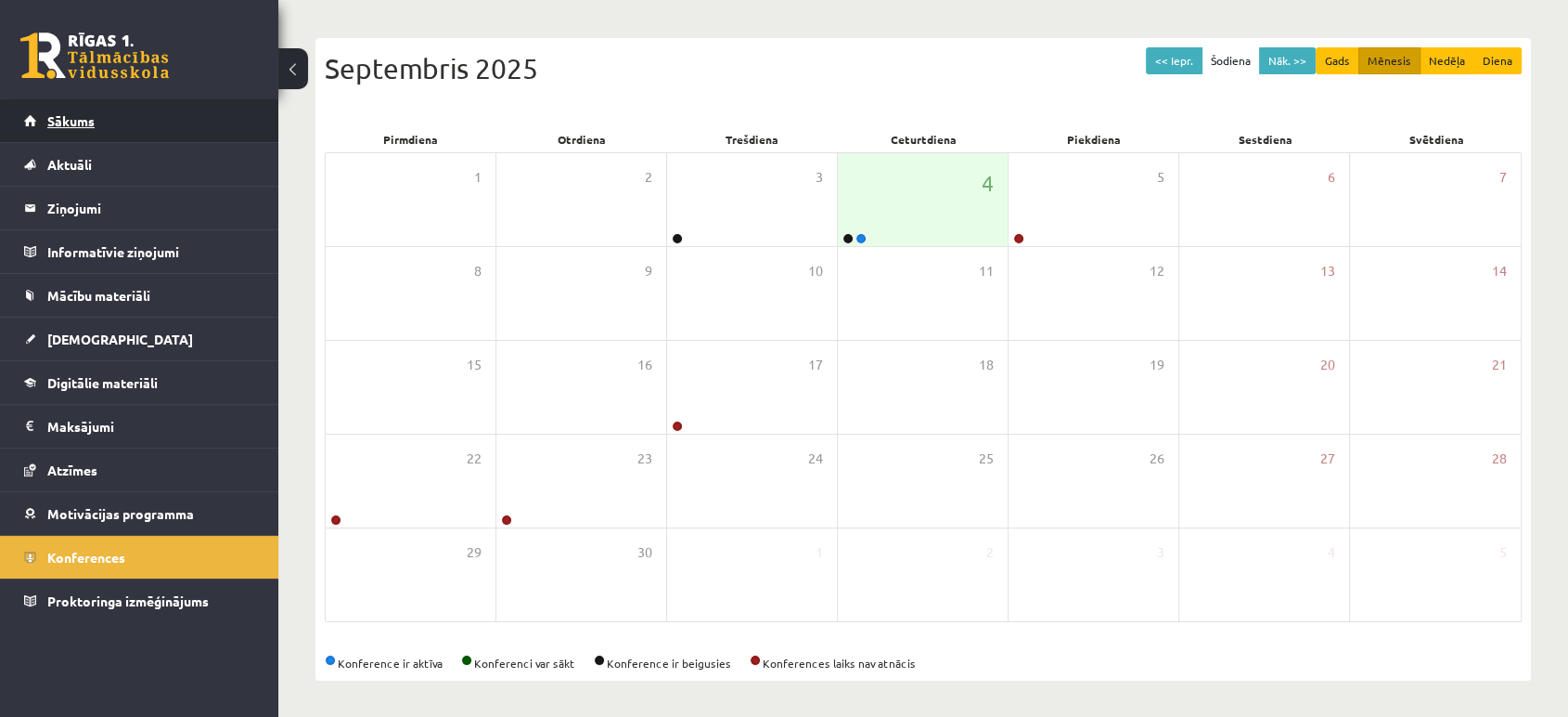
click at [78, 112] on span "Sākums" at bounding box center [71, 120] width 48 height 17
